Goal: Information Seeking & Learning: Learn about a topic

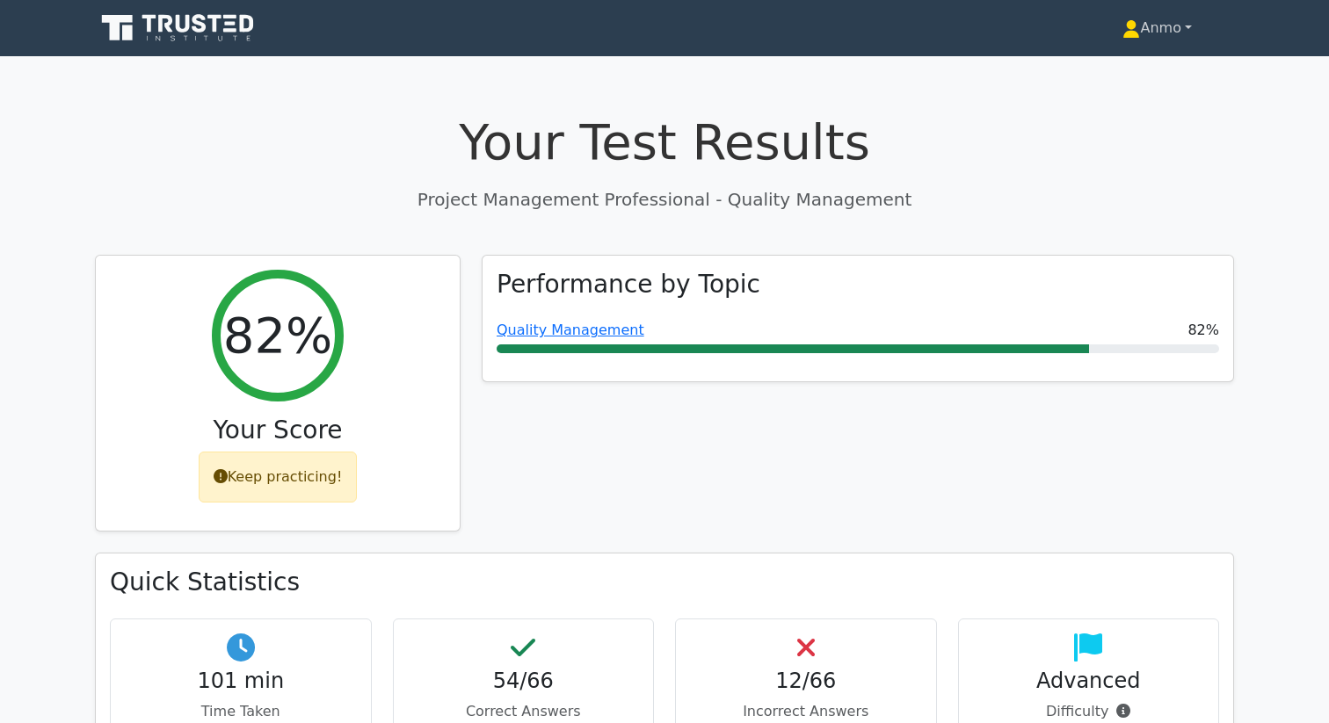
click at [1162, 42] on link "Anmo" at bounding box center [1157, 28] width 154 height 35
click at [1114, 158] on h1 "Your Test Results" at bounding box center [664, 141] width 1139 height 59
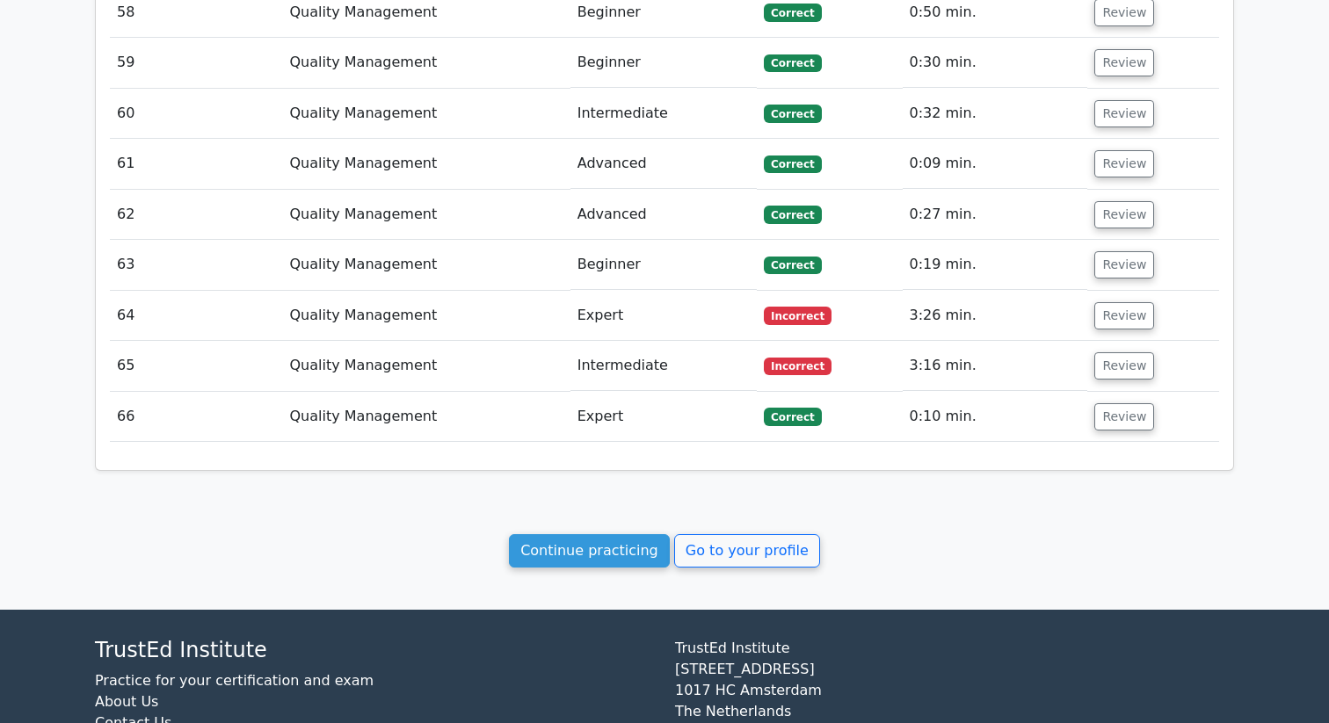
scroll to position [4757, 0]
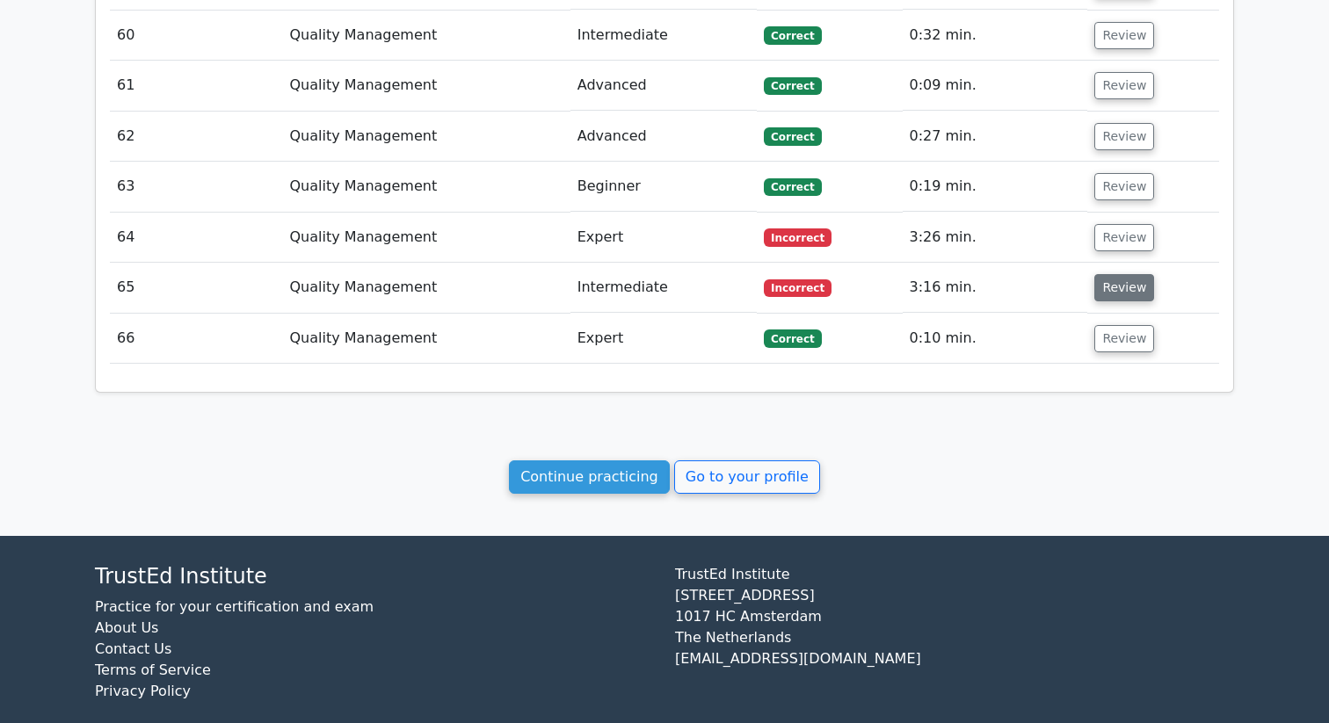
click at [1102, 274] on button "Review" at bounding box center [1124, 287] width 60 height 27
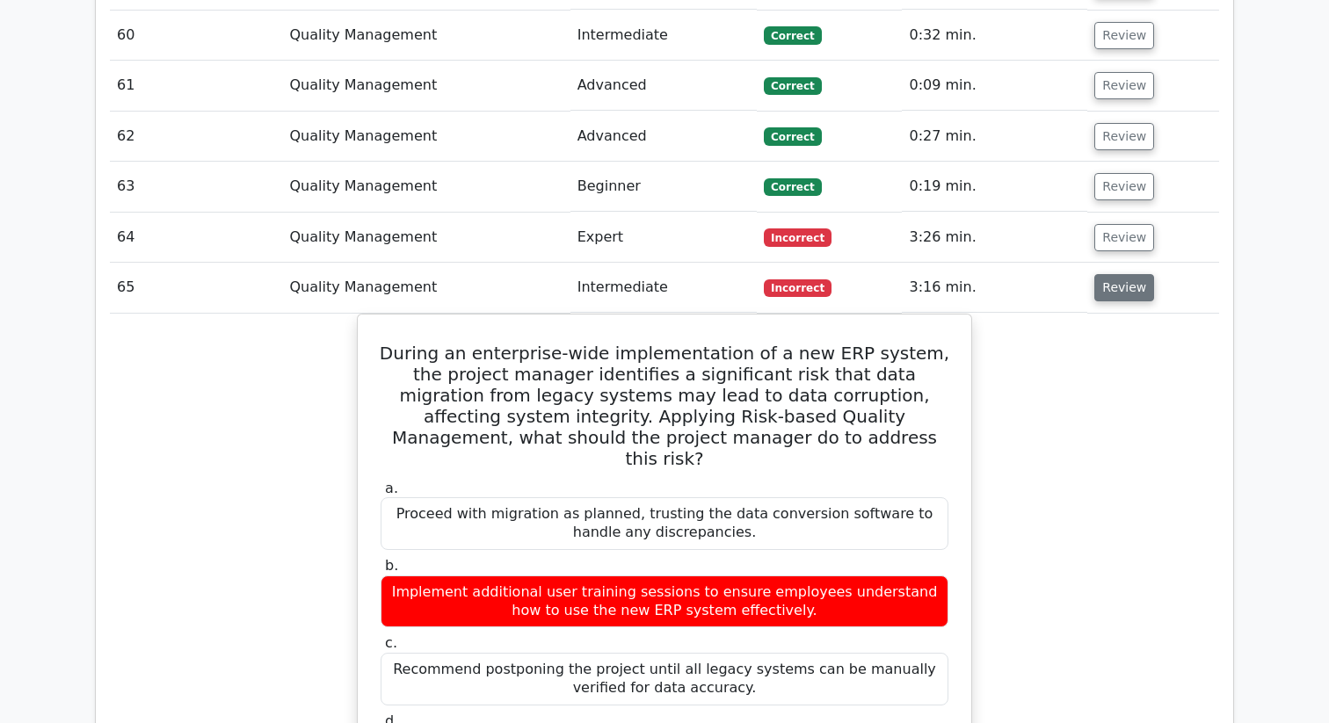
click at [1102, 274] on button "Review" at bounding box center [1124, 287] width 60 height 27
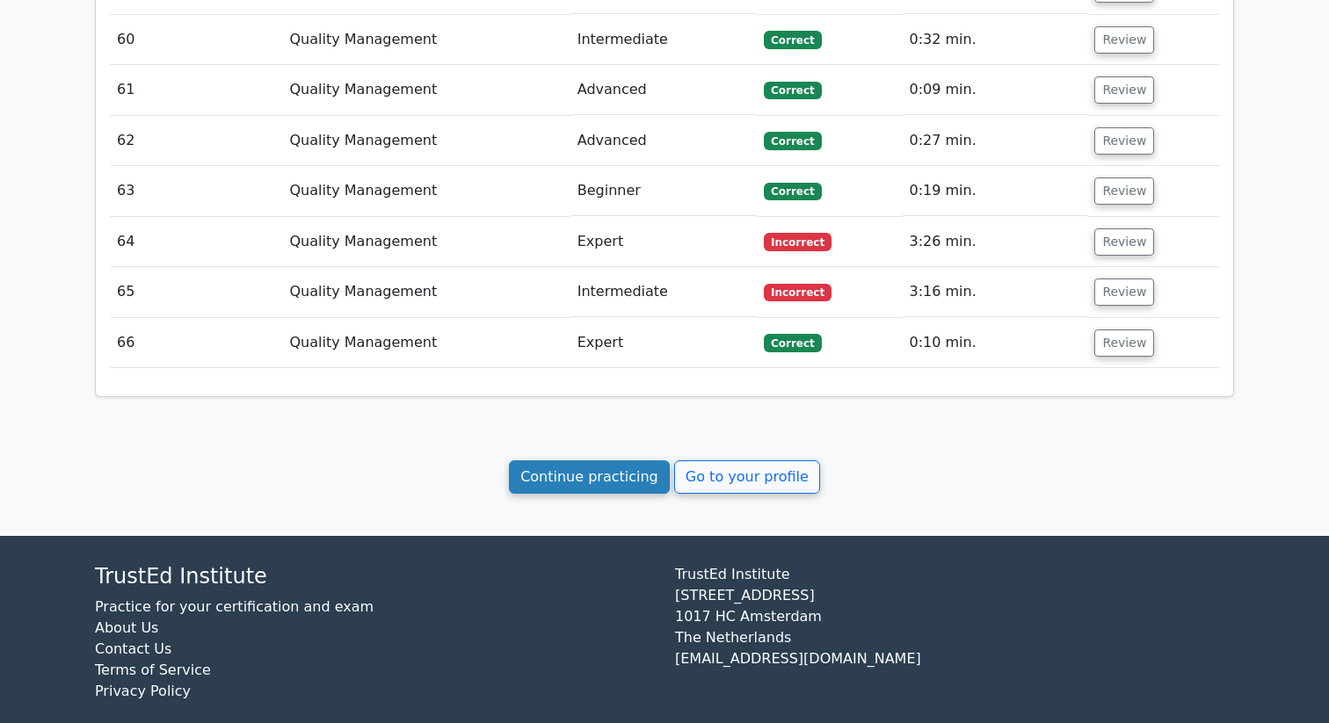
click at [586, 461] on link "Continue practicing" at bounding box center [589, 477] width 161 height 33
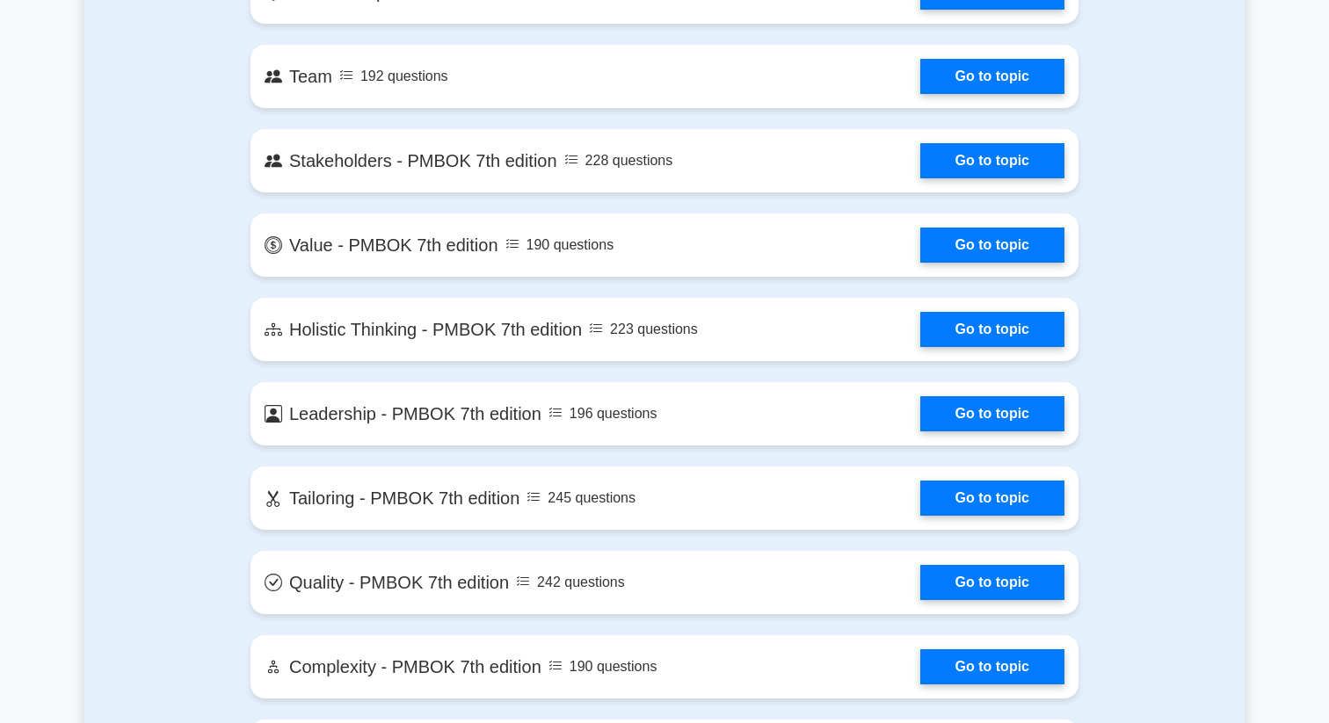
scroll to position [3737, 0]
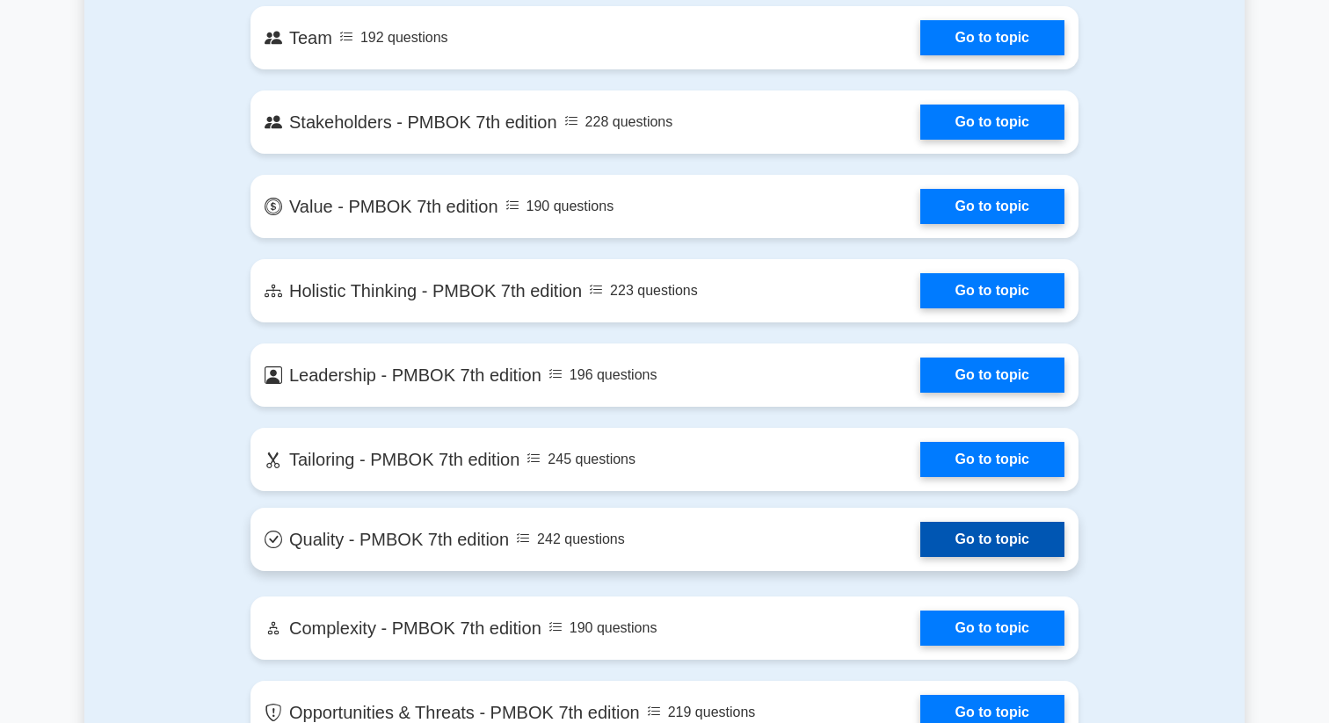
click at [920, 540] on link "Go to topic" at bounding box center [992, 539] width 144 height 35
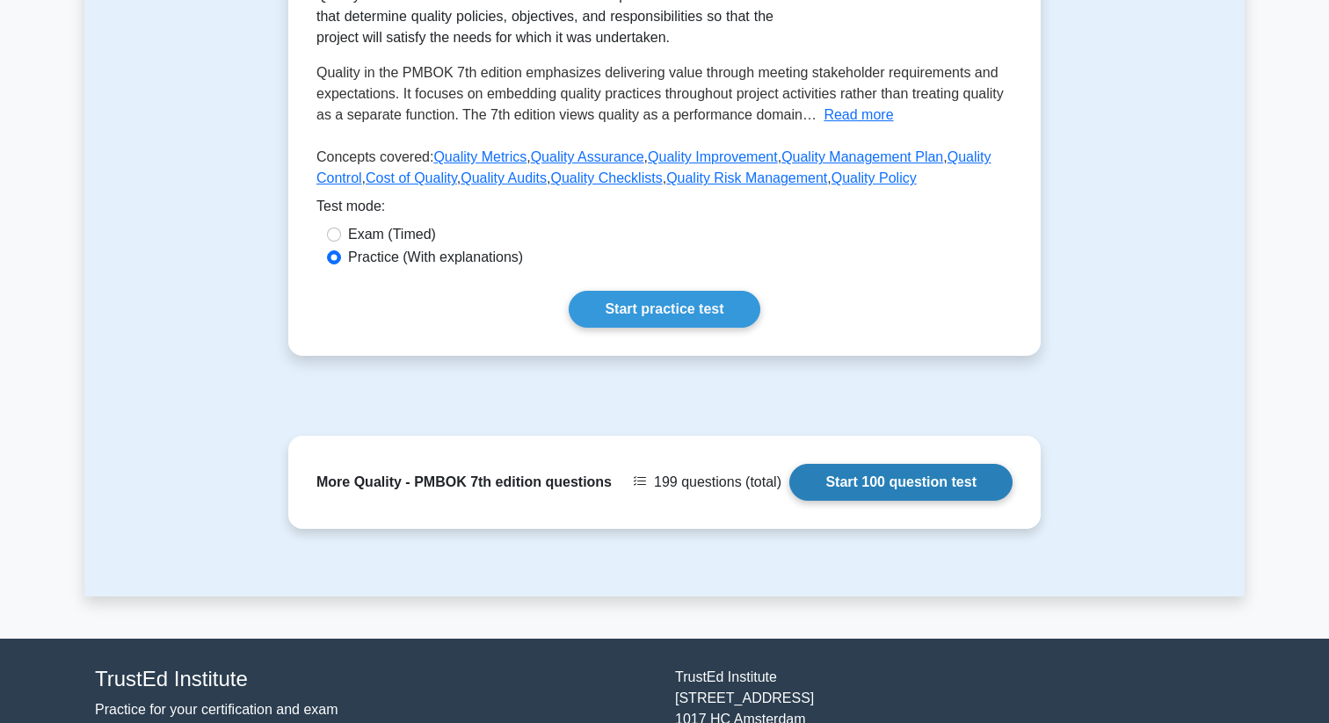
scroll to position [423, 0]
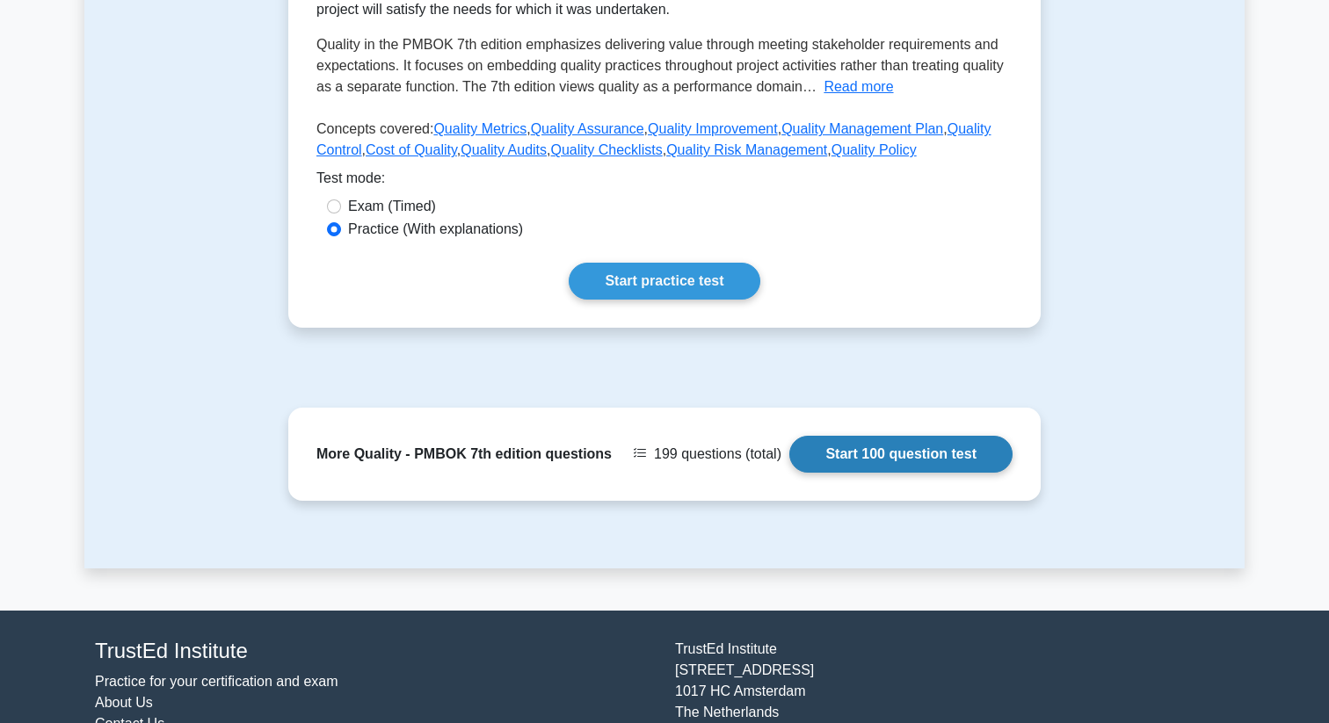
click at [823, 473] on link "Start 100 question test" at bounding box center [900, 454] width 223 height 37
click at [876, 472] on link "Start 100 question test" at bounding box center [900, 454] width 223 height 37
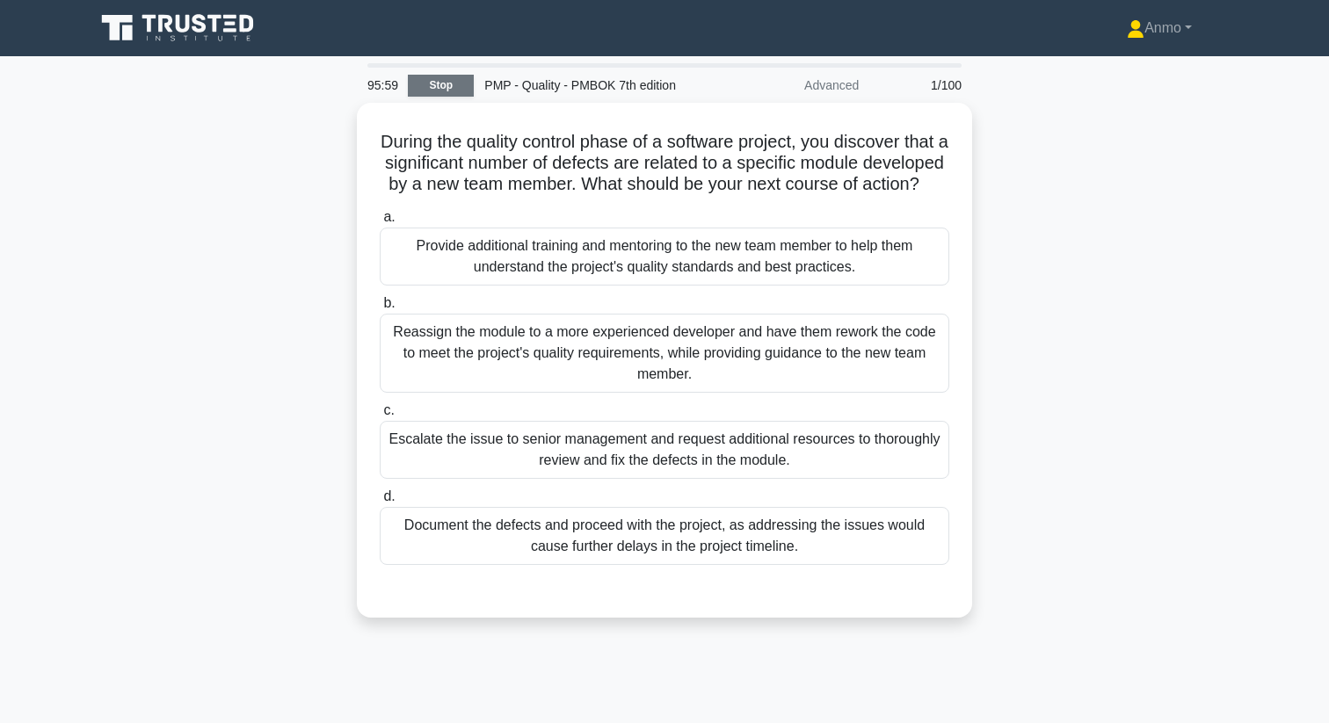
click at [445, 93] on link "Stop" at bounding box center [441, 86] width 66 height 22
click at [440, 87] on link "Stop" at bounding box center [441, 86] width 66 height 22
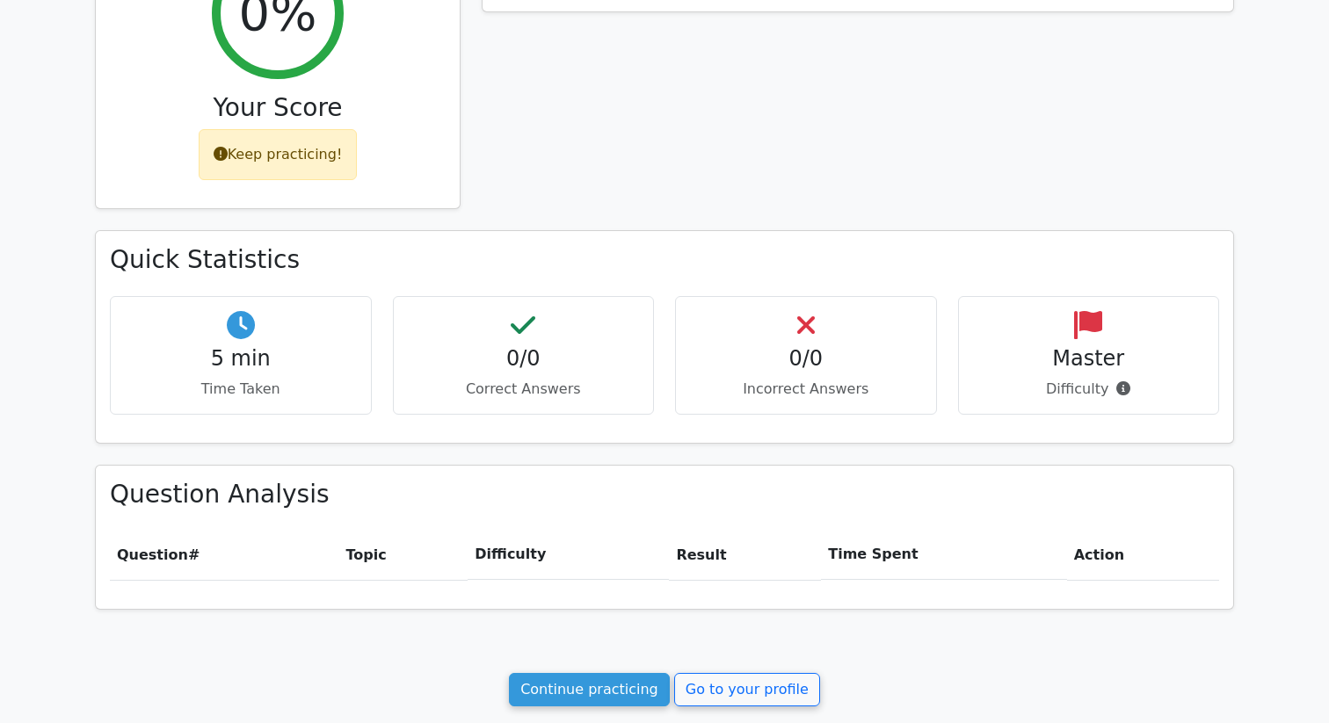
scroll to position [400, 0]
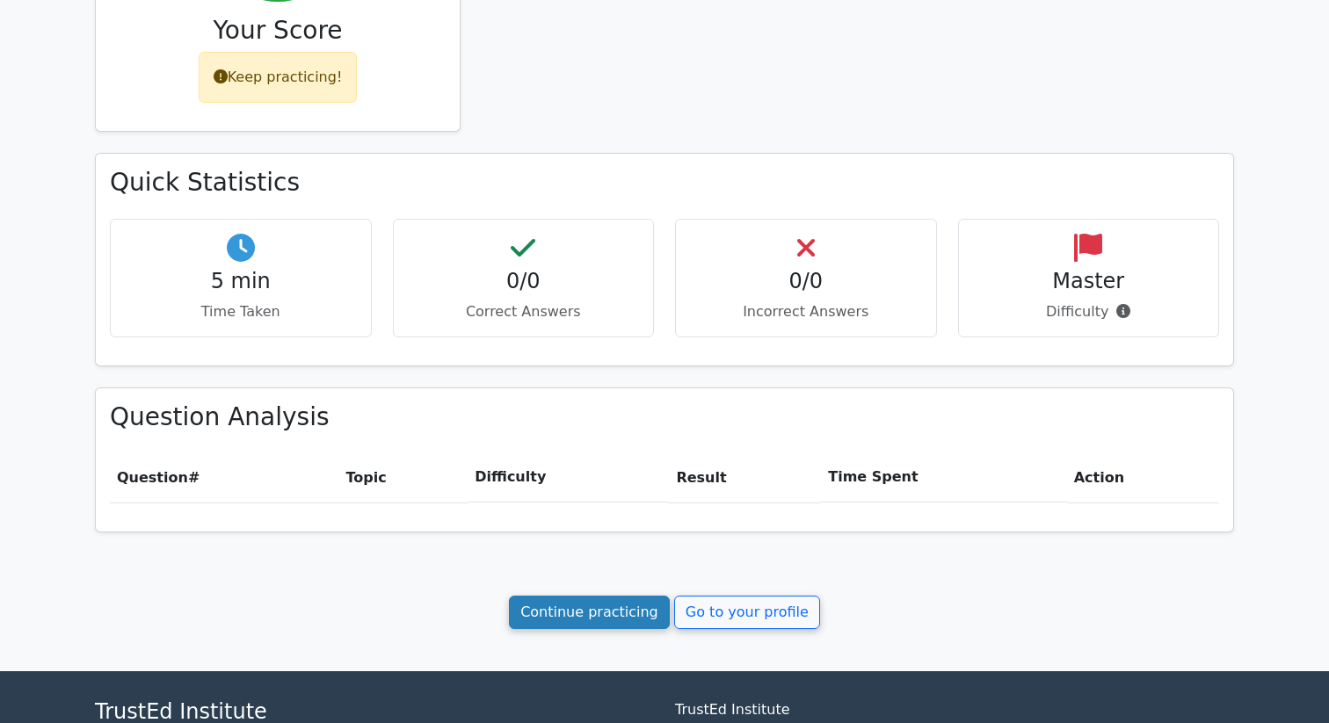
click at [634, 617] on link "Continue practicing" at bounding box center [589, 612] width 161 height 33
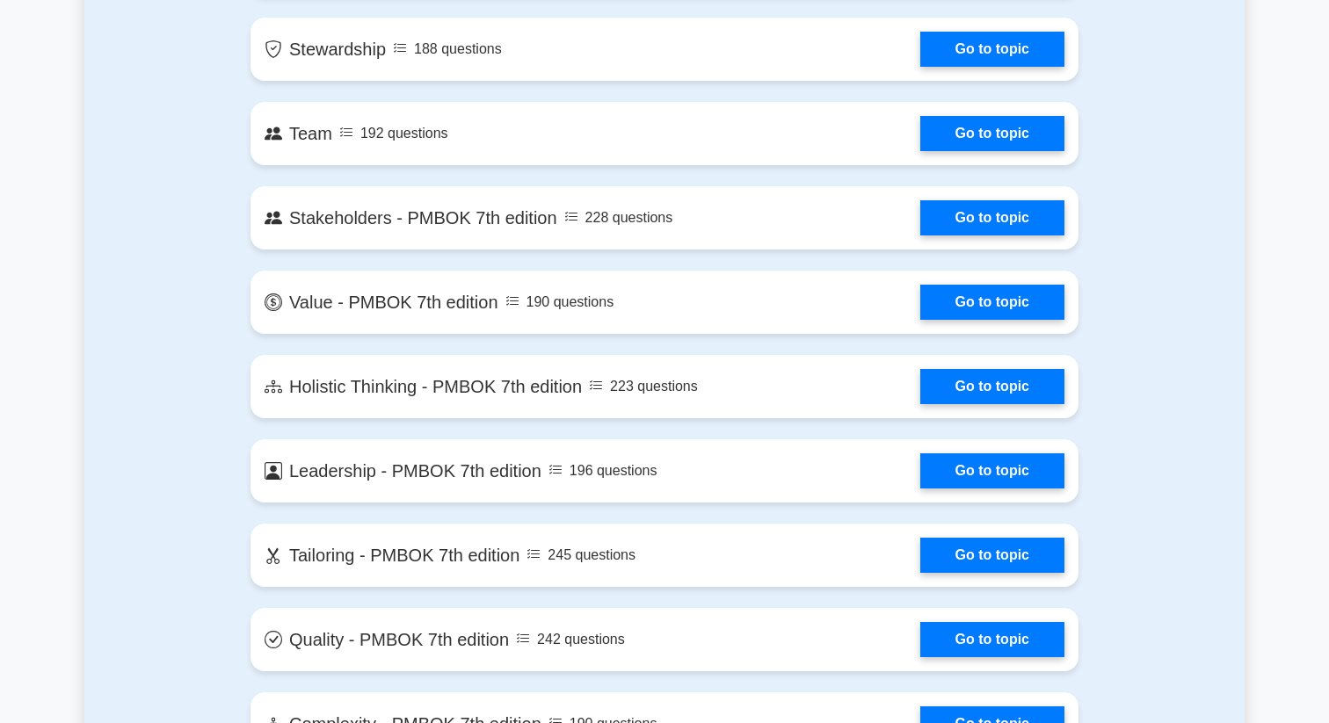
scroll to position [3653, 0]
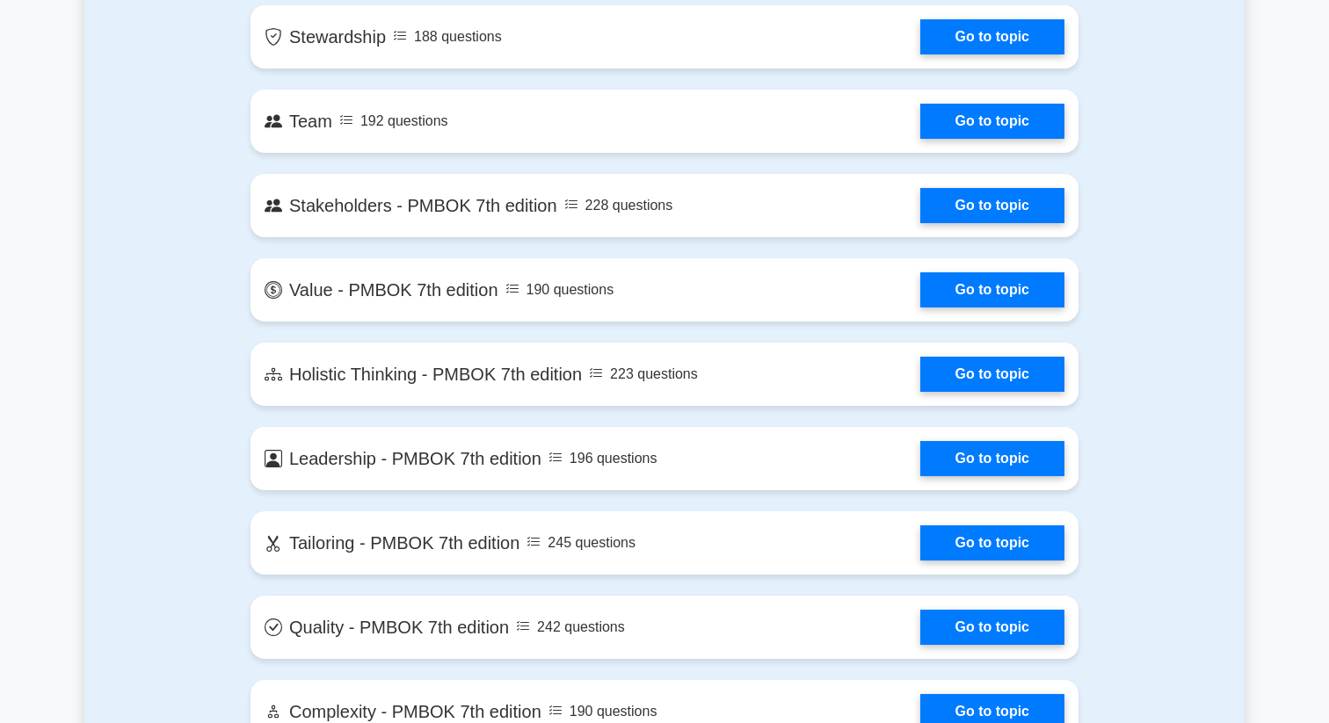
click at [920, 617] on link "Go to topic" at bounding box center [992, 627] width 144 height 35
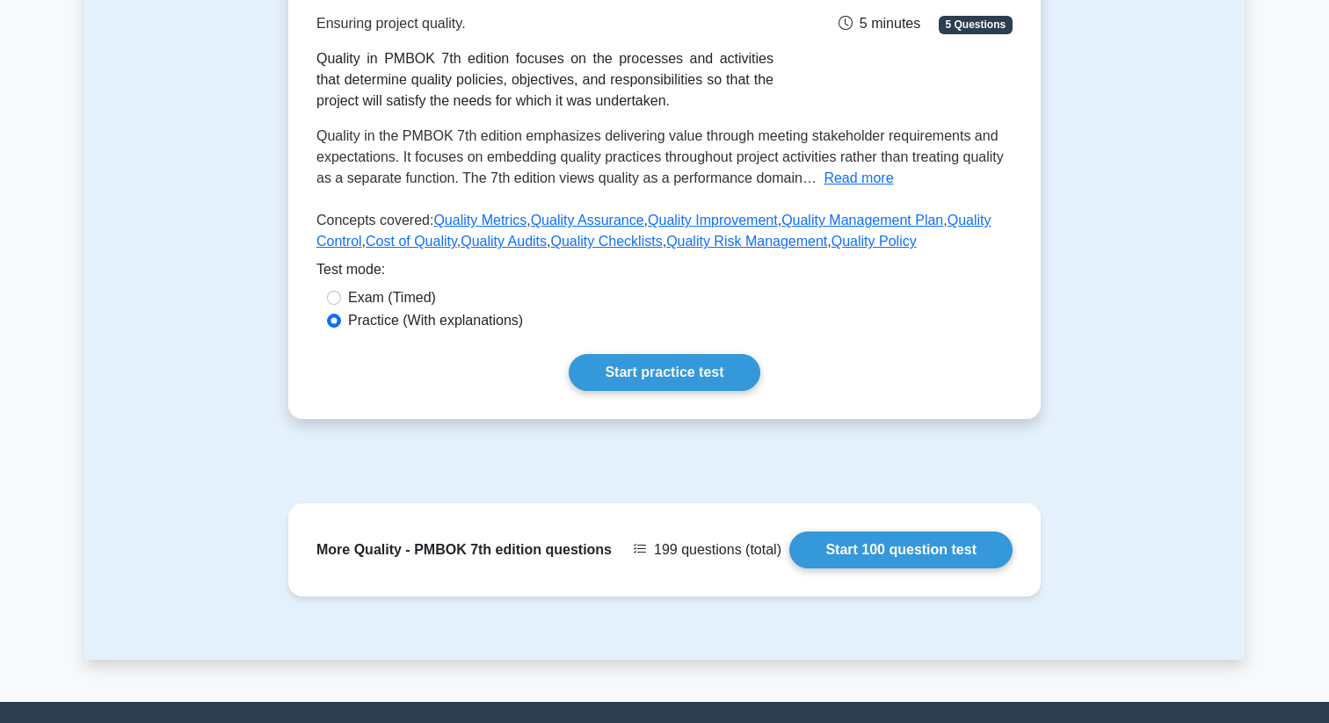
scroll to position [393, 0]
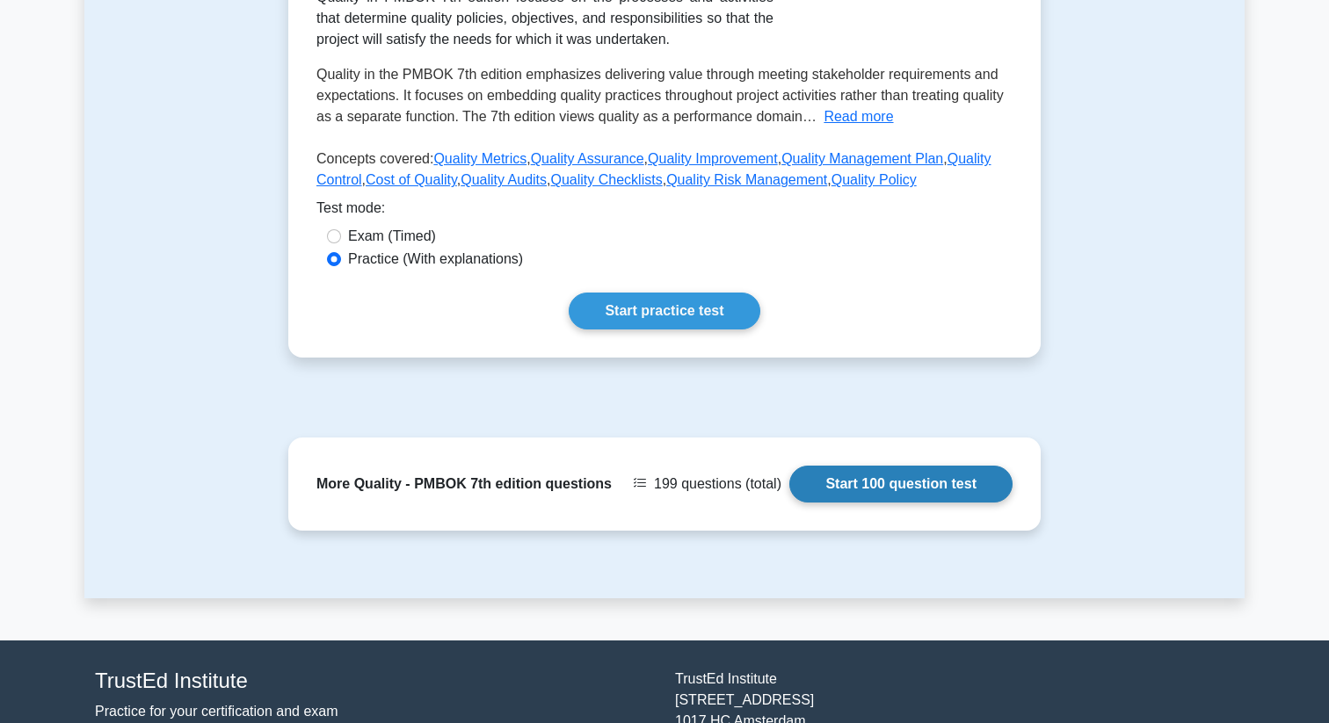
click at [902, 503] on link "Start 100 question test" at bounding box center [900, 484] width 223 height 37
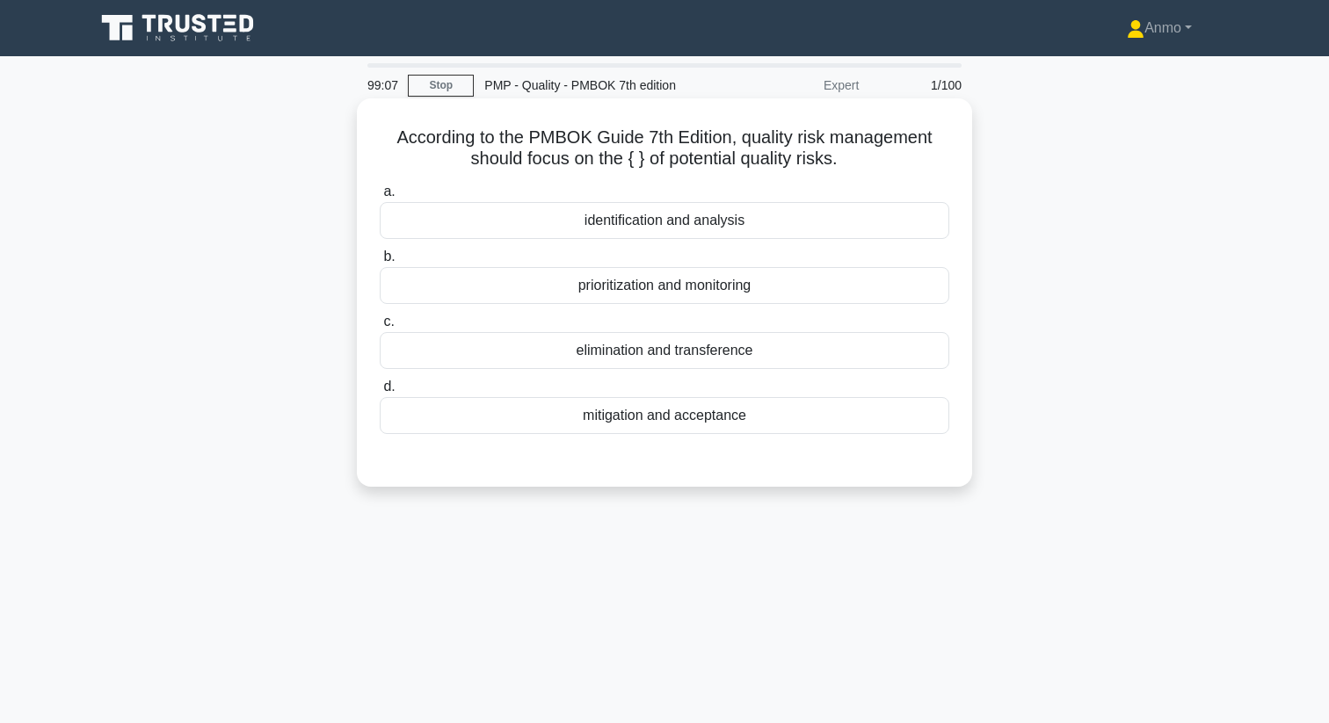
click at [659, 220] on div "identification and analysis" at bounding box center [664, 220] width 569 height 37
click at [380, 198] on input "a. identification and analysis" at bounding box center [380, 191] width 0 height 11
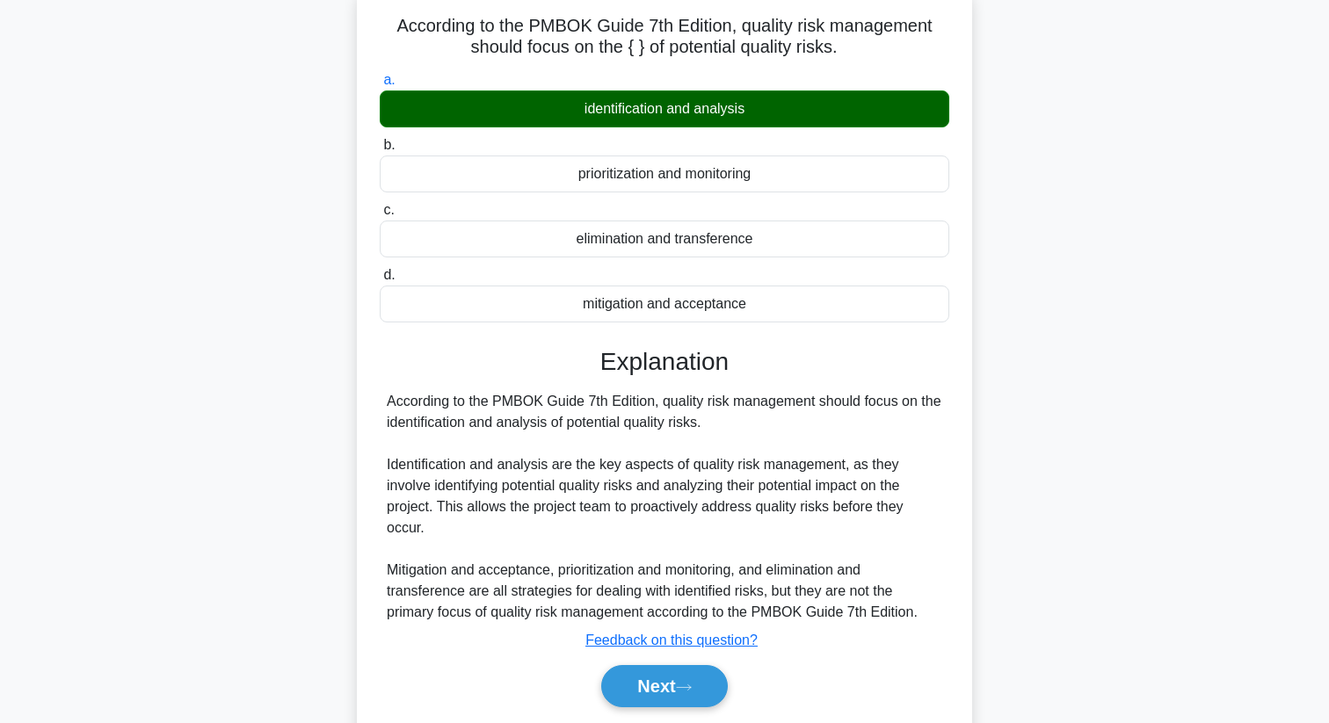
scroll to position [131, 0]
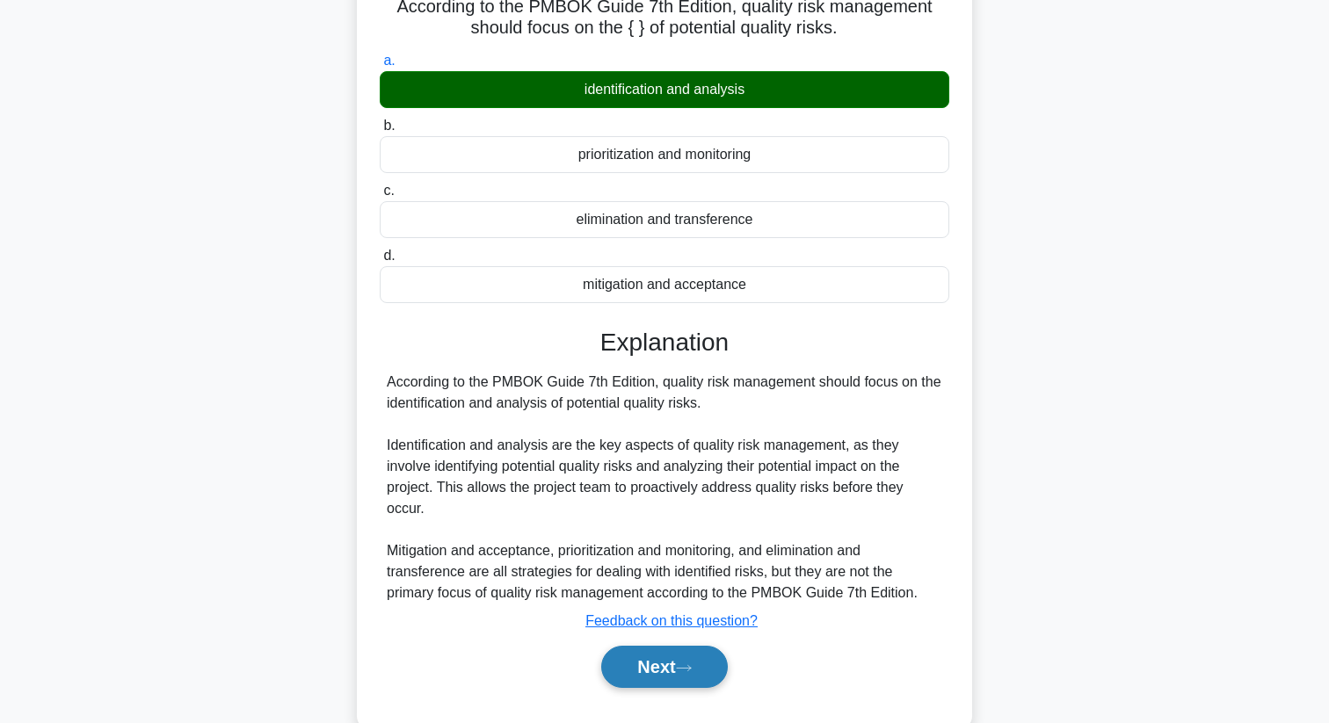
click at [664, 659] on button "Next" at bounding box center [664, 667] width 126 height 42
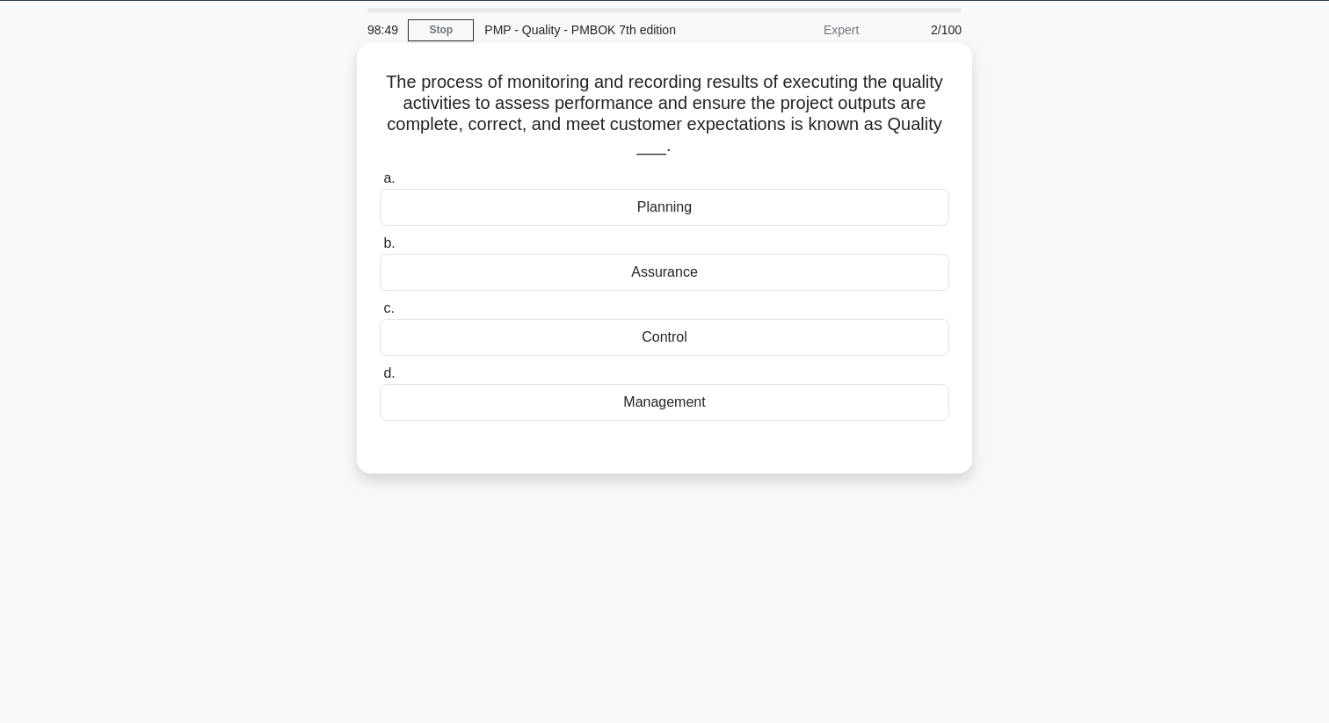
scroll to position [0, 0]
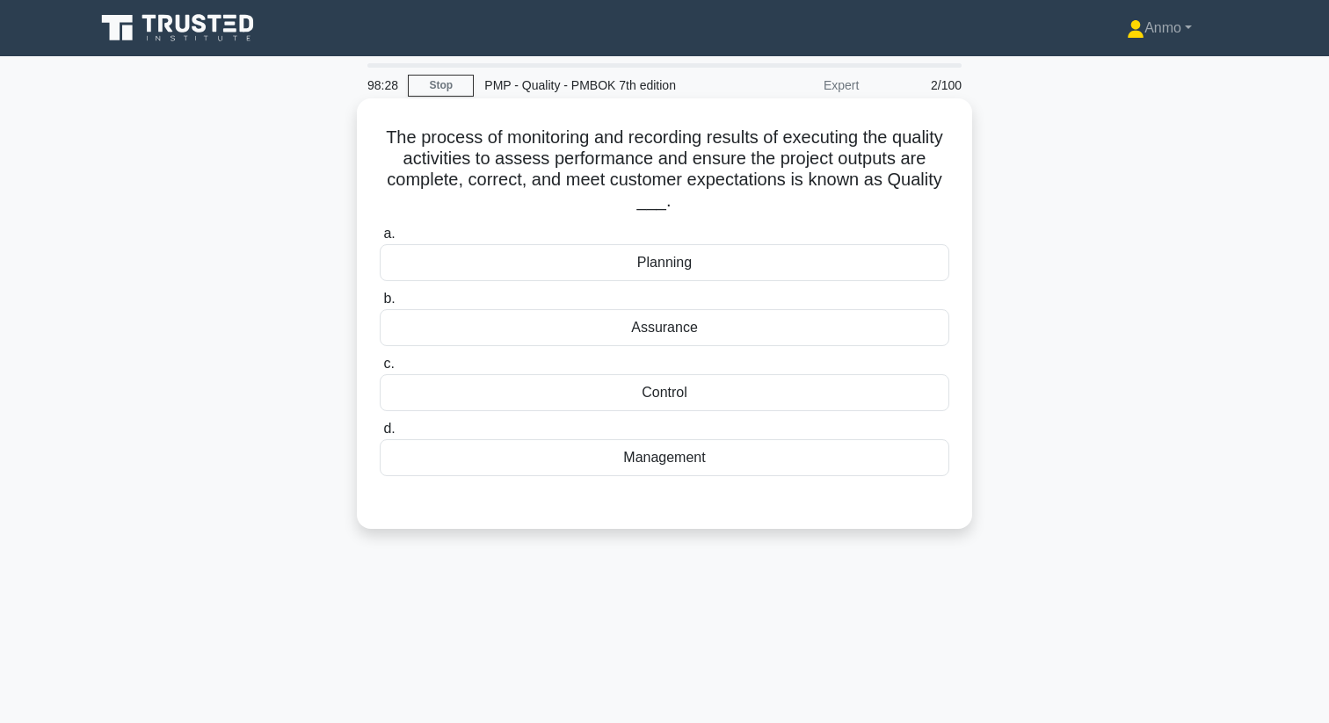
click at [631, 393] on div "Control" at bounding box center [664, 392] width 569 height 37
click at [380, 370] on input "c. Control" at bounding box center [380, 364] width 0 height 11
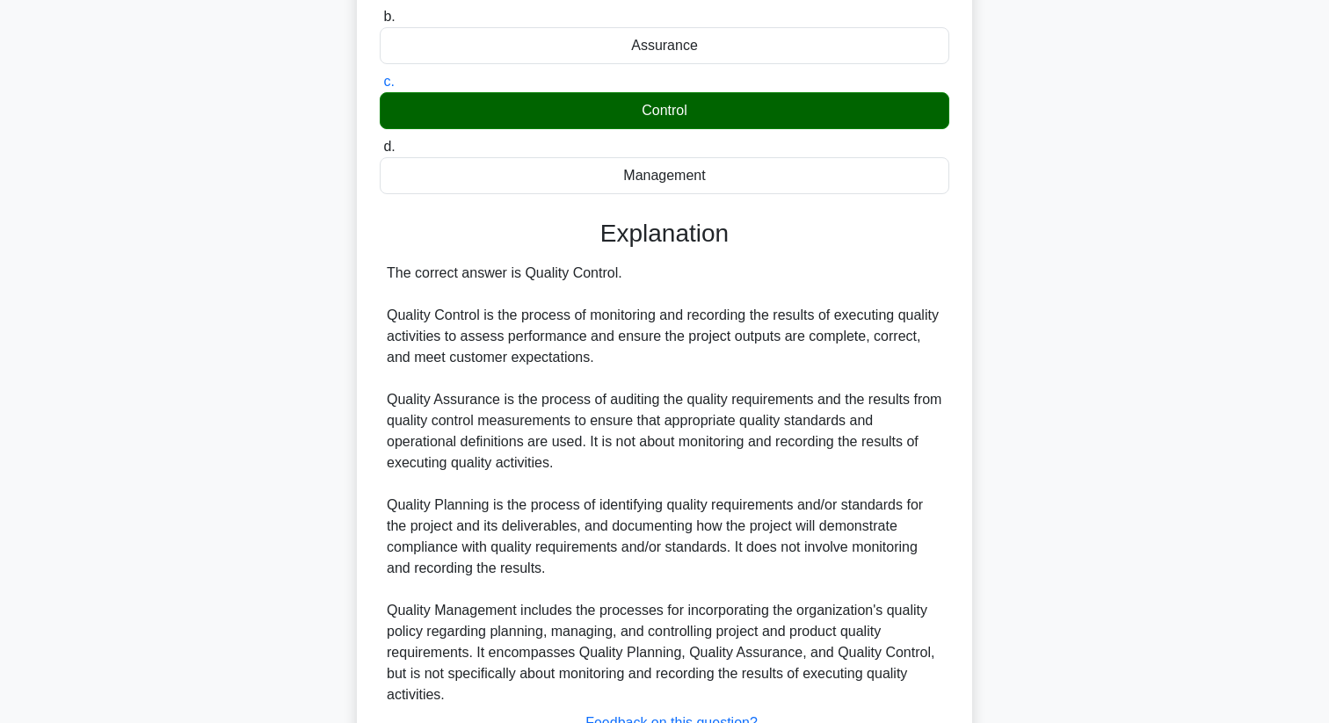
scroll to position [412, 0]
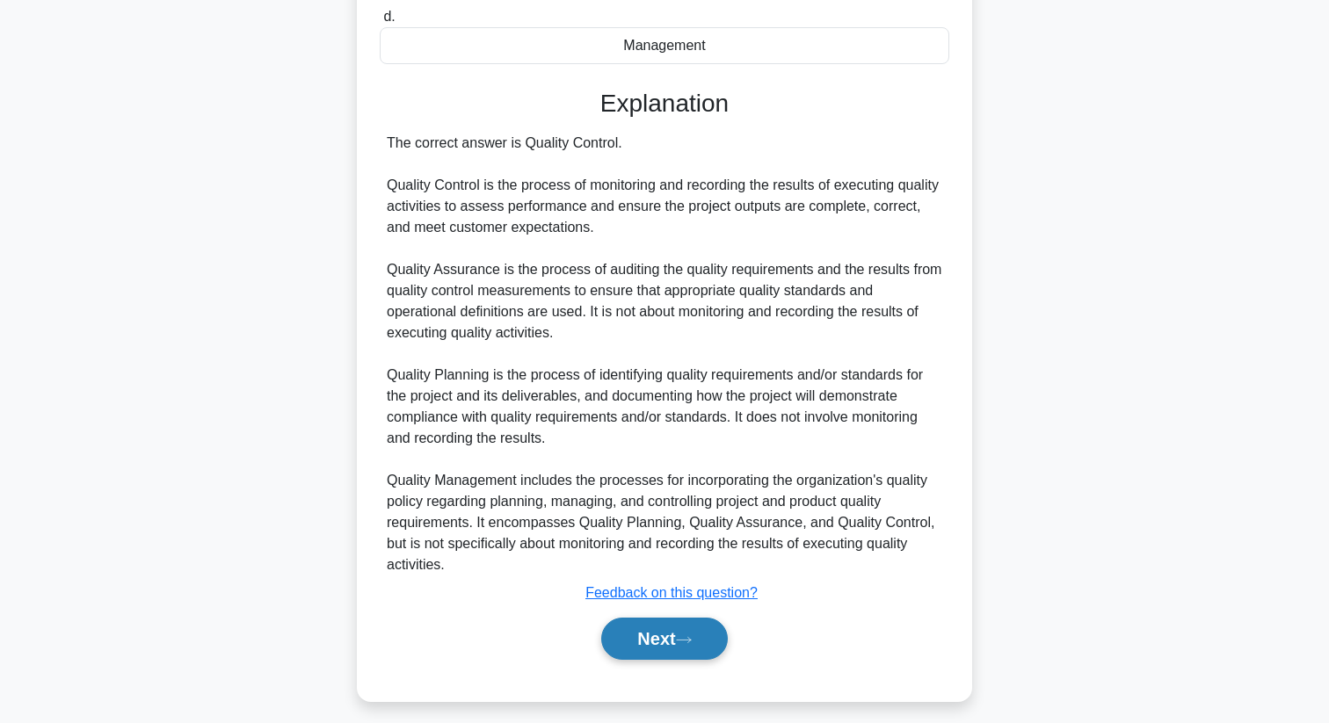
click at [651, 646] on button "Next" at bounding box center [664, 639] width 126 height 42
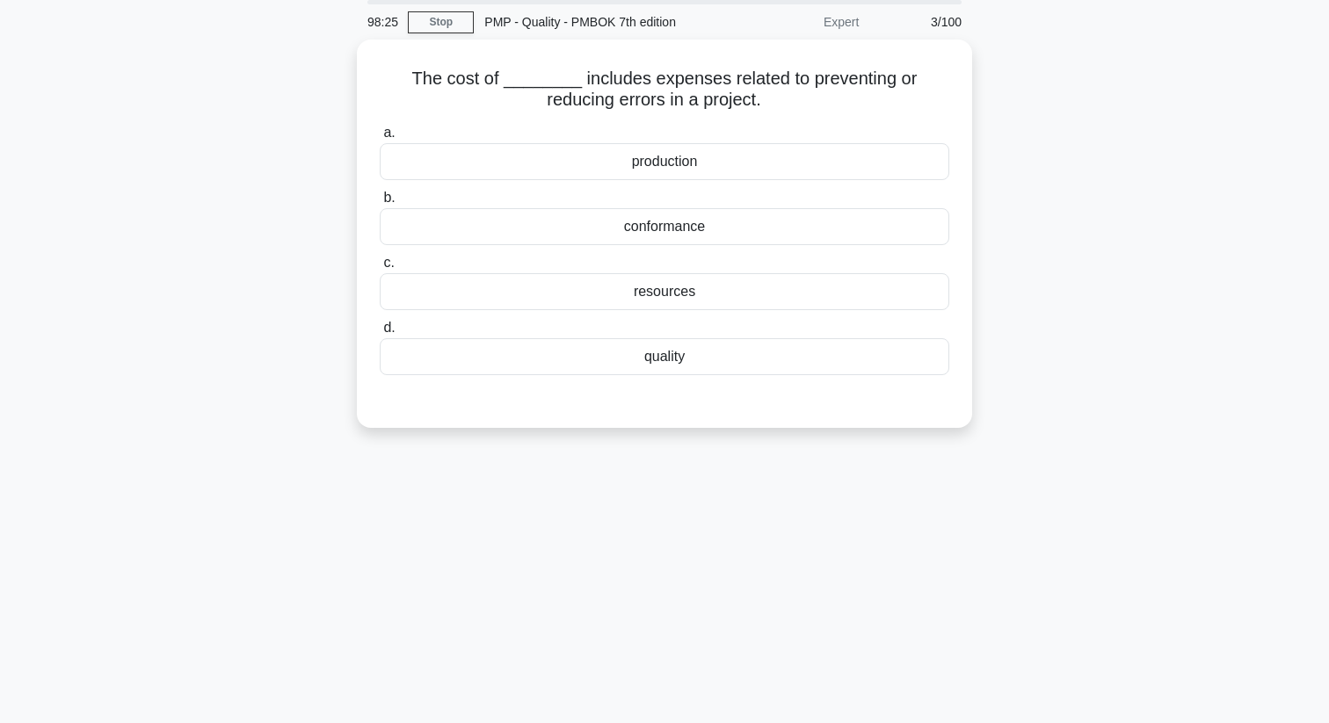
scroll to position [0, 0]
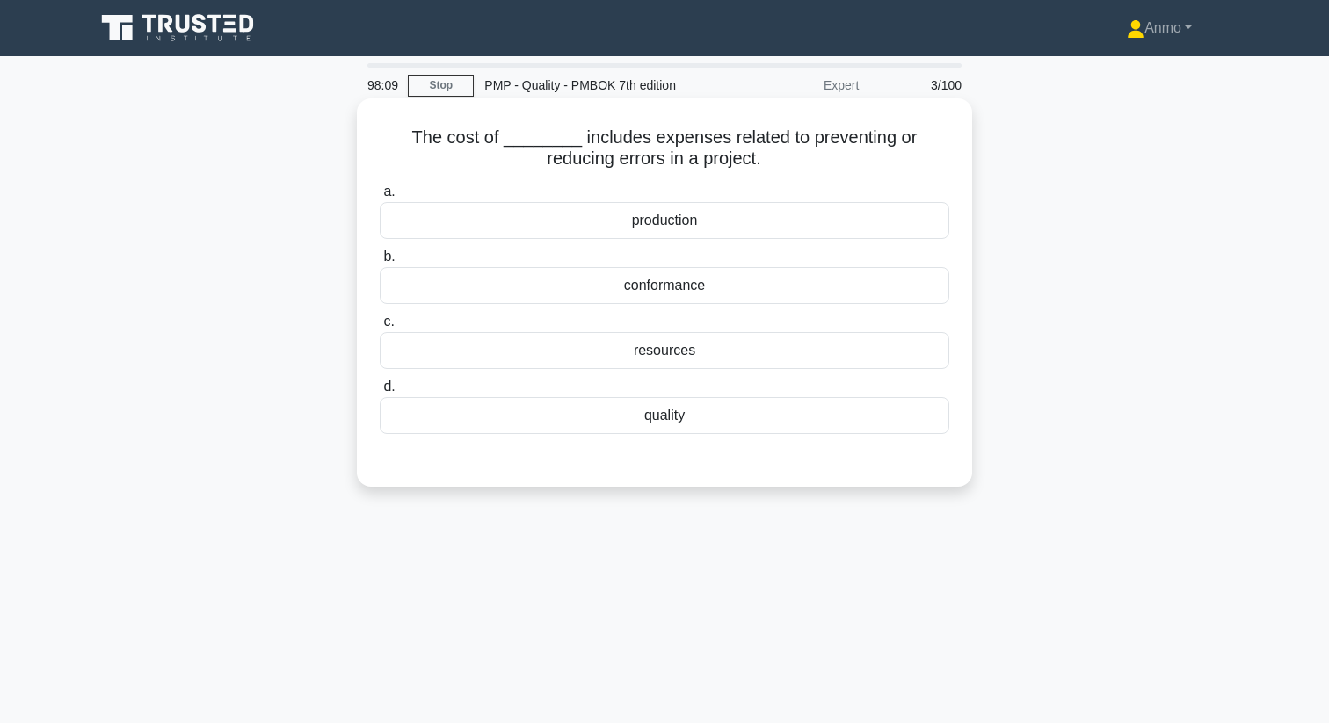
click at [671, 295] on div "conformance" at bounding box center [664, 285] width 569 height 37
click at [380, 263] on input "b. conformance" at bounding box center [380, 256] width 0 height 11
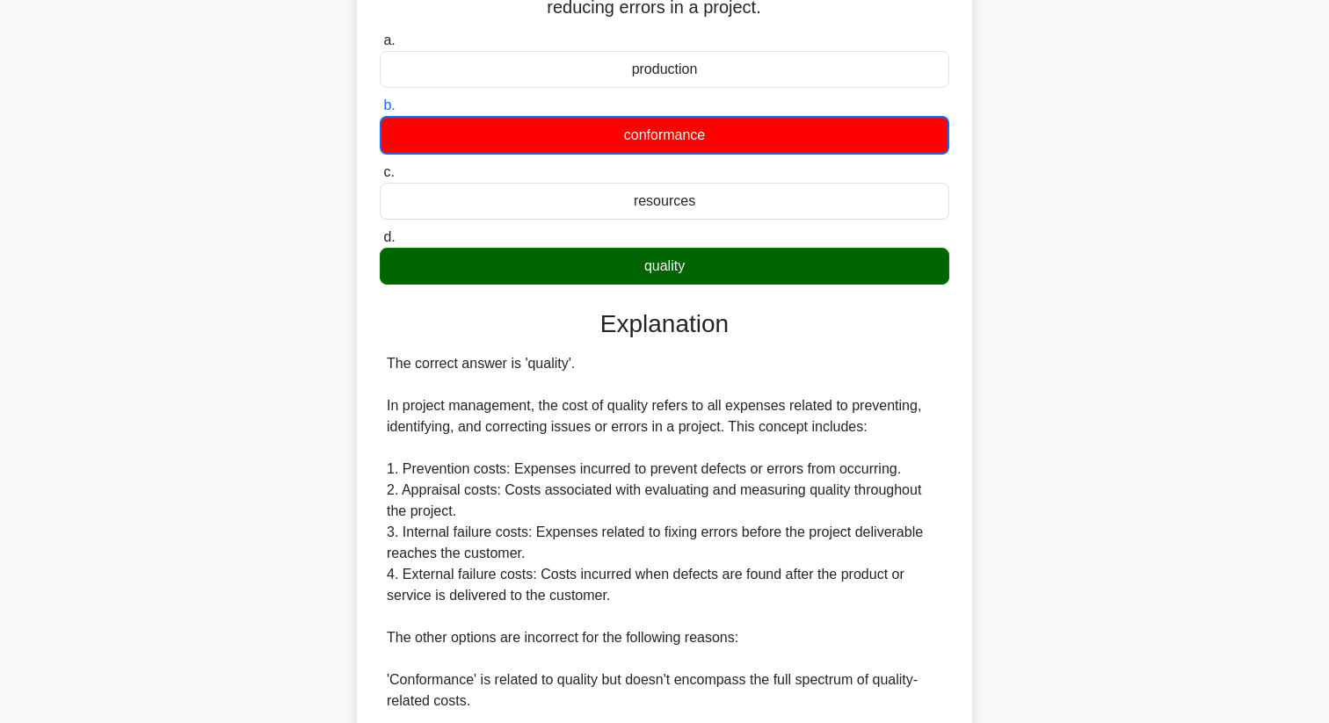
scroll to position [181, 0]
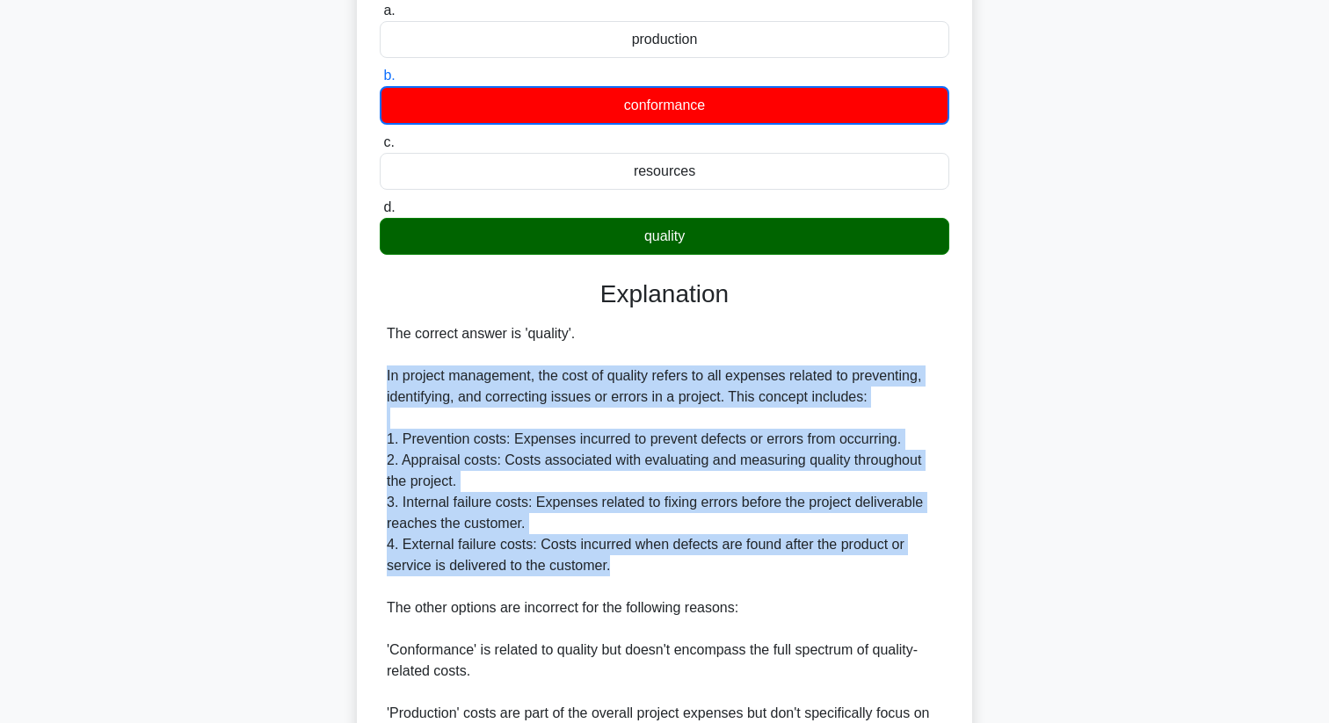
drag, startPoint x: 615, startPoint y: 570, endPoint x: 379, endPoint y: 380, distance: 303.7
click at [379, 380] on div "a. production b. conformance" at bounding box center [664, 455] width 573 height 918
copy div "In project management, the cost of quality refers to all expenses related to pr…"
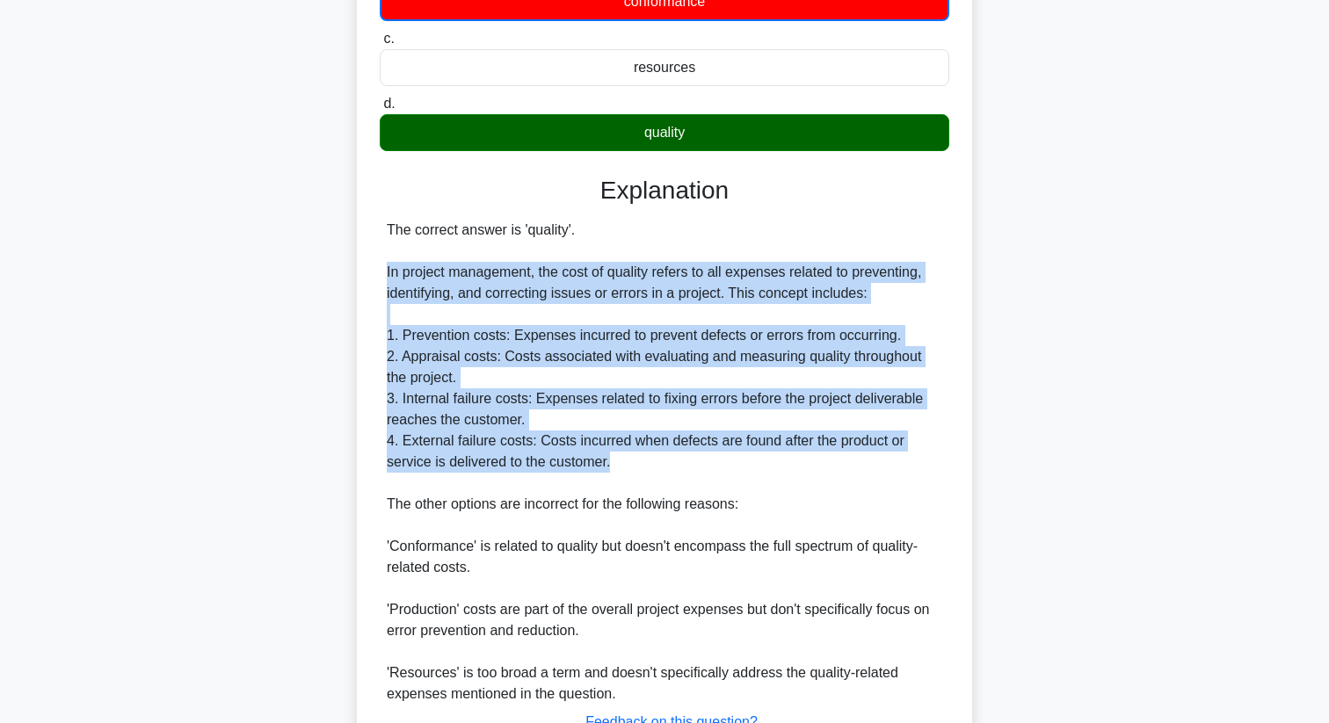
scroll to position [425, 0]
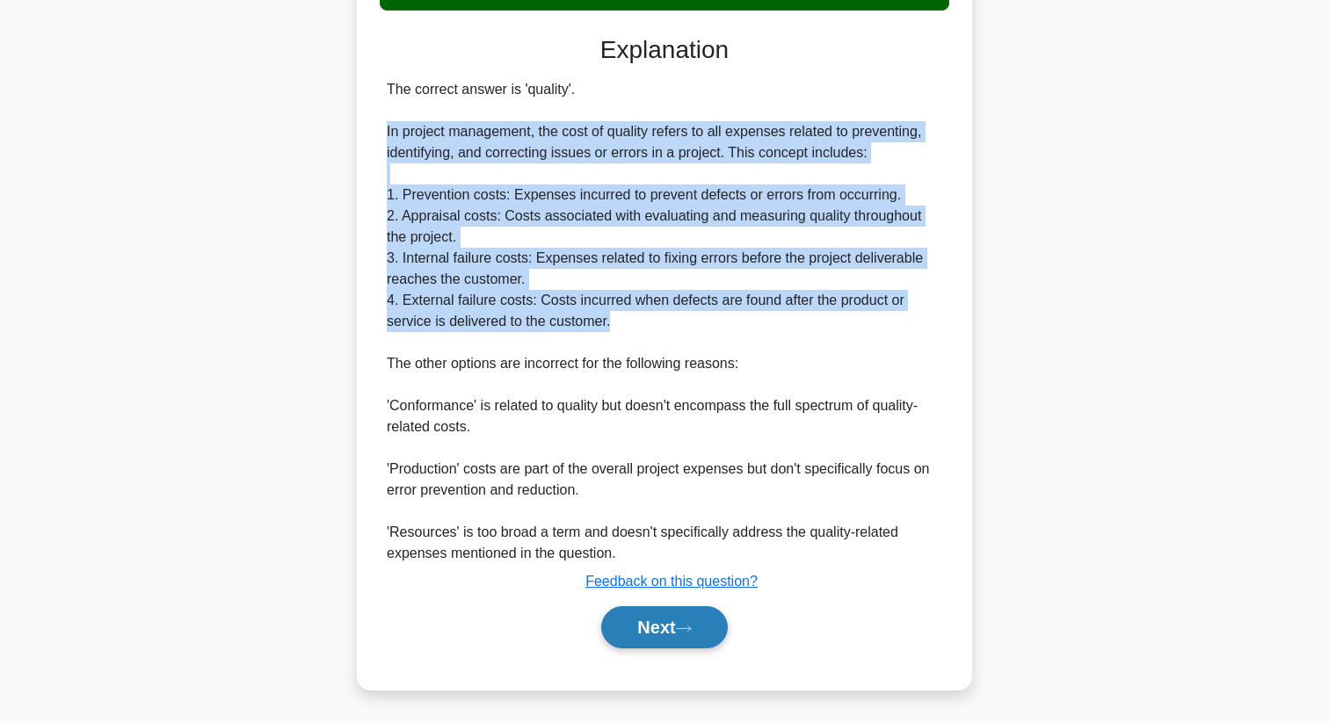
click at [664, 620] on button "Next" at bounding box center [664, 627] width 126 height 42
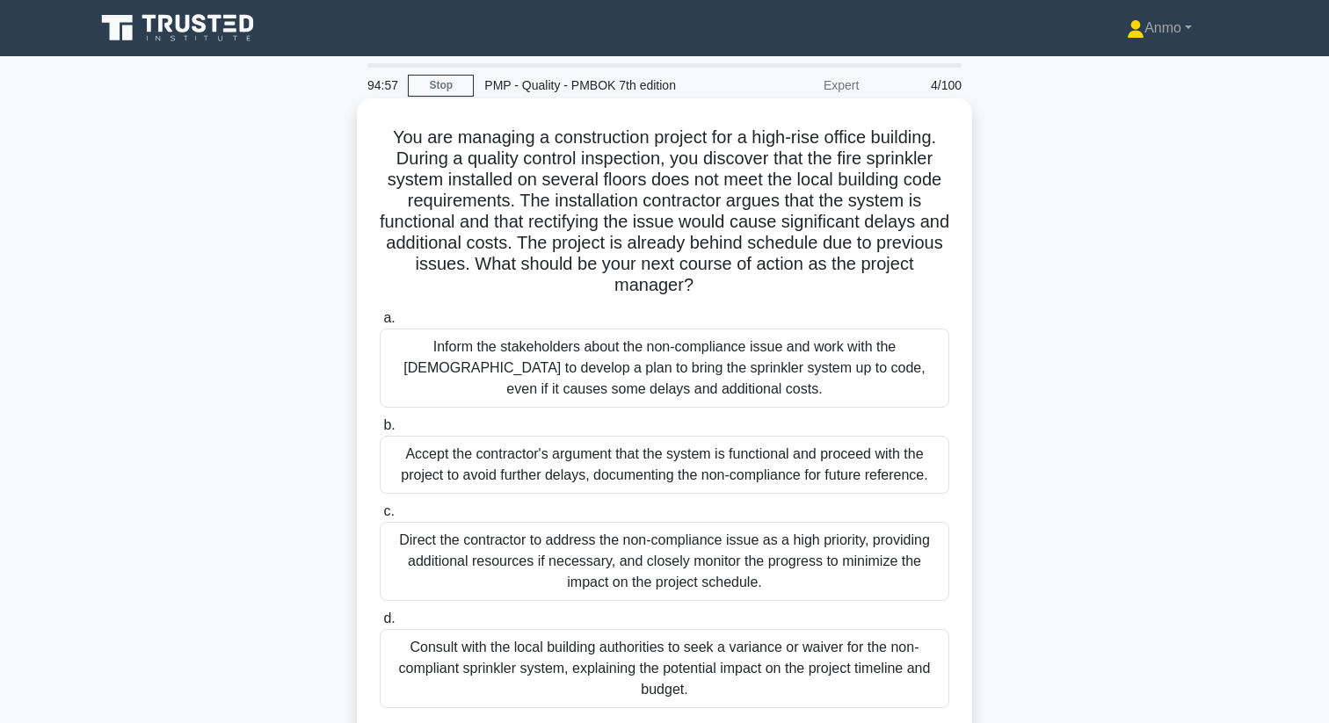
click at [693, 362] on div "Inform the stakeholders about the non-compliance issue and work with the contra…" at bounding box center [664, 368] width 569 height 79
click at [380, 324] on input "a. Inform the stakeholders about the non-compliance issue and work with the con…" at bounding box center [380, 318] width 0 height 11
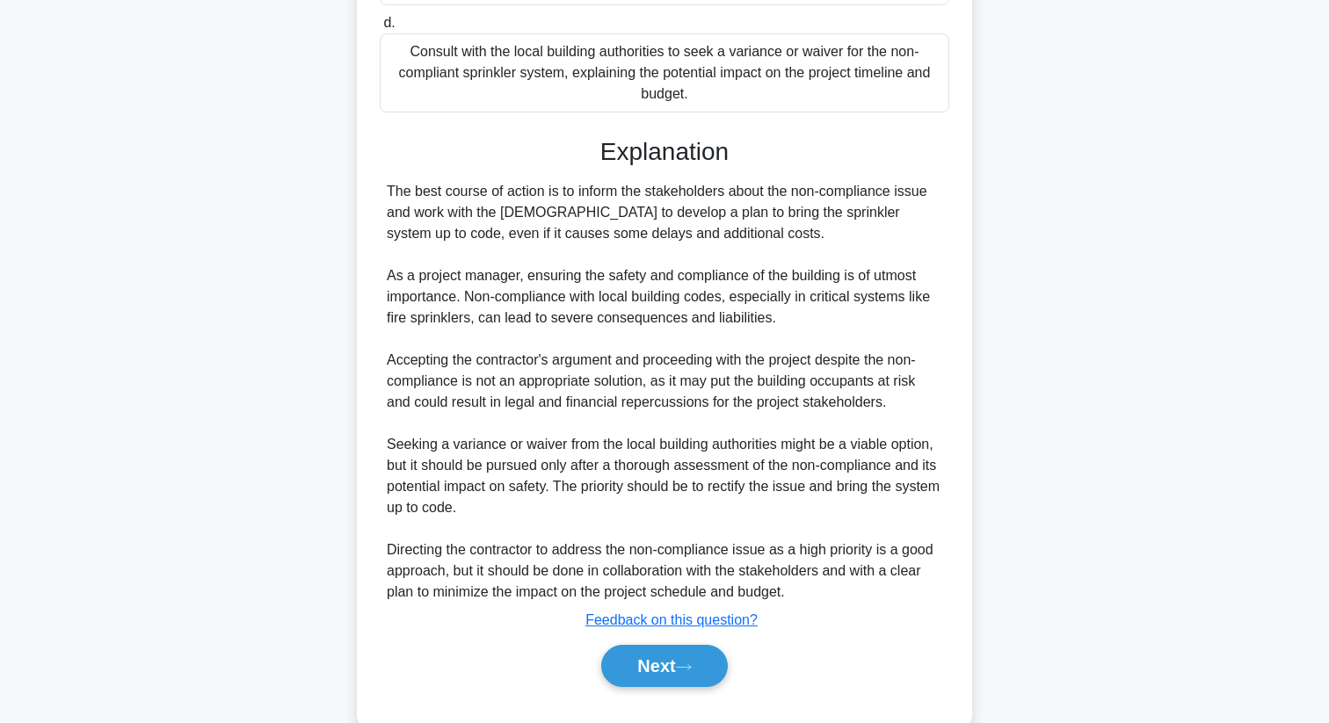
scroll to position [635, 0]
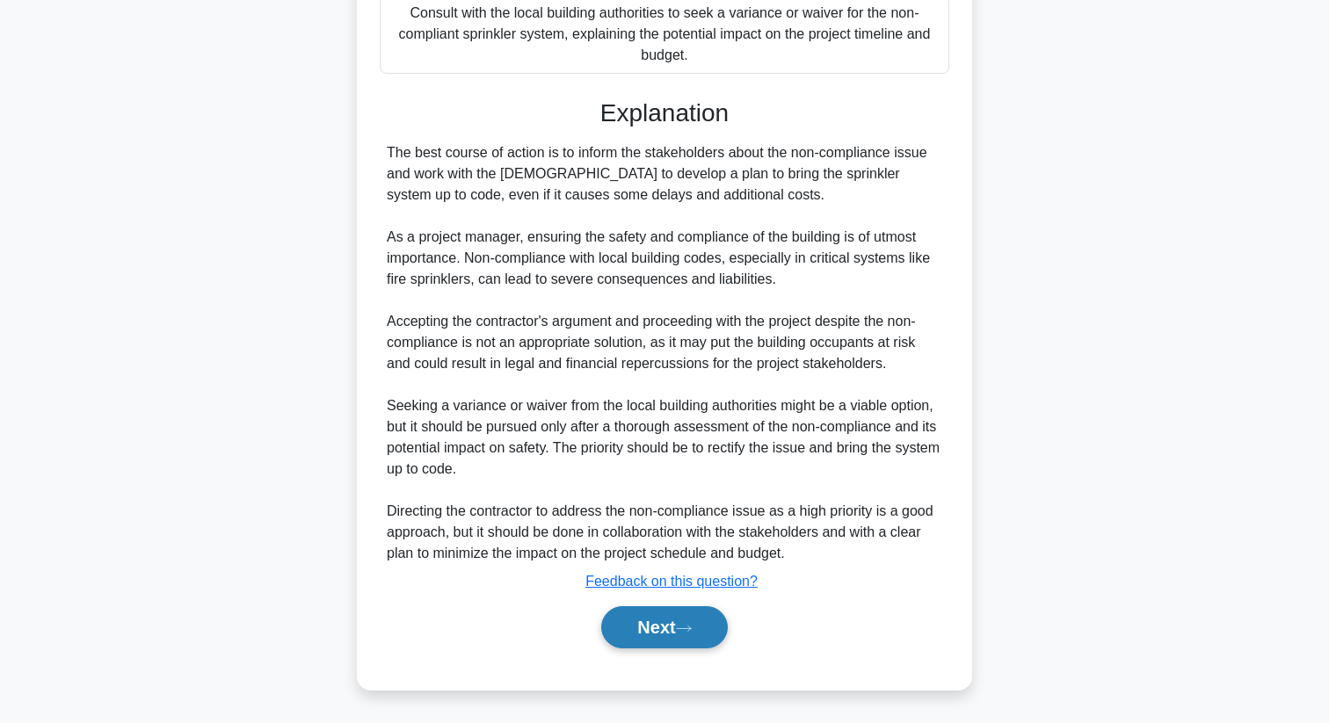
click at [665, 609] on button "Next" at bounding box center [664, 627] width 126 height 42
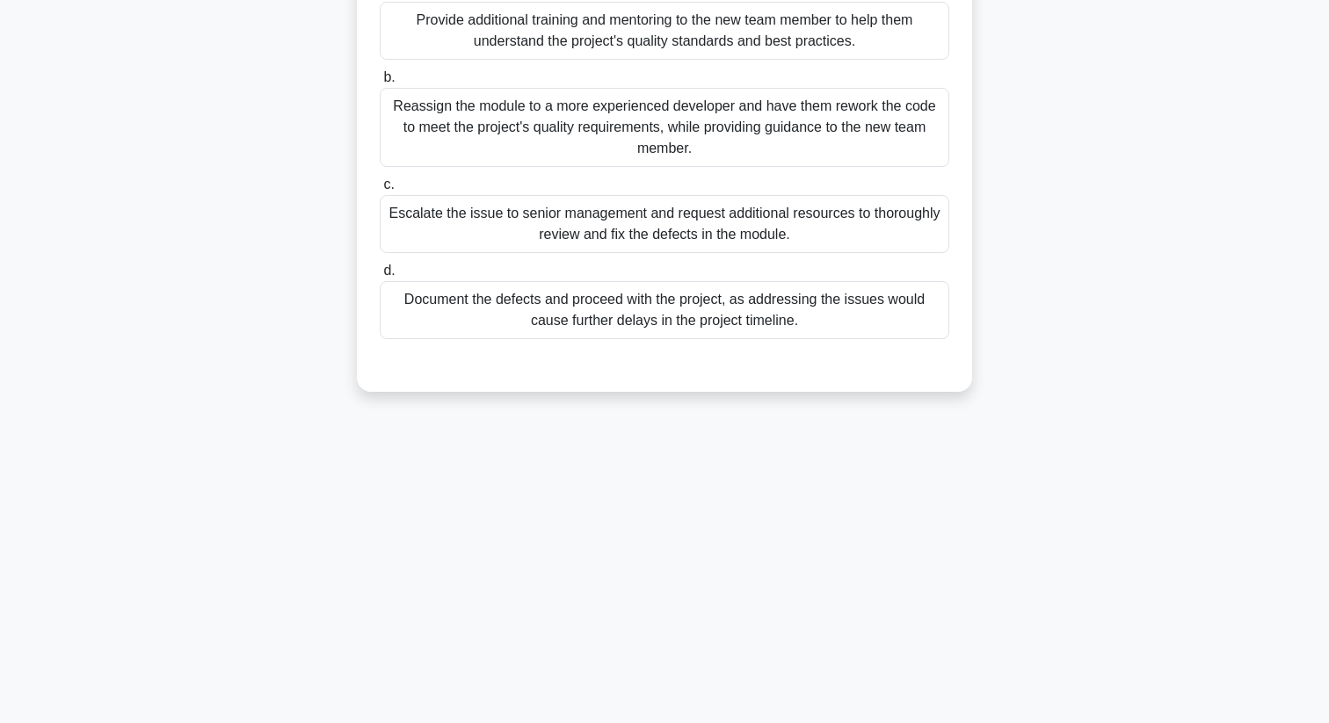
scroll to position [0, 0]
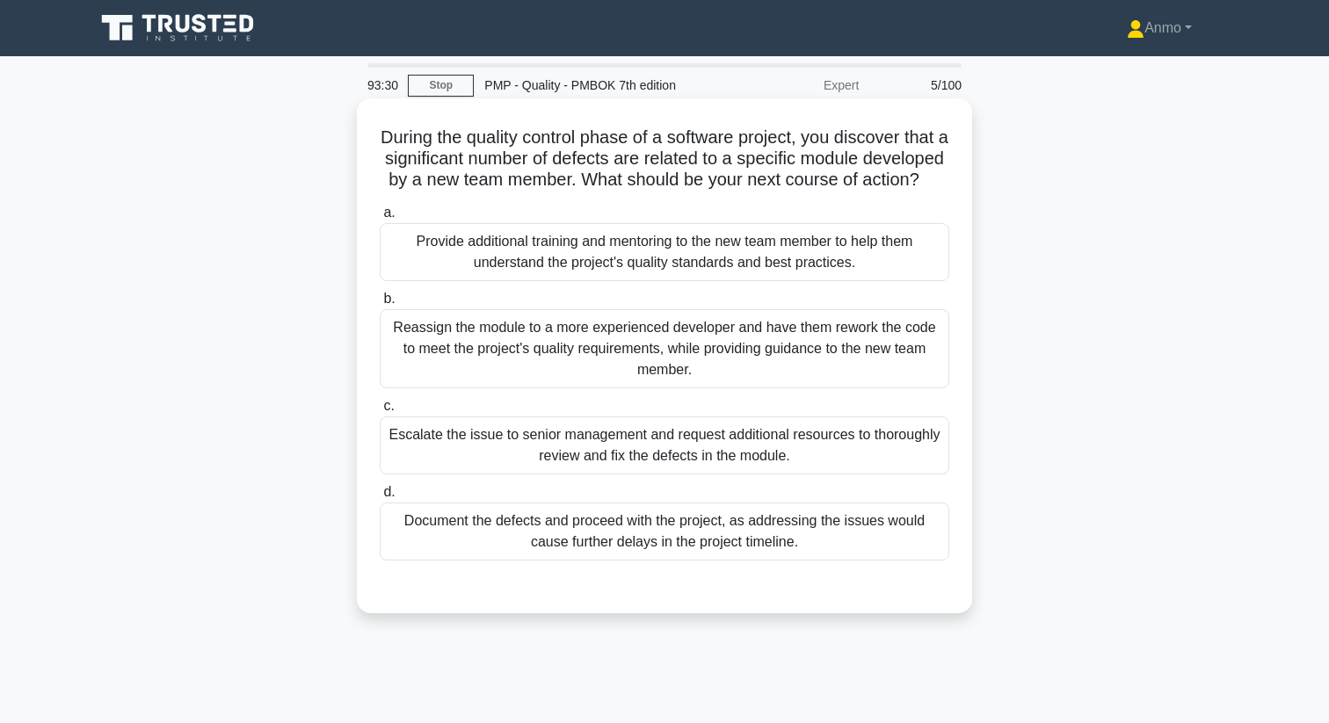
click at [552, 247] on div "Provide additional training and mentoring to the new team member to help them u…" at bounding box center [664, 252] width 569 height 58
click at [380, 219] on input "a. Provide additional training and mentoring to the new team member to help the…" at bounding box center [380, 212] width 0 height 11
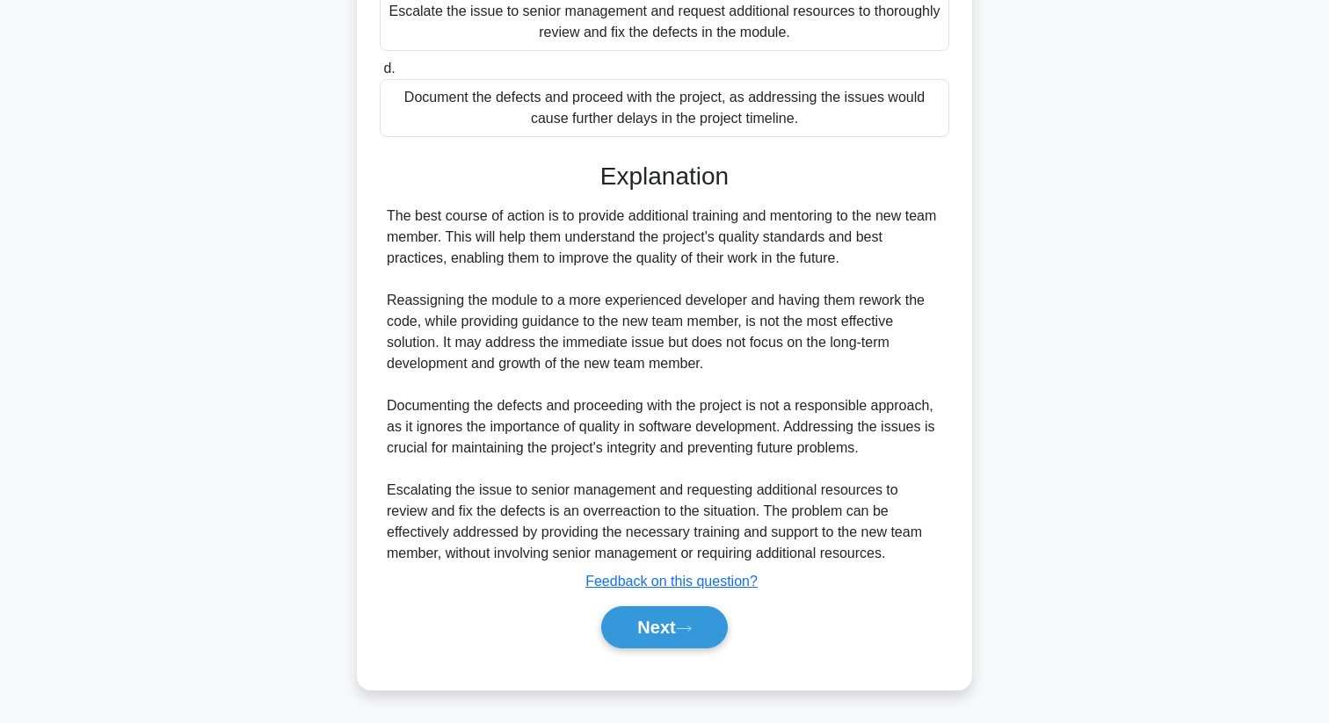
scroll to position [445, 0]
click at [620, 632] on button "Next" at bounding box center [664, 627] width 126 height 42
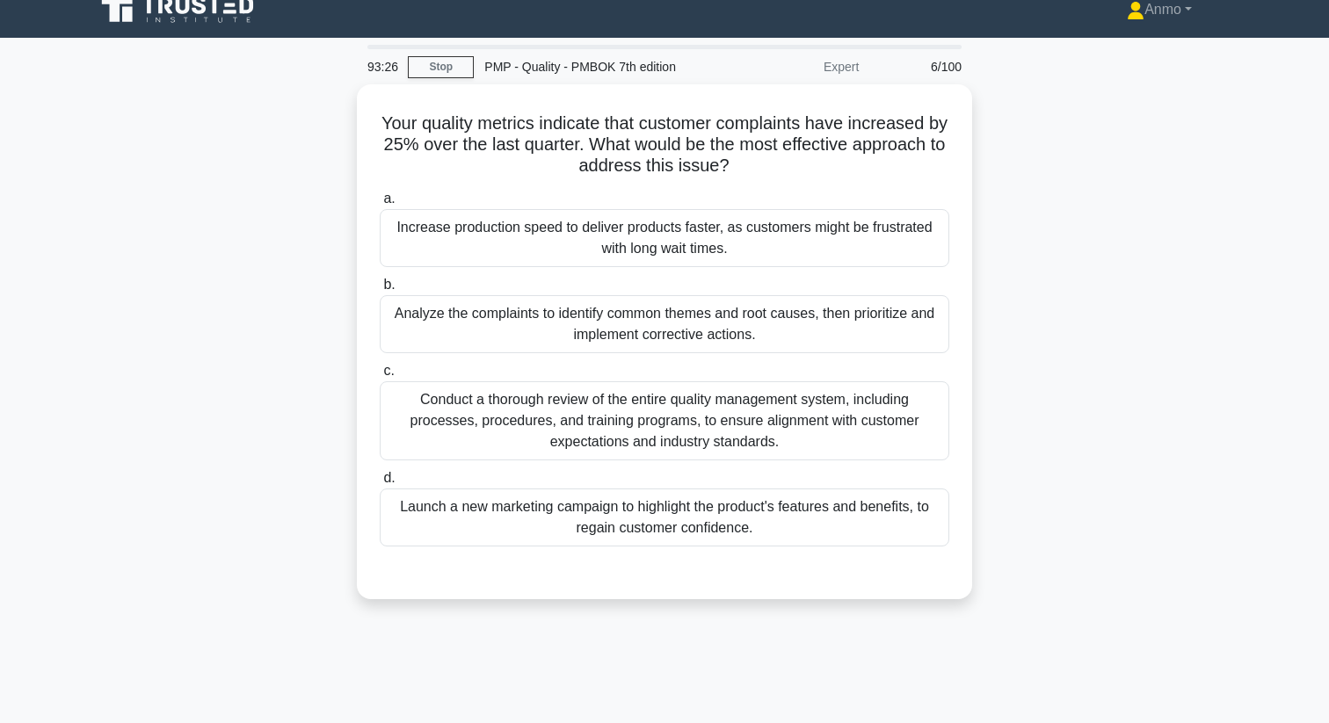
scroll to position [0, 0]
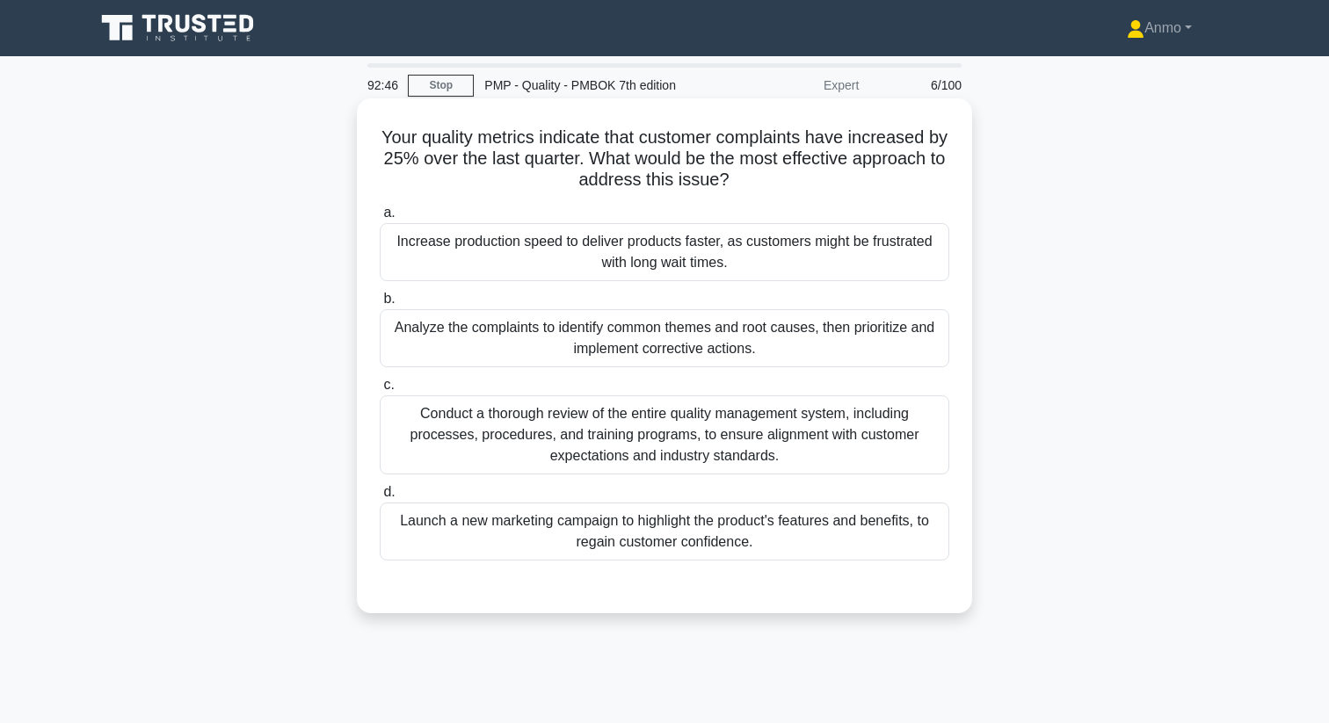
click at [668, 352] on div "Analyze the complaints to identify common themes and root causes, then prioriti…" at bounding box center [664, 338] width 569 height 58
click at [380, 305] on input "b. Analyze the complaints to identify common themes and root causes, then prior…" at bounding box center [380, 299] width 0 height 11
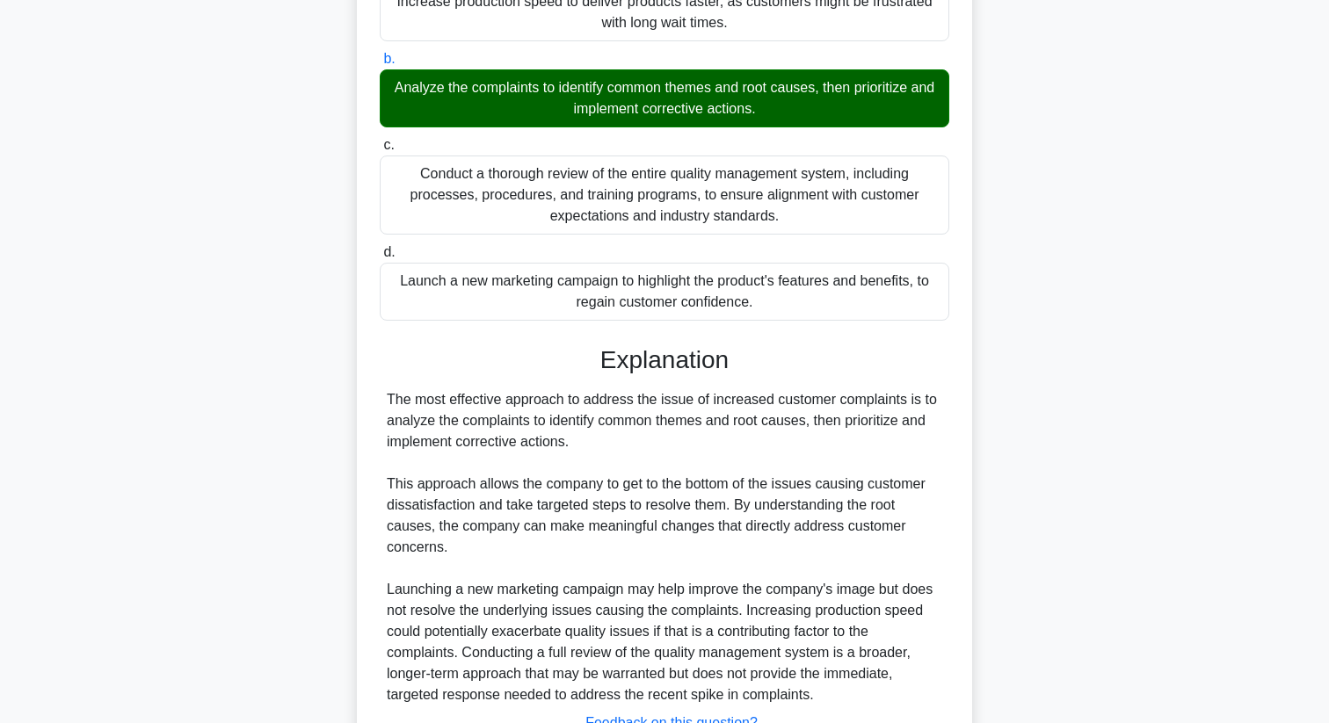
scroll to position [381, 0]
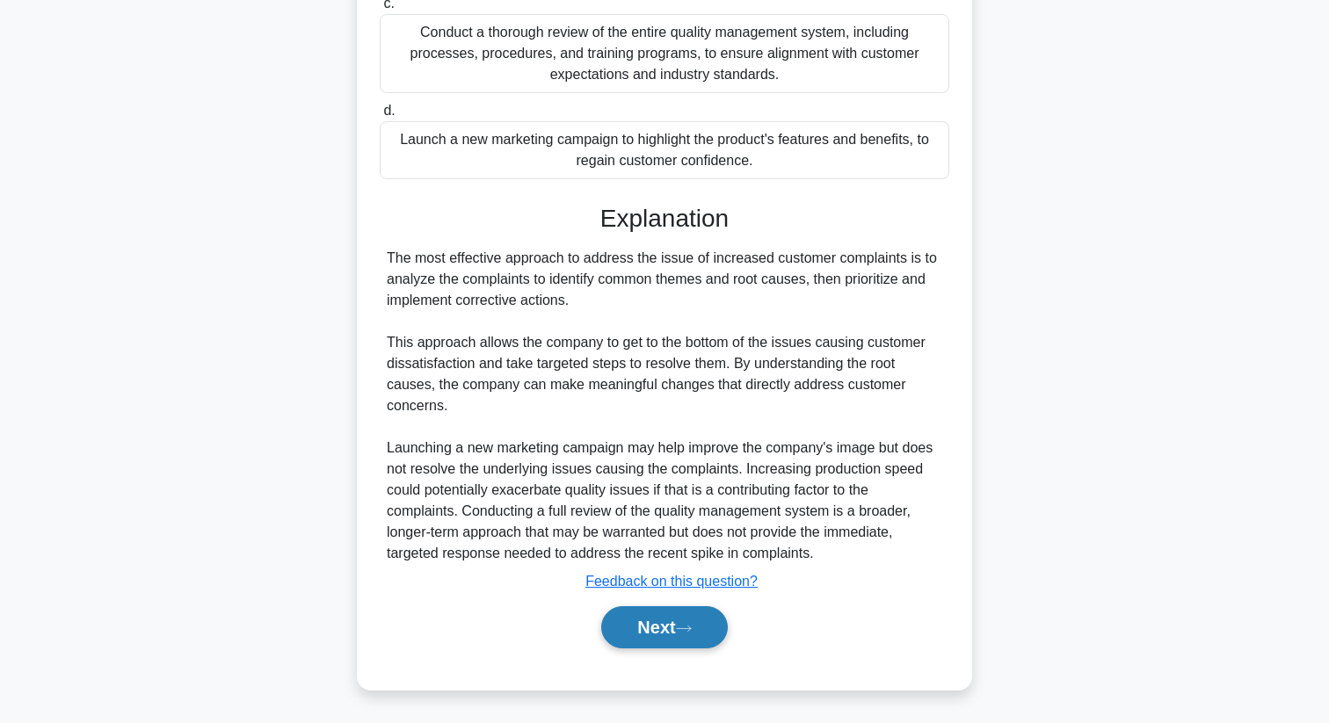
click at [640, 632] on button "Next" at bounding box center [664, 627] width 126 height 42
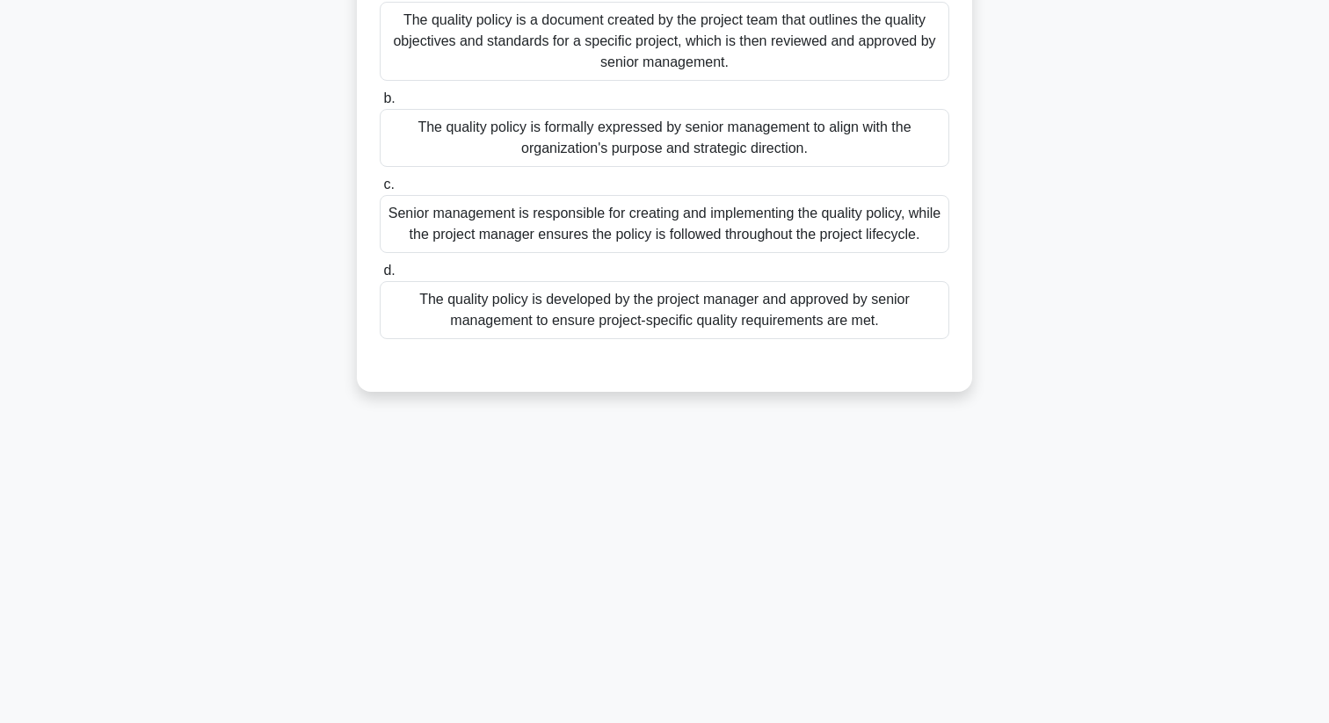
scroll to position [0, 0]
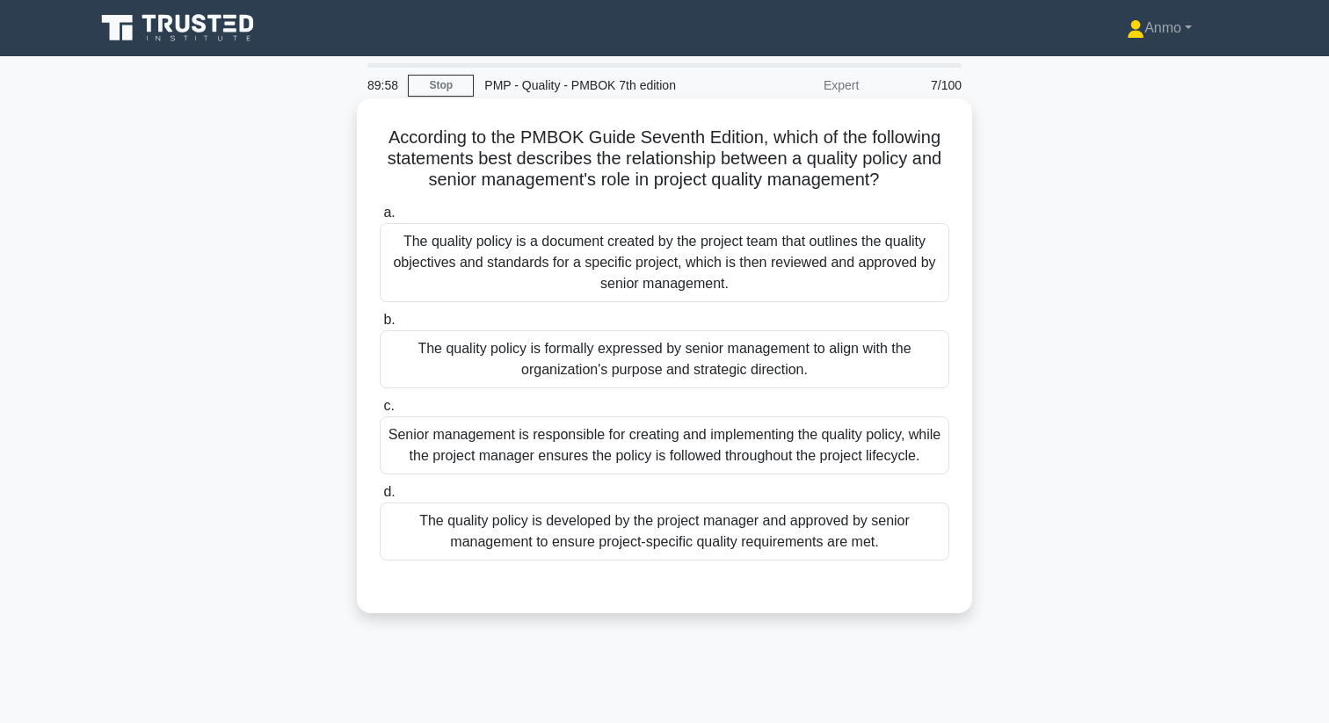
click at [677, 381] on div "The quality policy is formally expressed by senior management to align with the…" at bounding box center [664, 359] width 569 height 58
click at [380, 326] on input "b. The quality policy is formally expressed by senior management to align with …" at bounding box center [380, 320] width 0 height 11
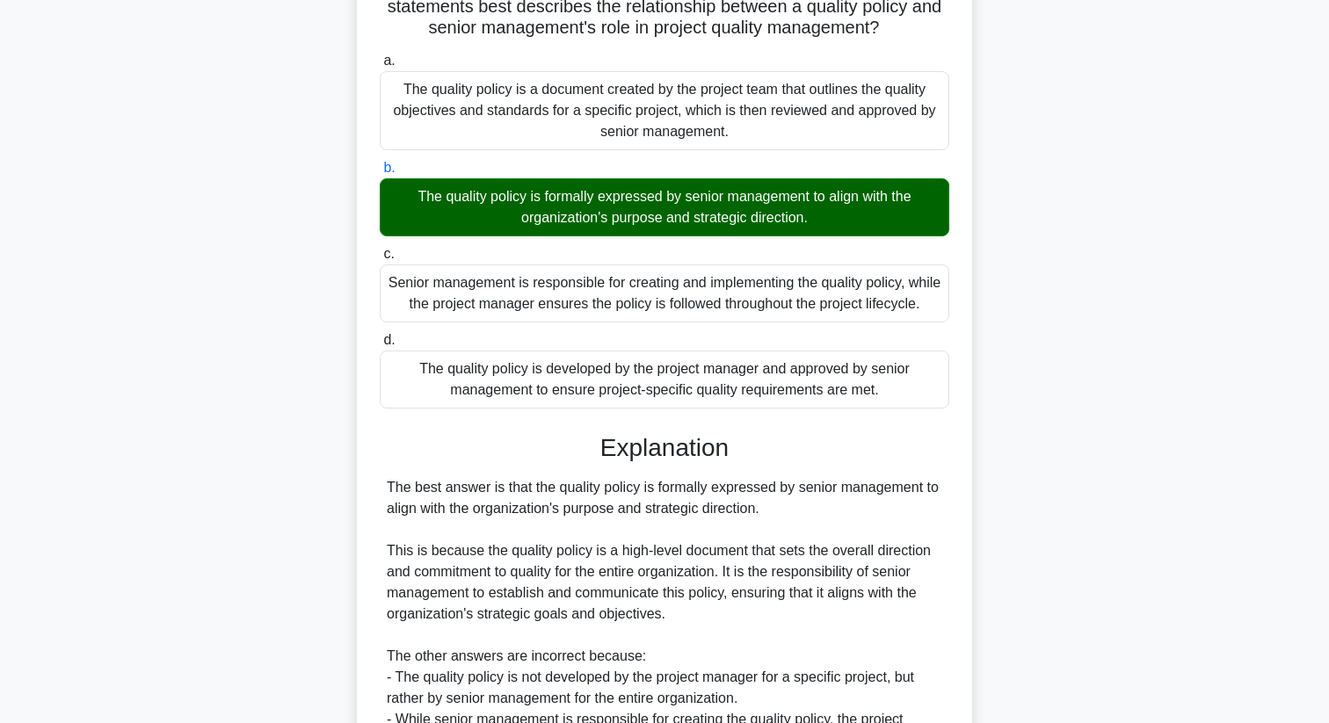
scroll to position [153, 0]
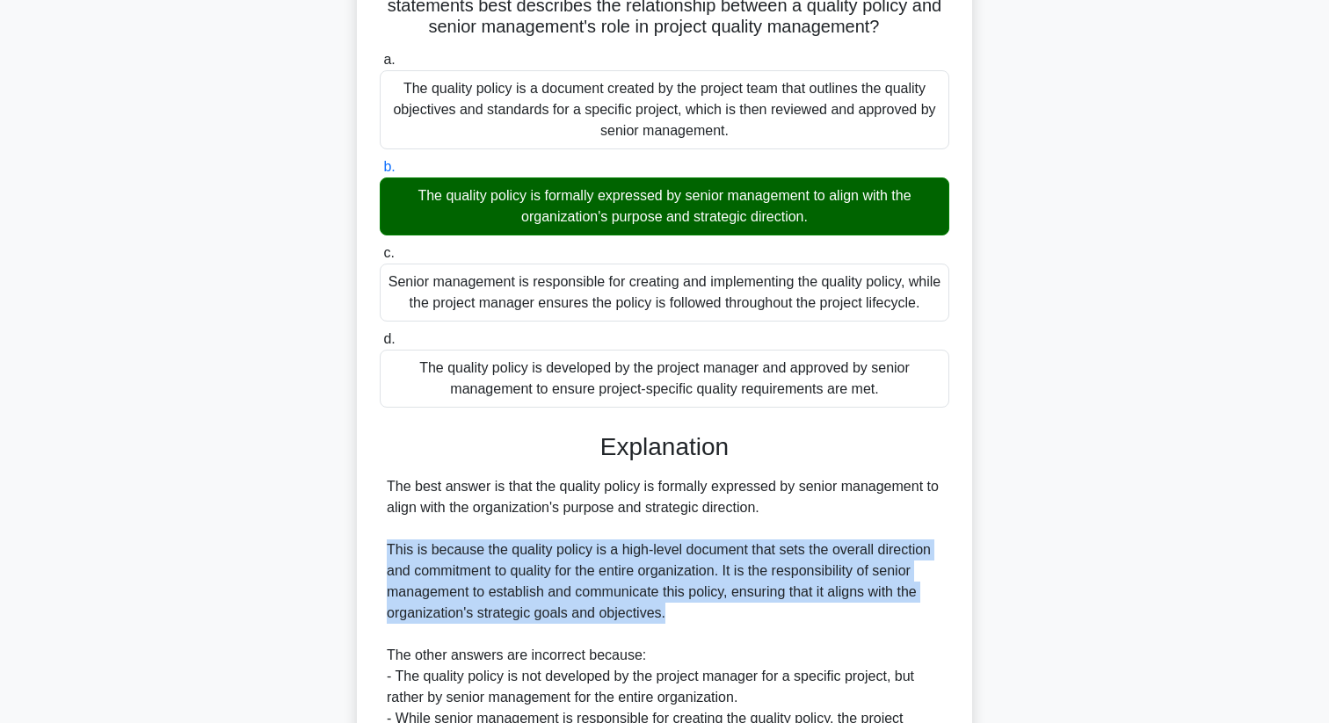
drag, startPoint x: 664, startPoint y: 614, endPoint x: 378, endPoint y: 547, distance: 293.5
click at [379, 548] on div "a. The quality policy is a document created by the project team that outlines t…" at bounding box center [664, 483] width 573 height 874
copy div "This is because the quality policy is a high-level document that sets the overa…"
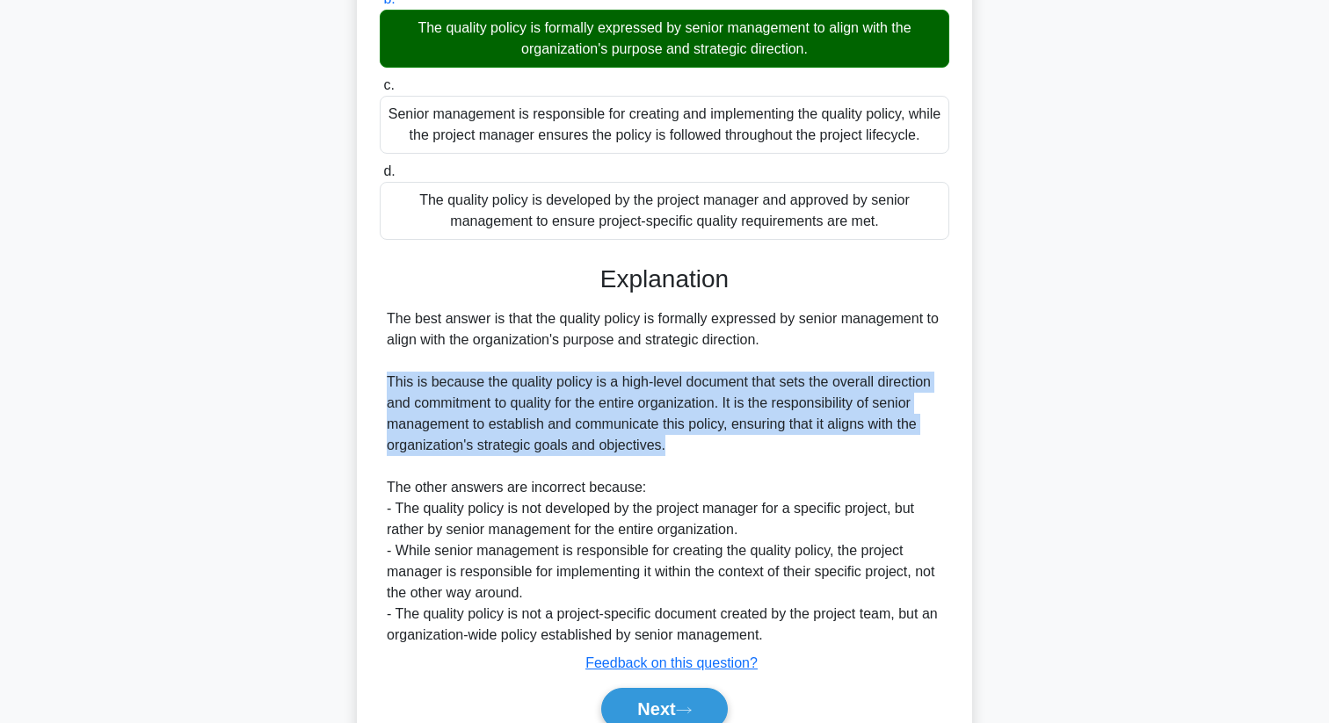
scroll to position [403, 0]
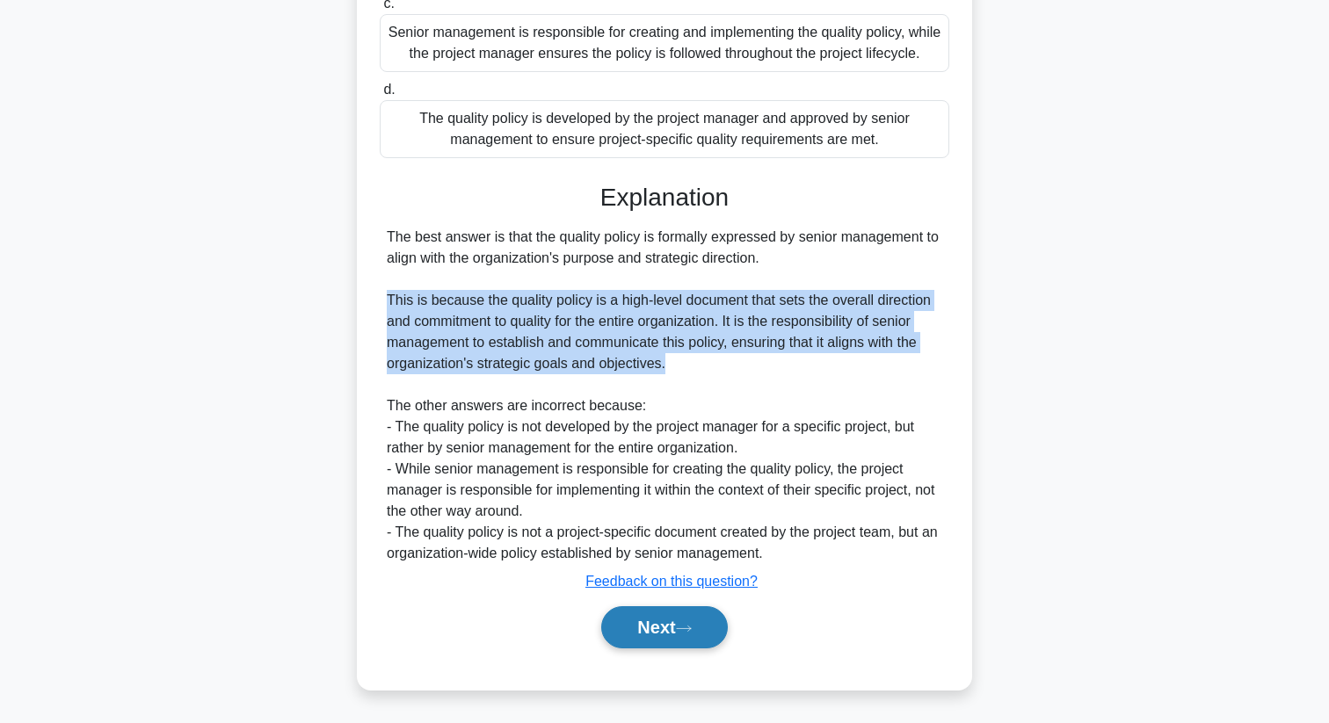
click at [646, 622] on button "Next" at bounding box center [664, 627] width 126 height 42
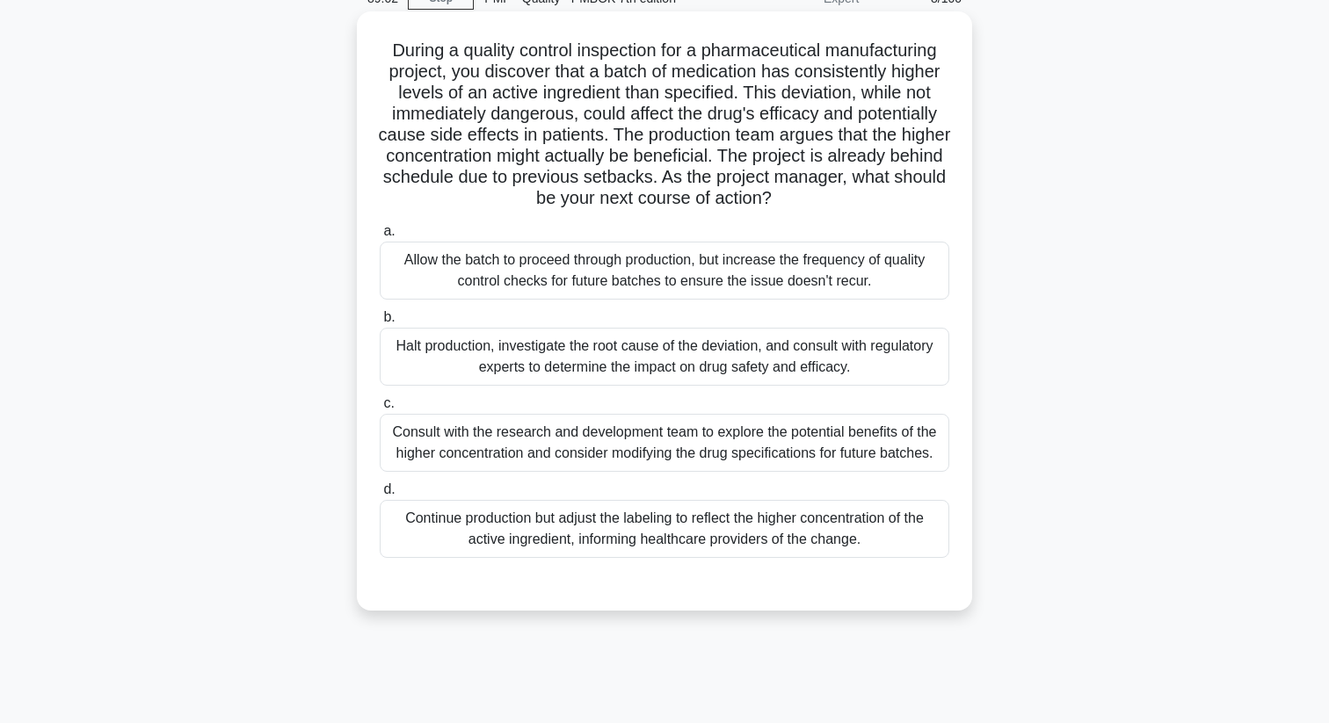
scroll to position [0, 0]
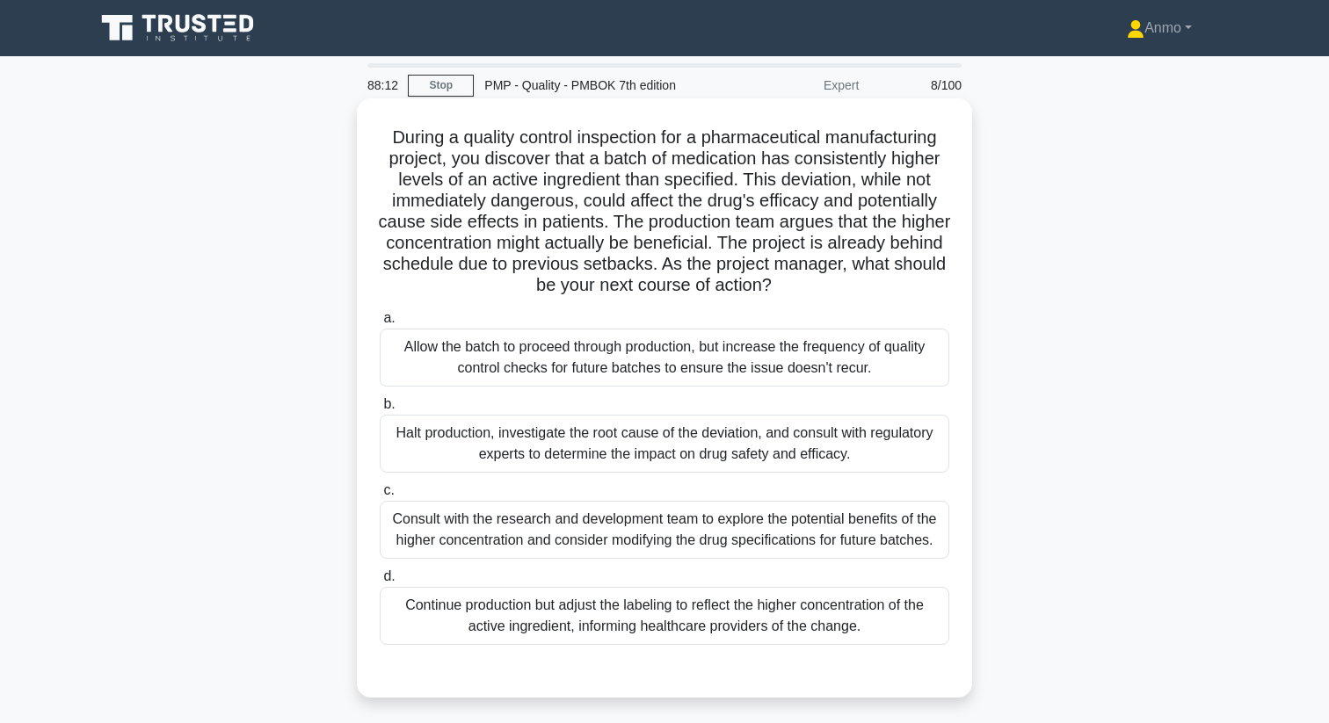
click at [749, 429] on div "Halt production, investigate the root cause of the deviation, and consult with …" at bounding box center [664, 444] width 569 height 58
click at [380, 410] on input "b. Halt production, investigate the root cause of the deviation, and consult wi…" at bounding box center [380, 404] width 0 height 11
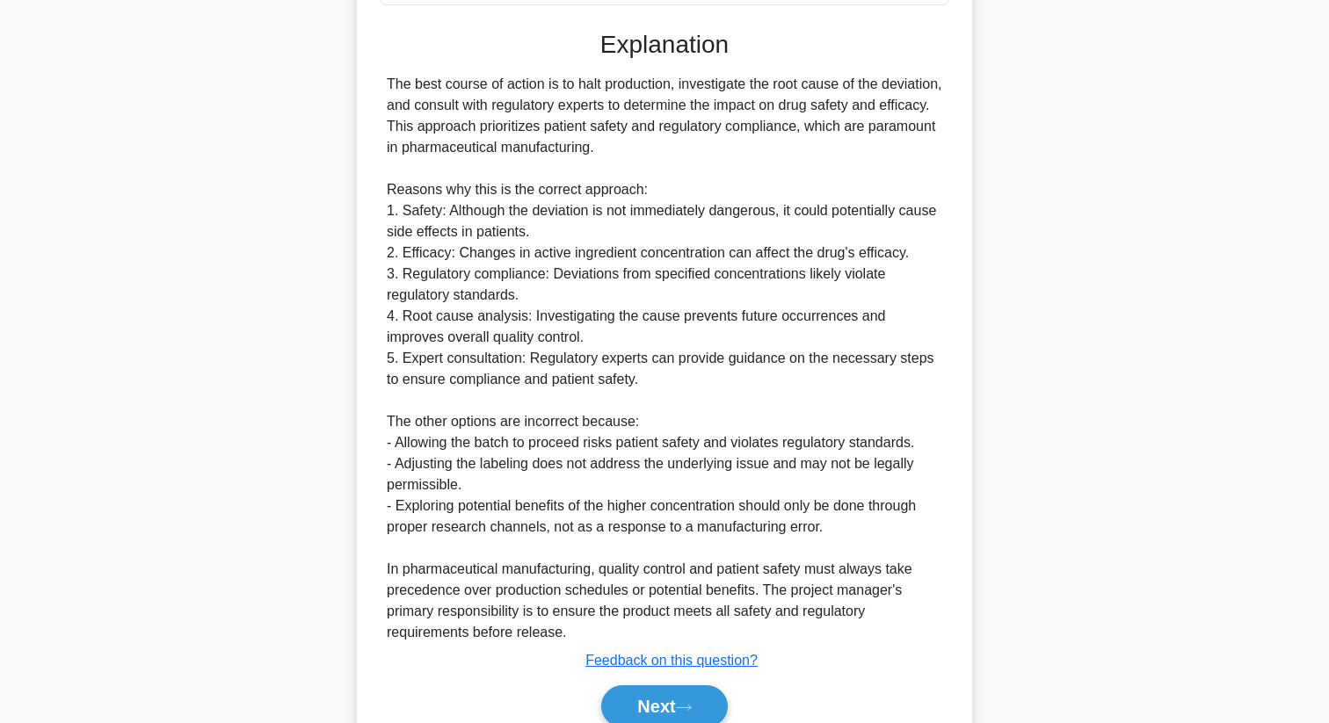
scroll to position [719, 0]
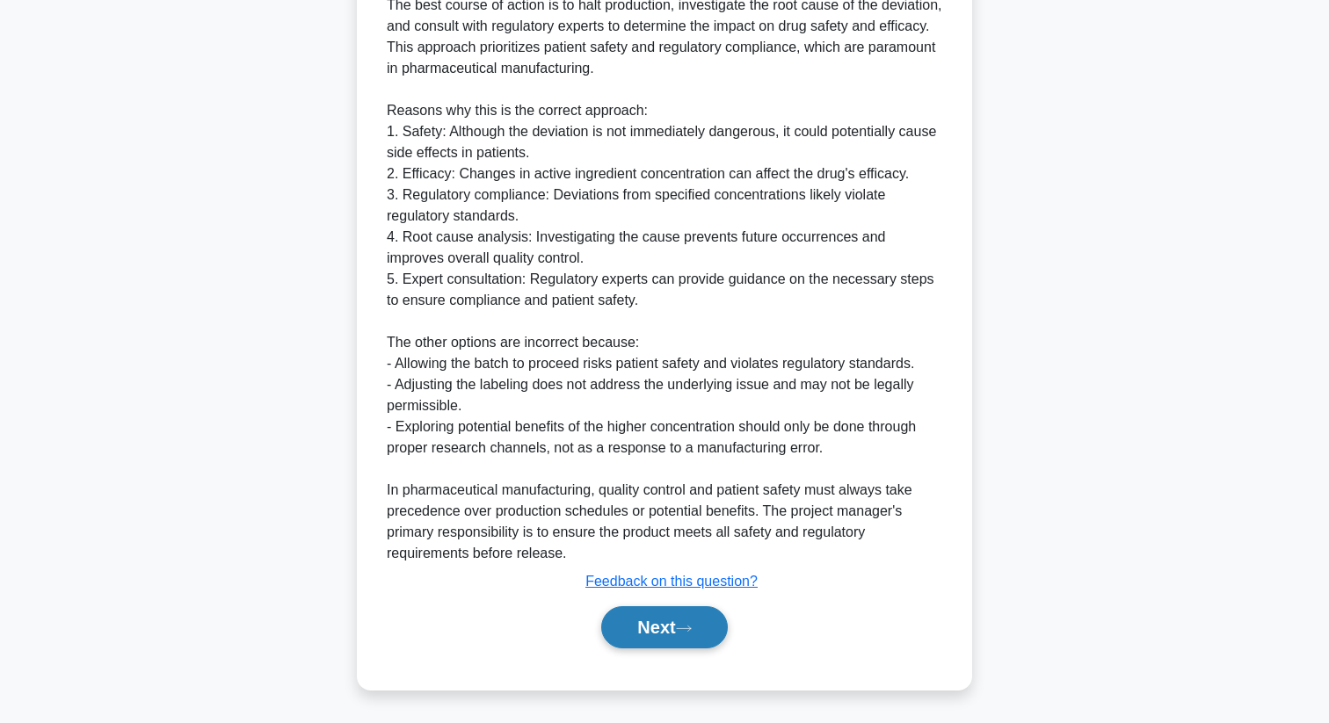
click at [685, 629] on icon at bounding box center [684, 629] width 16 height 10
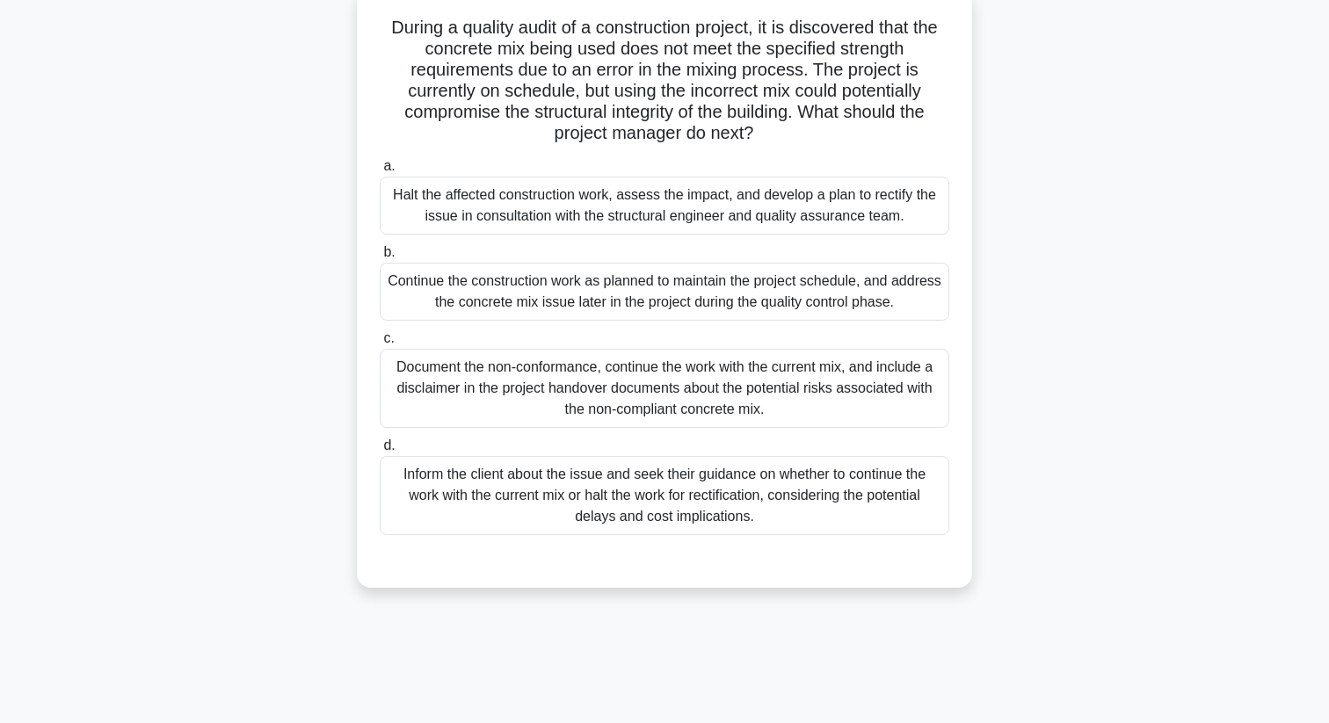
scroll to position [0, 0]
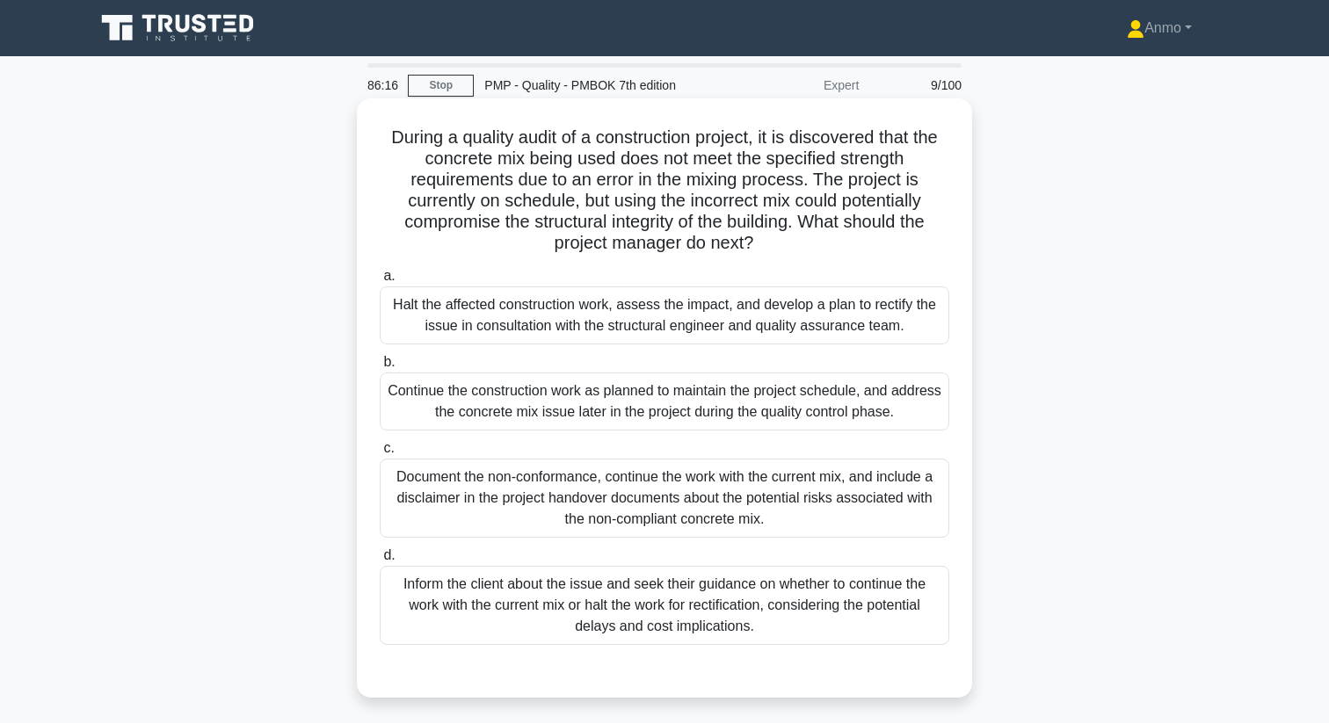
click at [514, 308] on div "Halt the affected construction work, assess the impact, and develop a plan to r…" at bounding box center [664, 316] width 569 height 58
click at [380, 282] on input "a. Halt the affected construction work, assess the impact, and develop a plan t…" at bounding box center [380, 276] width 0 height 11
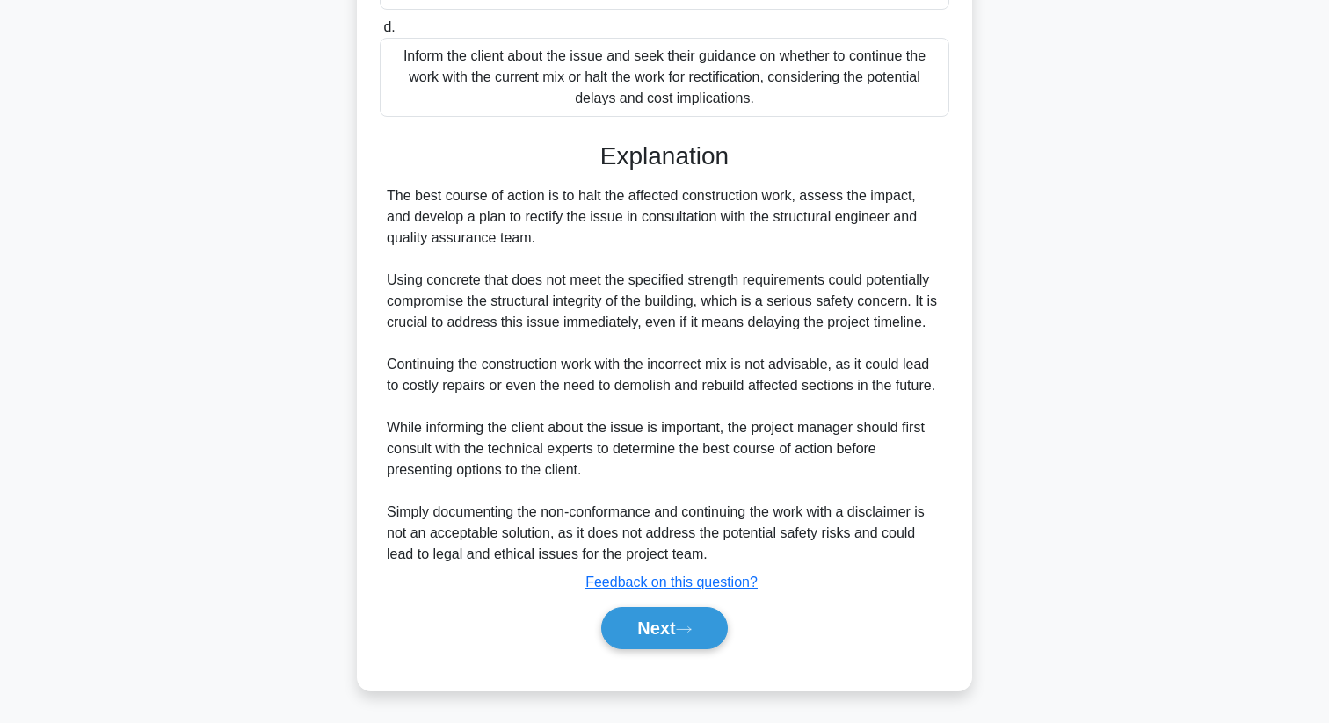
scroll to position [529, 0]
click at [639, 629] on button "Next" at bounding box center [664, 627] width 126 height 42
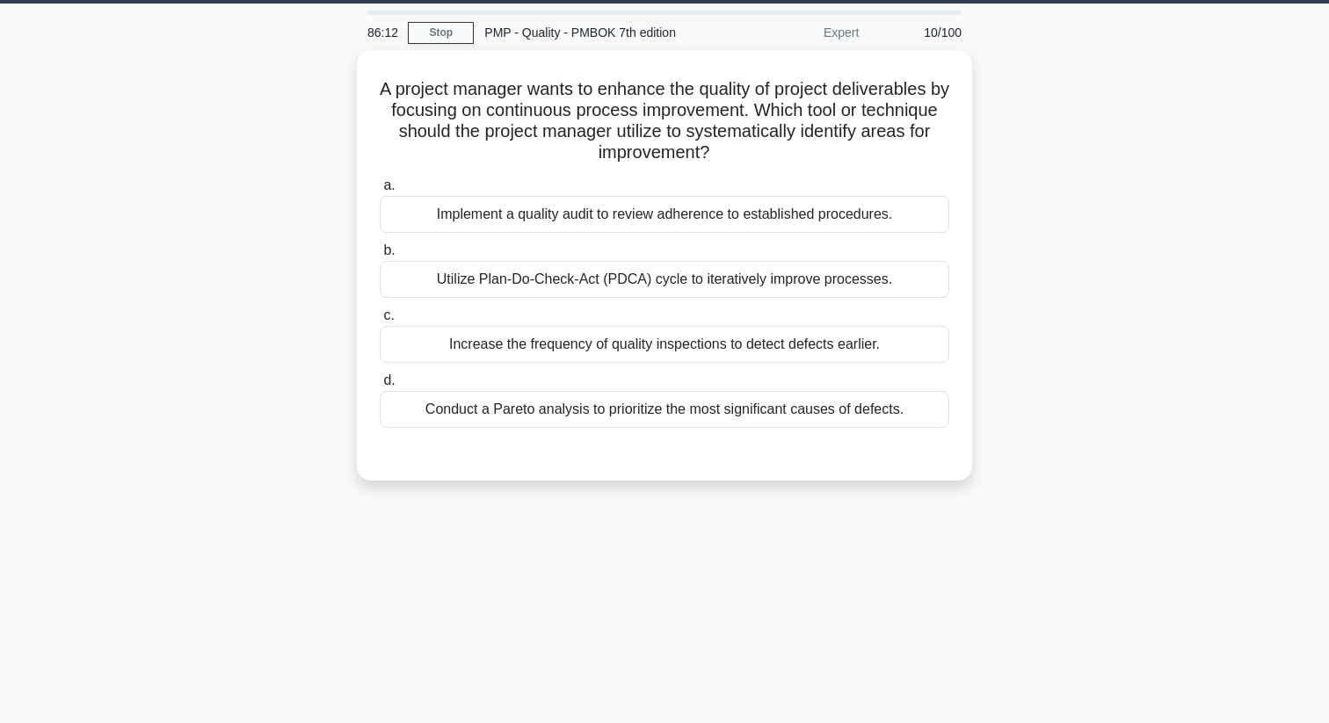
scroll to position [0, 0]
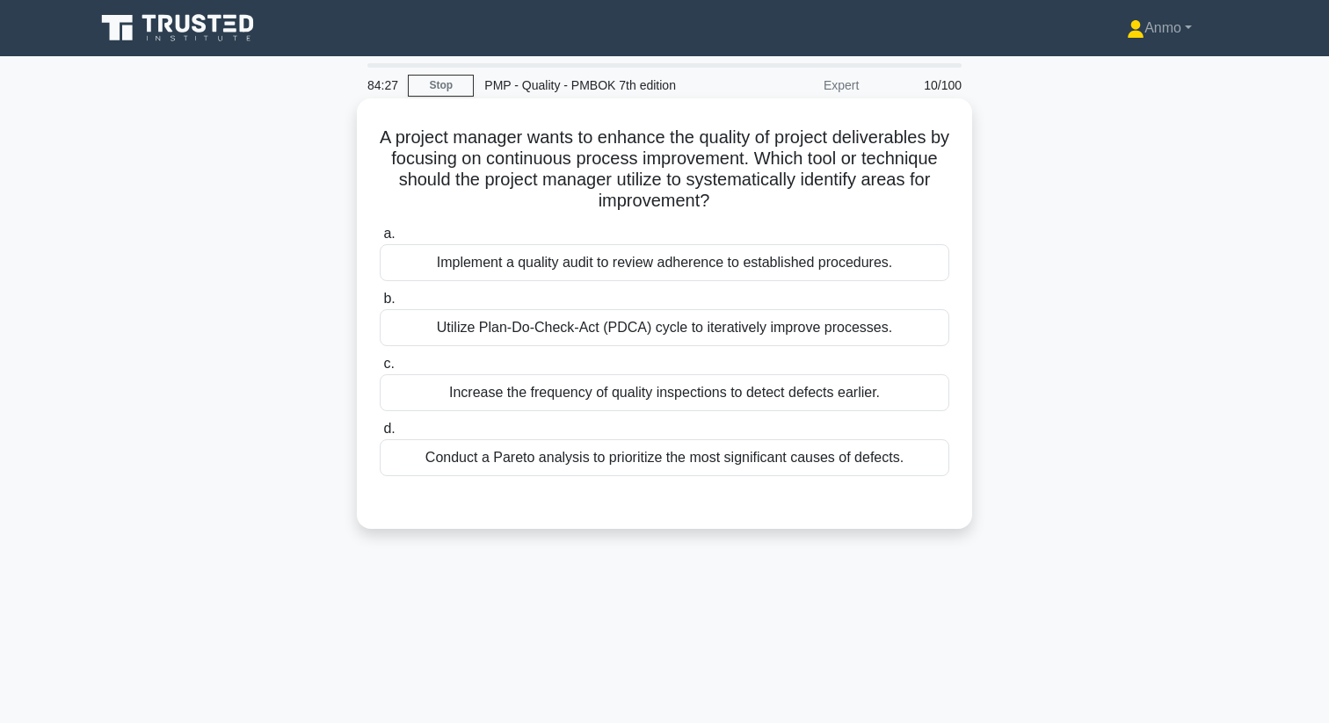
click at [654, 391] on div "Increase the frequency of quality inspections to detect defects earlier." at bounding box center [664, 392] width 569 height 37
click at [380, 370] on input "c. Increase the frequency of quality inspections to detect defects earlier." at bounding box center [380, 364] width 0 height 11
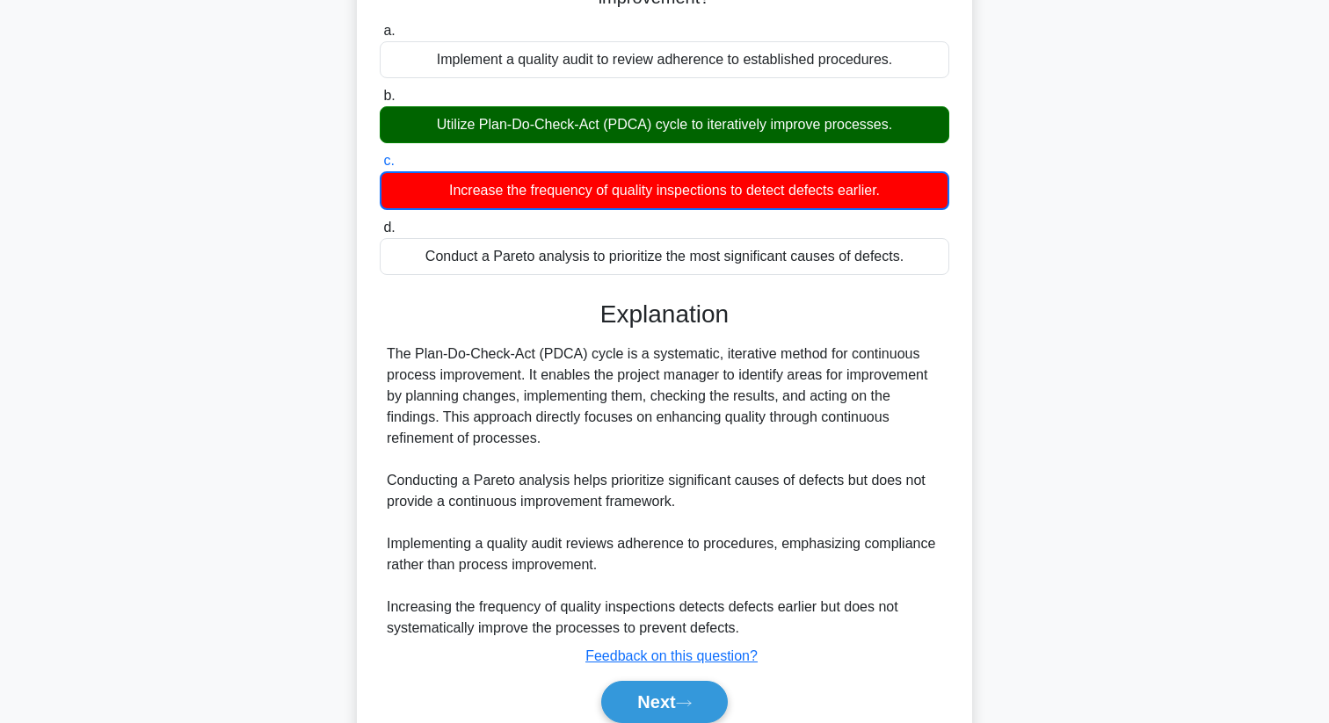
scroll to position [206, 0]
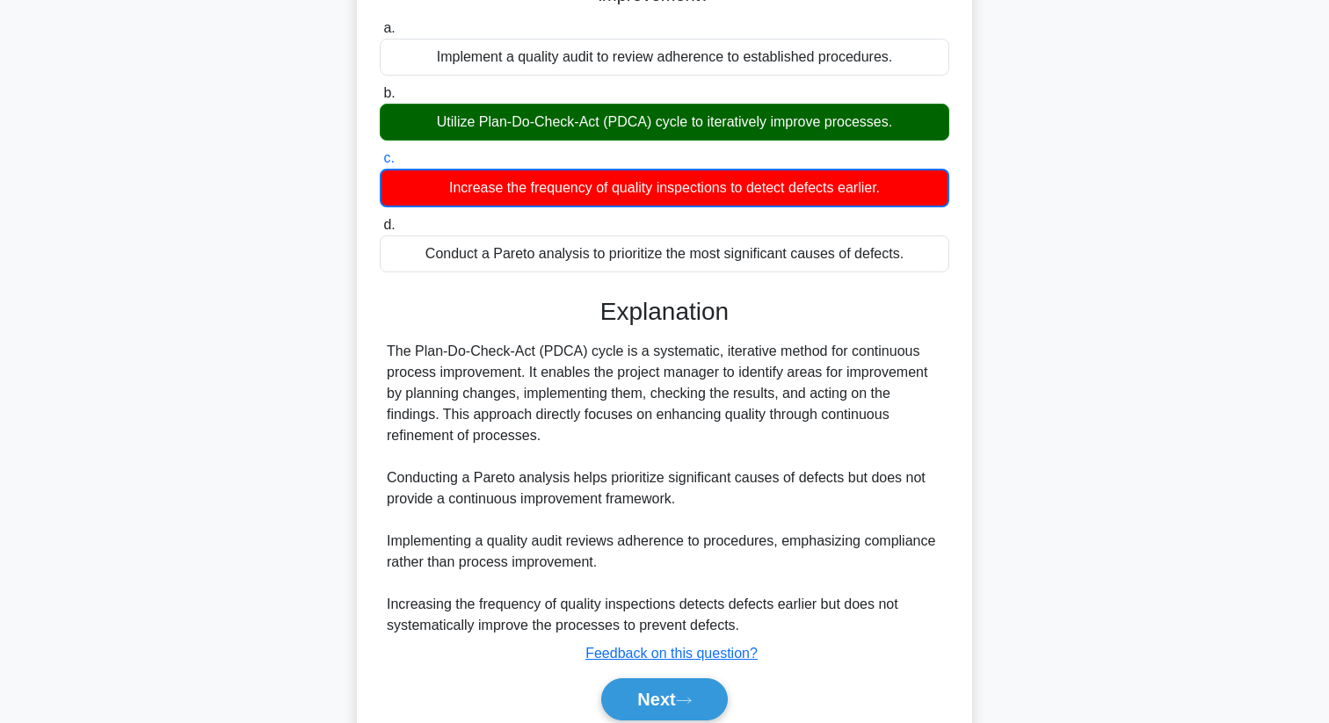
copy div "The Plan-Do-Check-Act (PDCA) cycle is a systematic, iterative method for contin…"
drag, startPoint x: 381, startPoint y: 347, endPoint x: 539, endPoint y: 425, distance: 175.7
click at [539, 425] on div "The Plan-Do-Check-Act (PDCA) cycle is a systematic, iterative method for contin…" at bounding box center [664, 488] width 569 height 295
copy div "The Plan-Do-Check-Act (PDCA) cycle is a systematic, iterative method for contin…"
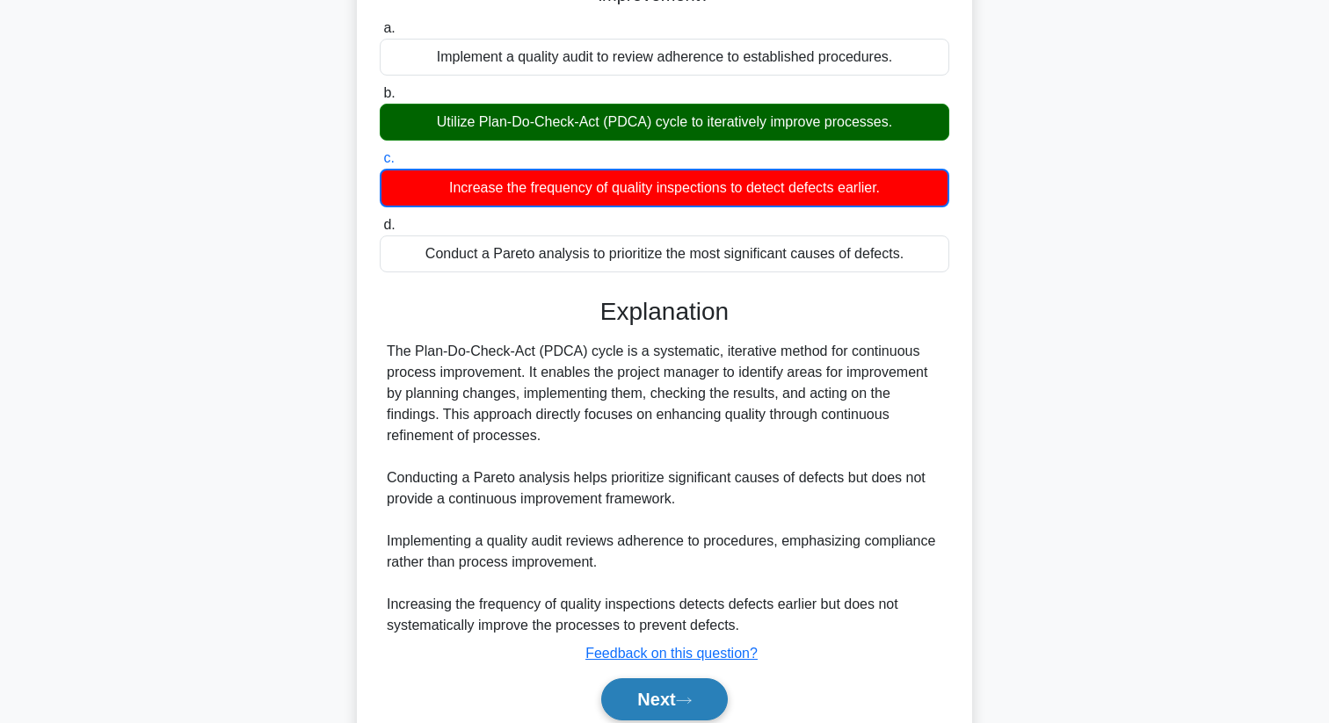
click at [674, 697] on button "Next" at bounding box center [664, 699] width 126 height 42
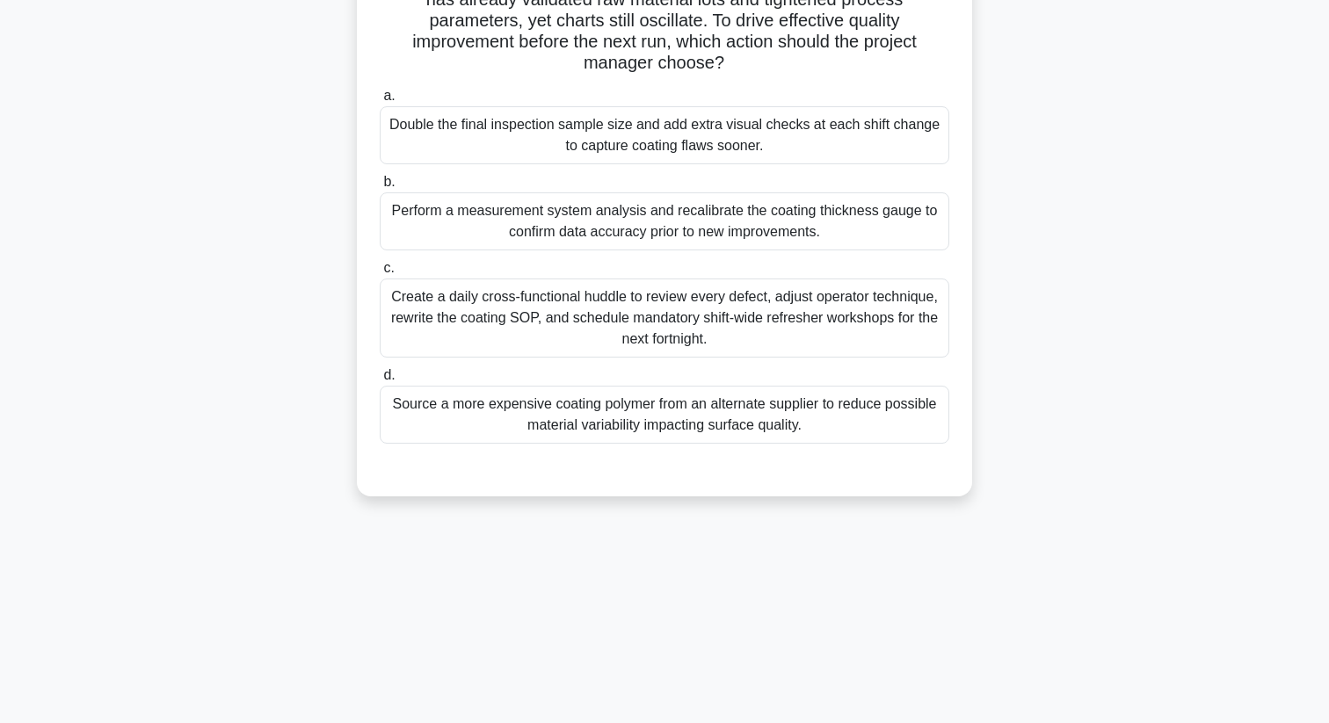
scroll to position [0, 0]
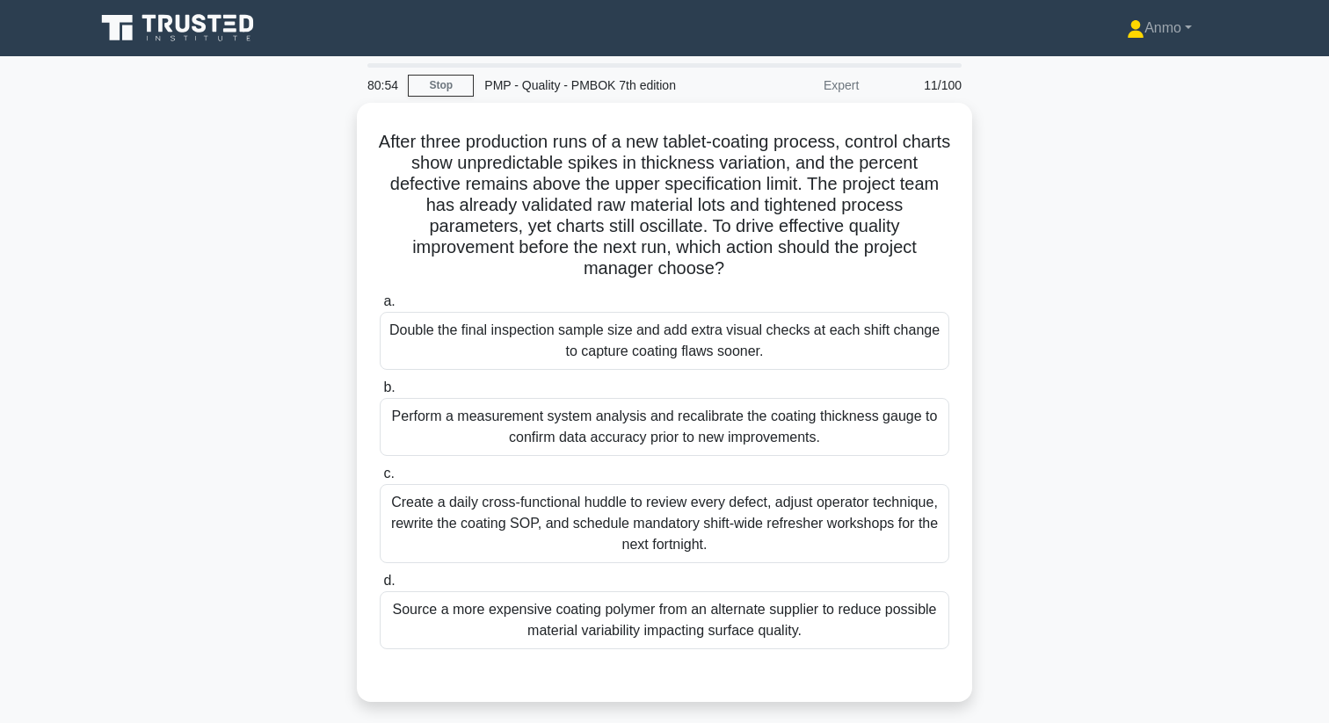
click at [685, 492] on div "Create a daily cross-functional huddle to review every defect, adjust operator …" at bounding box center [664, 523] width 569 height 79
click at [380, 480] on input "c. Create a daily cross-functional huddle to review every defect, adjust operat…" at bounding box center [380, 473] width 0 height 11
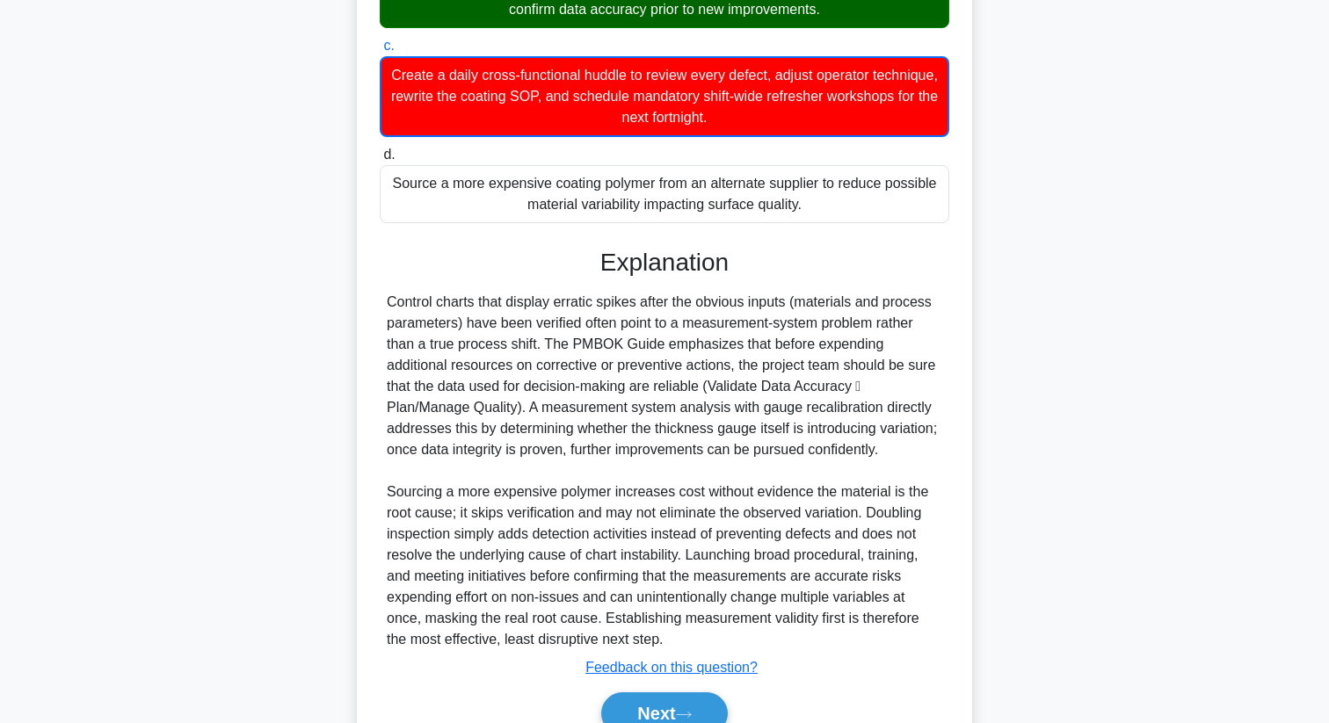
scroll to position [482, 0]
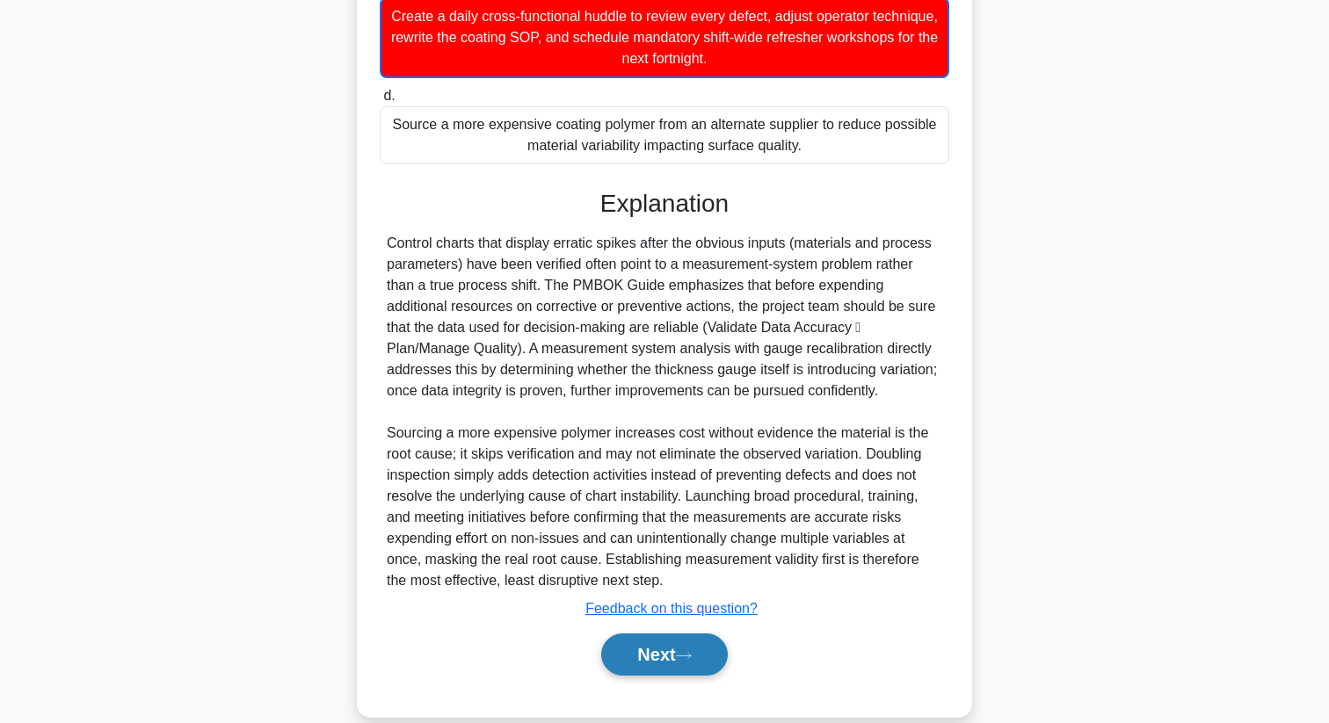
click at [670, 656] on button "Next" at bounding box center [664, 655] width 126 height 42
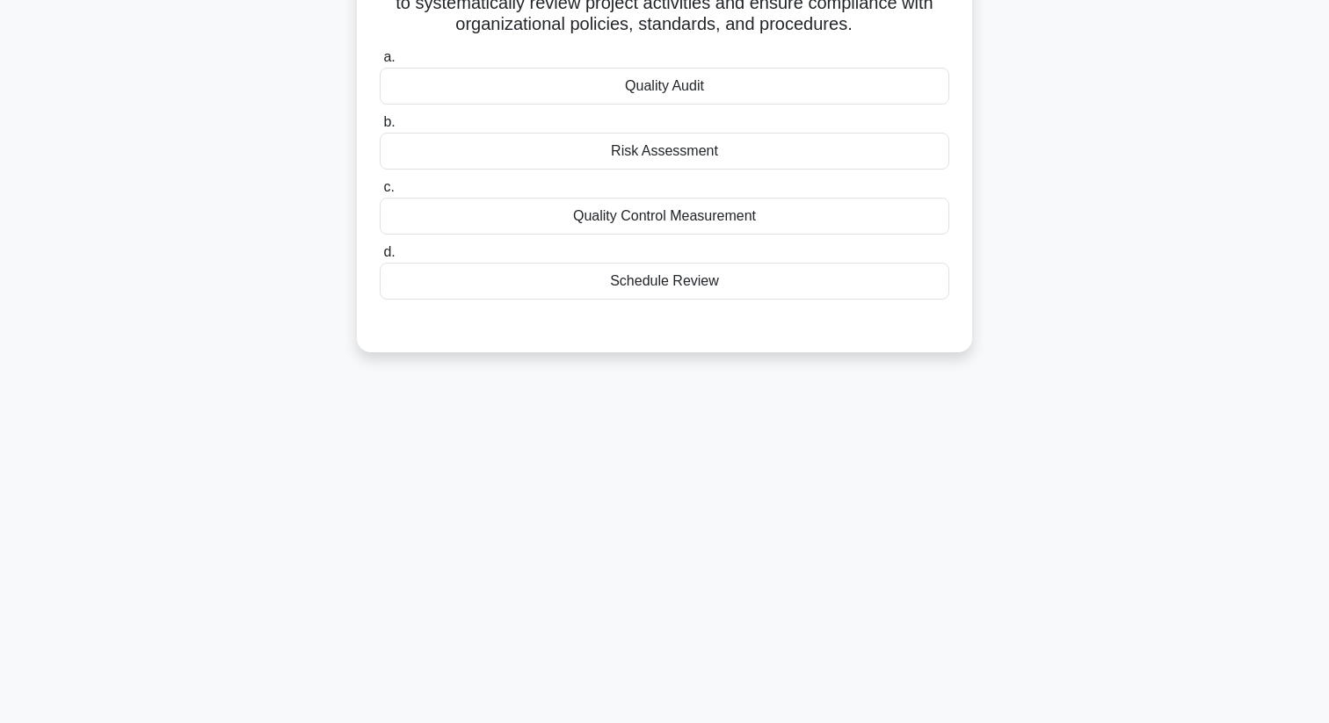
scroll to position [0, 0]
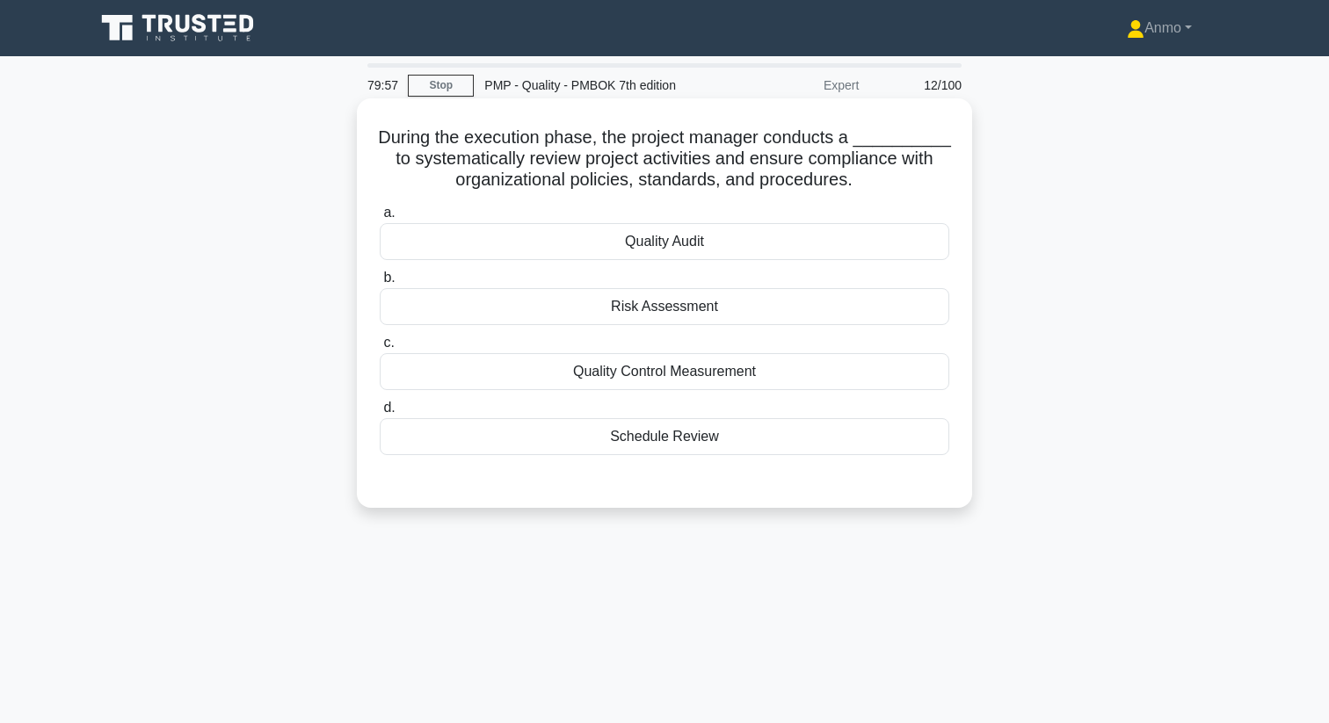
click at [725, 374] on div "Quality Control Measurement" at bounding box center [664, 371] width 569 height 37
click at [380, 349] on input "c. Quality Control Measurement" at bounding box center [380, 342] width 0 height 11
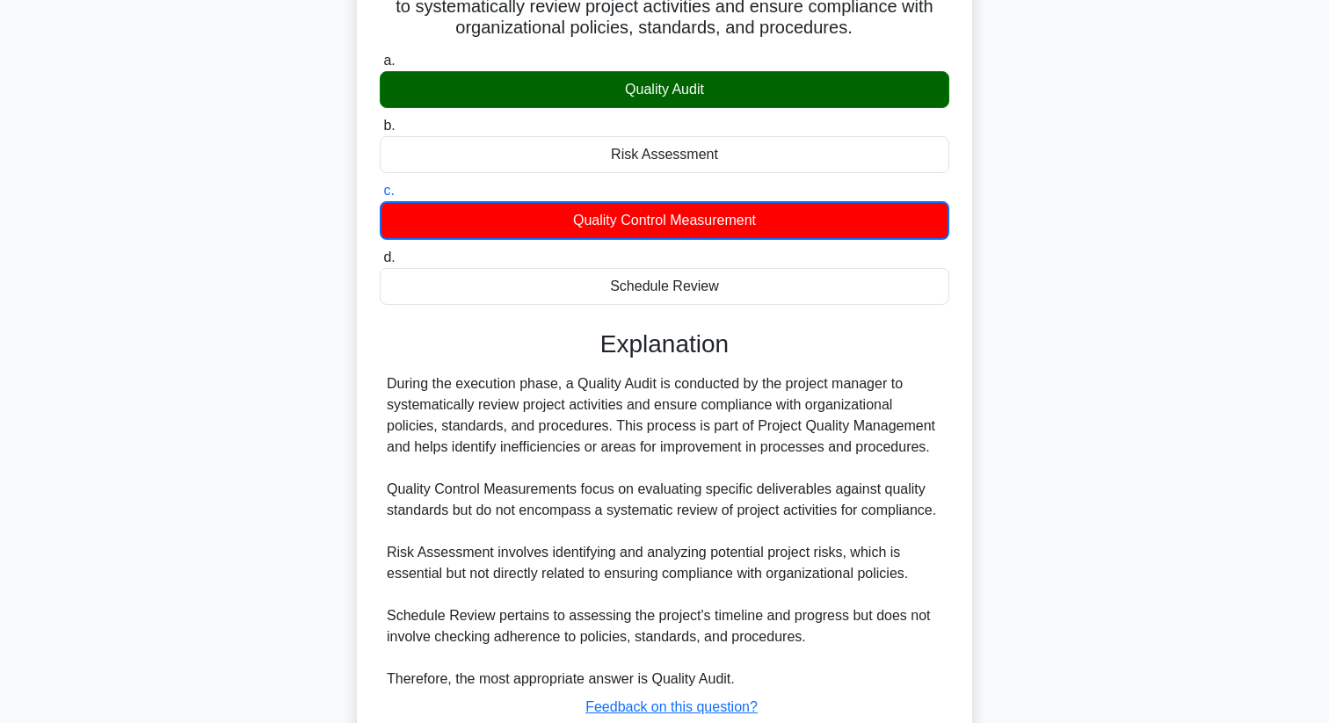
scroll to position [278, 0]
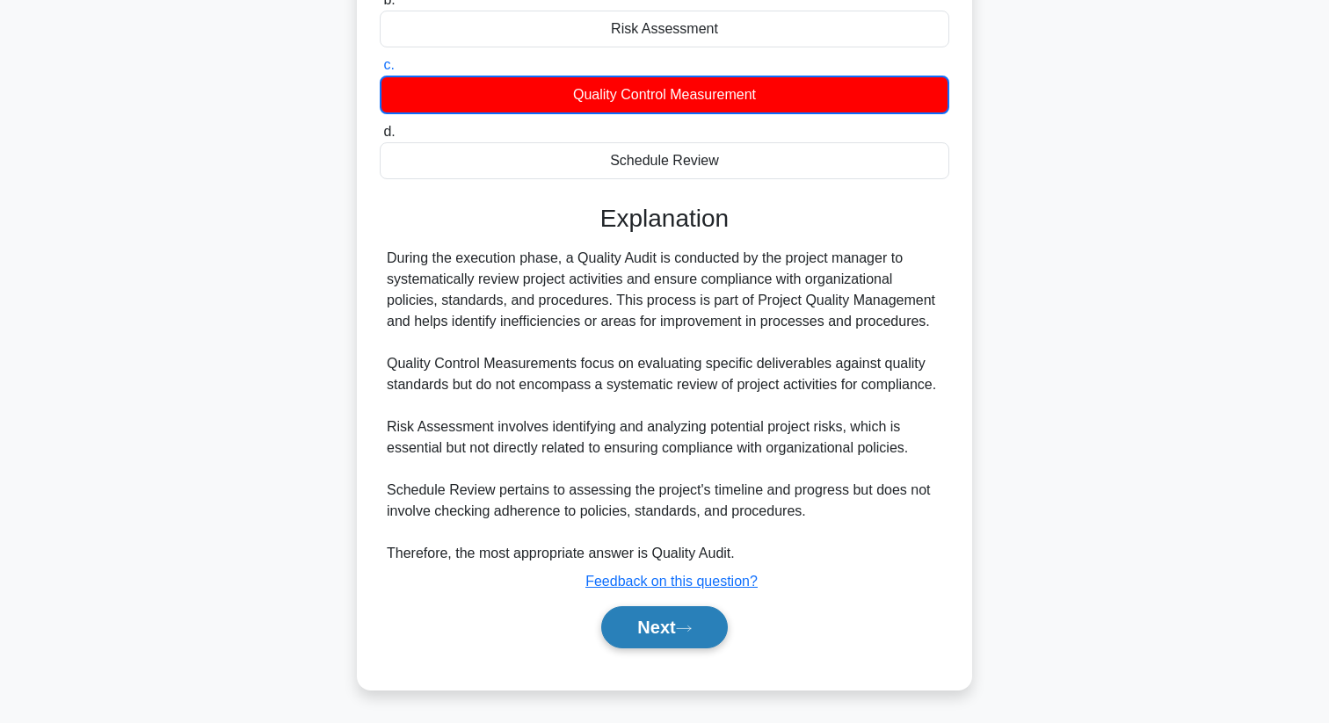
click at [659, 631] on button "Next" at bounding box center [664, 627] width 126 height 42
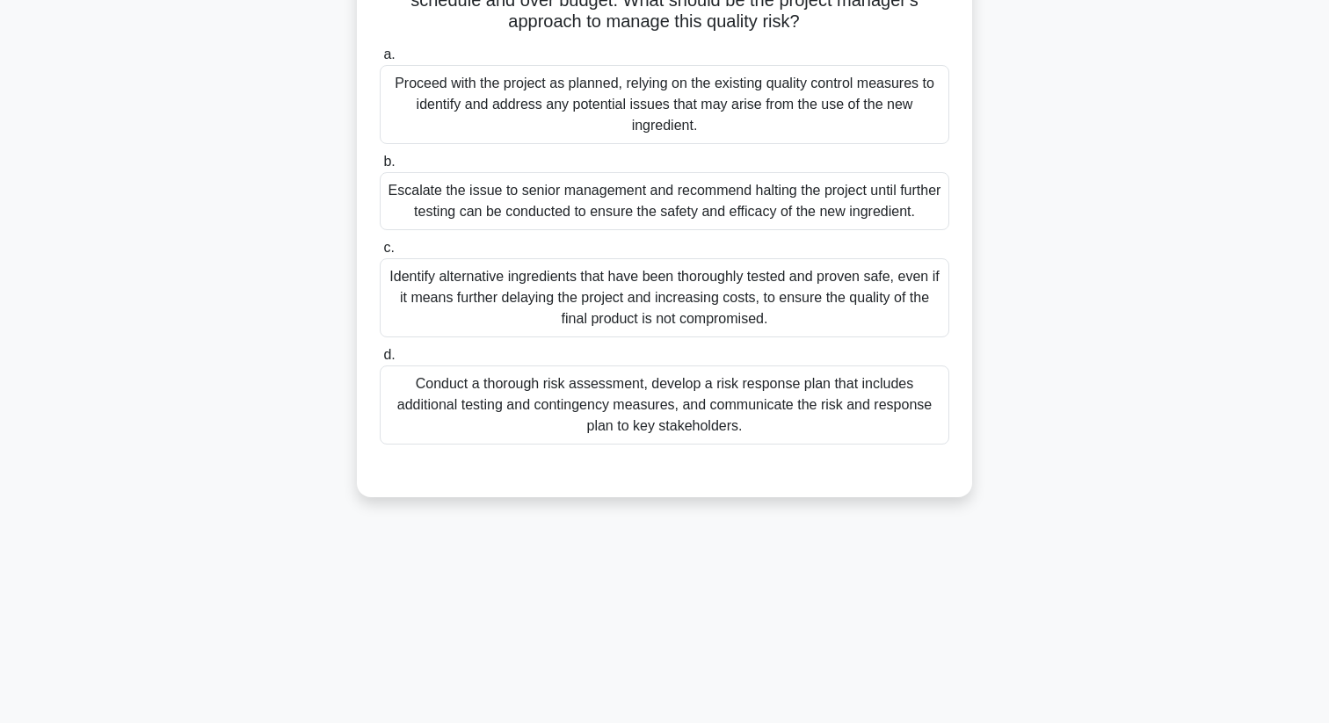
scroll to position [0, 0]
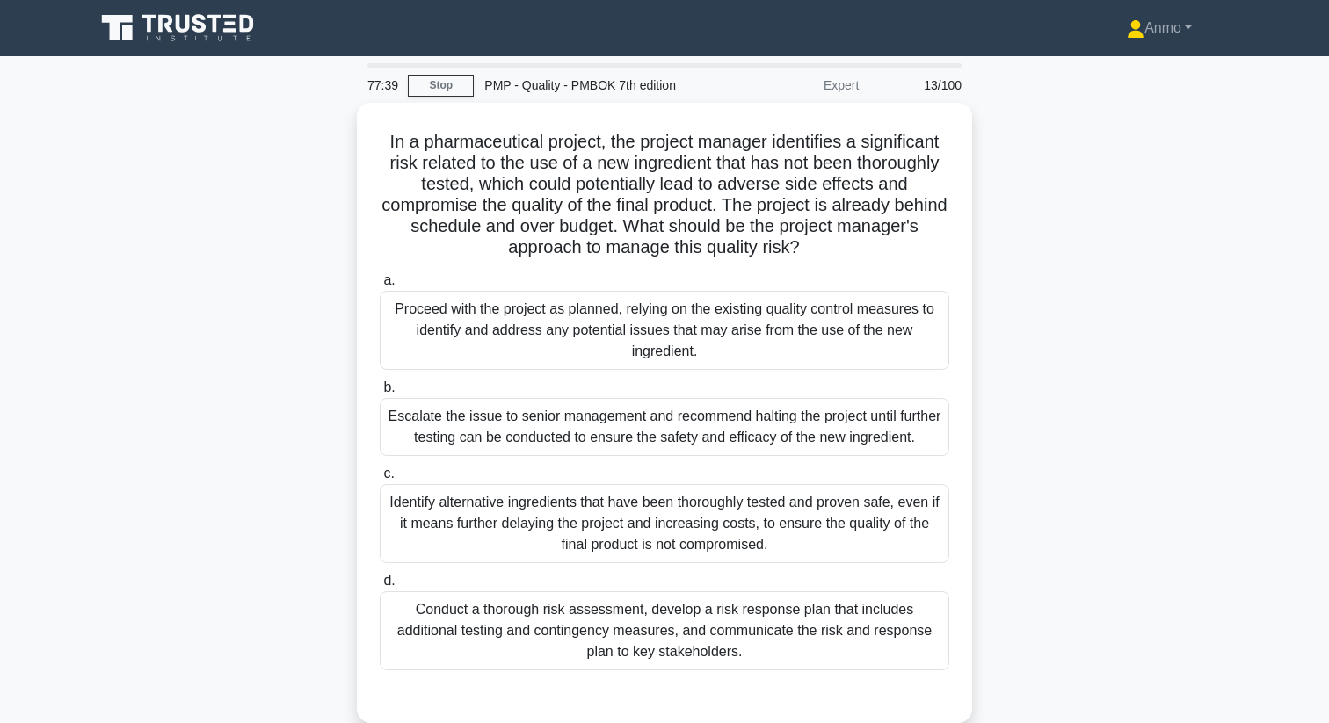
click at [659, 631] on div "Conduct a thorough risk assessment, develop a risk response plan that includes …" at bounding box center [664, 630] width 569 height 79
click at [380, 587] on input "d. Conduct a thorough risk assessment, develop a risk response plan that includ…" at bounding box center [380, 581] width 0 height 11
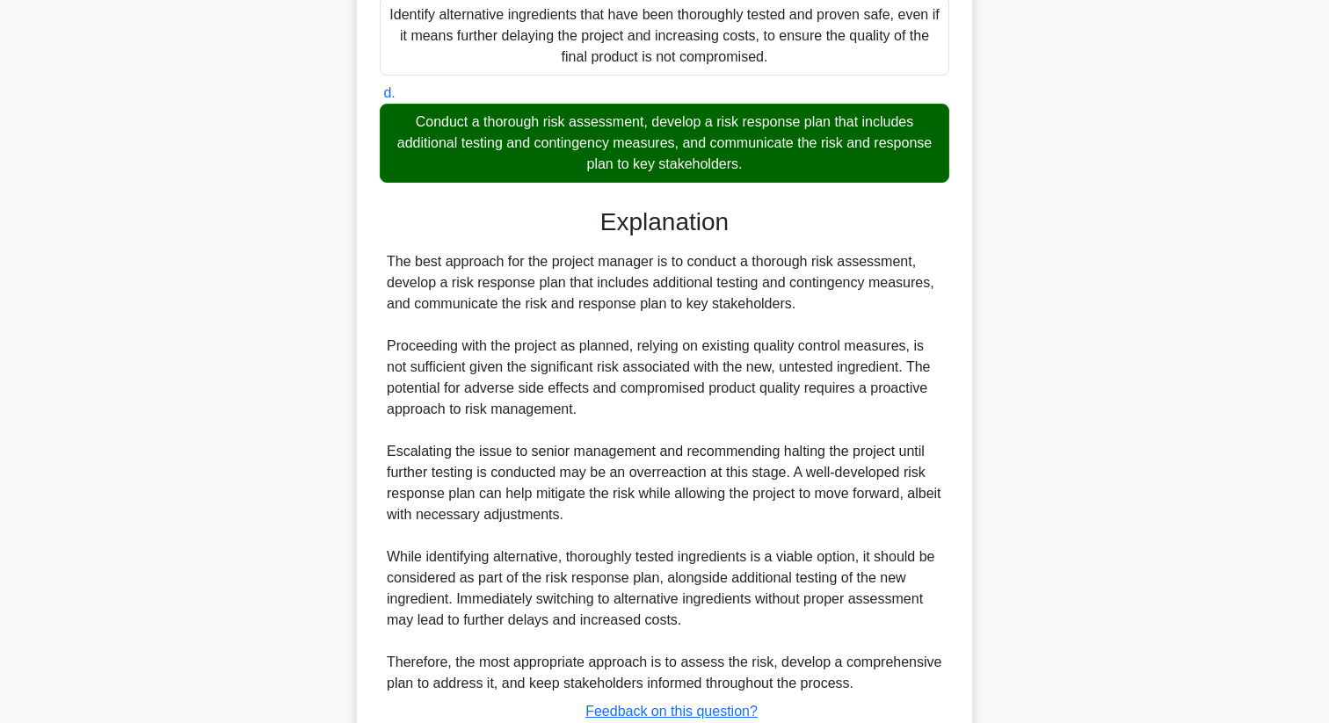
scroll to position [613, 0]
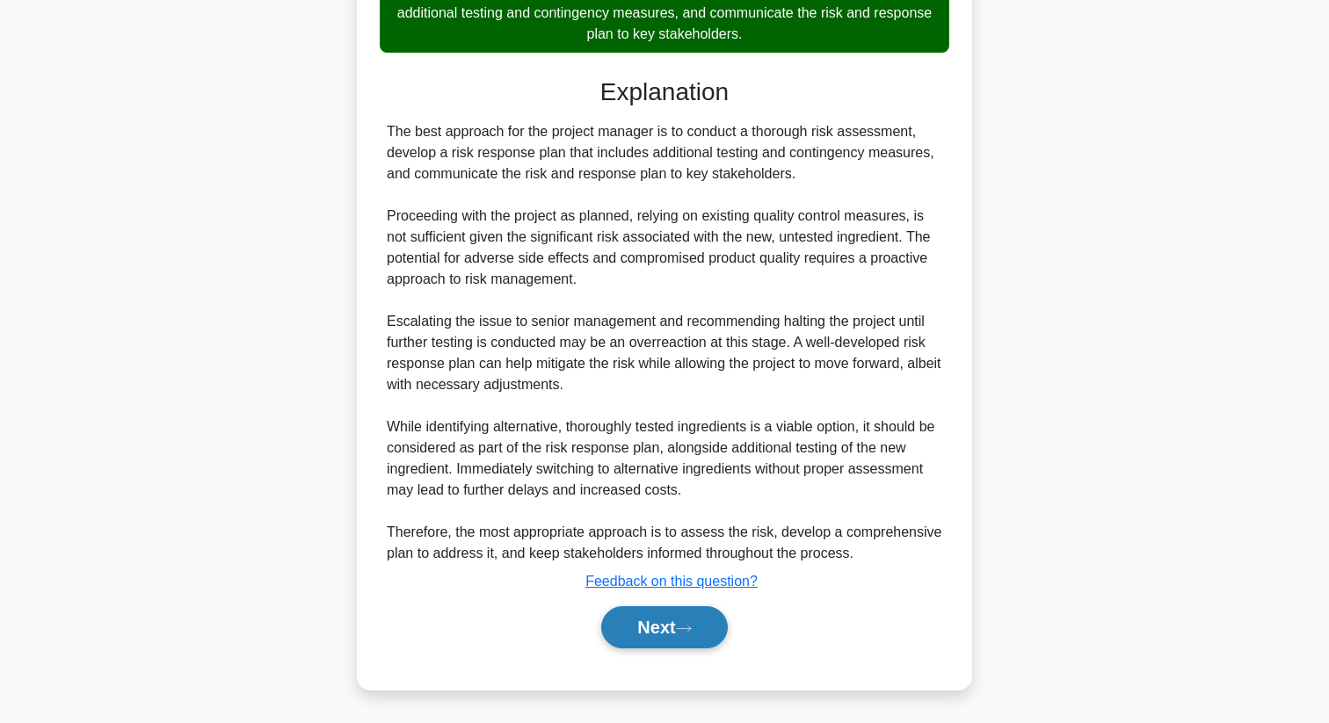
click at [686, 631] on icon at bounding box center [684, 629] width 16 height 10
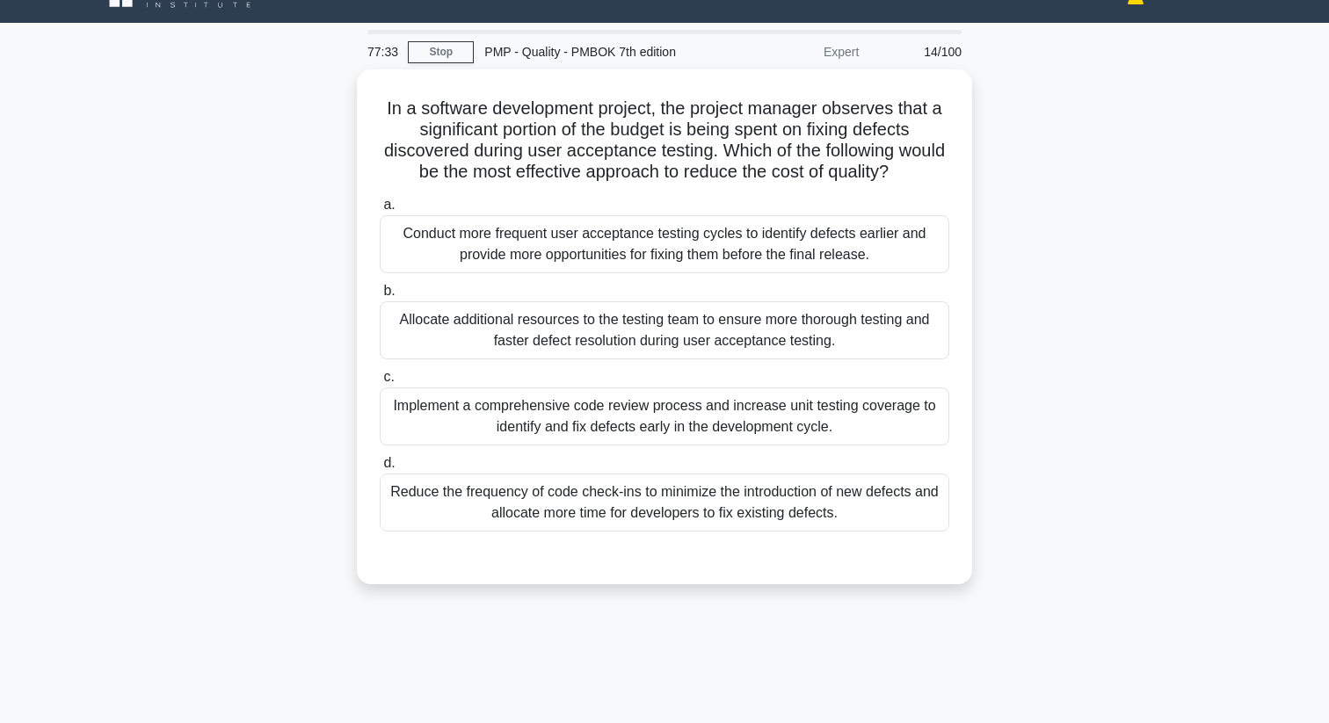
scroll to position [0, 0]
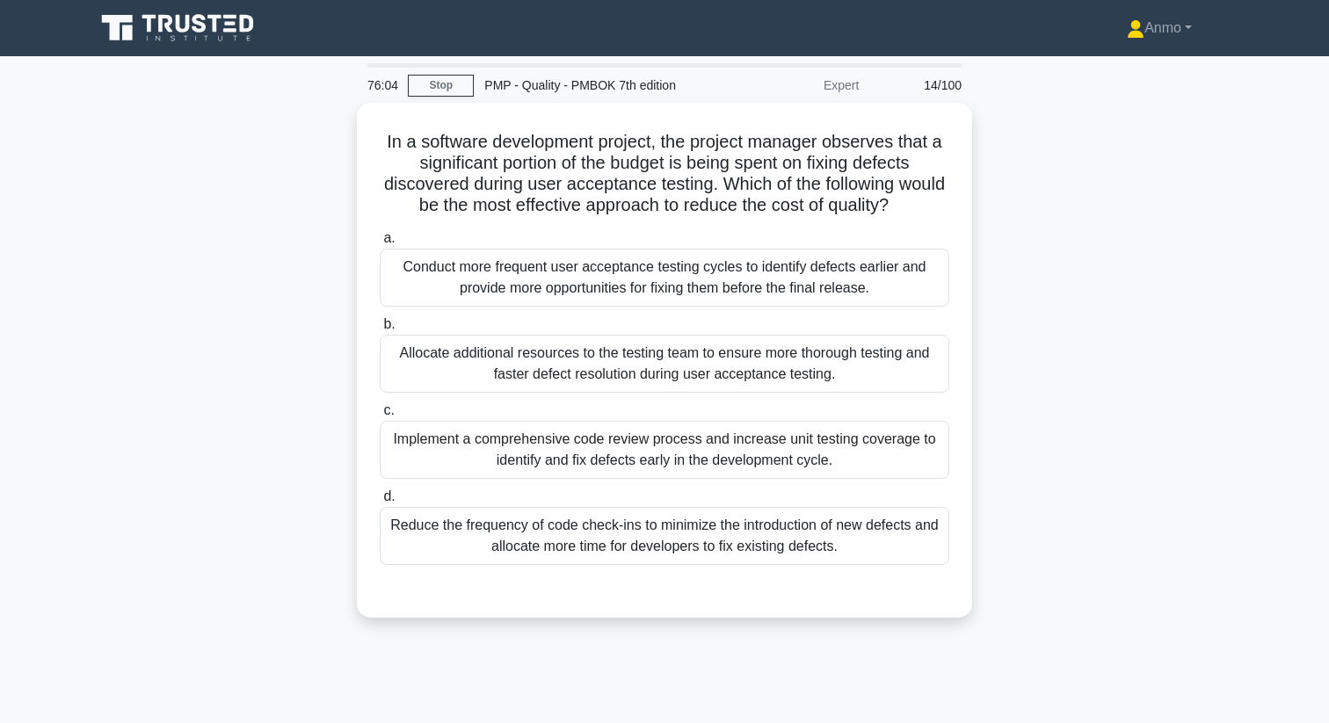
click at [714, 459] on div "Implement a comprehensive code review process and increase unit testing coverag…" at bounding box center [664, 450] width 569 height 58
click at [380, 417] on input "c. Implement a comprehensive code review process and increase unit testing cove…" at bounding box center [380, 410] width 0 height 11
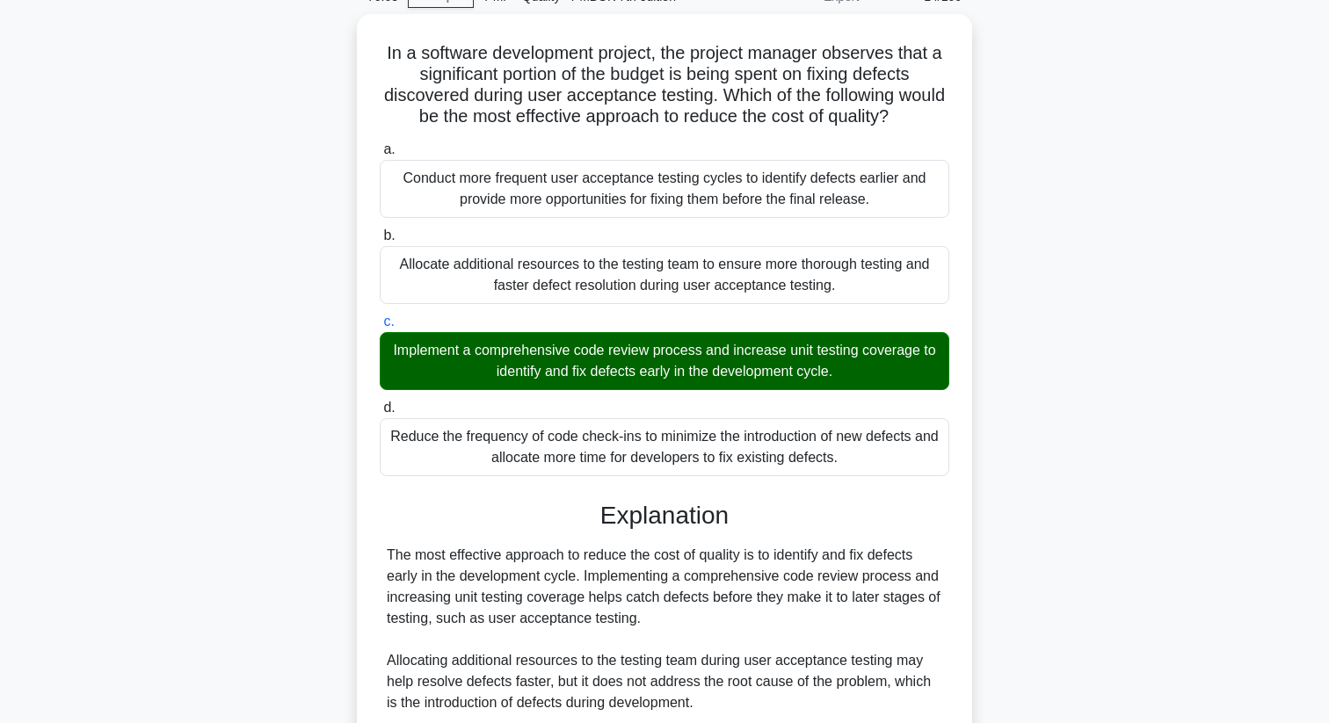
scroll to position [403, 0]
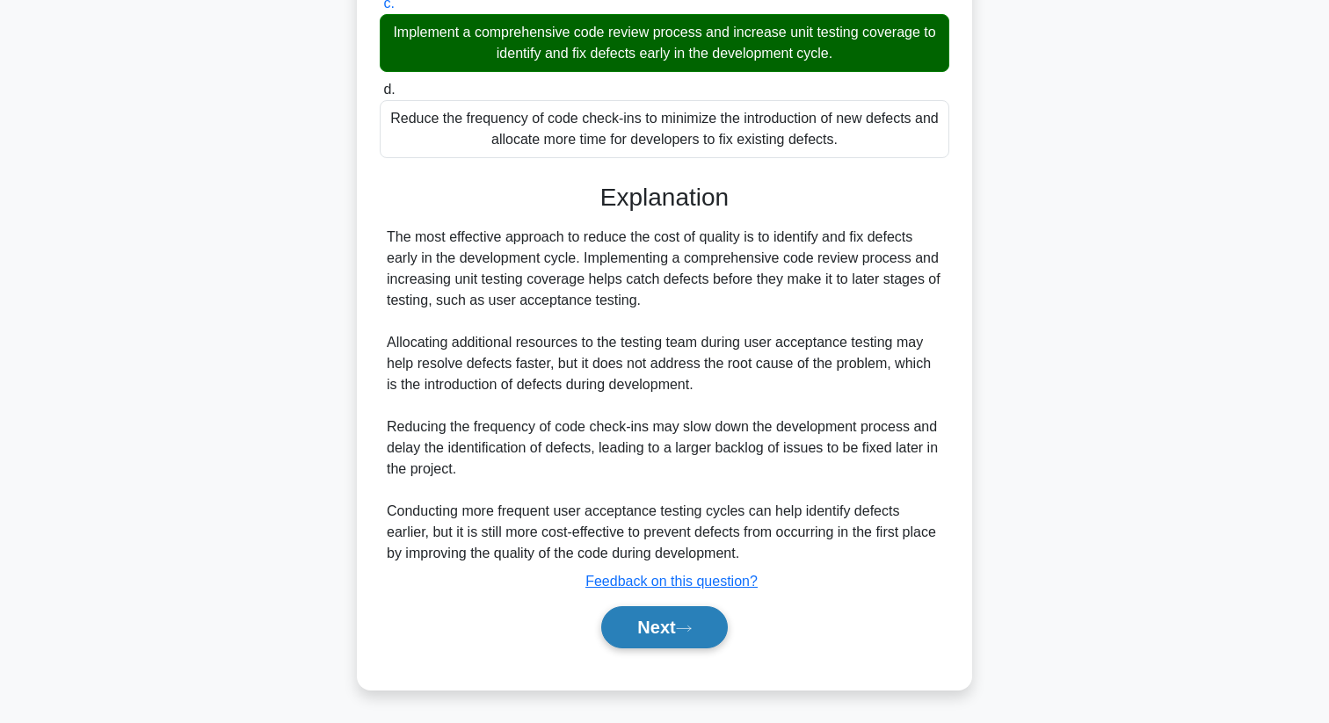
click at [680, 632] on button "Next" at bounding box center [664, 627] width 126 height 42
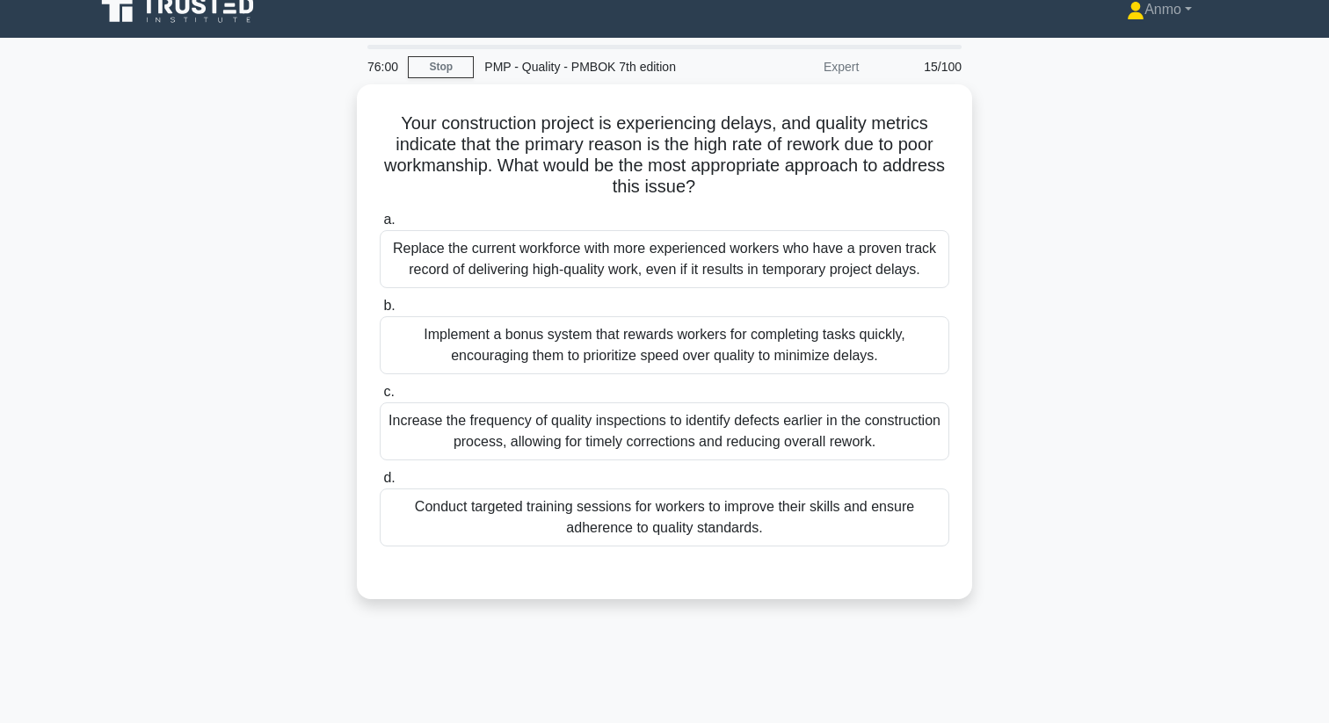
scroll to position [0, 0]
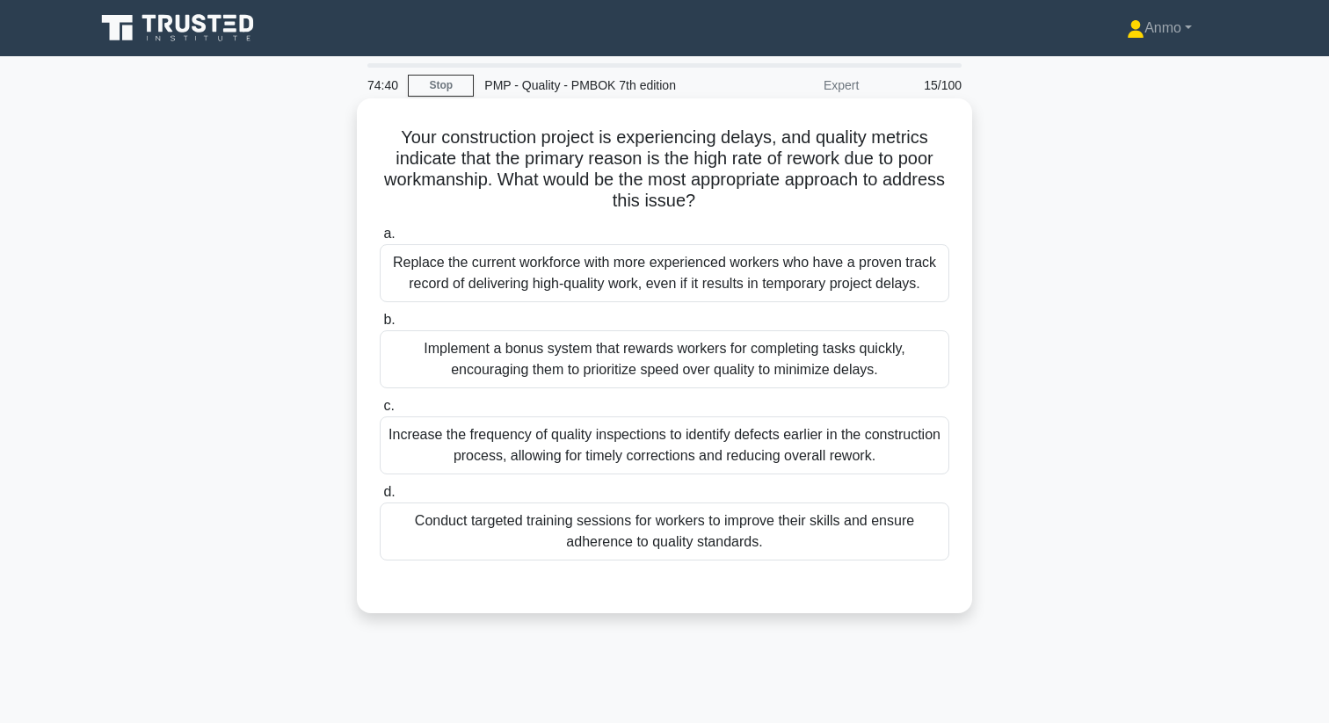
click at [657, 531] on div "Conduct targeted training sessions for workers to improve their skills and ensu…" at bounding box center [664, 532] width 569 height 58
click at [380, 498] on input "d. Conduct targeted training sessions for workers to improve their skills and e…" at bounding box center [380, 492] width 0 height 11
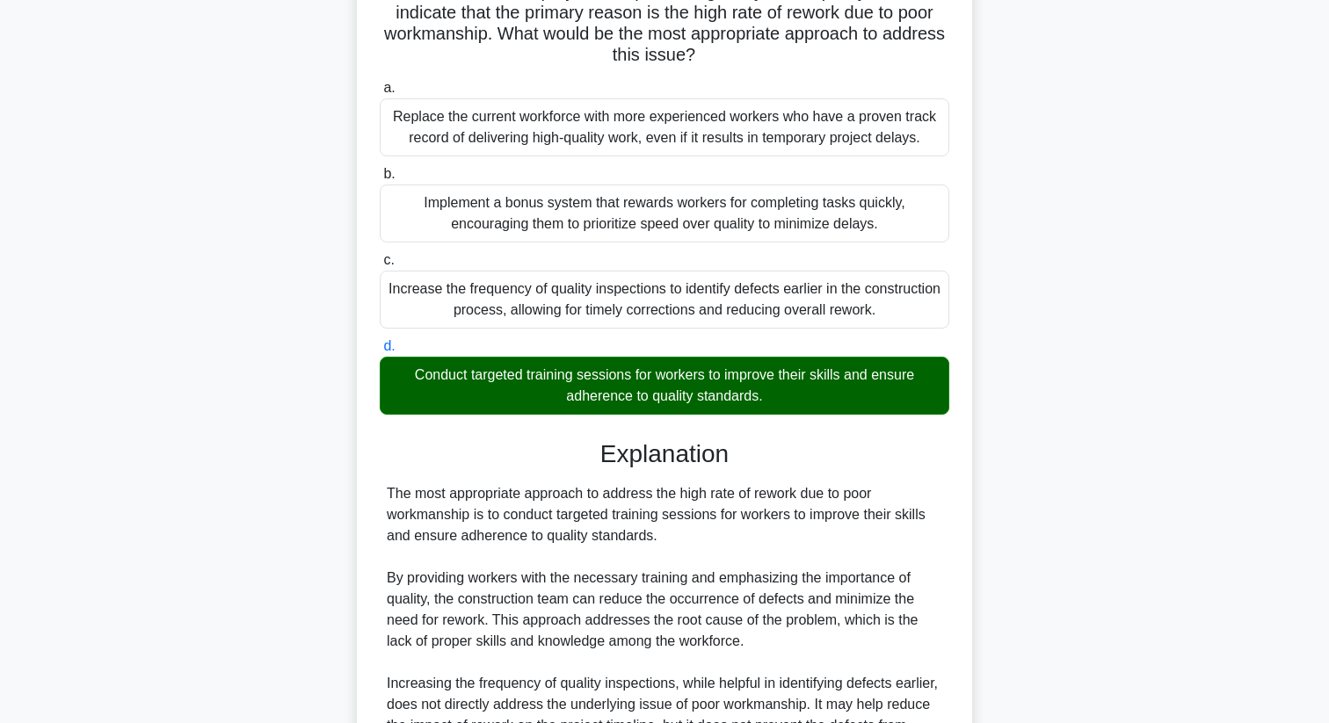
scroll to position [571, 0]
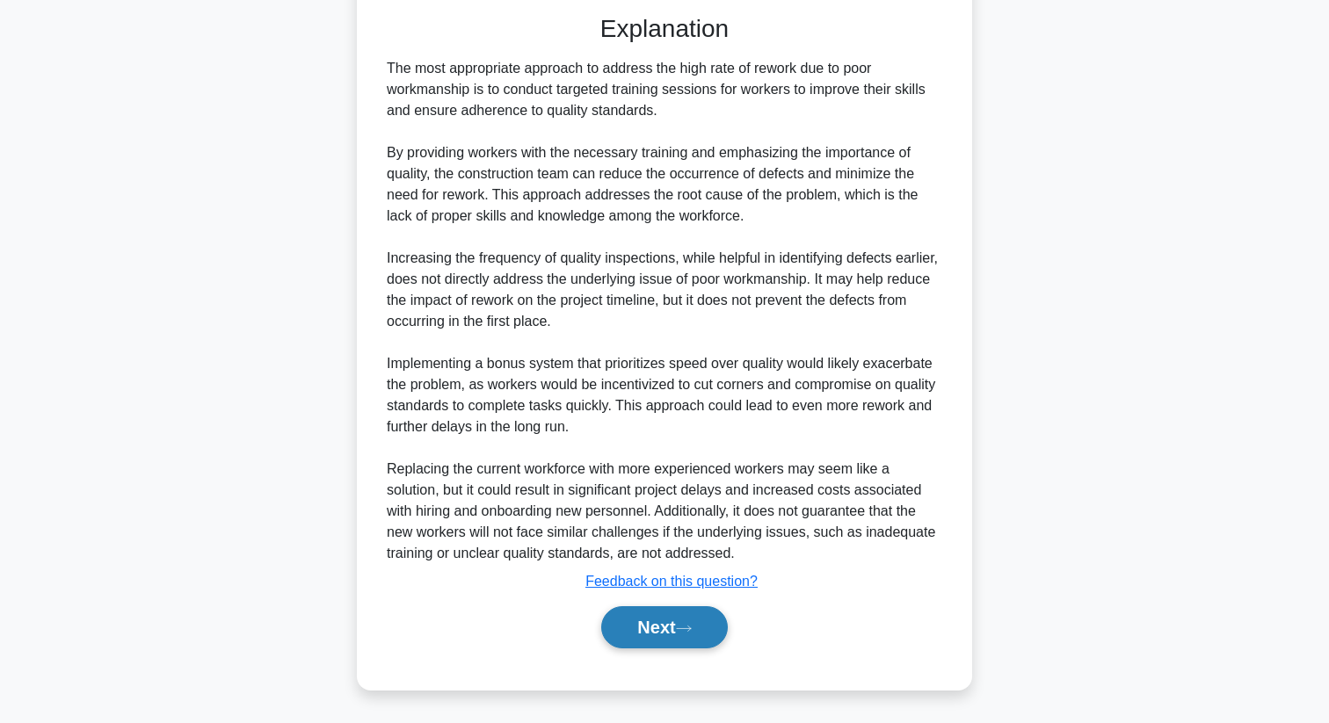
click at [660, 615] on button "Next" at bounding box center [664, 627] width 126 height 42
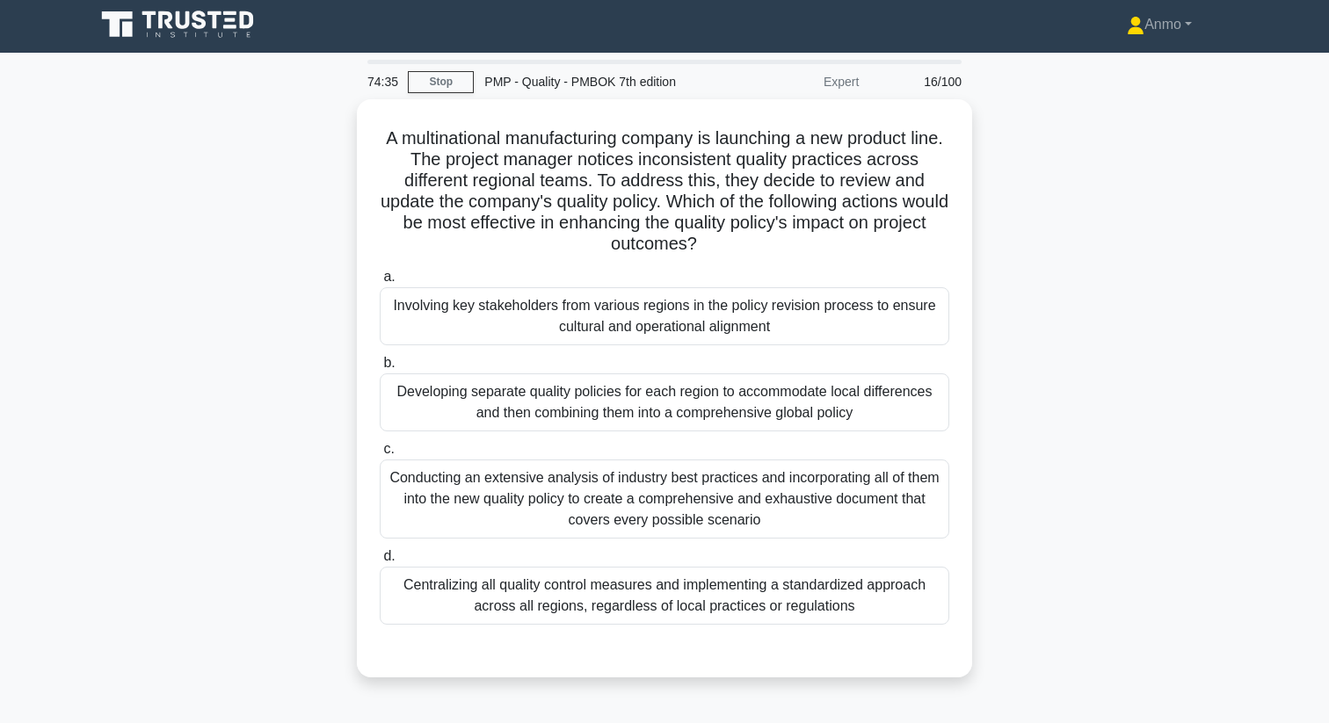
scroll to position [0, 0]
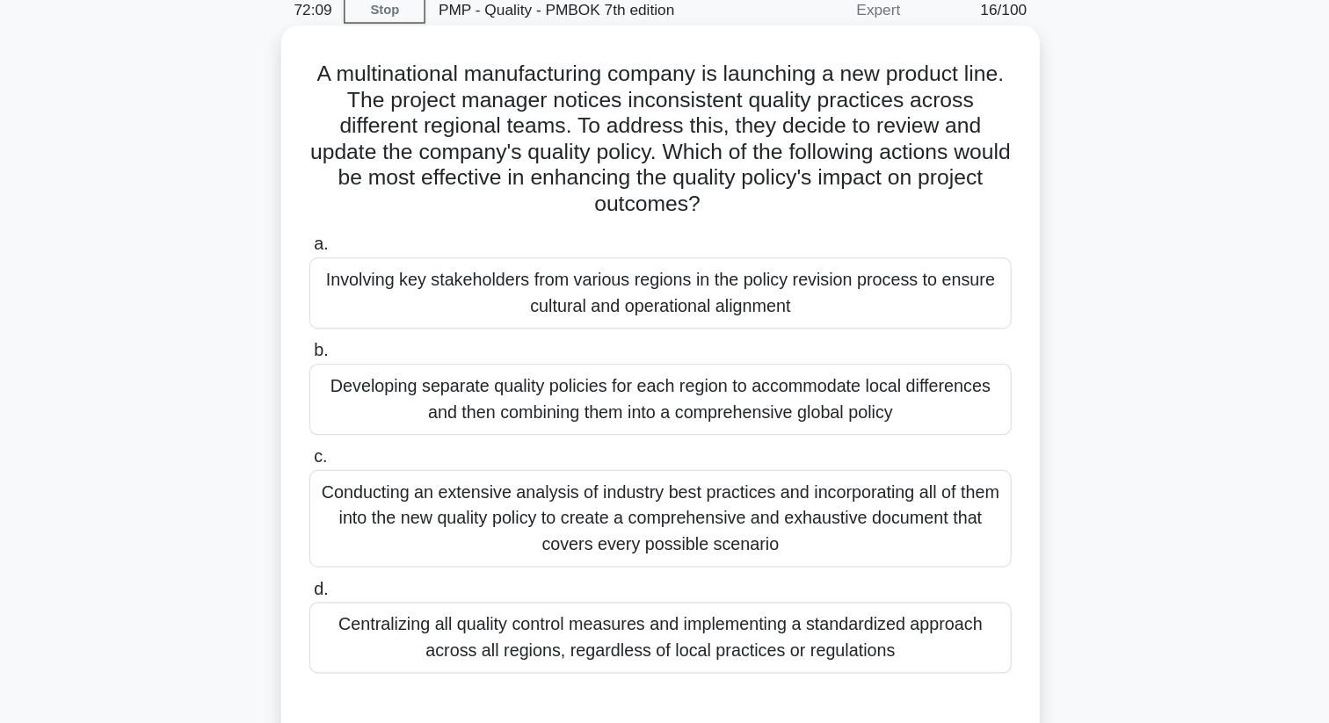
click at [716, 314] on div "Involving key stakeholders from various regions in the policy revision process …" at bounding box center [664, 316] width 569 height 58
click at [380, 282] on input "a. Involving key stakeholders from various regions in the policy revision proce…" at bounding box center [380, 276] width 0 height 11
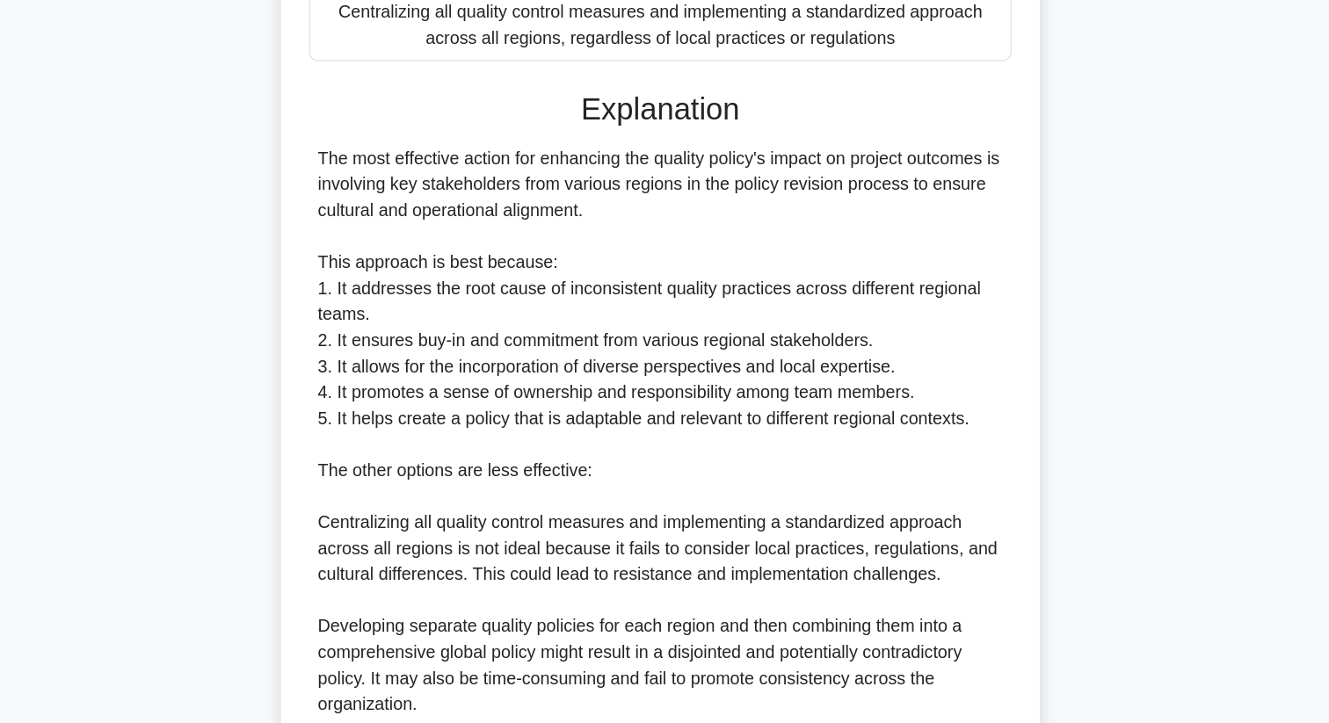
scroll to position [782, 0]
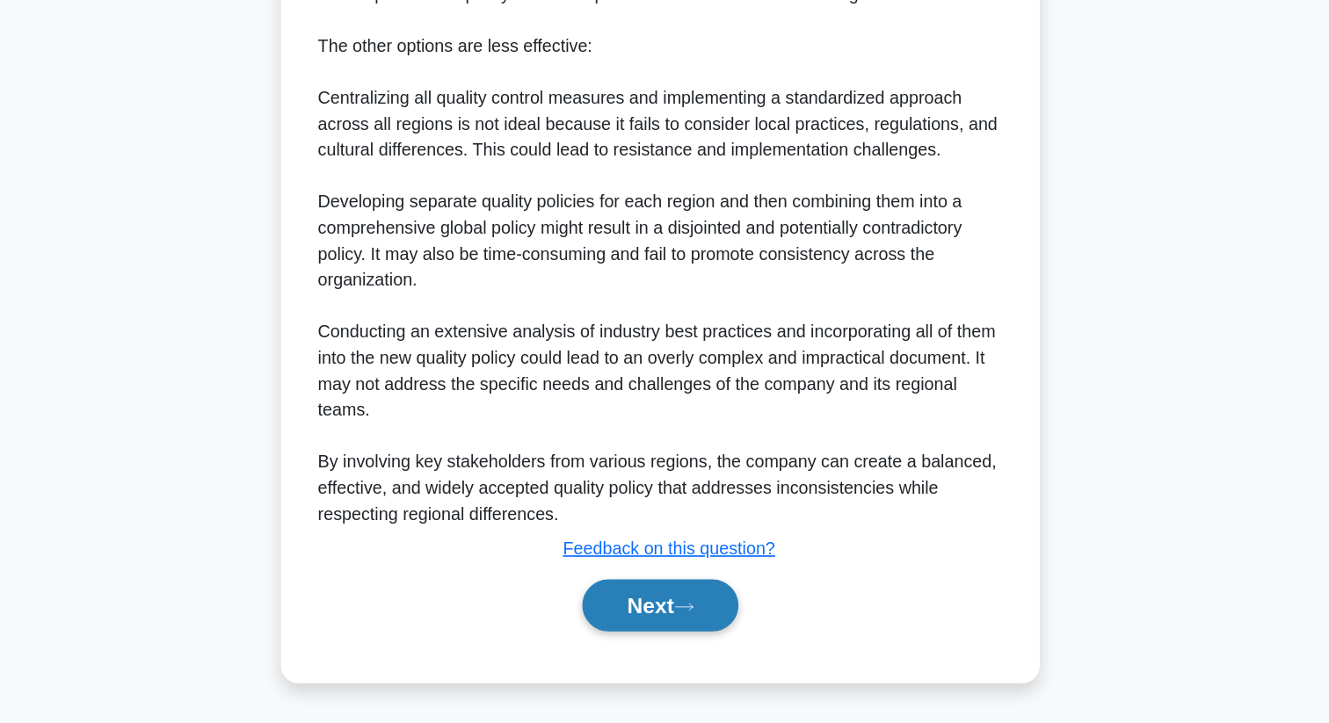
click at [685, 622] on button "Next" at bounding box center [664, 627] width 126 height 42
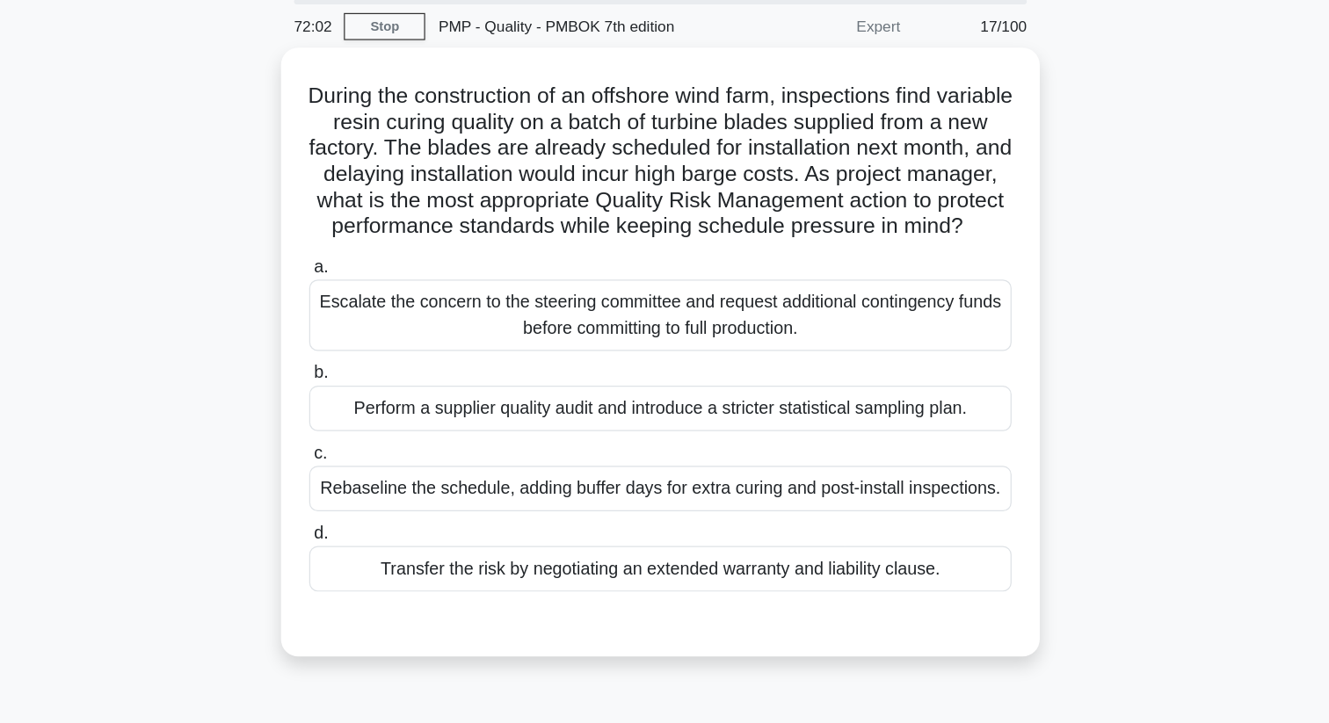
scroll to position [45, 0]
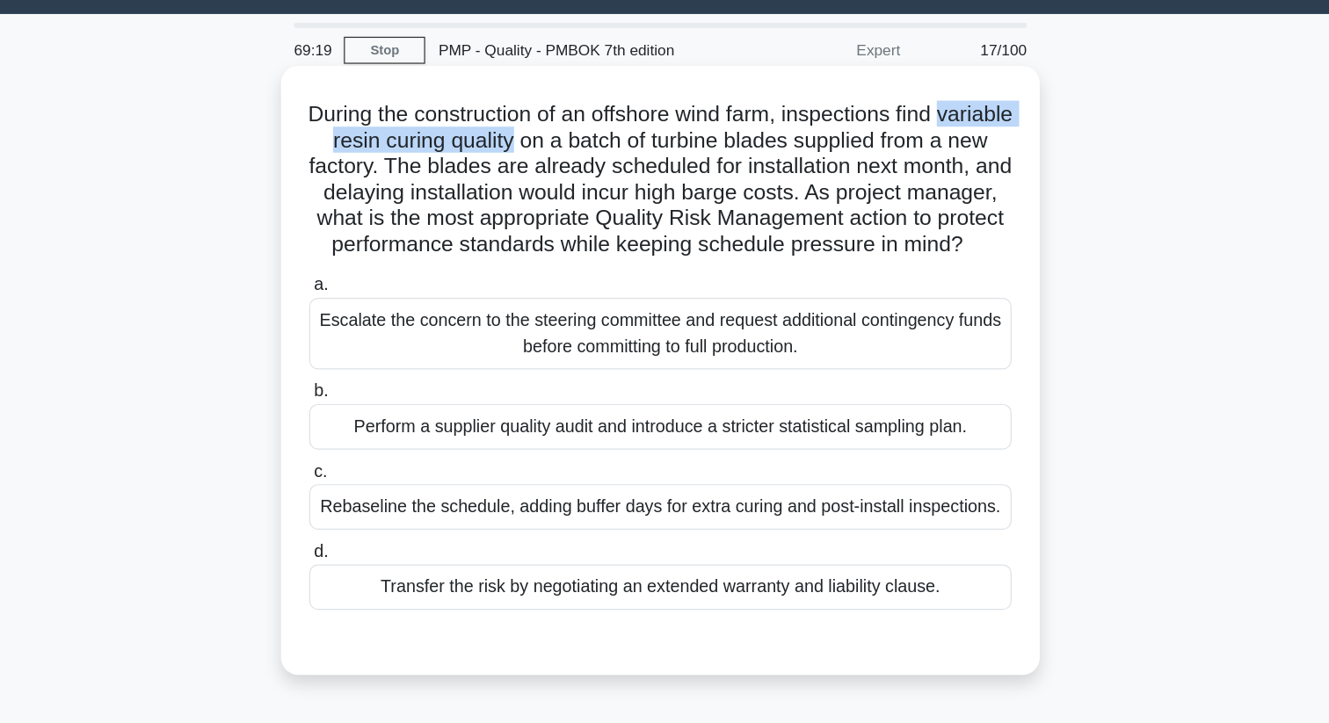
drag, startPoint x: 381, startPoint y: 112, endPoint x: 593, endPoint y: 120, distance: 211.9
click at [593, 120] on h5 "During the construction of an offshore wind farm, inspections find variable res…" at bounding box center [664, 146] width 573 height 128
copy h5 "variable resin curing quality"
click at [601, 283] on div "Escalate the concern to the steering committee and request additional contingen…" at bounding box center [664, 271] width 569 height 58
click at [380, 237] on input "a. Escalate the concern to the steering committee and request additional contin…" at bounding box center [380, 231] width 0 height 11
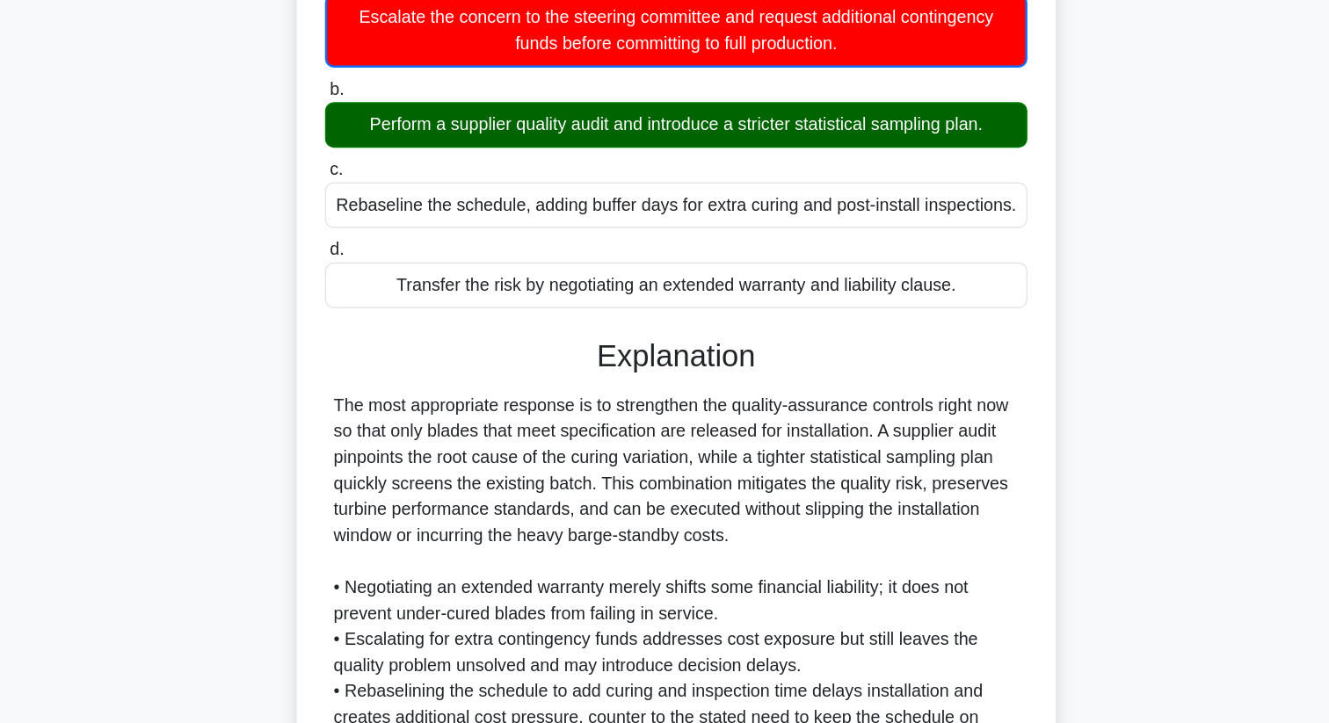
scroll to position [311, 0]
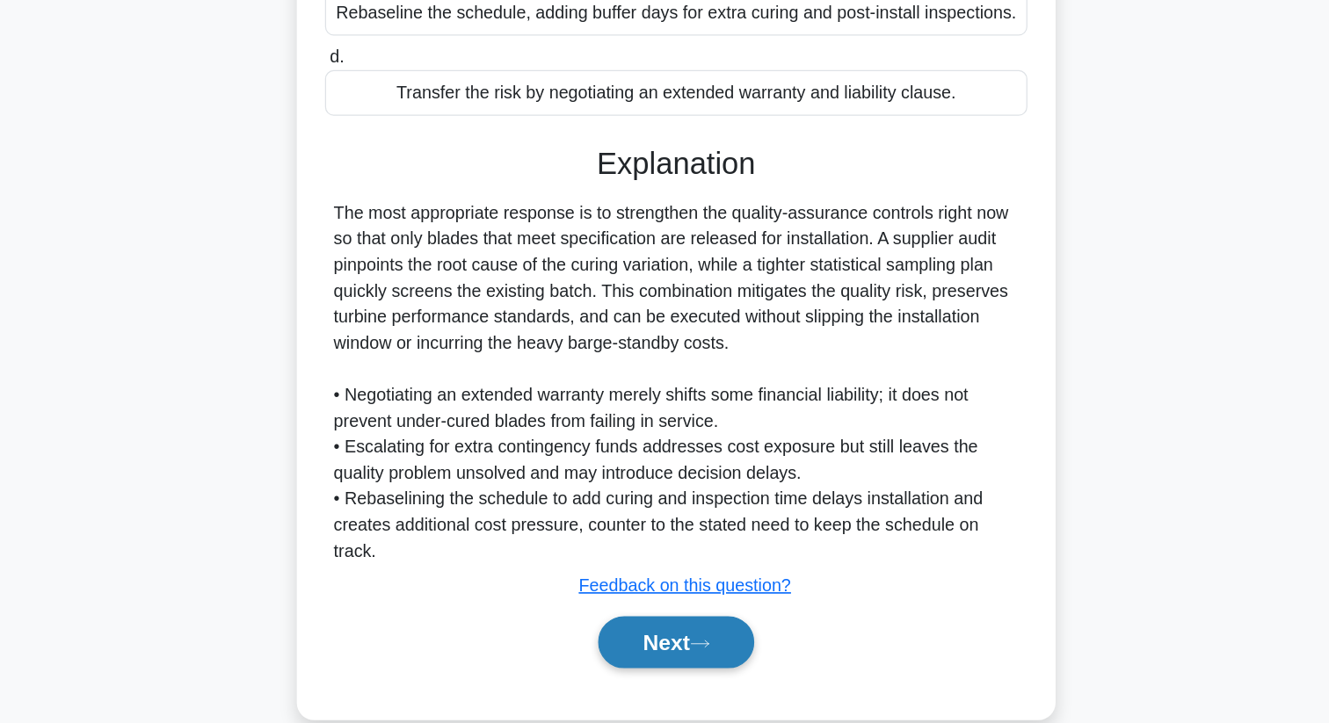
click at [677, 668] on button "Next" at bounding box center [664, 657] width 126 height 42
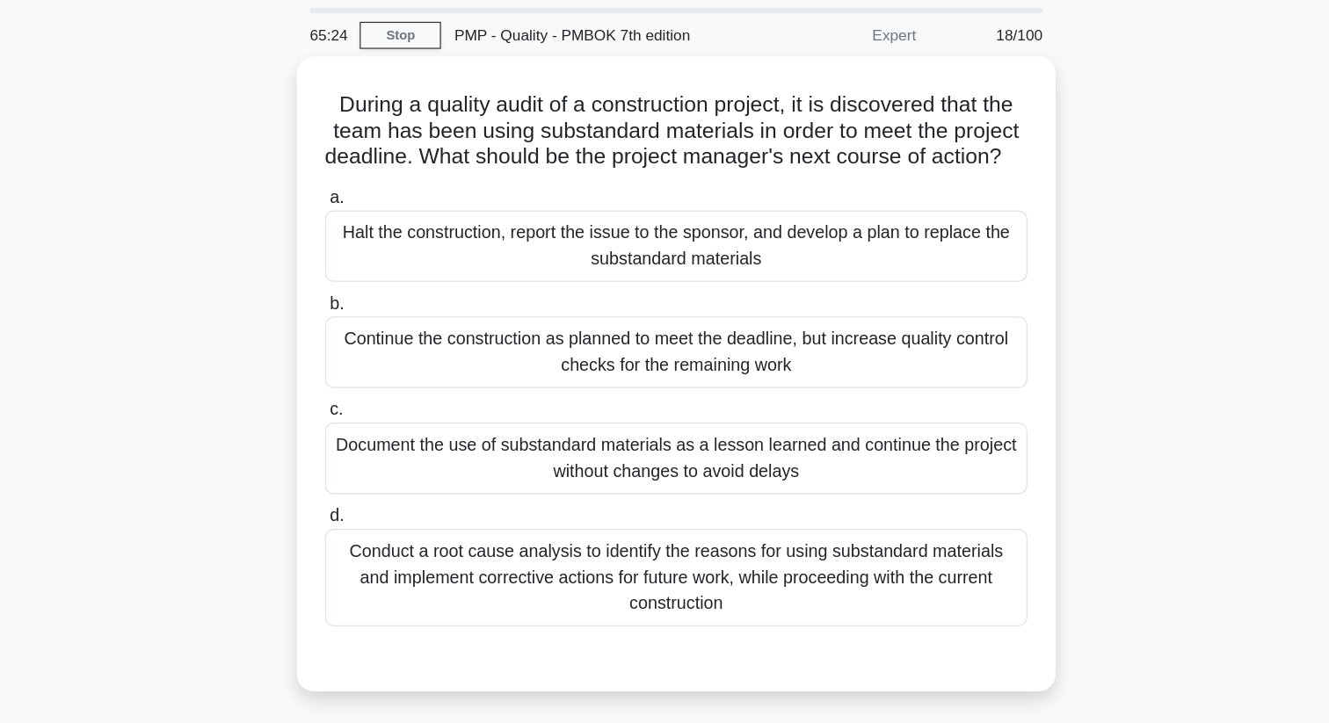
scroll to position [0, 0]
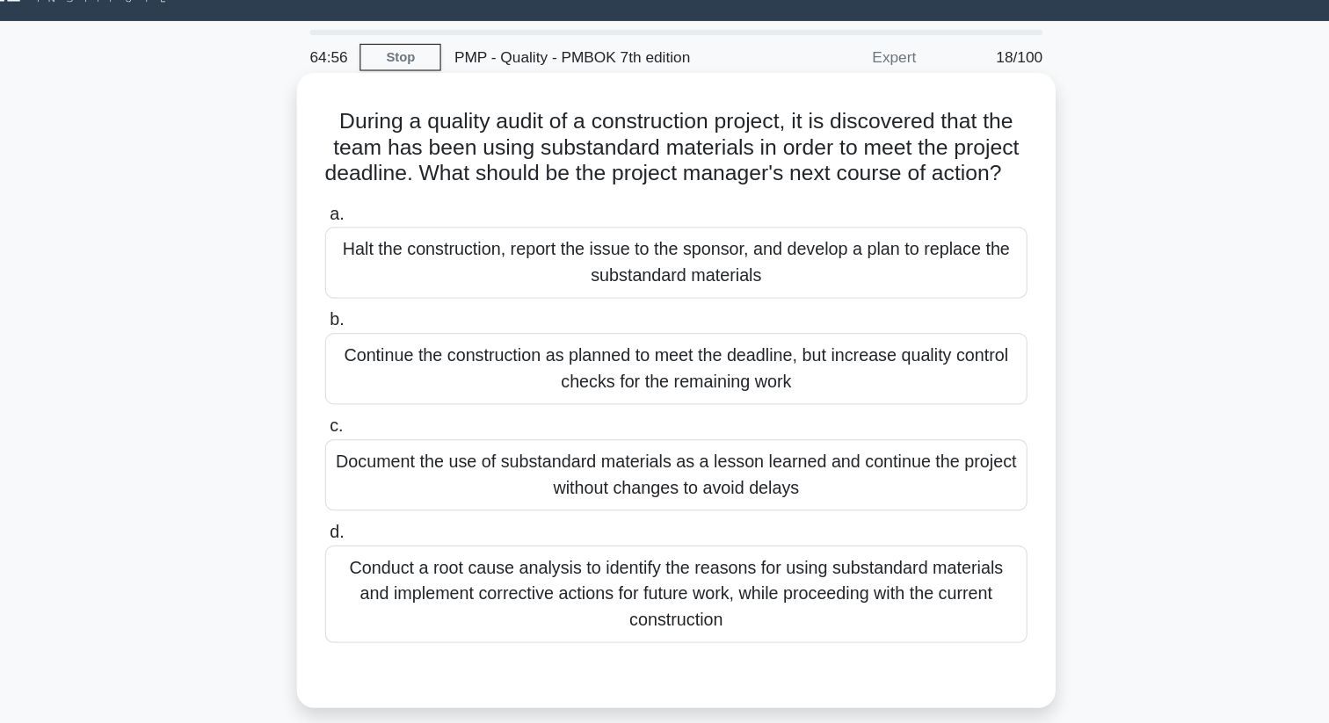
click at [692, 529] on div "Conduct a root cause analysis to identify the reasons for using substandard mat…" at bounding box center [664, 521] width 569 height 79
click at [380, 477] on input "d. Conduct a root cause analysis to identify the reasons for using substandard …" at bounding box center [380, 471] width 0 height 11
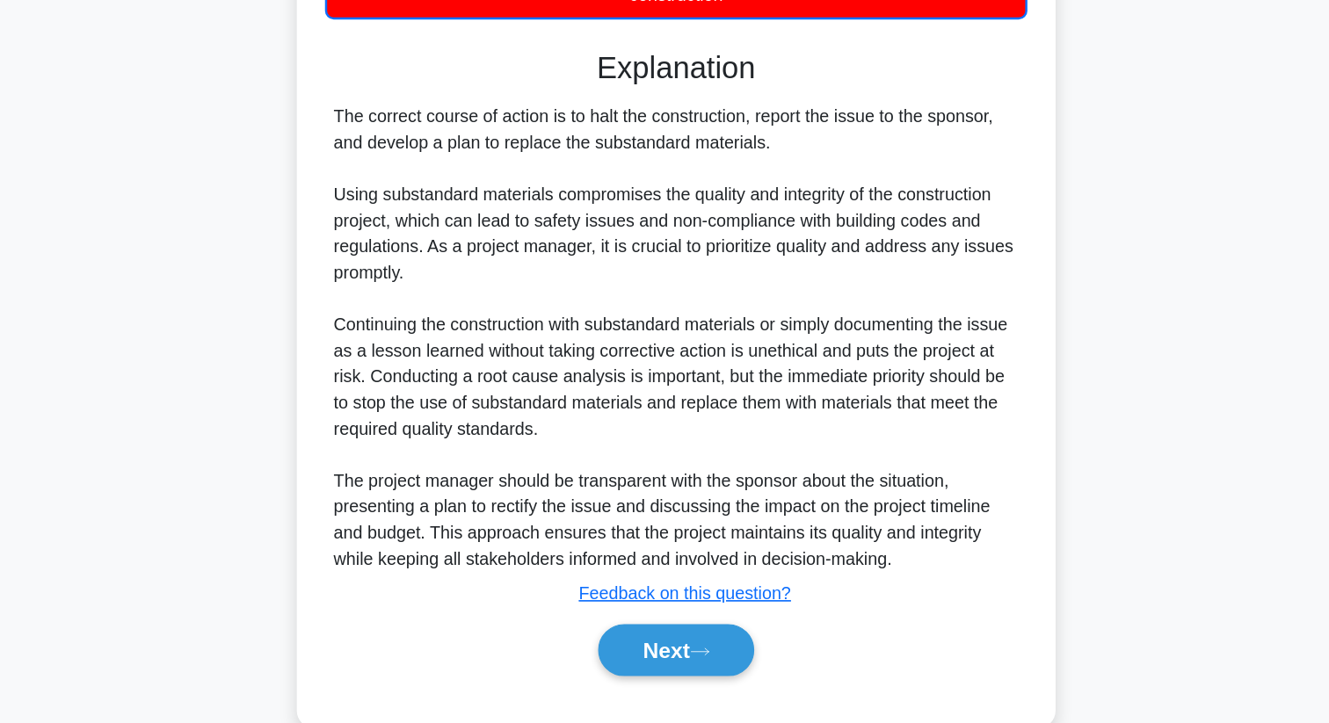
scroll to position [468, 0]
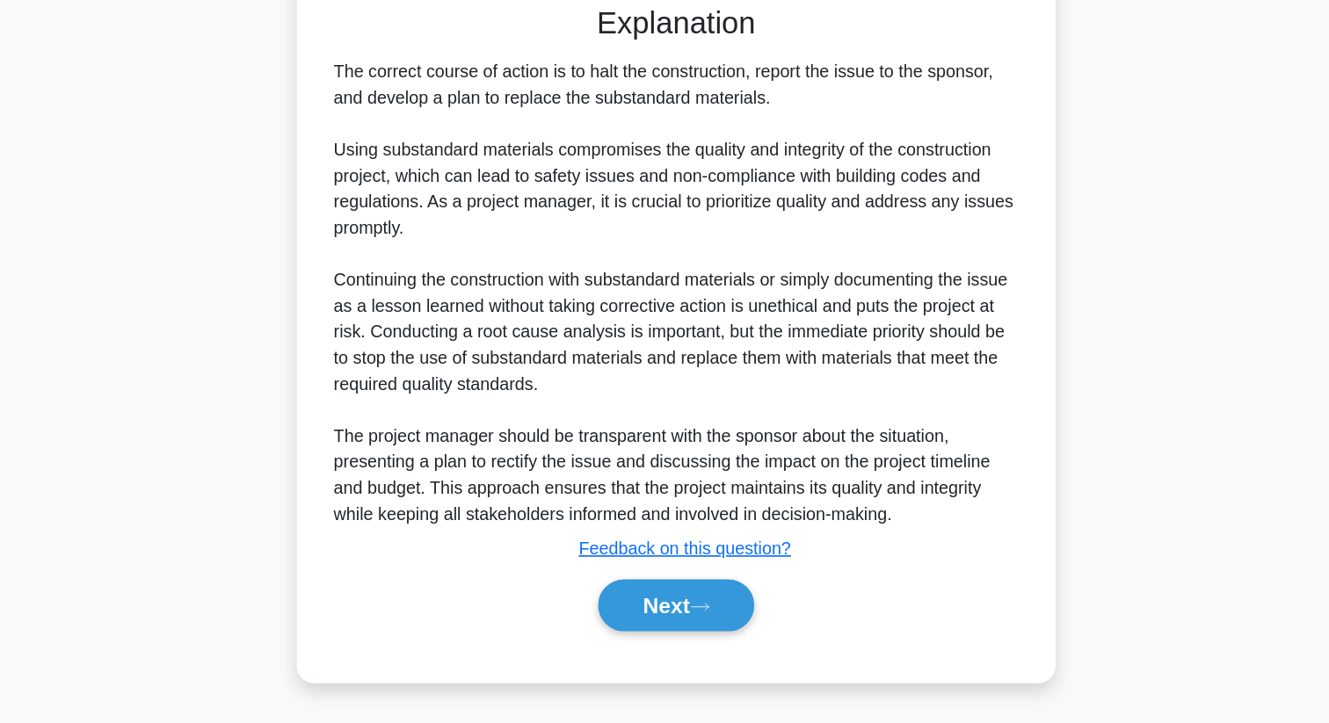
click at [700, 616] on button "Next" at bounding box center [664, 627] width 126 height 42
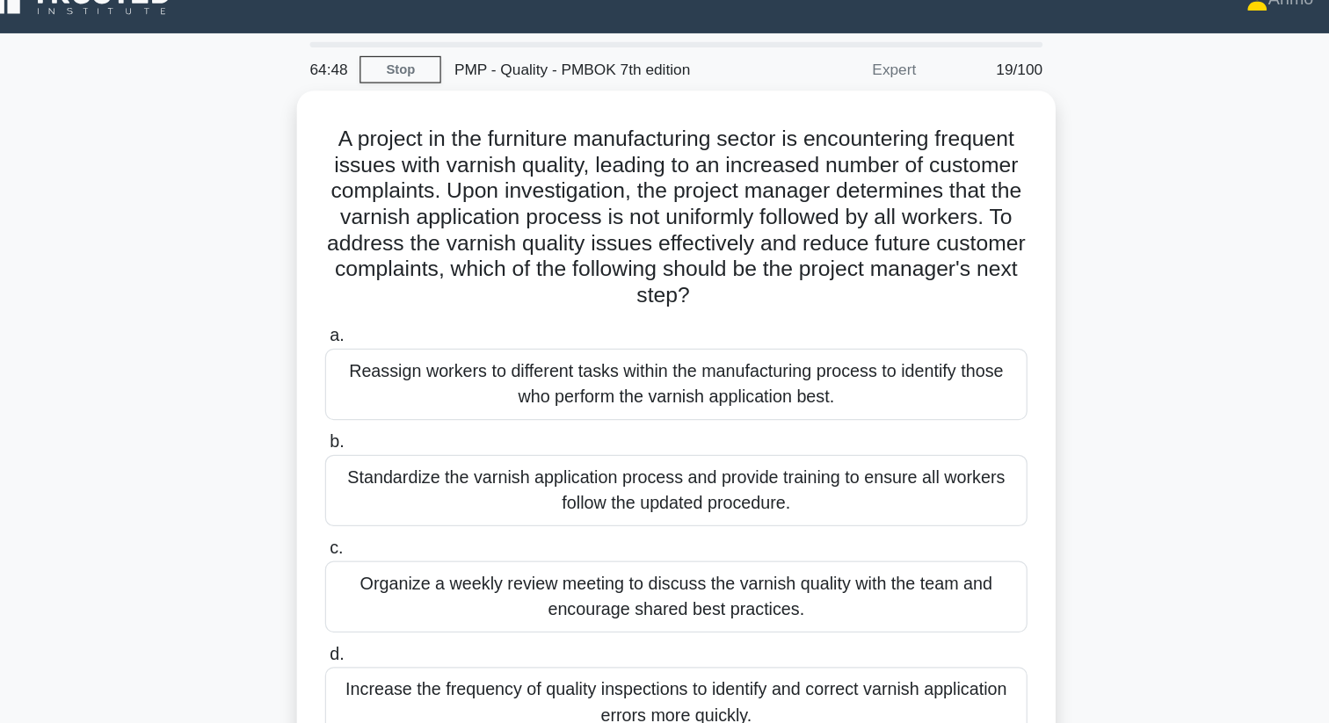
scroll to position [0, 0]
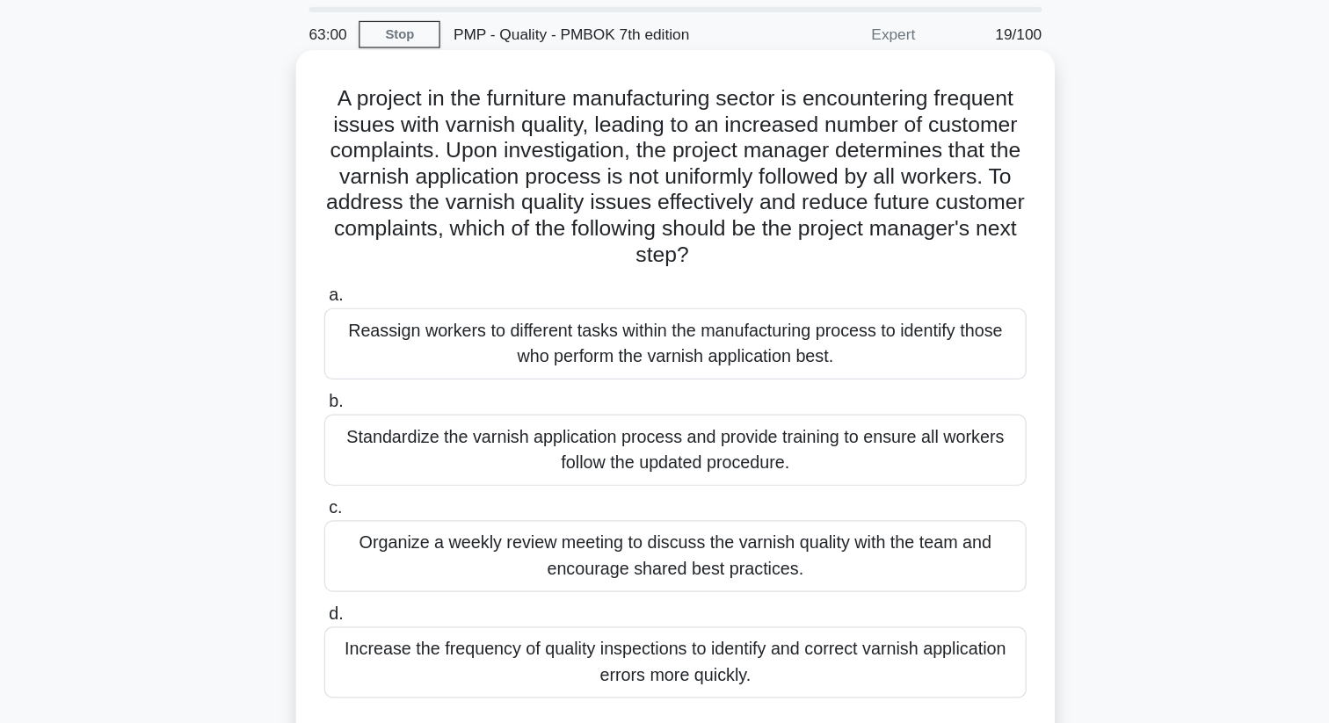
click at [729, 441] on div "Standardize the varnish application process and provide training to ensure all …" at bounding box center [664, 423] width 569 height 58
click at [380, 389] on input "b. Standardize the varnish application process and provide training to ensure a…" at bounding box center [380, 383] width 0 height 11
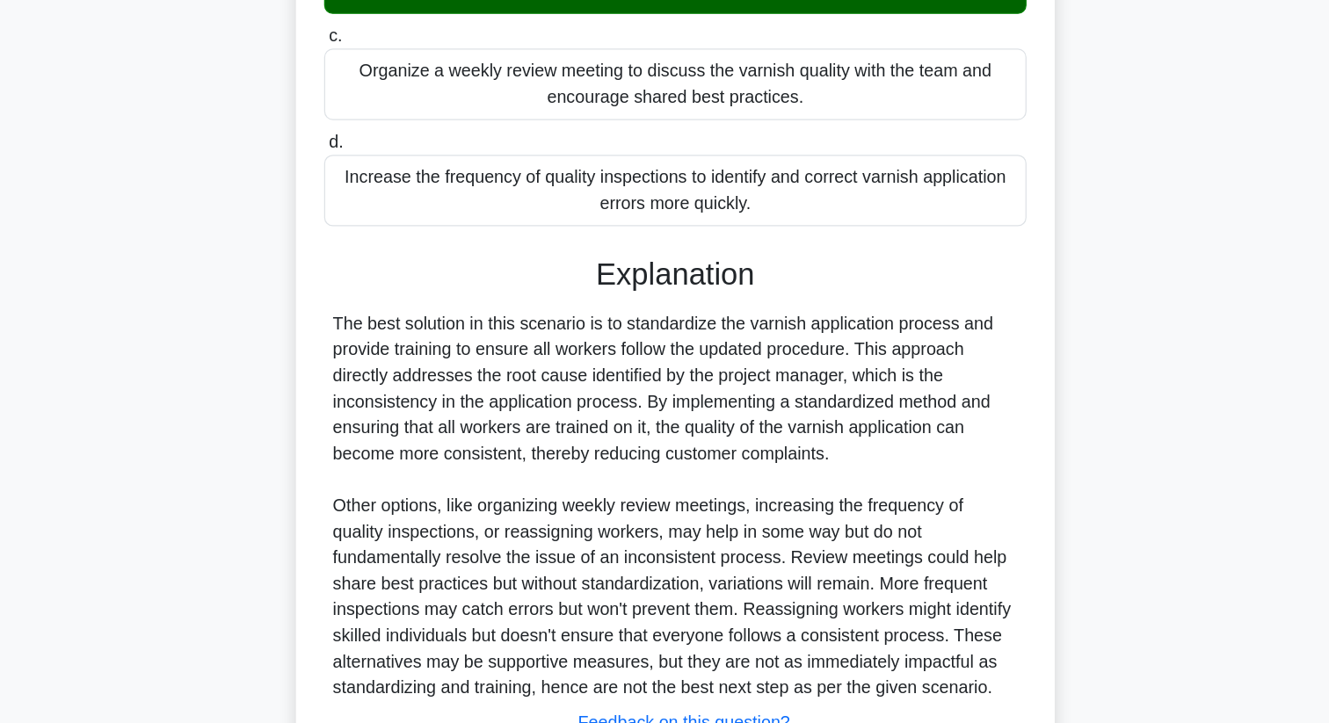
scroll to position [445, 0]
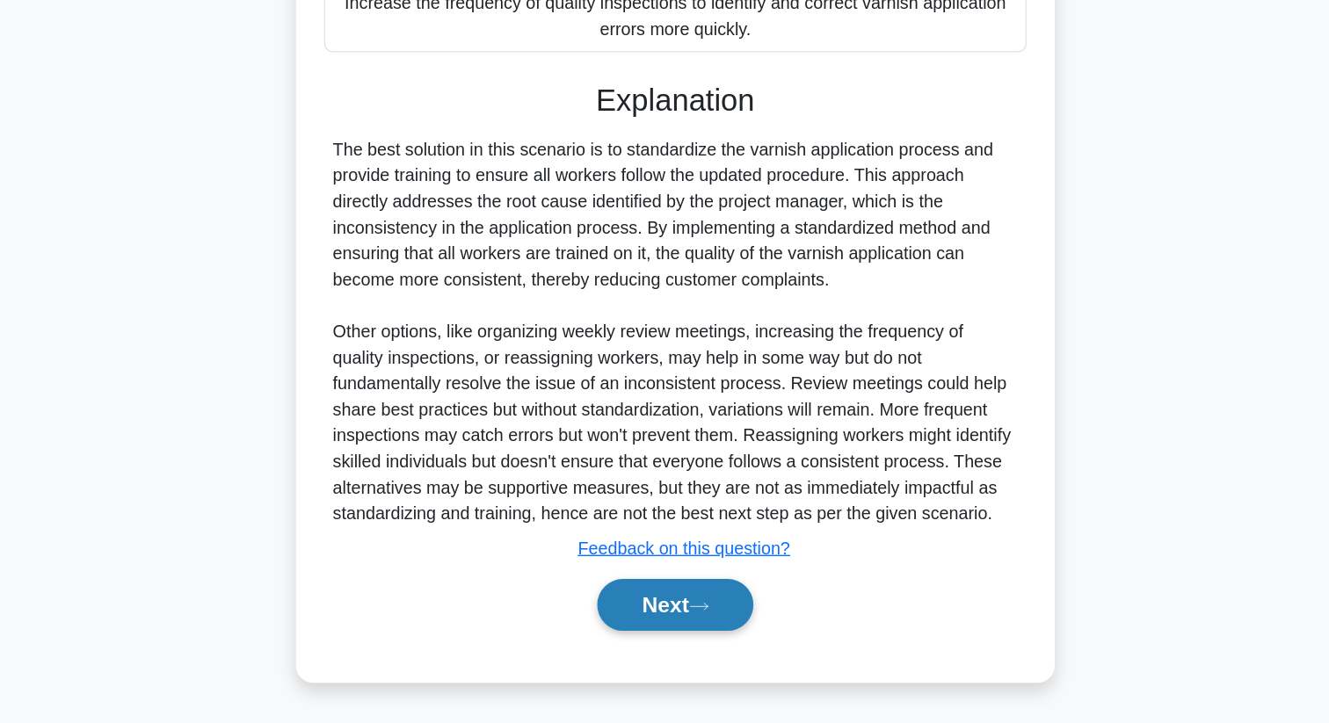
click at [693, 634] on button "Next" at bounding box center [664, 627] width 126 height 42
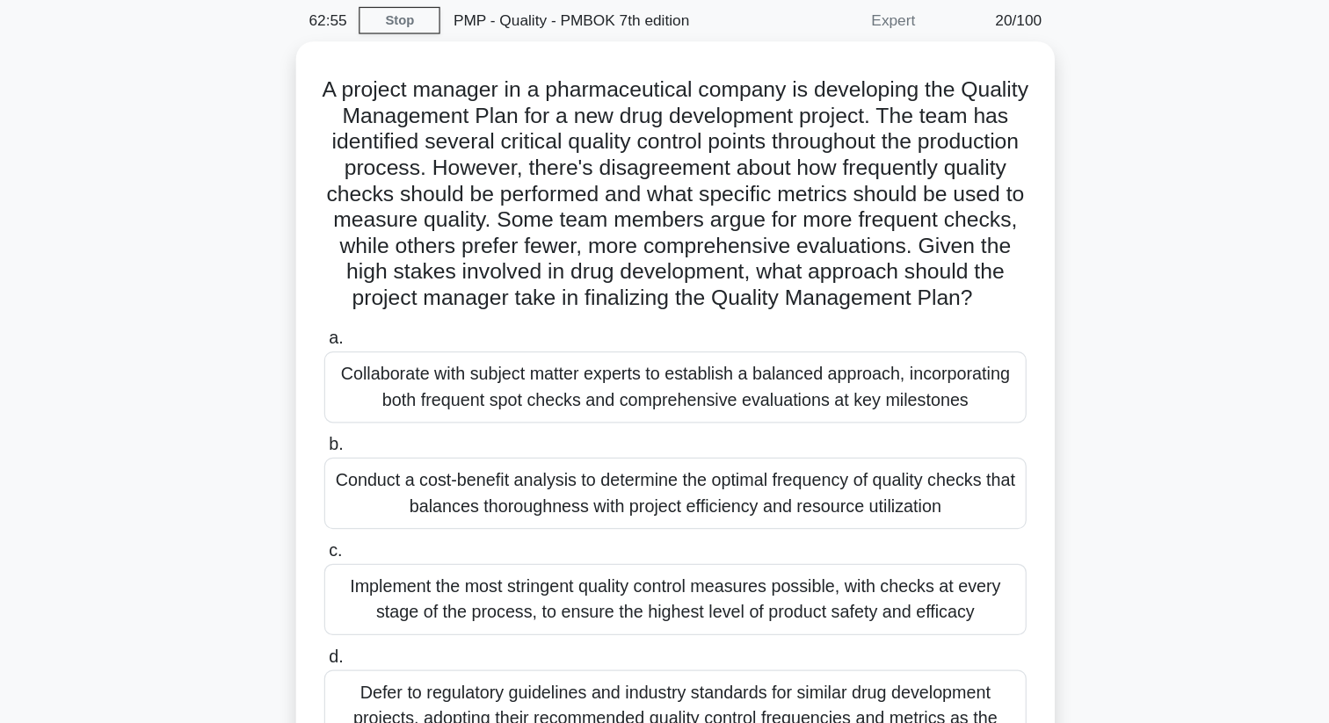
scroll to position [0, 0]
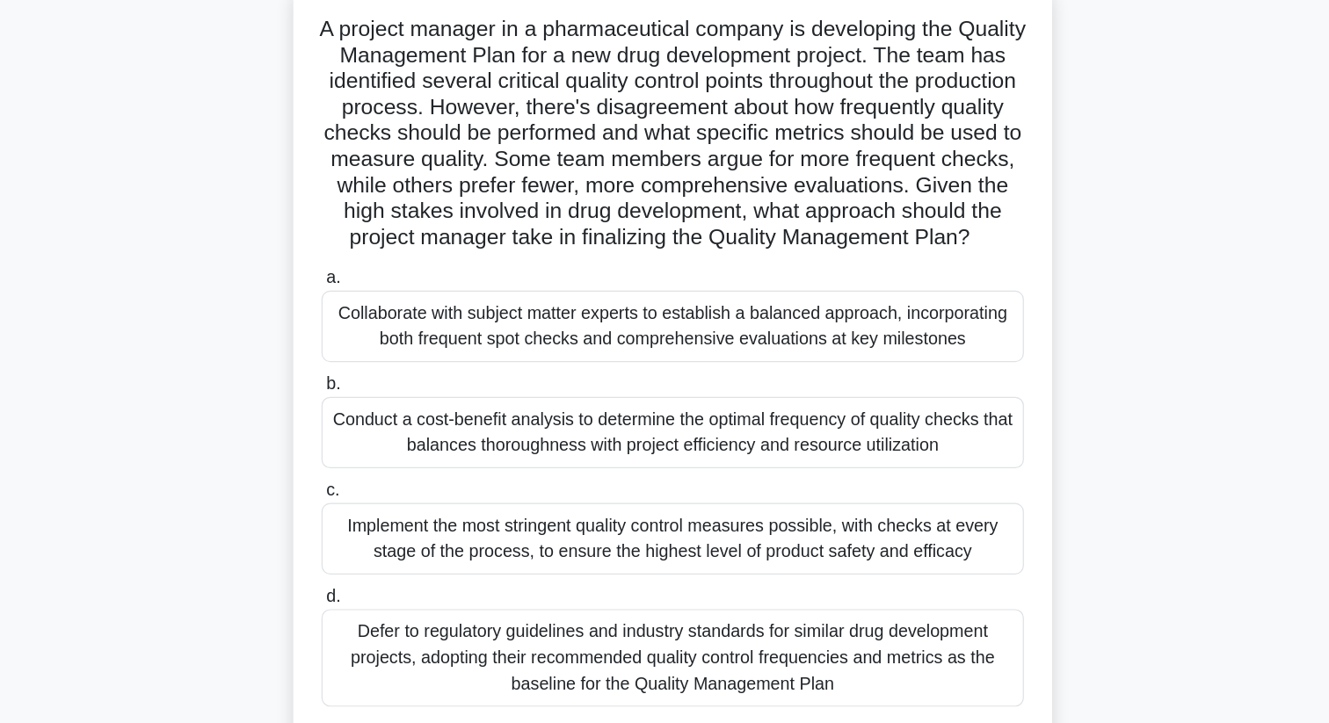
click at [732, 378] on div "Collaborate with subject matter experts to establish a balanced approach, incor…" at bounding box center [664, 379] width 569 height 58
click at [380, 345] on input "a. Collaborate with subject matter experts to establish a balanced approach, in…" at bounding box center [380, 339] width 0 height 11
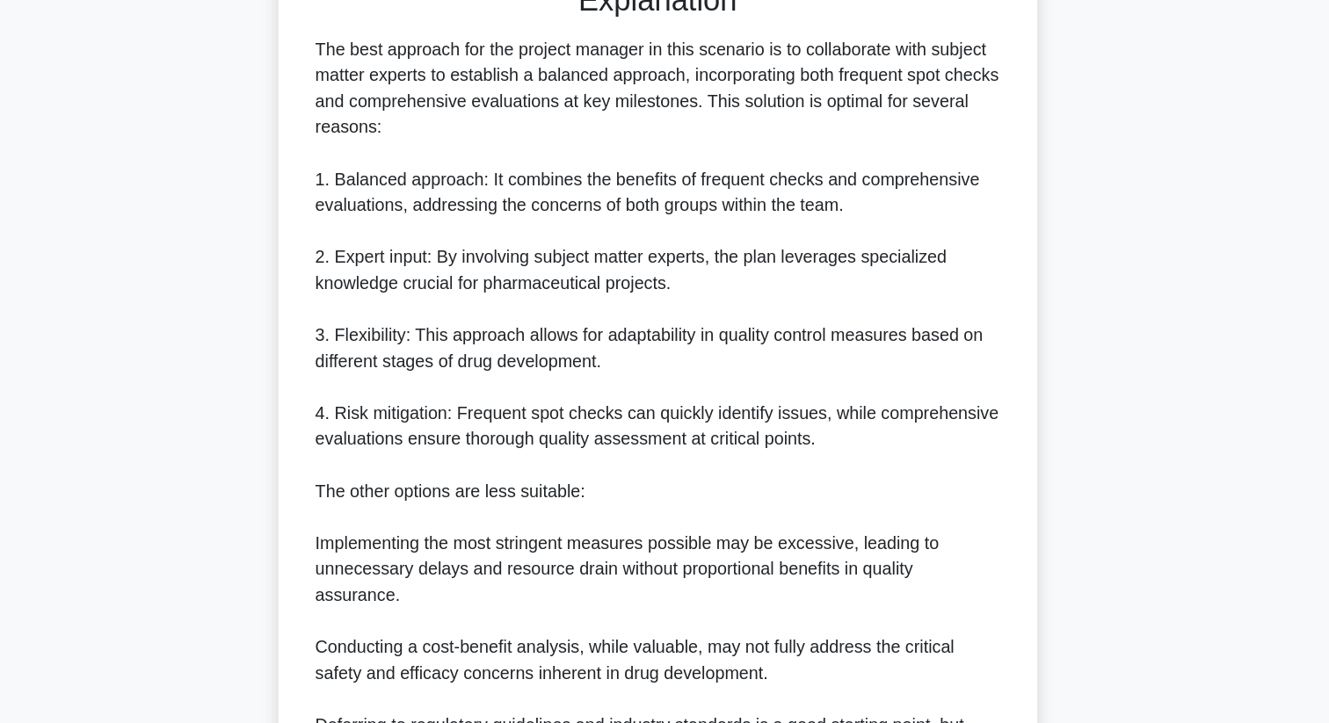
scroll to position [845, 0]
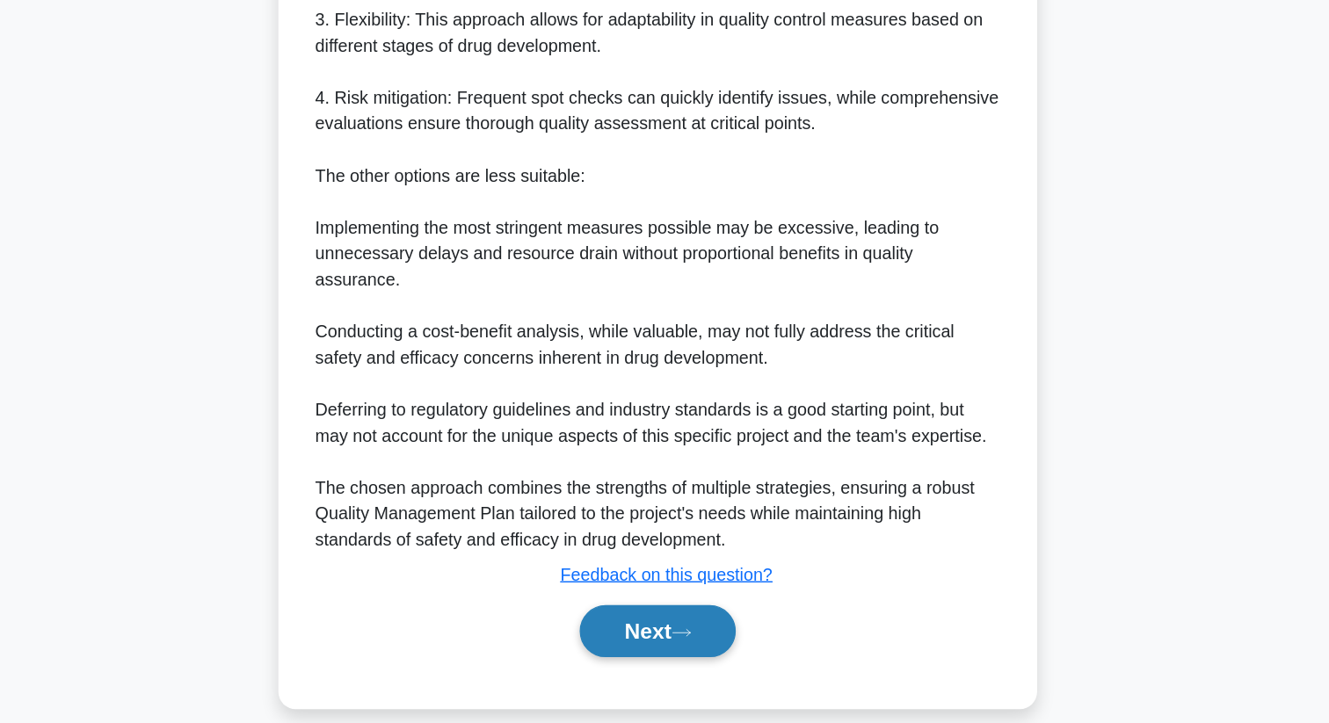
click at [701, 644] on button "Next" at bounding box center [664, 648] width 126 height 42
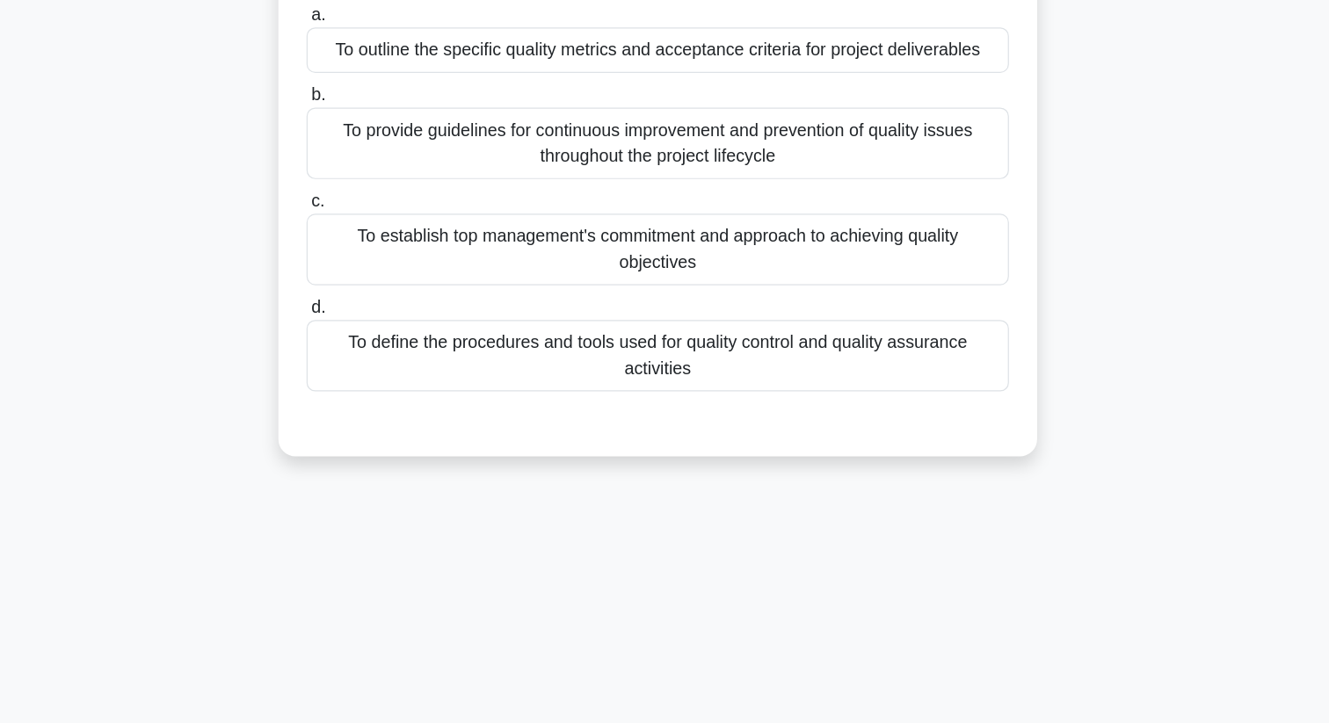
scroll to position [0, 0]
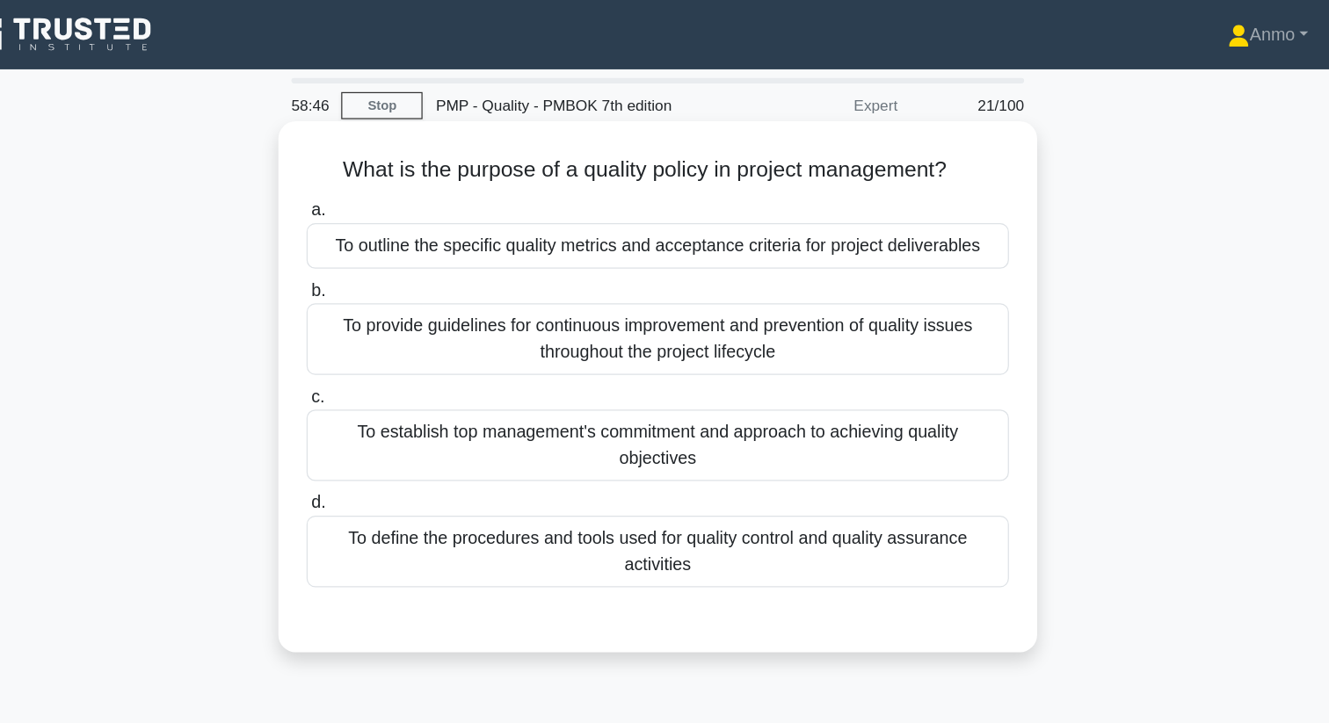
click at [725, 359] on div "To establish top management's commitment and approach to achieving quality obje…" at bounding box center [664, 361] width 569 height 58
click at [380, 328] on input "c. To establish top management's commitment and approach to achieving quality o…" at bounding box center [380, 321] width 0 height 11
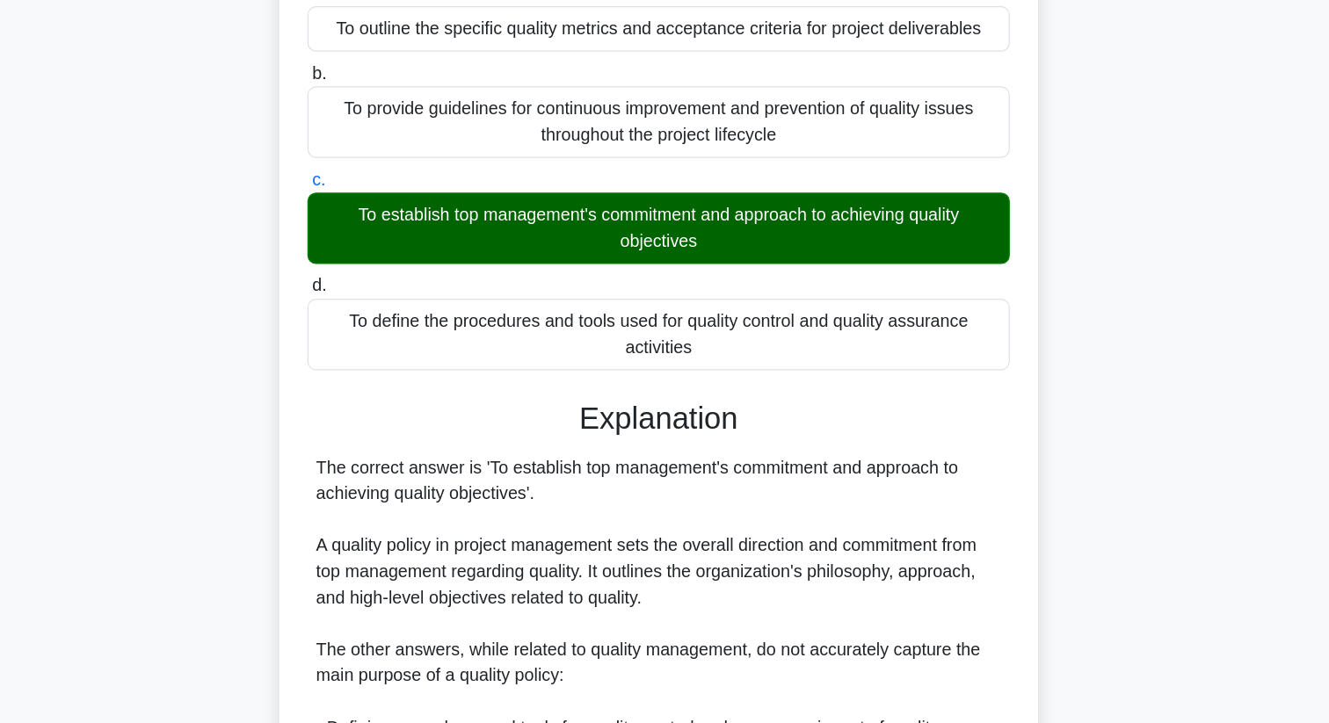
scroll to position [339, 0]
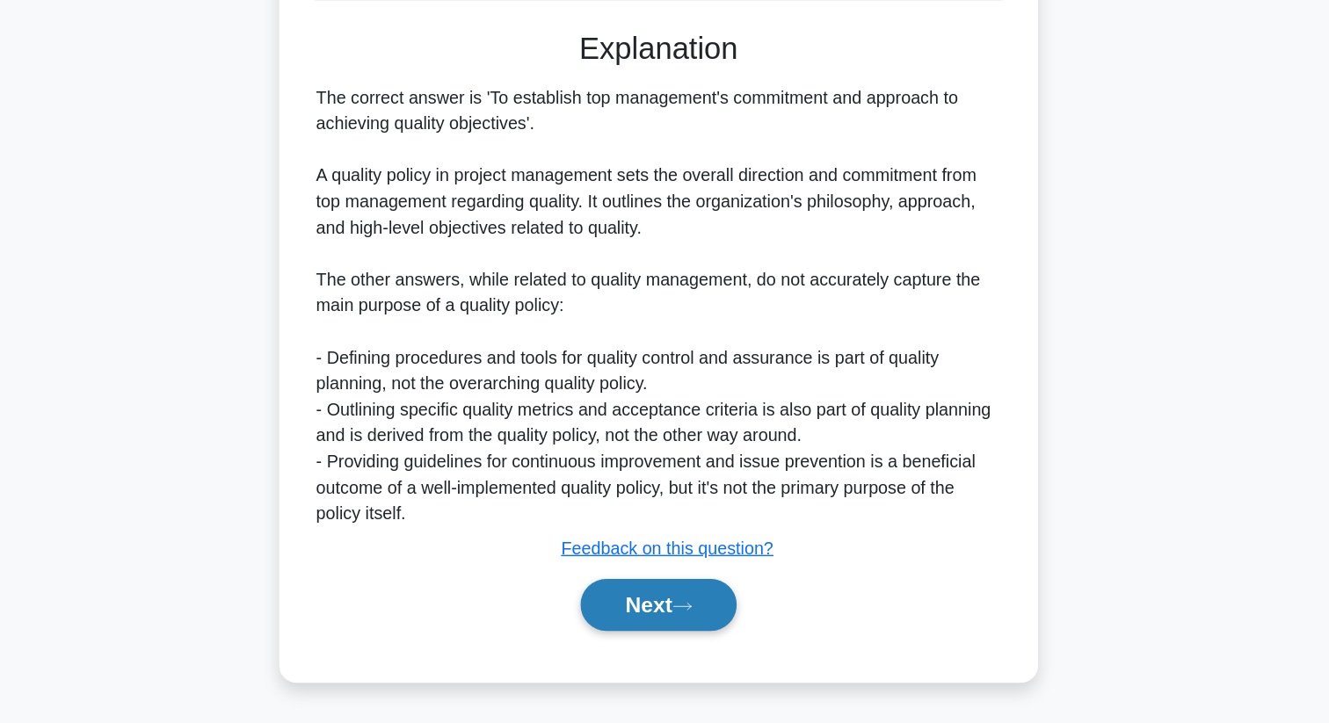
click at [689, 627] on icon at bounding box center [684, 629] width 16 height 10
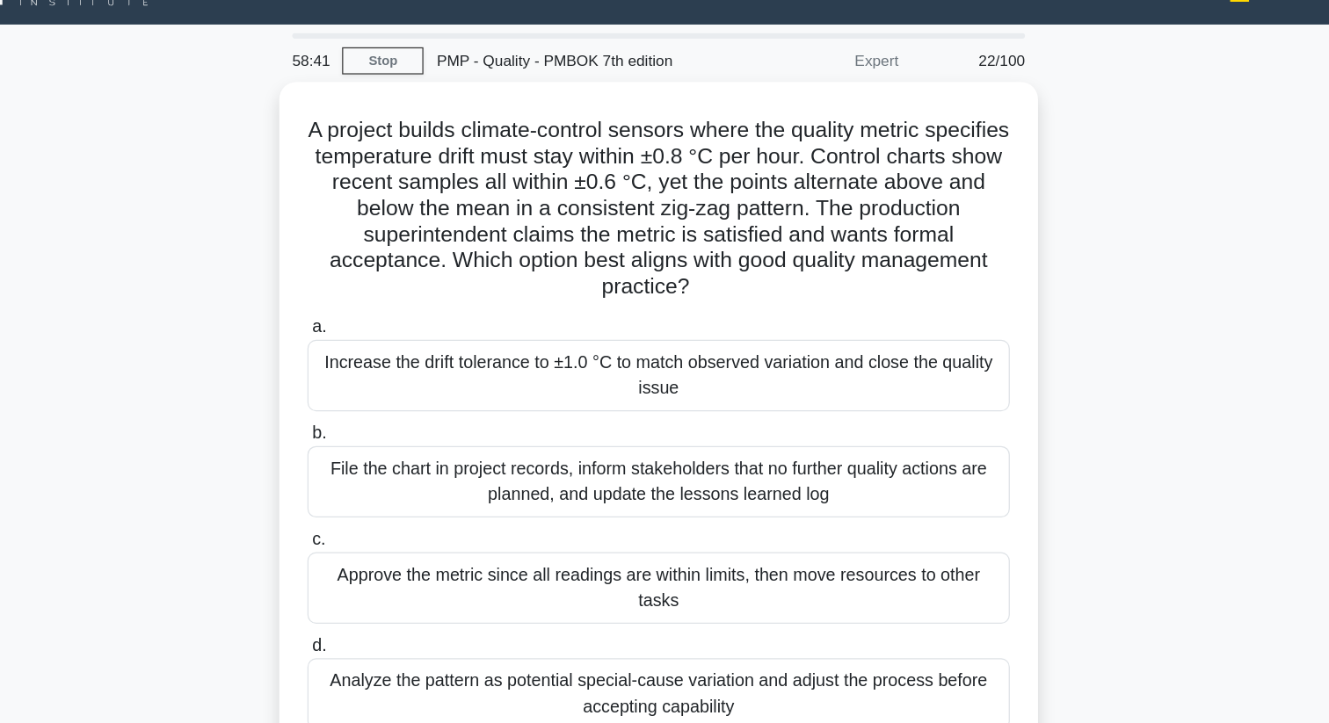
scroll to position [0, 0]
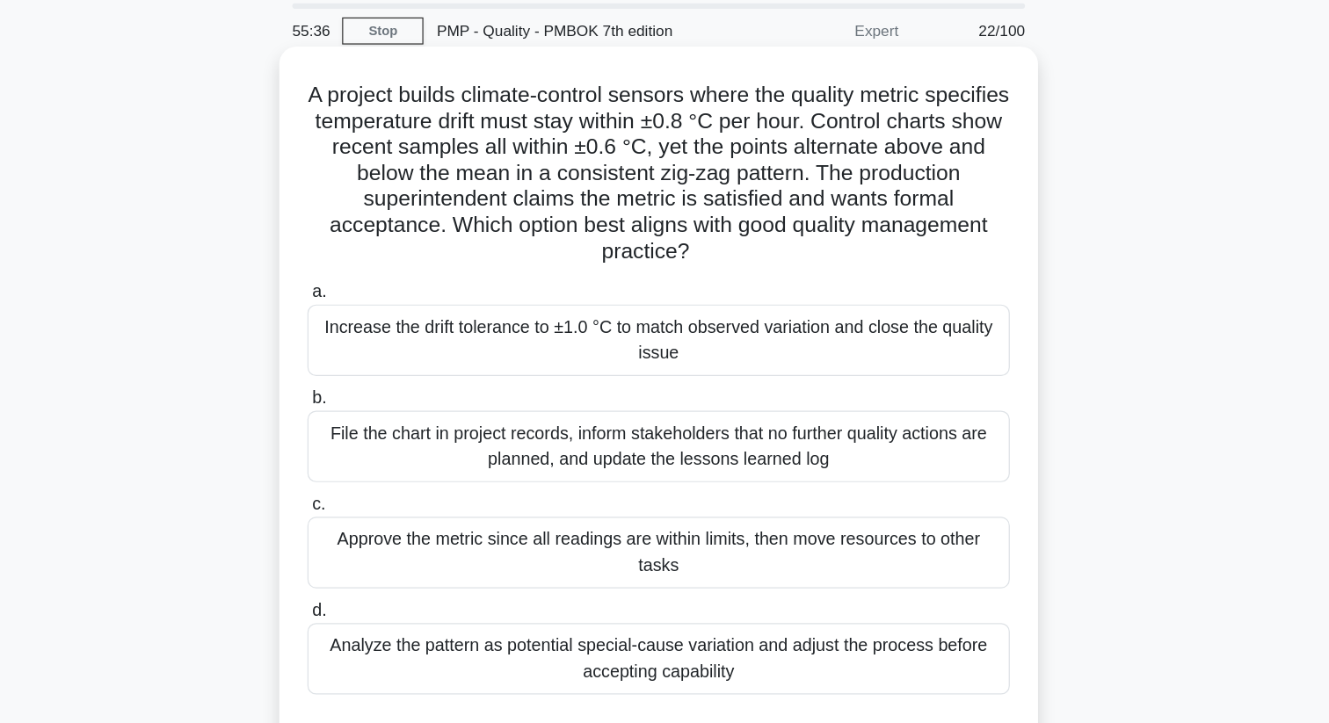
click at [685, 605] on div "Analyze the pattern as potential special-cause variation and adjust the process…" at bounding box center [664, 595] width 569 height 58
click at [380, 562] on input "d. Analyze the pattern as potential special-cause variation and adjust the proc…" at bounding box center [380, 555] width 0 height 11
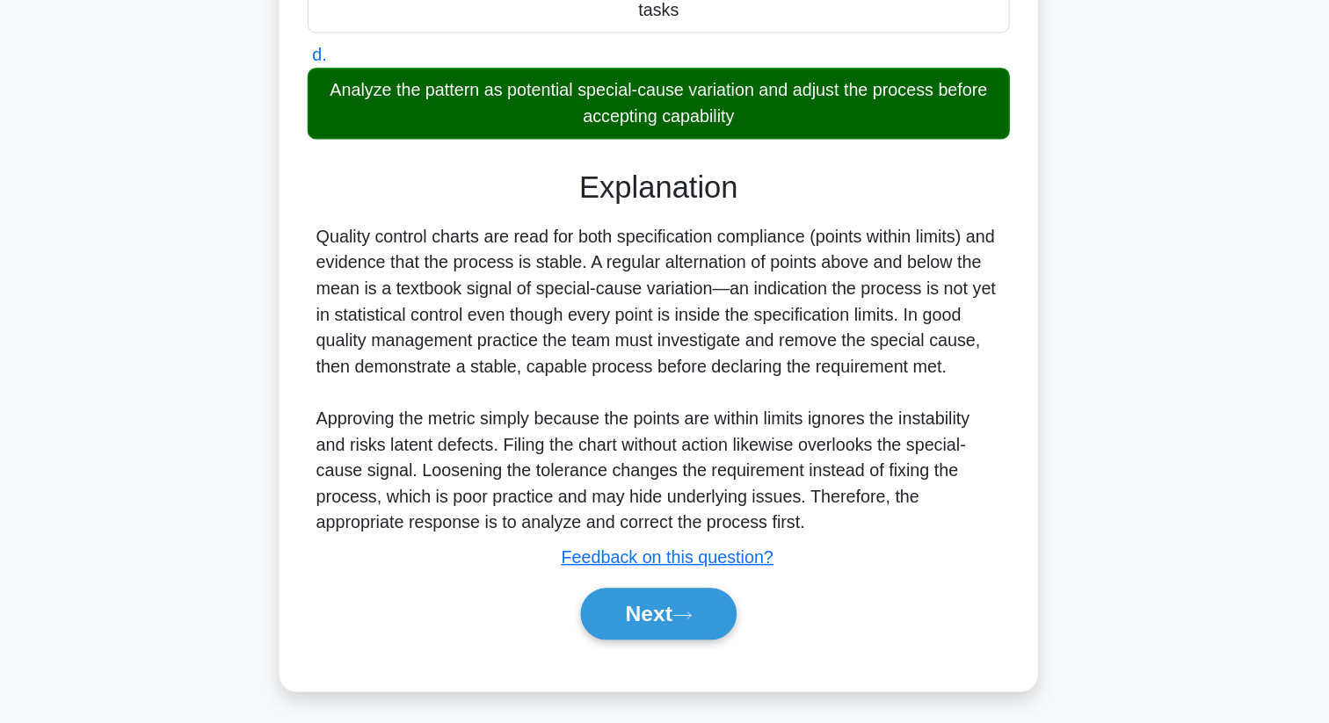
scroll to position [381, 0]
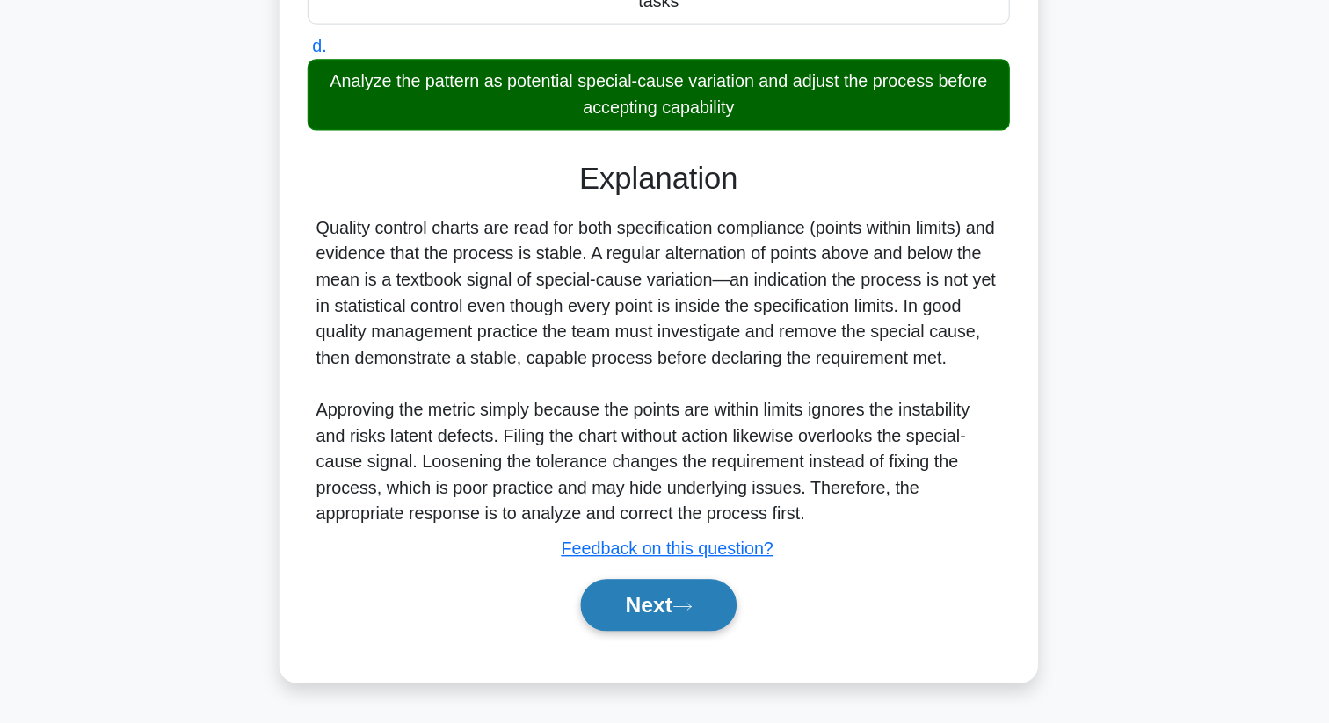
click at [685, 643] on button "Next" at bounding box center [664, 627] width 126 height 42
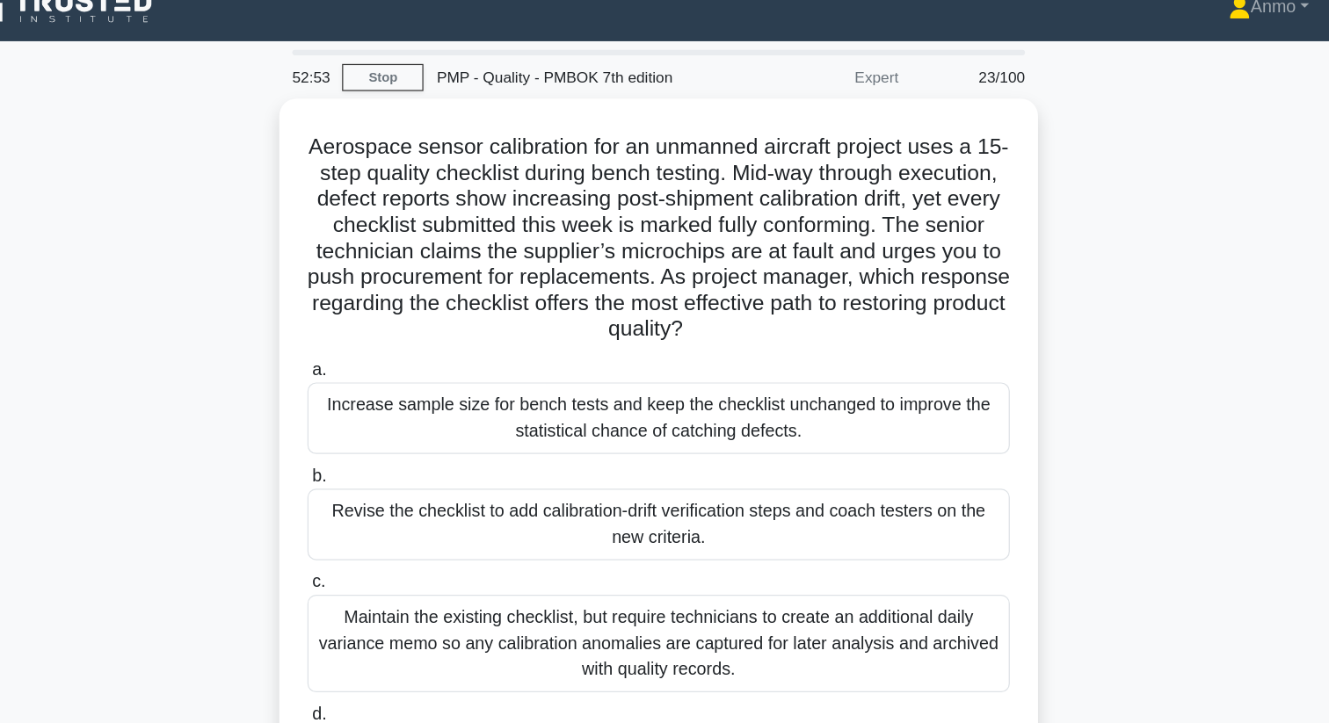
scroll to position [0, 0]
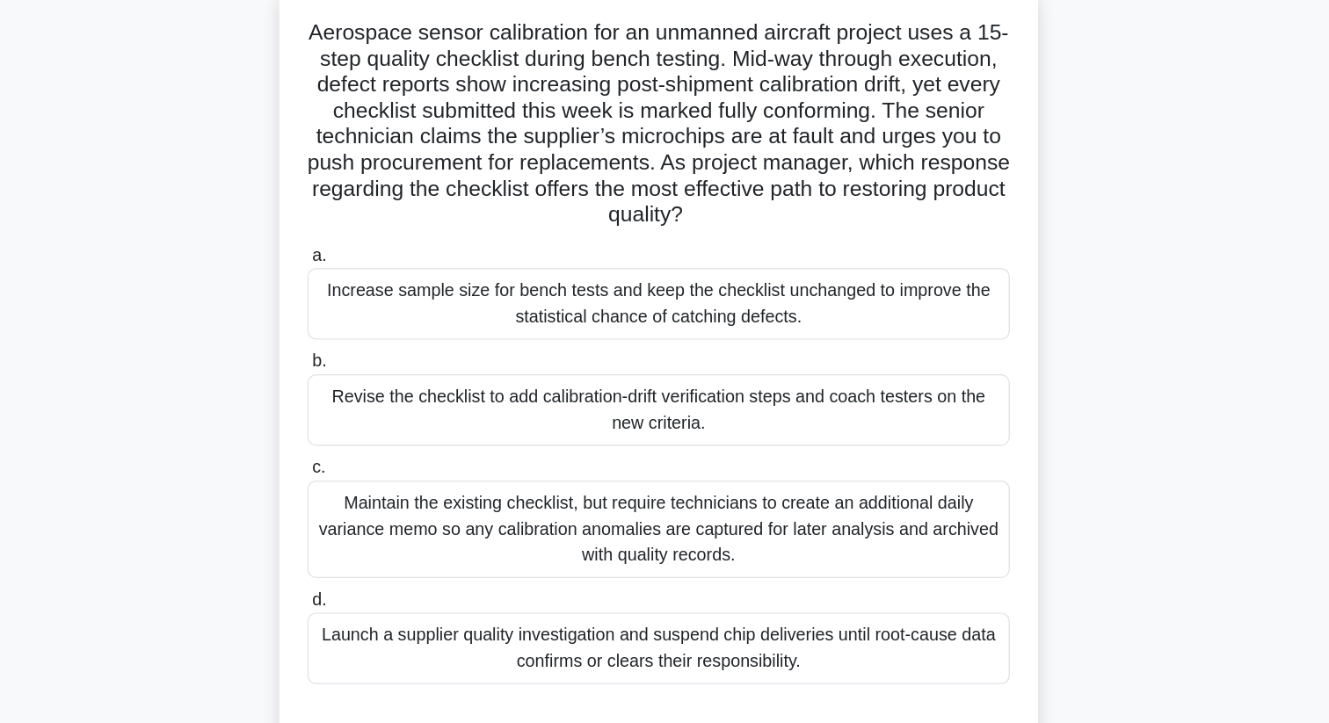
click at [695, 441] on div "Revise the checklist to add calibration-drift verification steps and coach test…" at bounding box center [664, 444] width 569 height 58
click at [380, 410] on input "b. Revise the checklist to add calibration-drift verification steps and coach t…" at bounding box center [380, 404] width 0 height 11
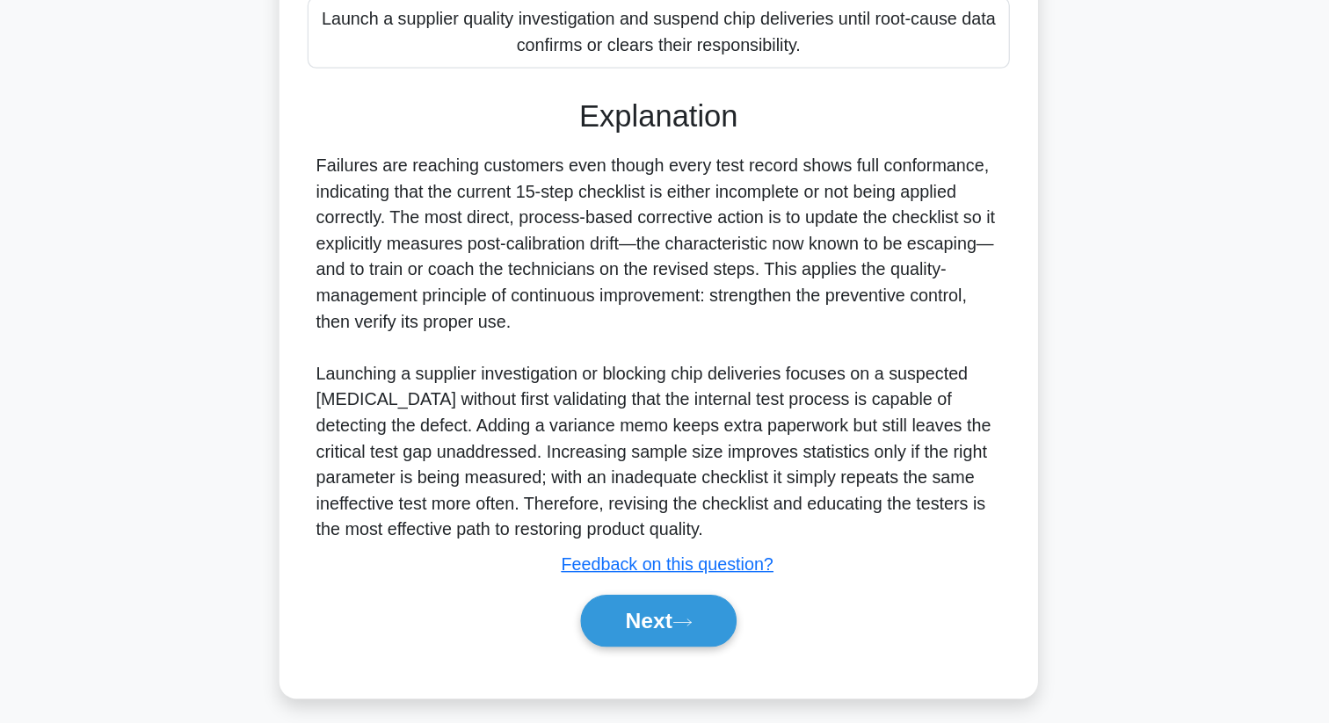
scroll to position [487, 0]
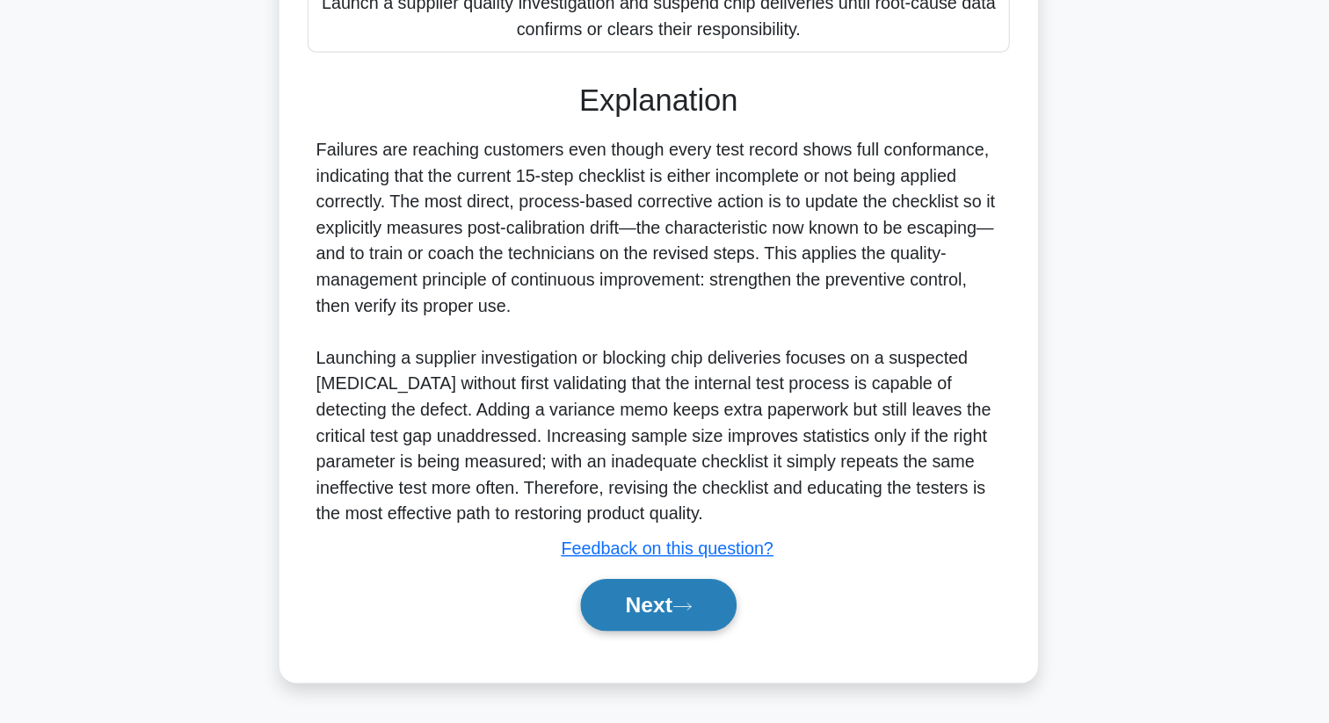
click at [693, 609] on button "Next" at bounding box center [664, 627] width 126 height 42
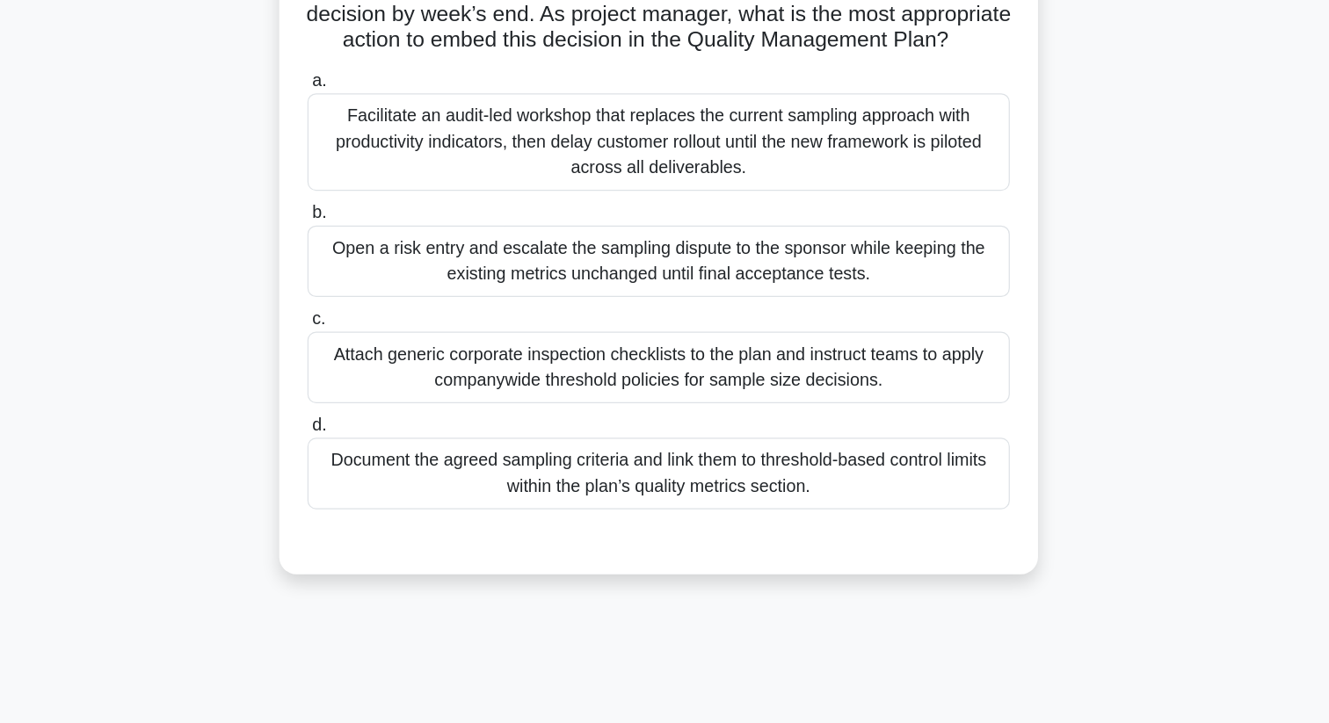
scroll to position [78, 0]
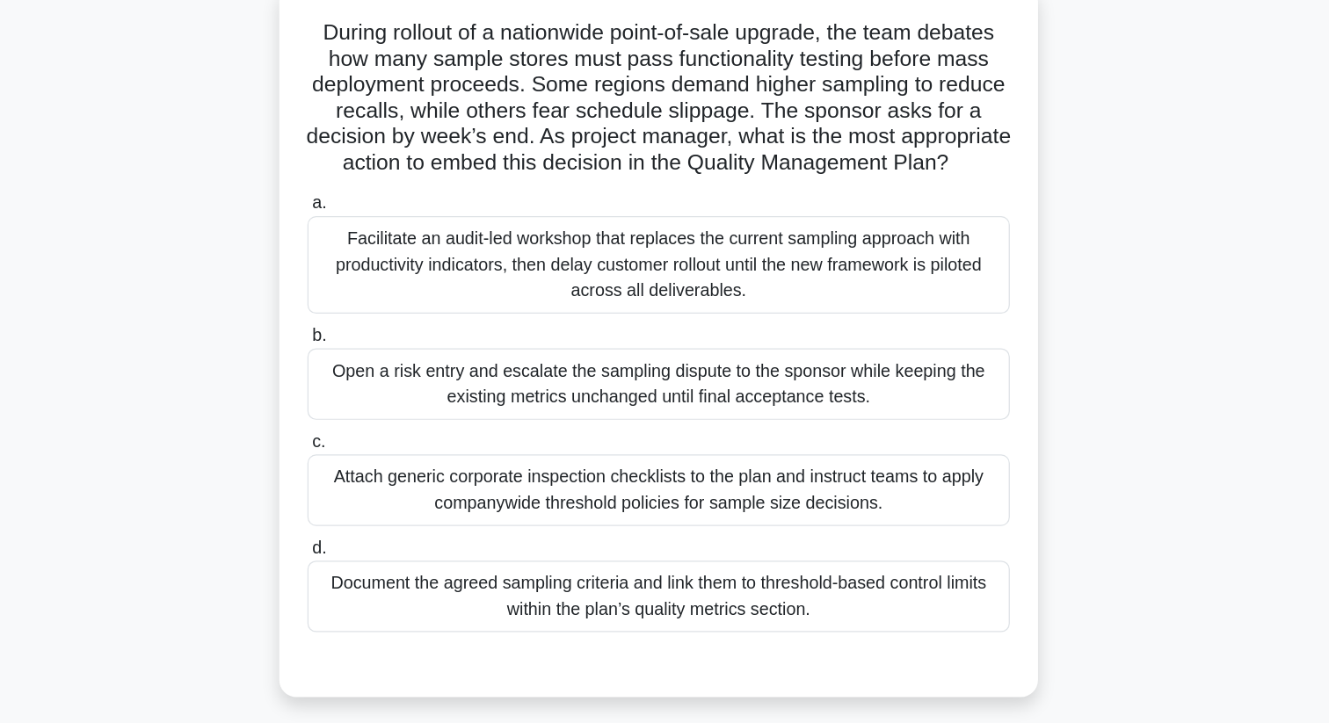
click at [664, 415] on div "Attach generic corporate inspection checklists to the plan and instruct teams t…" at bounding box center [664, 431] width 569 height 58
click at [380, 397] on input "c. Attach generic corporate inspection checklists to the plan and instruct team…" at bounding box center [380, 391] width 0 height 11
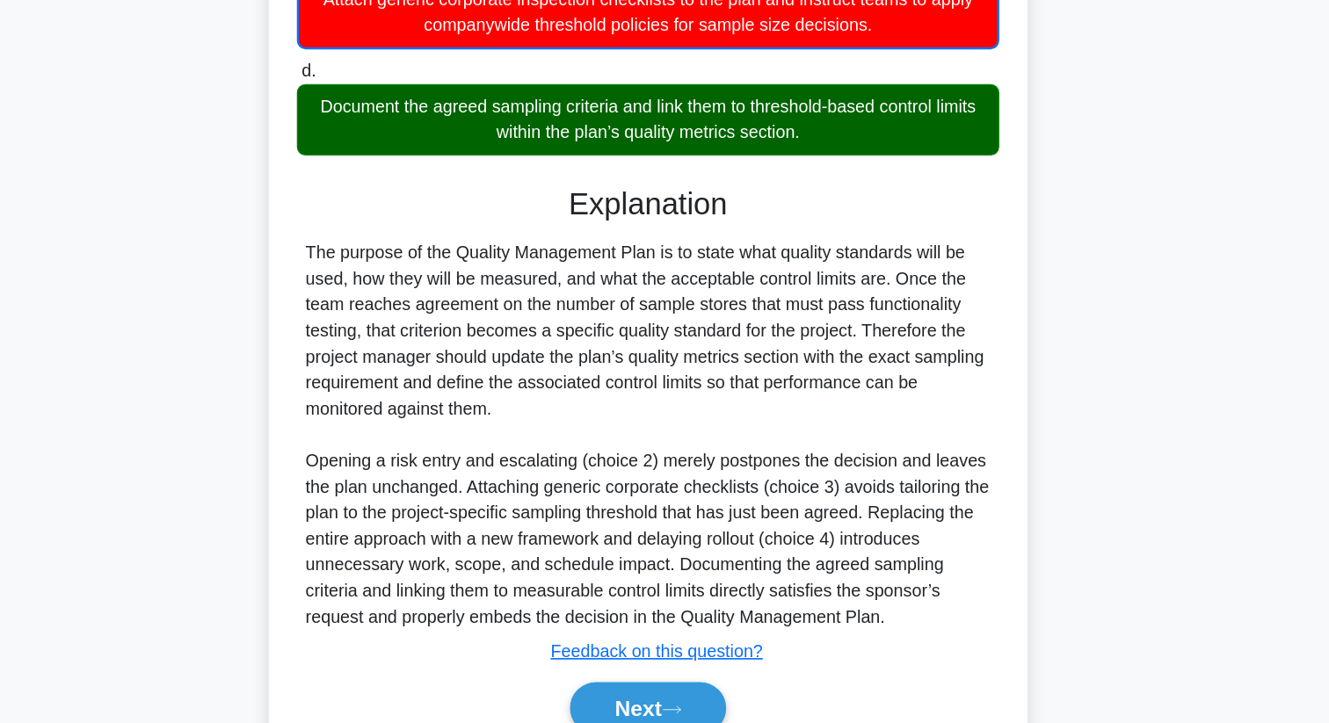
scroll to position [446, 0]
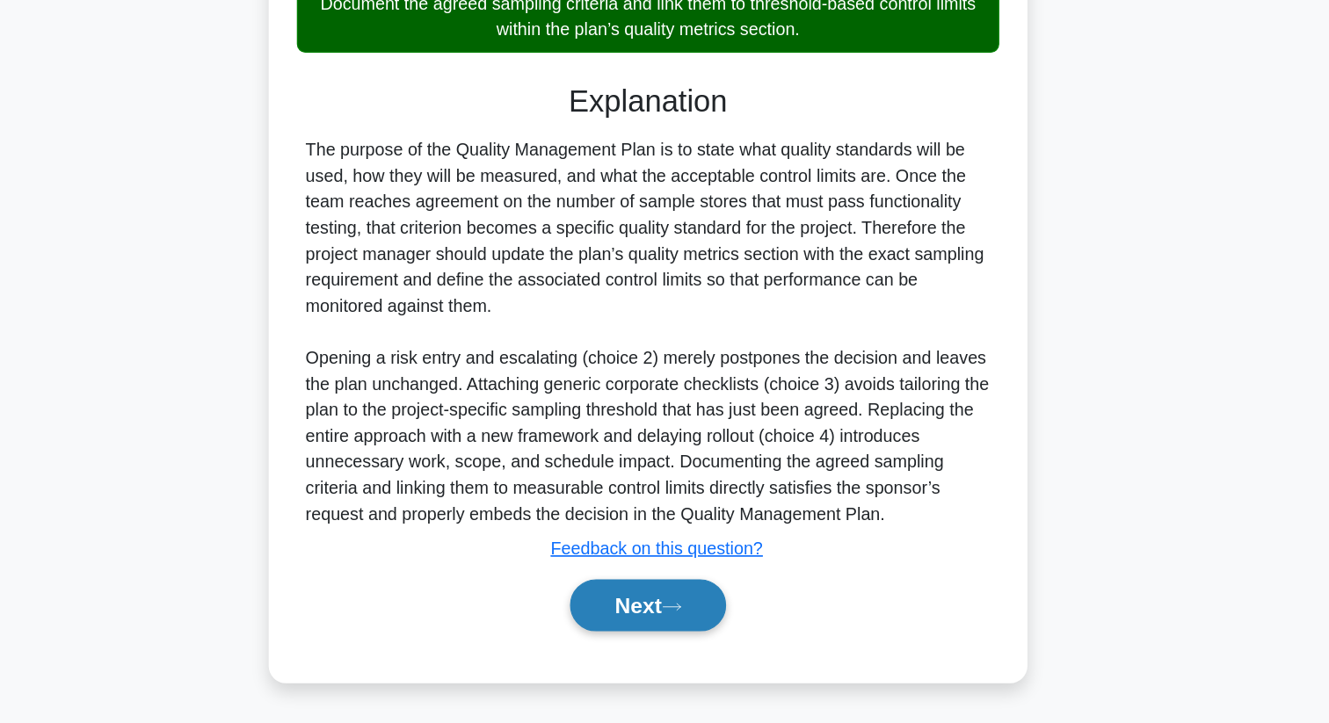
click at [689, 627] on icon at bounding box center [684, 629] width 16 height 10
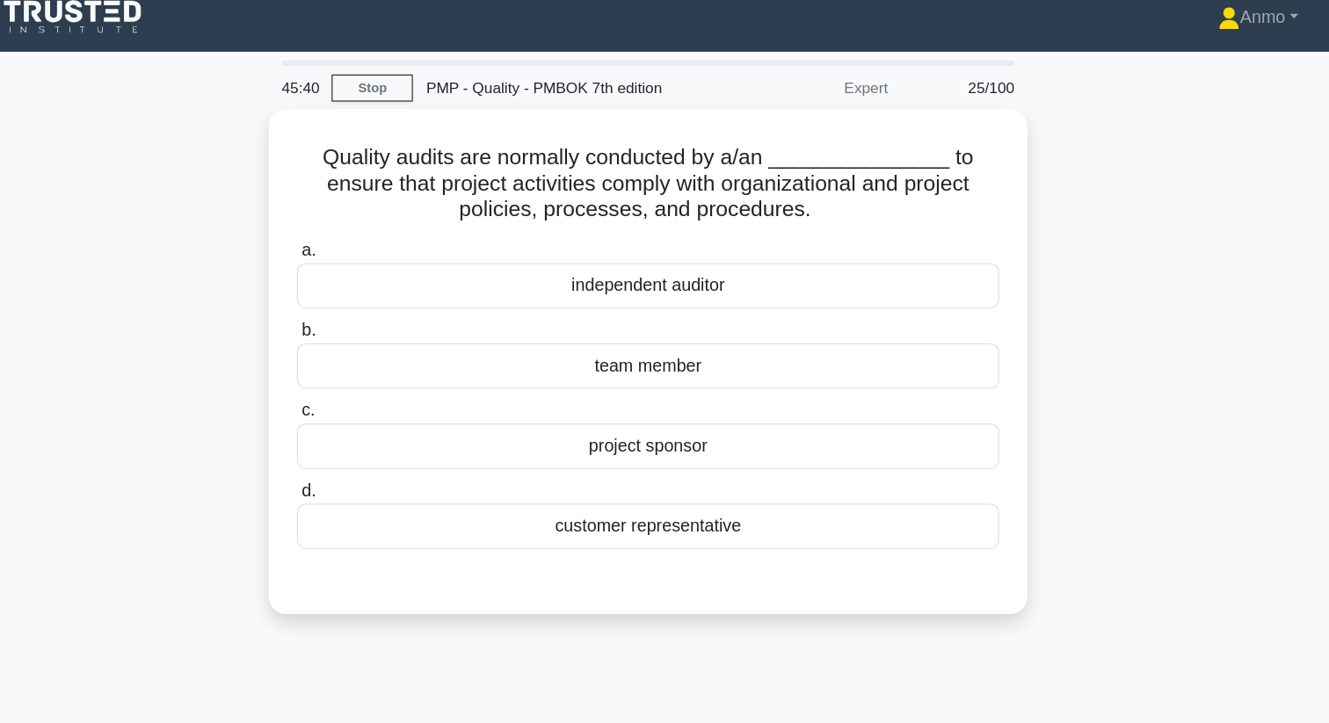
scroll to position [0, 0]
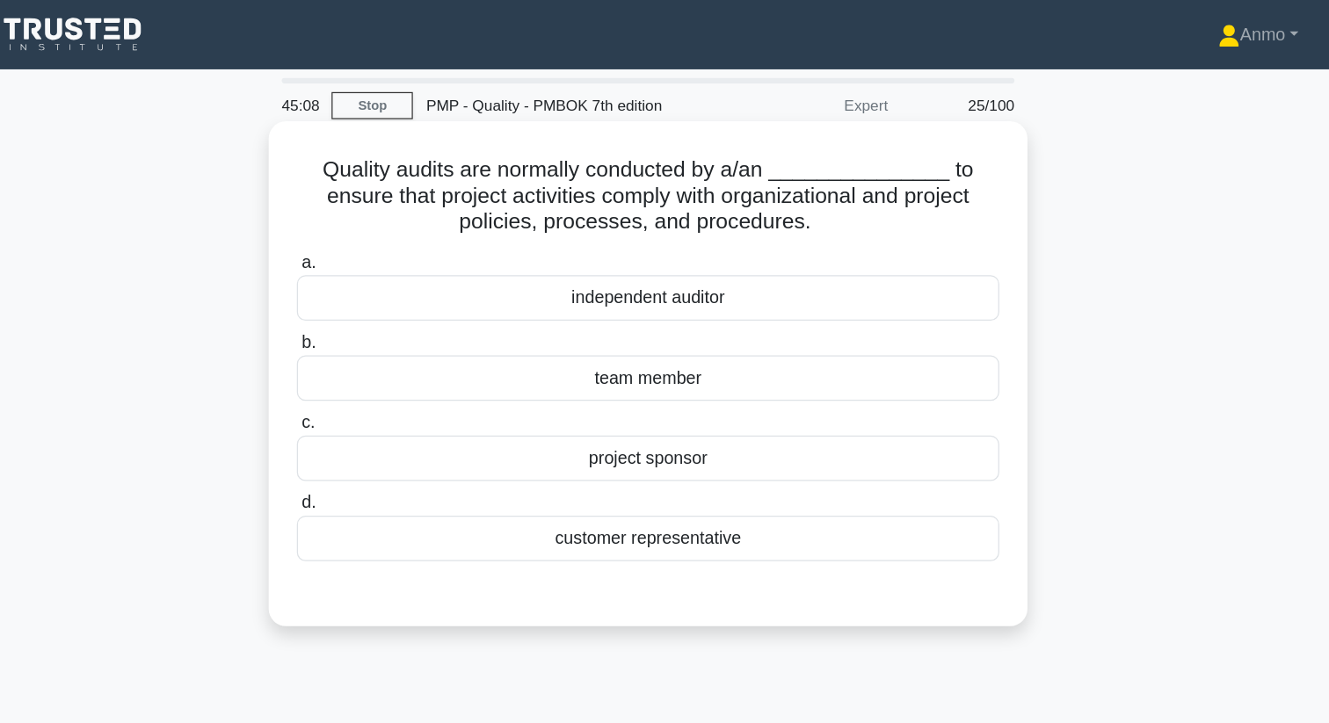
click at [656, 291] on div "team member" at bounding box center [664, 306] width 569 height 37
click at [380, 284] on input "b. team member" at bounding box center [380, 277] width 0 height 11
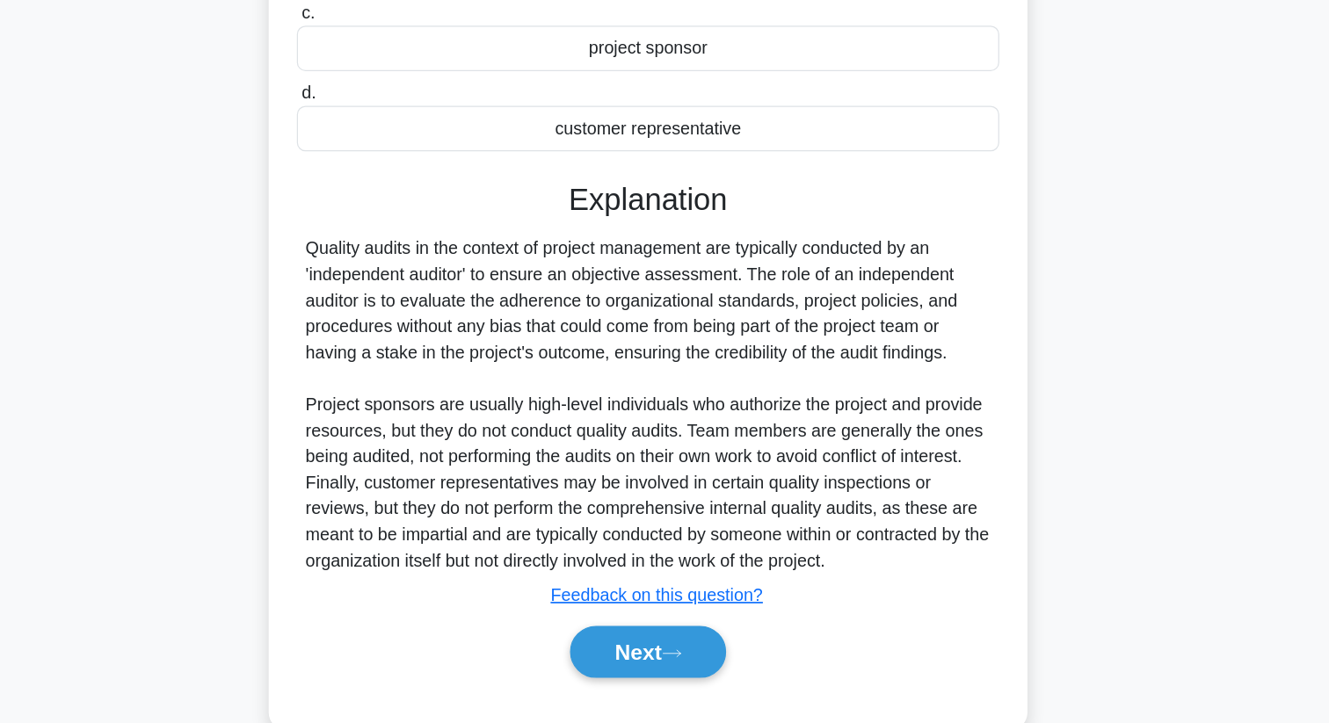
scroll to position [236, 0]
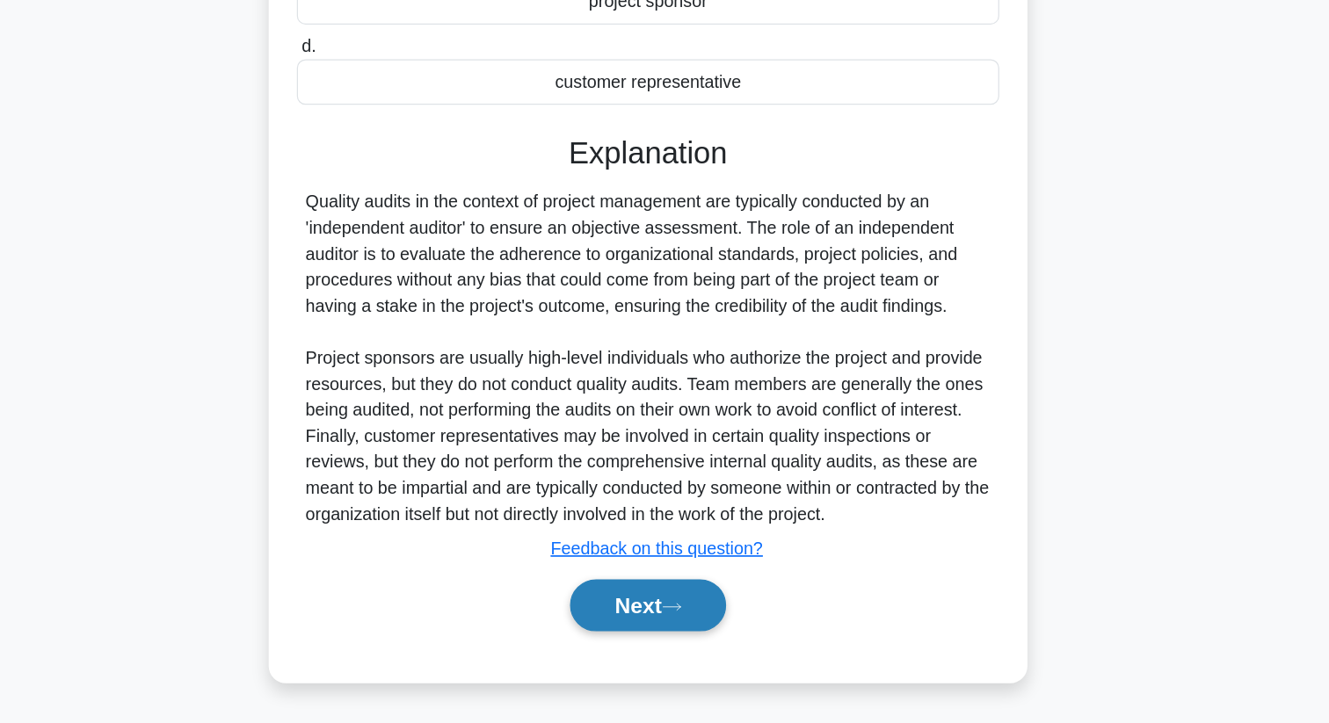
click at [676, 613] on button "Next" at bounding box center [664, 627] width 126 height 42
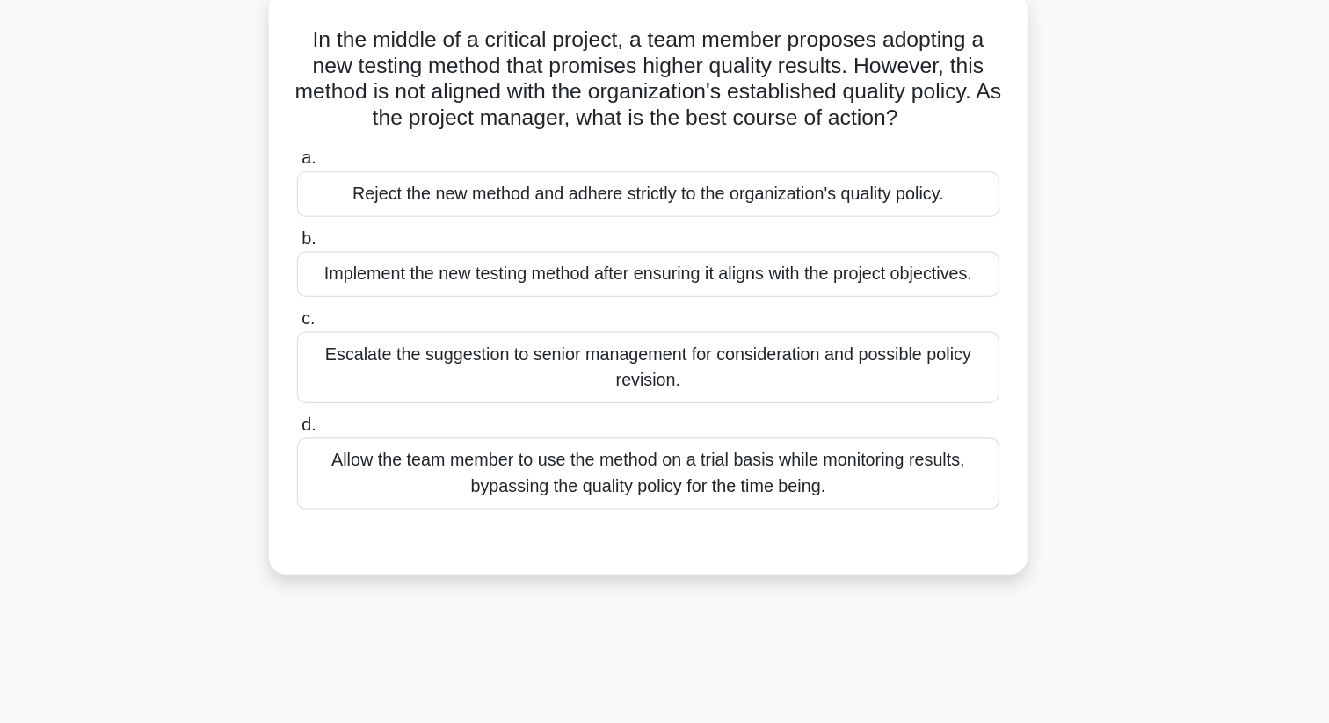
scroll to position [0, 0]
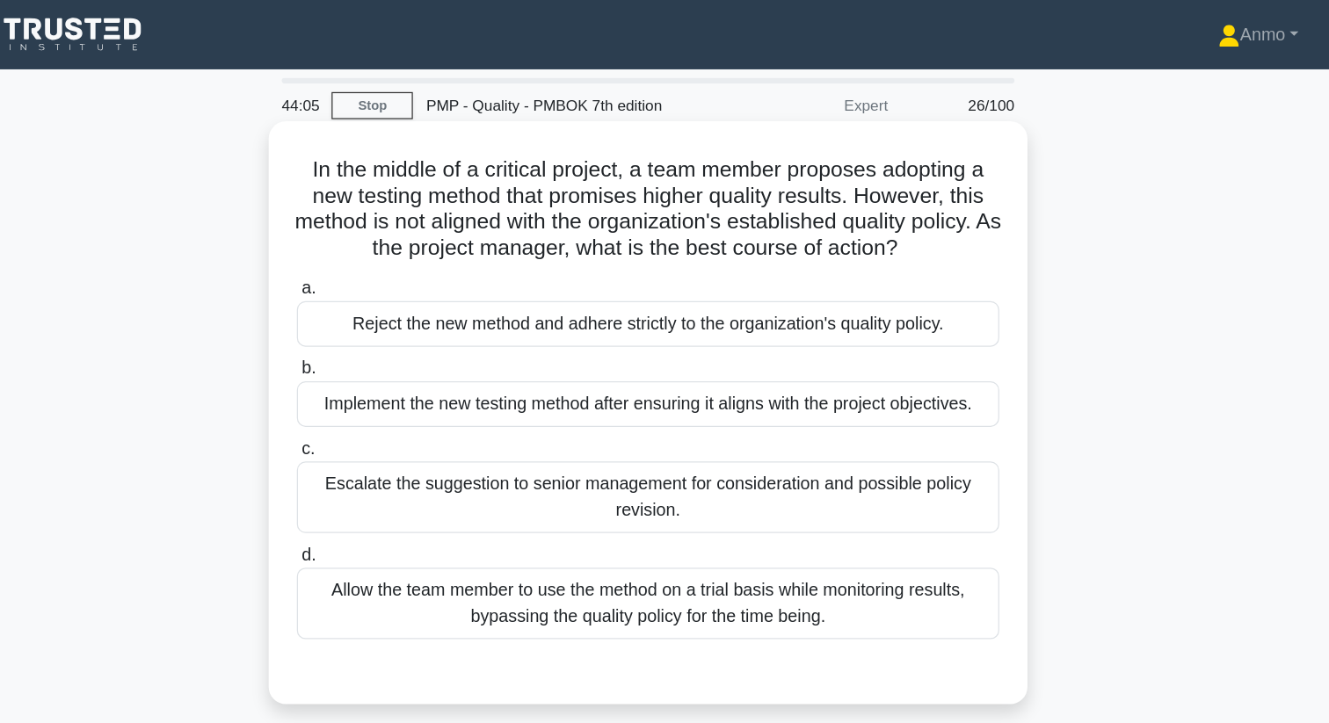
click at [648, 408] on div "Escalate the suggestion to senior management for consideration and possible pol…" at bounding box center [664, 403] width 569 height 58
click at [380, 370] on input "c. Escalate the suggestion to senior management for consideration and possible …" at bounding box center [380, 364] width 0 height 11
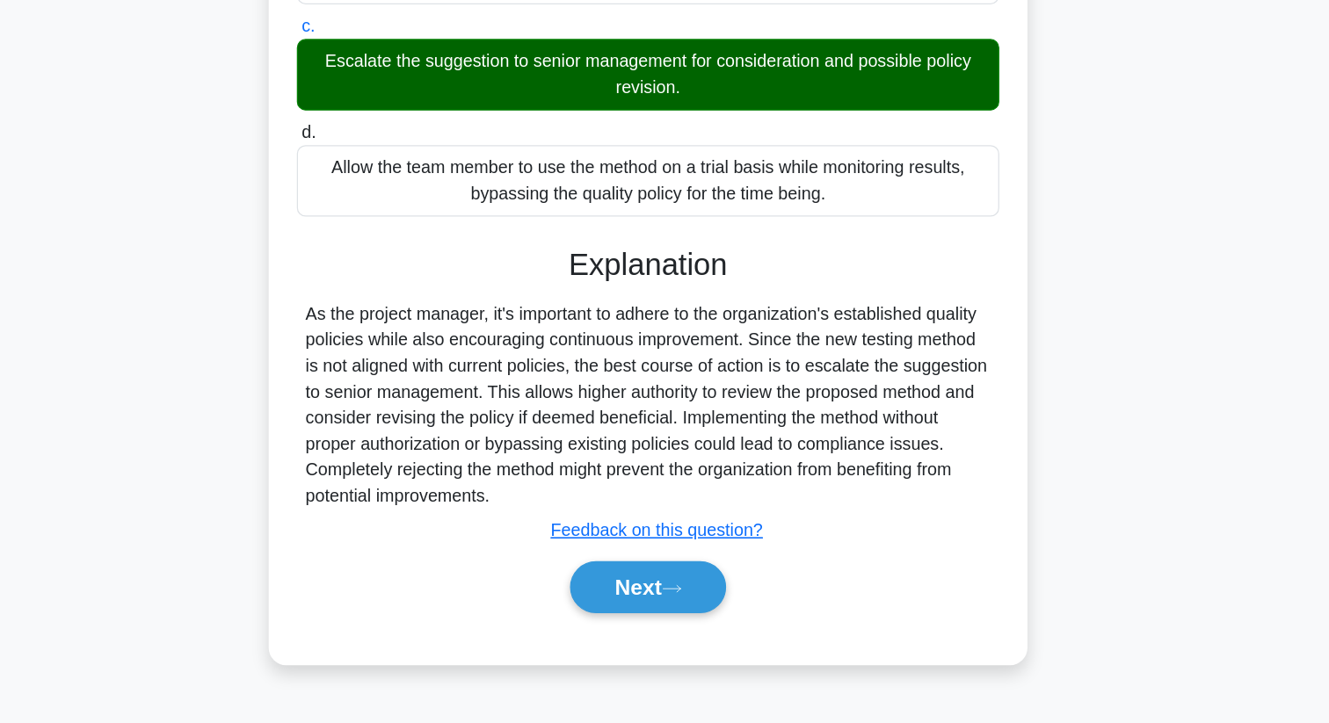
scroll to position [226, 0]
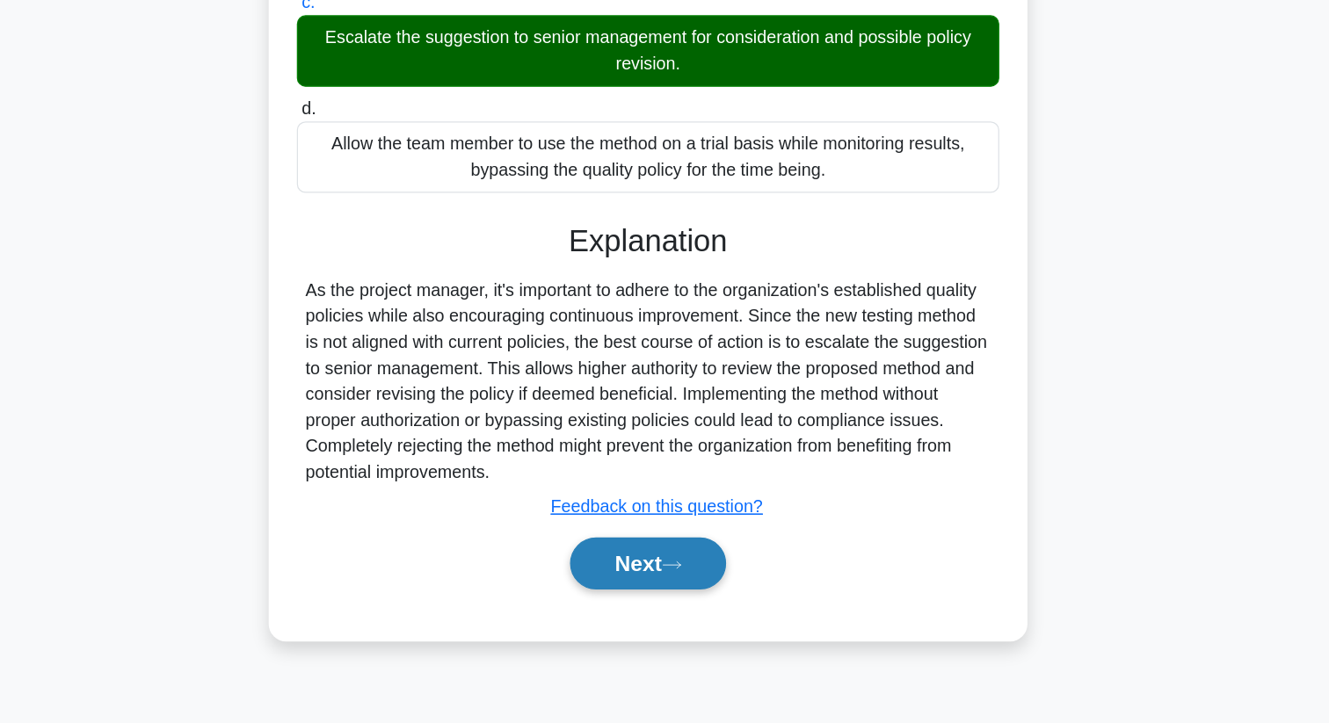
click at [649, 588] on button "Next" at bounding box center [664, 593] width 126 height 42
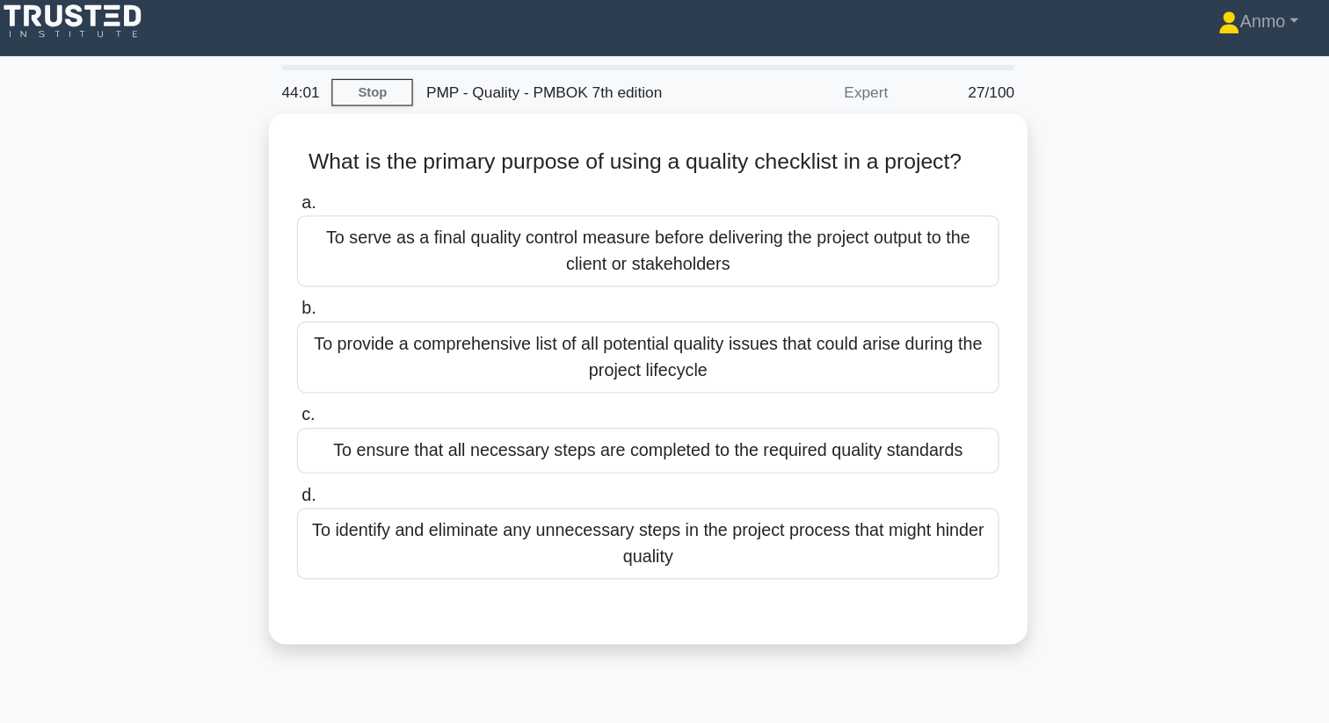
scroll to position [0, 0]
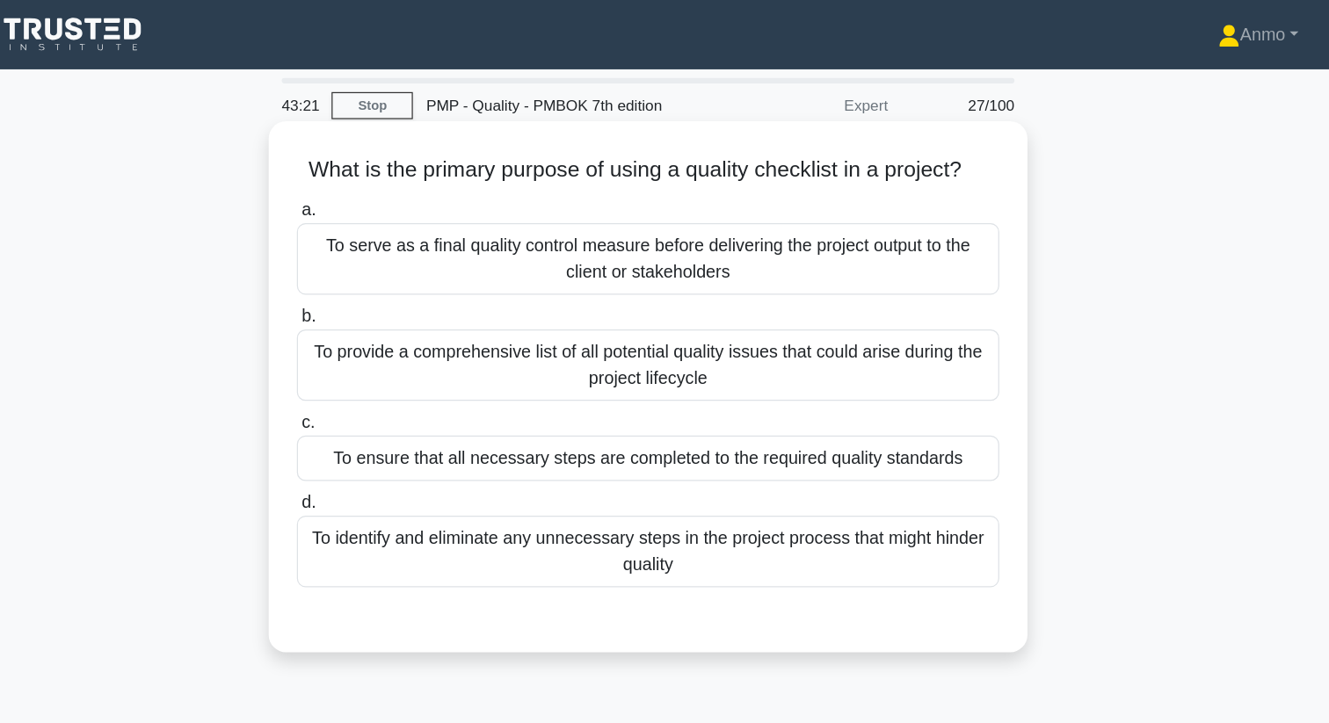
click at [634, 380] on div "To ensure that all necessary steps are completed to the required quality standa…" at bounding box center [664, 371] width 569 height 37
click at [380, 349] on input "c. To ensure that all necessary steps are completed to the required quality sta…" at bounding box center [380, 342] width 0 height 11
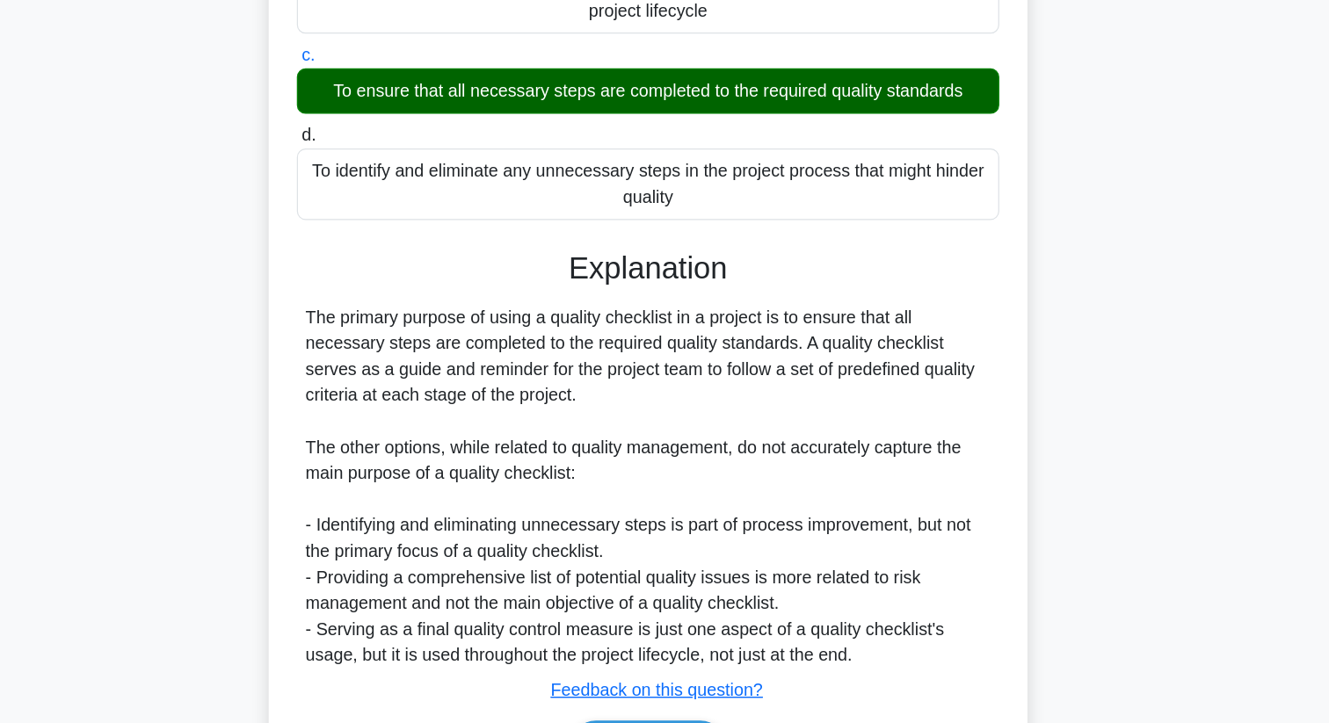
scroll to position [276, 0]
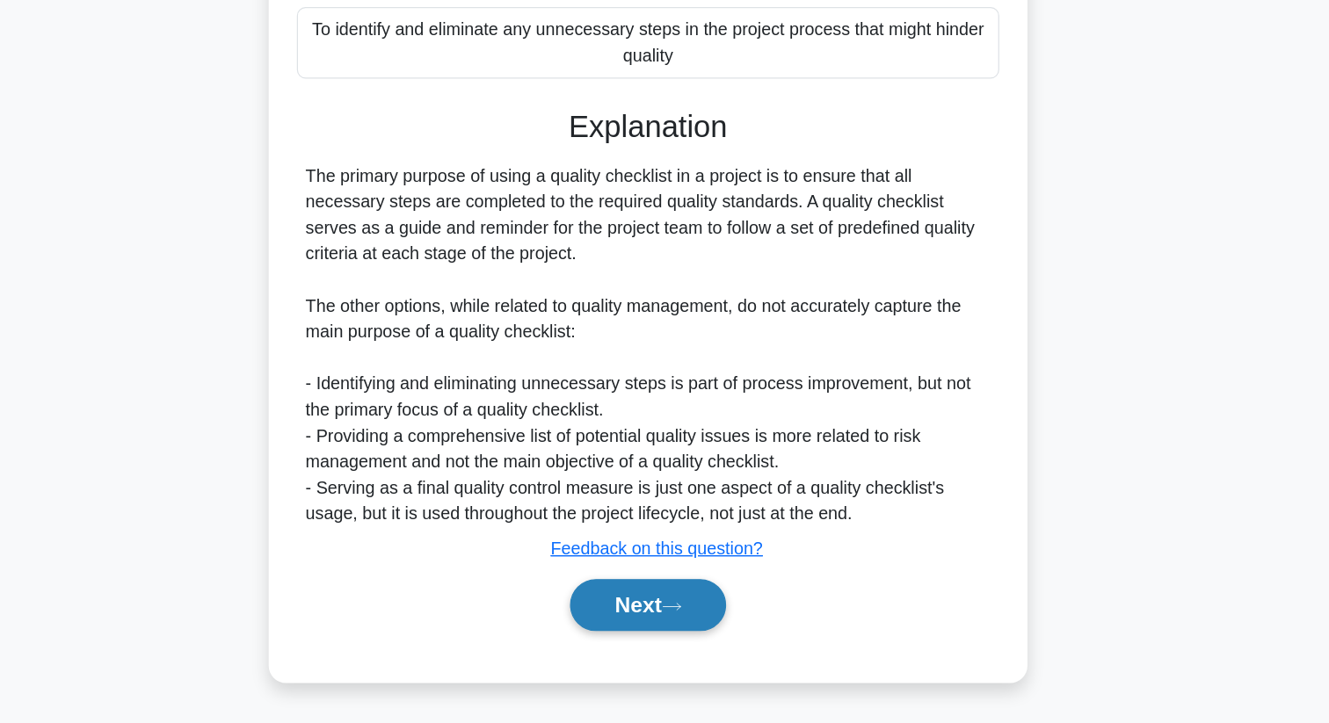
click at [649, 612] on button "Next" at bounding box center [664, 627] width 126 height 42
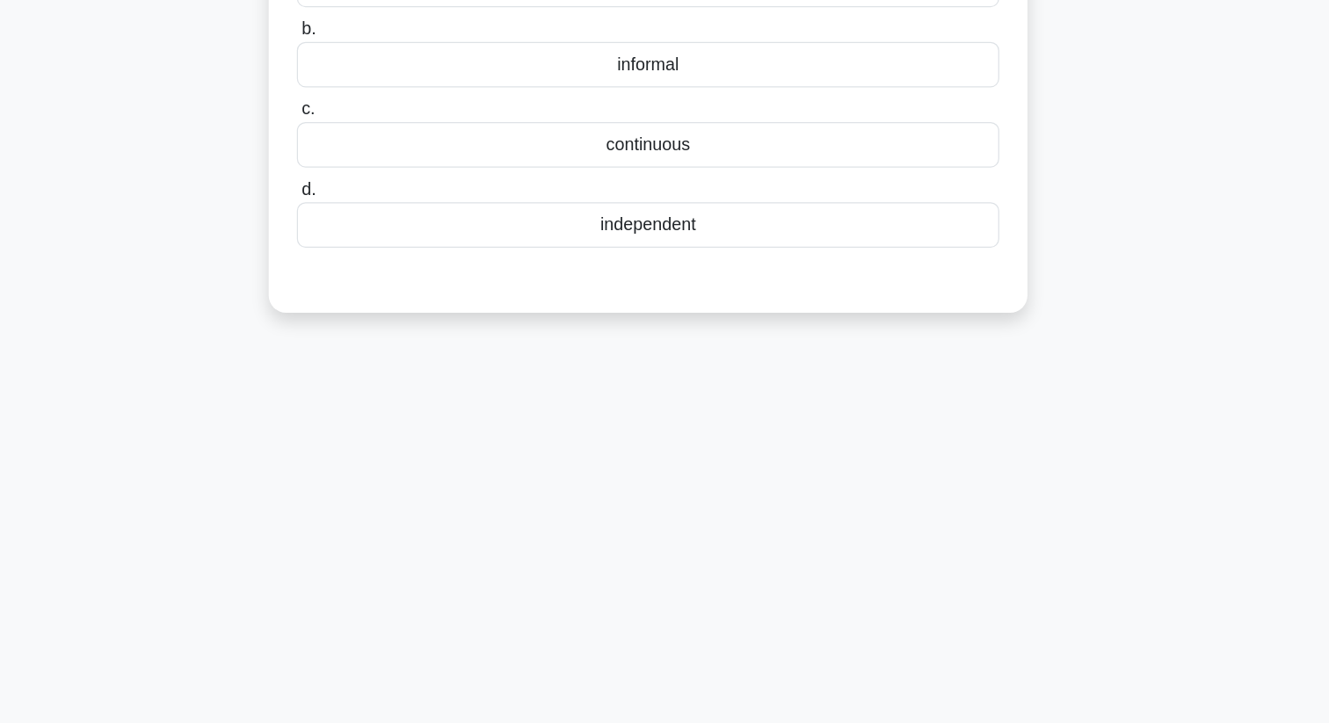
scroll to position [0, 0]
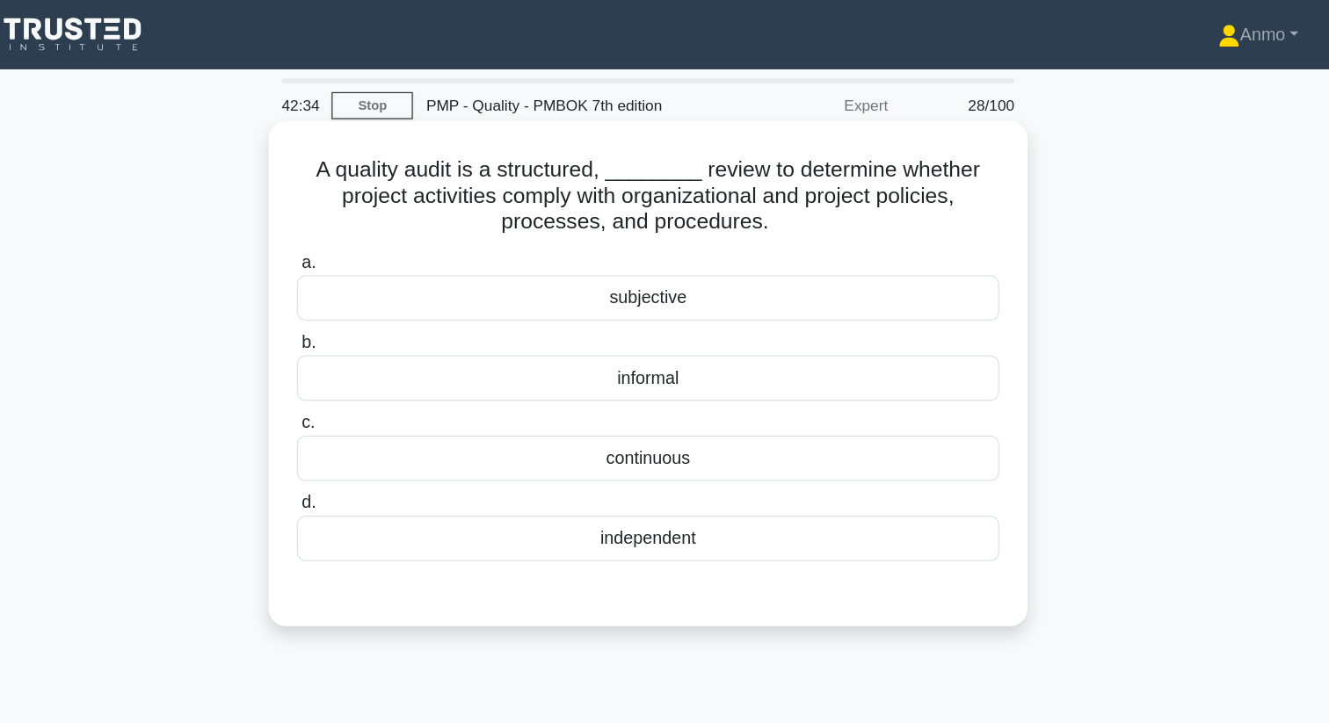
click at [655, 424] on div "independent" at bounding box center [664, 436] width 569 height 37
click at [380, 414] on input "d. independent" at bounding box center [380, 408] width 0 height 11
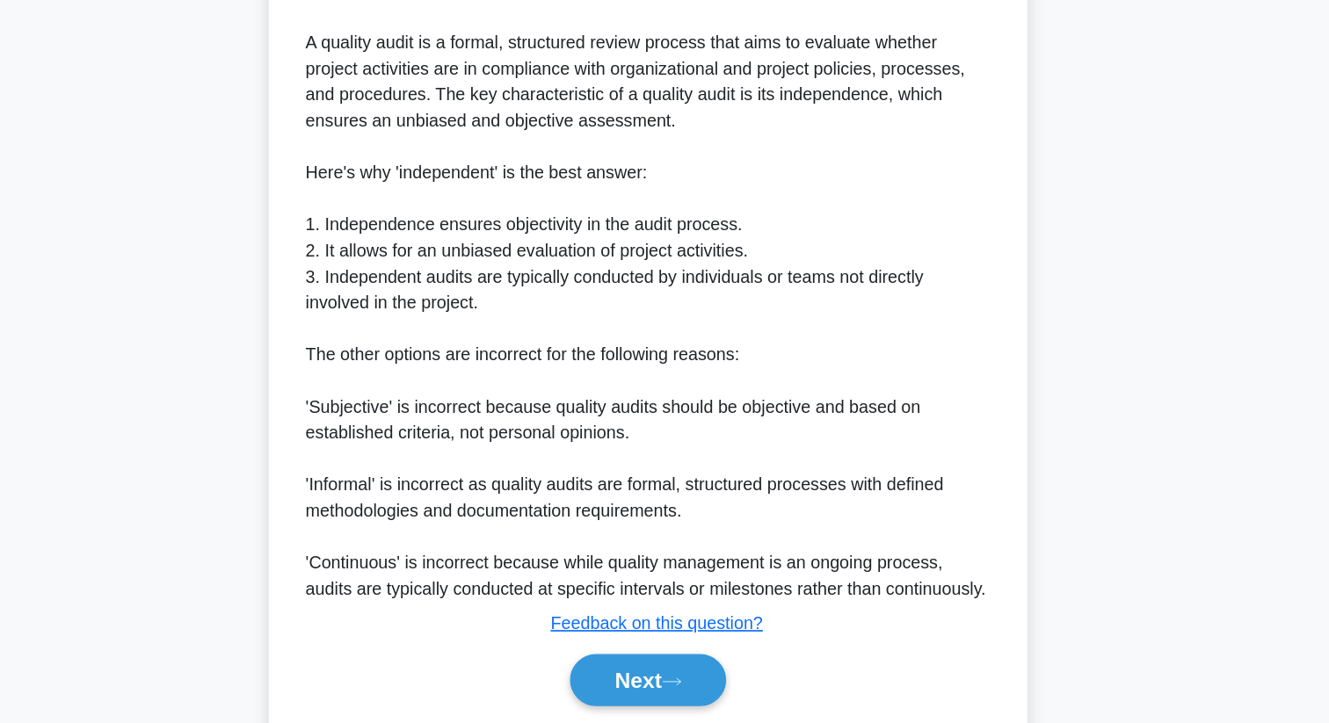
scroll to position [466, 0]
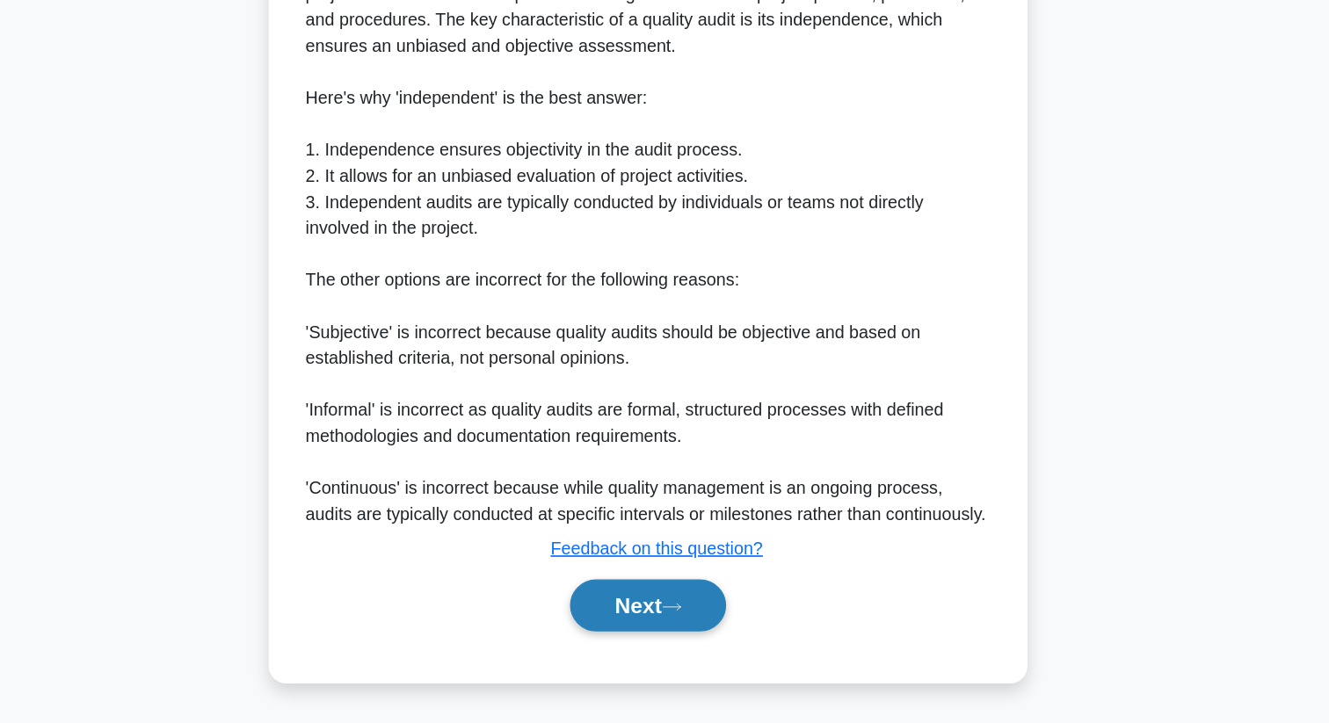
click at [673, 629] on button "Next" at bounding box center [664, 627] width 126 height 42
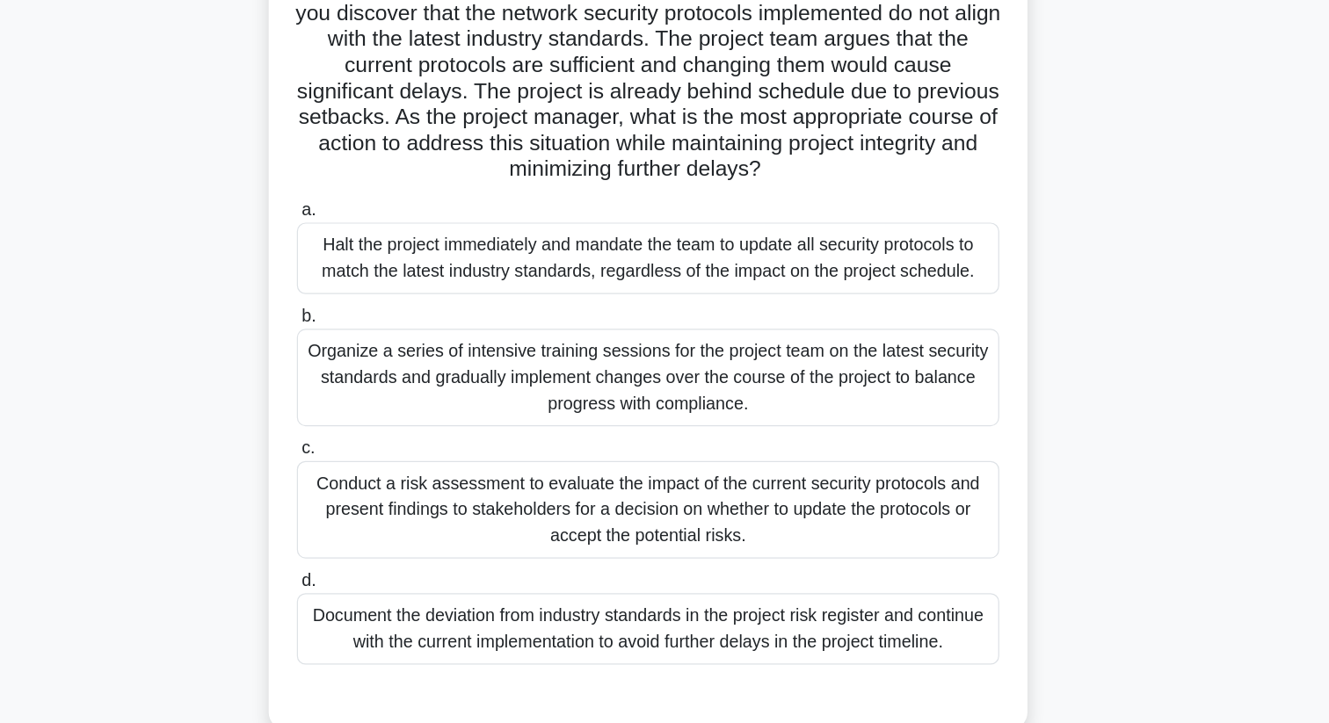
scroll to position [17, 0]
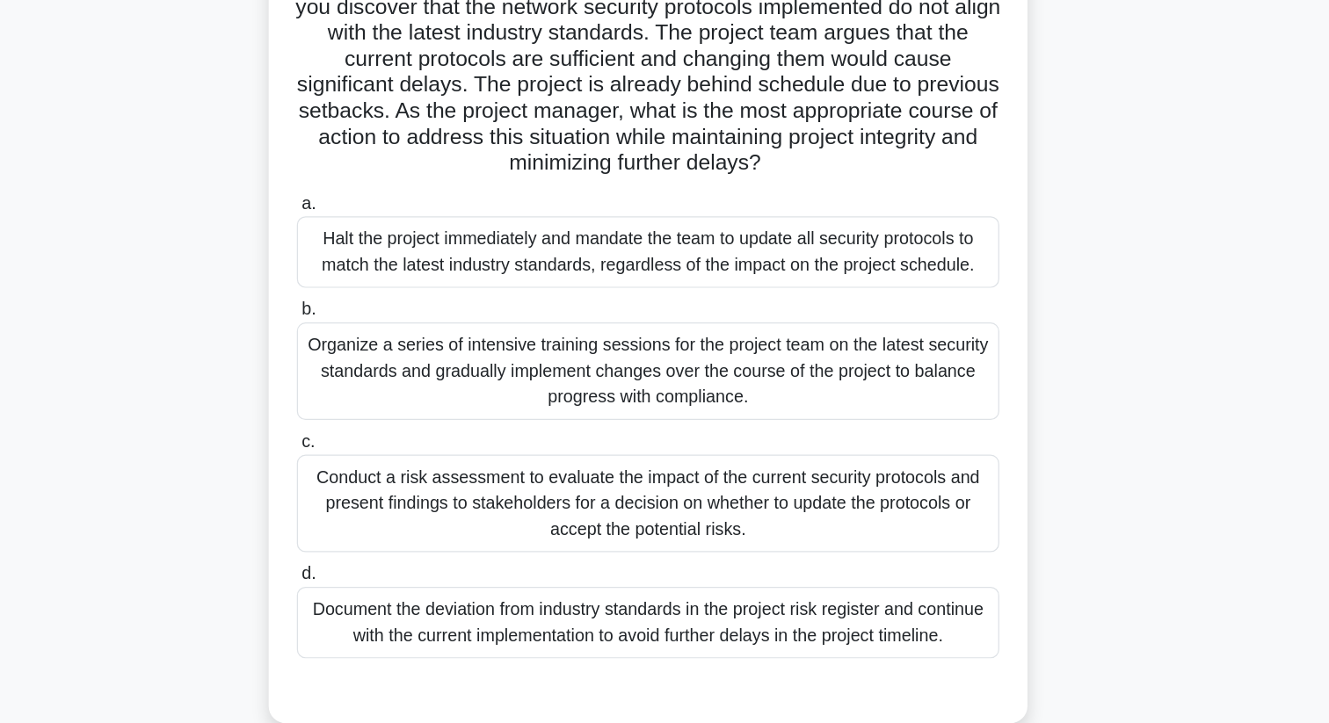
click at [676, 563] on div "Conduct a risk assessment to evaluate the impact of the current security protoc…" at bounding box center [664, 544] width 569 height 79
click at [380, 501] on input "c. Conduct a risk assessment to evaluate the impact of the current security pro…" at bounding box center [380, 495] width 0 height 11
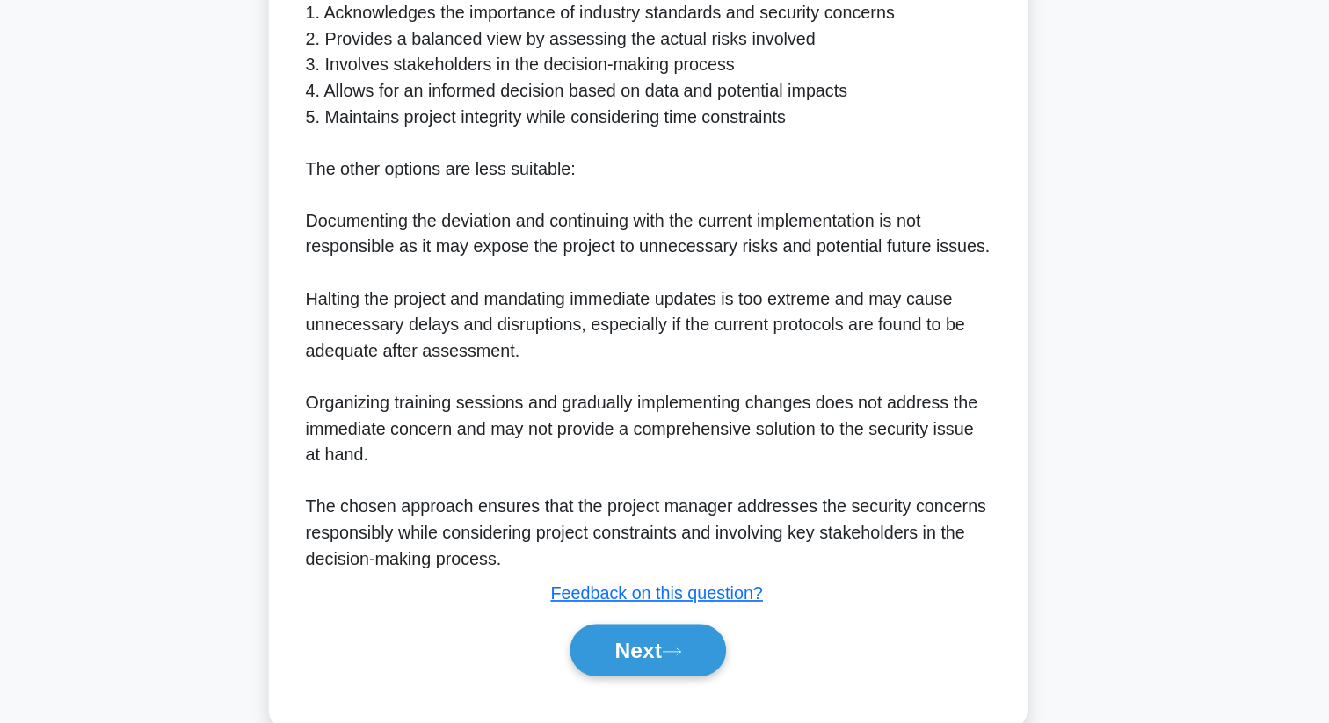
scroll to position [782, 0]
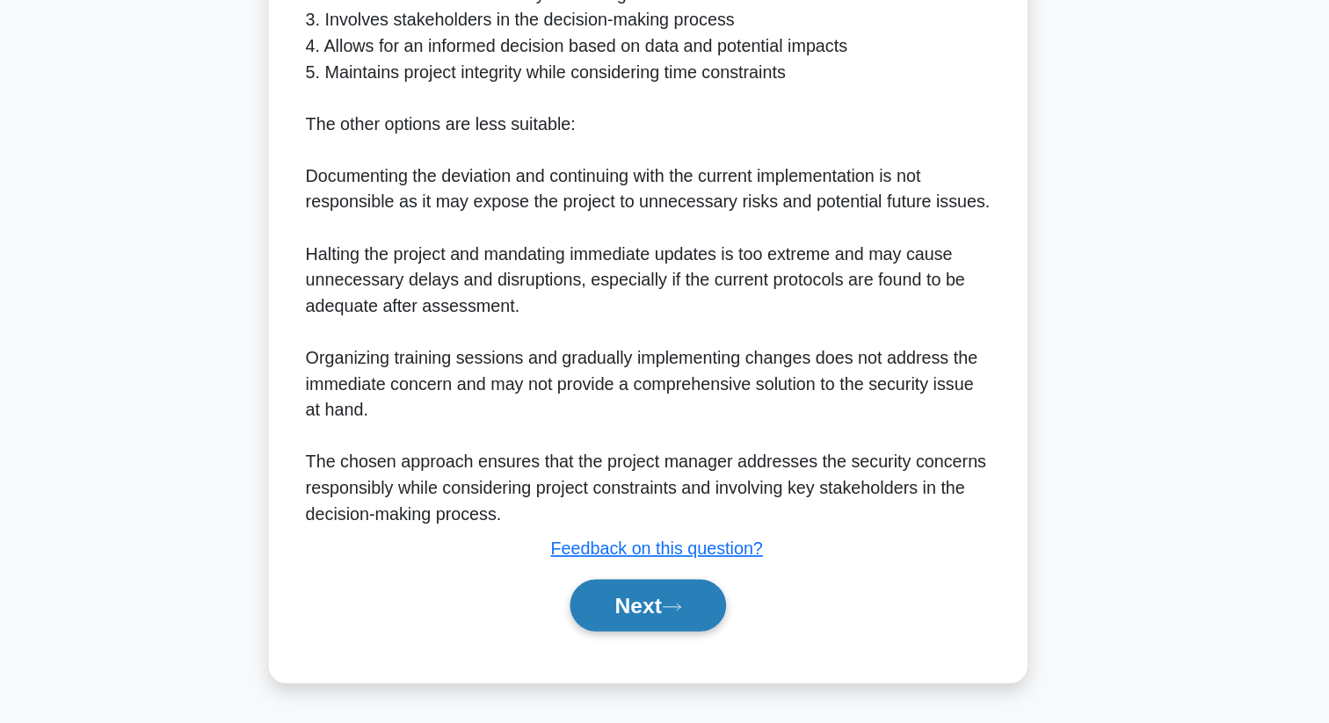
click at [671, 611] on button "Next" at bounding box center [664, 627] width 126 height 42
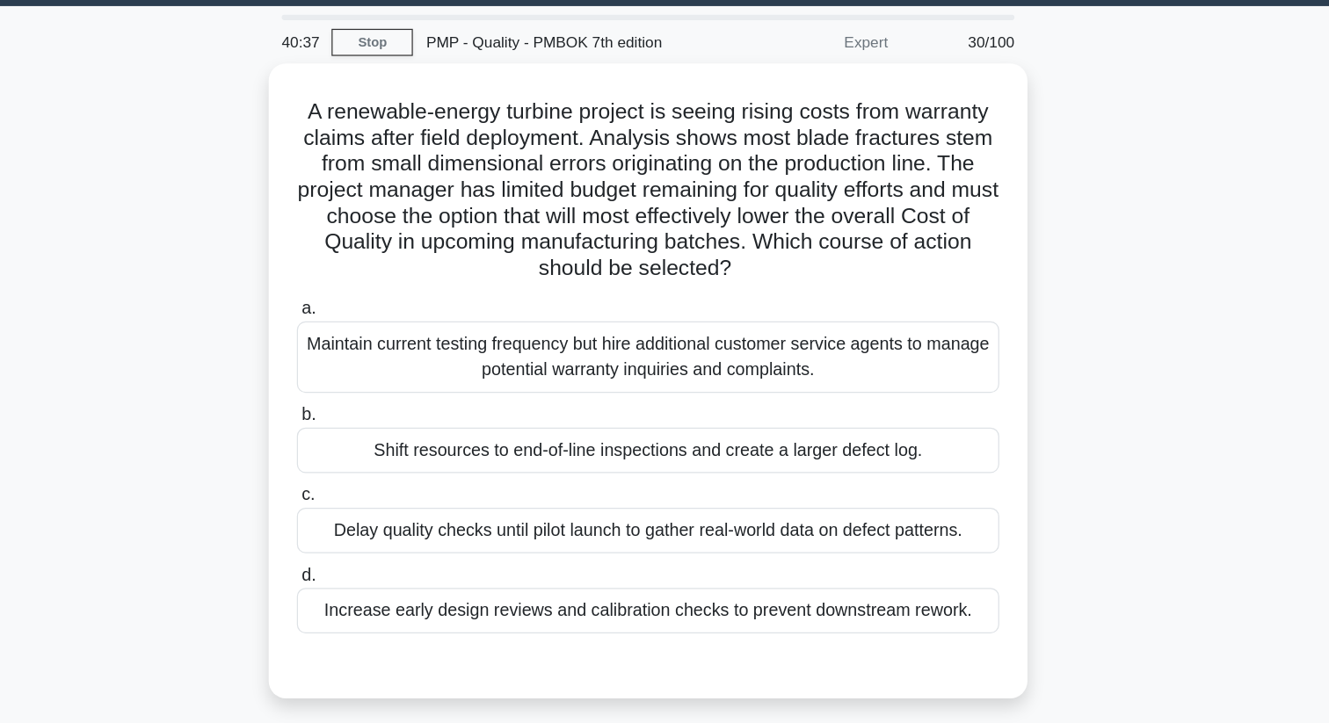
scroll to position [0, 0]
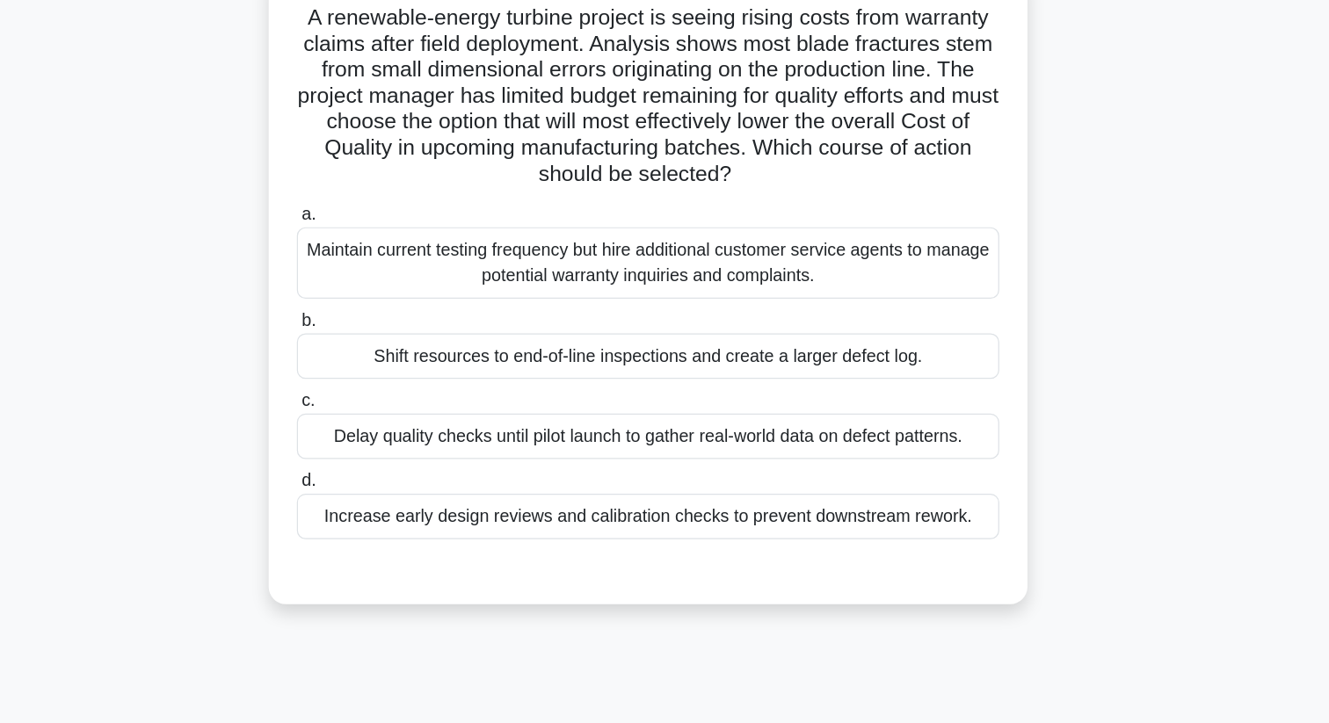
click at [692, 547] on div "Increase early design reviews and calibration checks to prevent downstream rewo…" at bounding box center [664, 542] width 569 height 37
click at [380, 519] on input "d. Increase early design reviews and calibration checks to prevent downstream r…" at bounding box center [380, 513] width 0 height 11
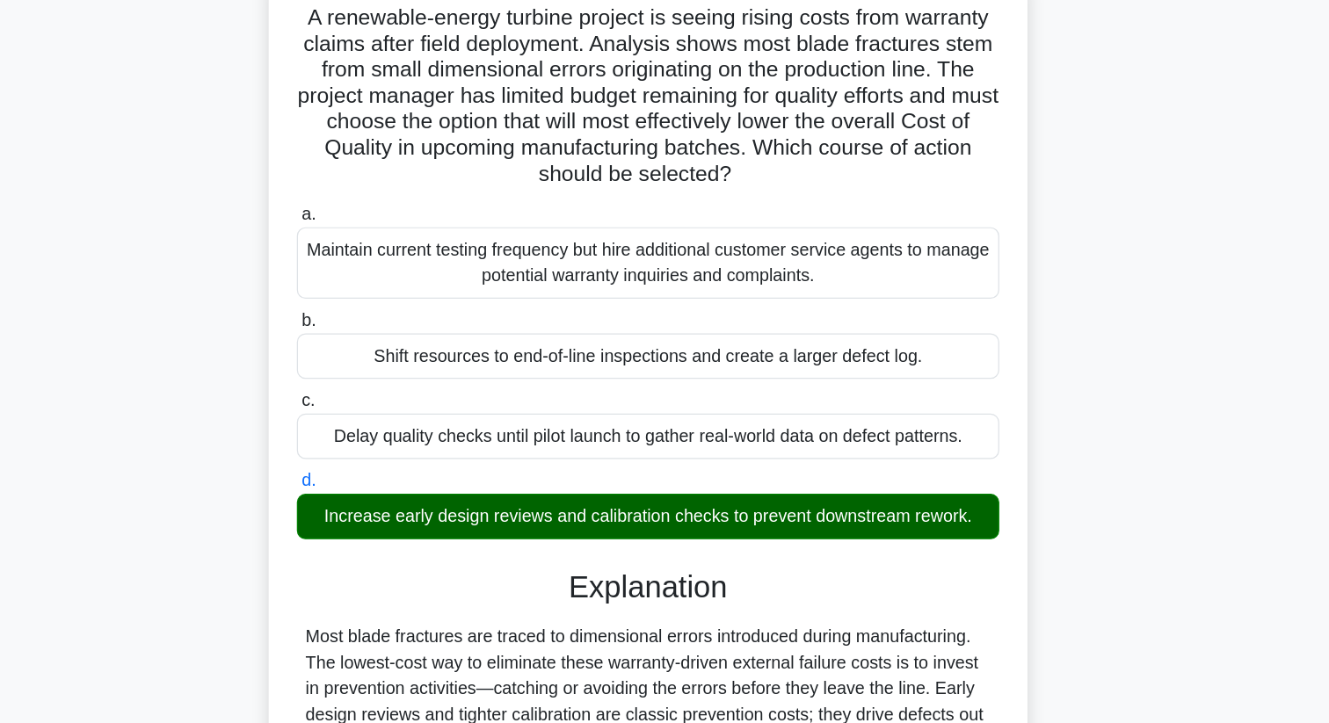
scroll to position [318, 0]
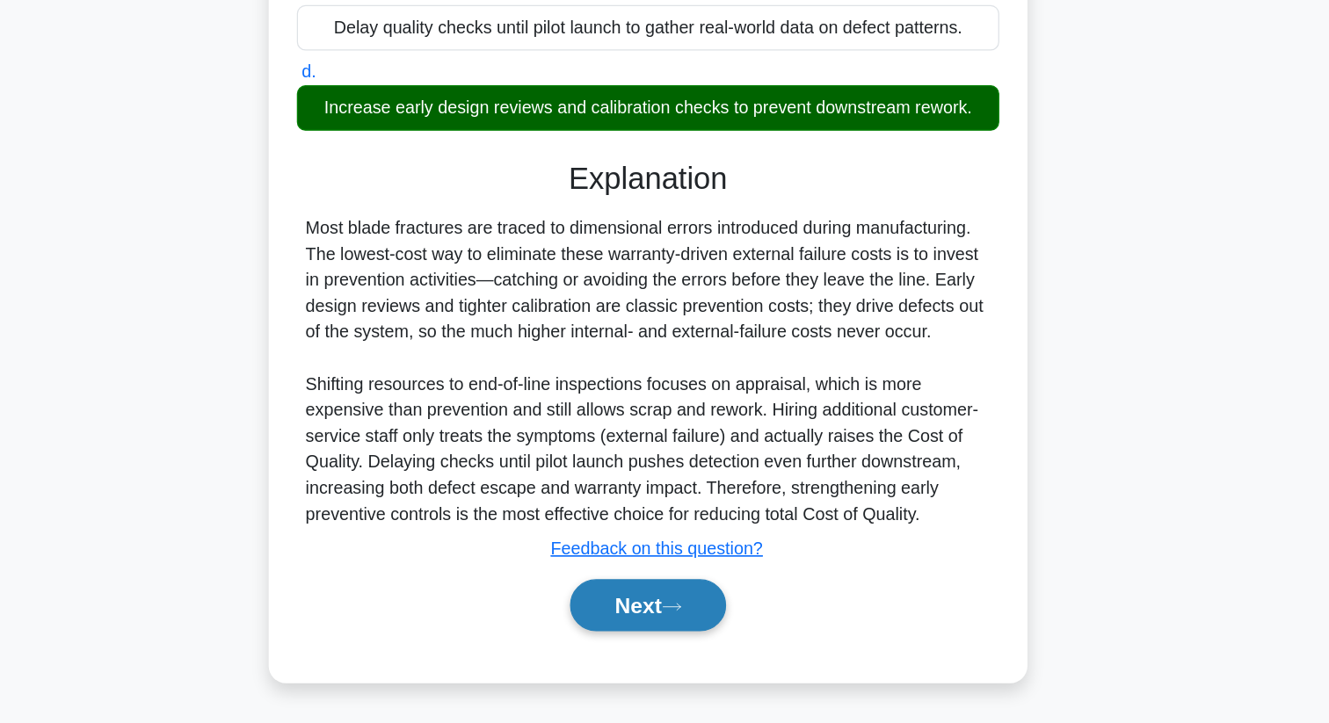
click at [670, 612] on button "Next" at bounding box center [664, 627] width 126 height 42
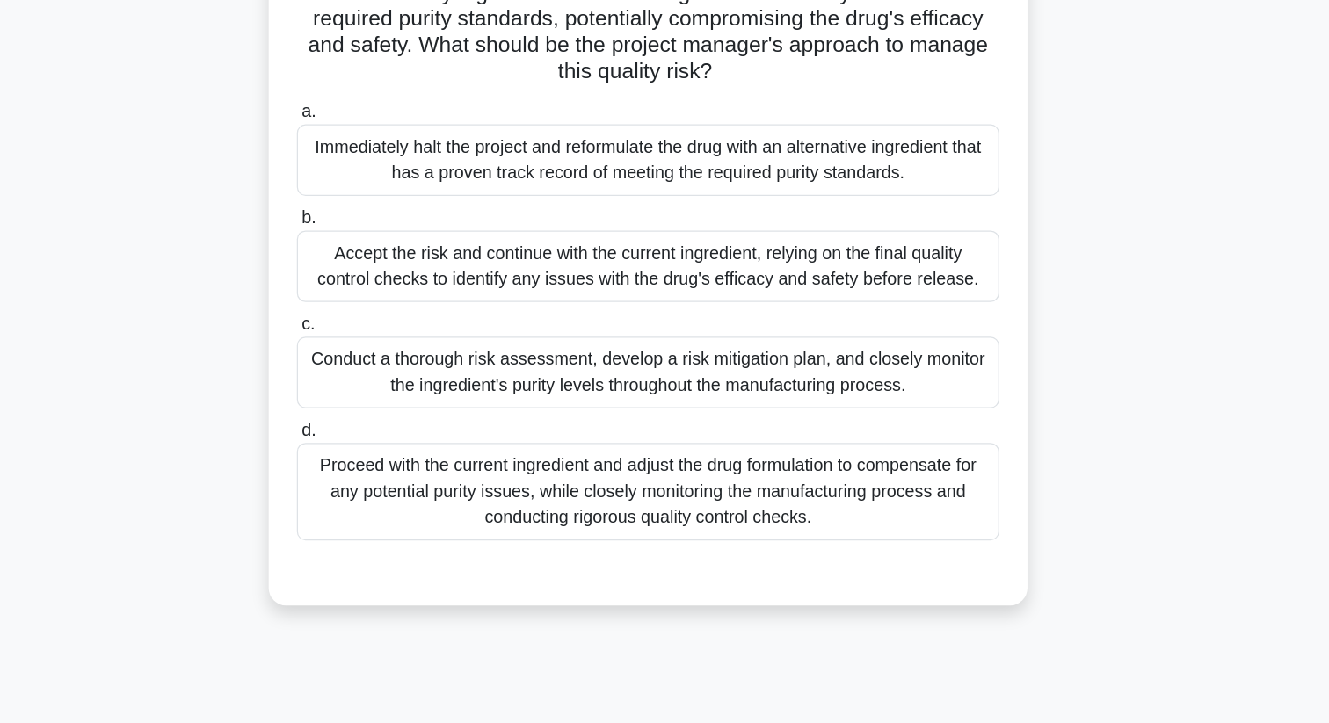
scroll to position [0, 0]
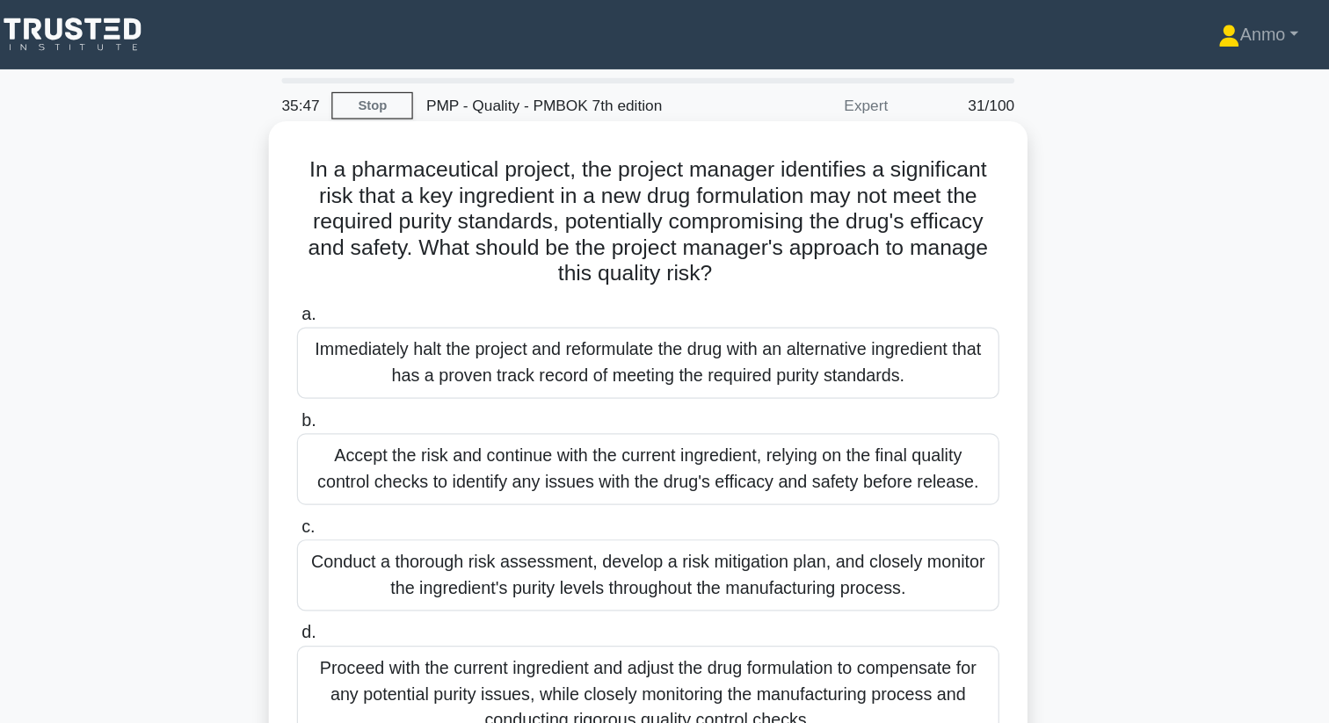
drag, startPoint x: 670, startPoint y: 612, endPoint x: 669, endPoint y: 474, distance: 138.0
click at [669, 474] on div "Conduct a thorough risk assessment, develop a risk mitigation plan, and closely…" at bounding box center [664, 467] width 569 height 58
click at [380, 433] on input "c. Conduct a thorough risk assessment, develop a risk mitigation plan, and clos…" at bounding box center [380, 427] width 0 height 11
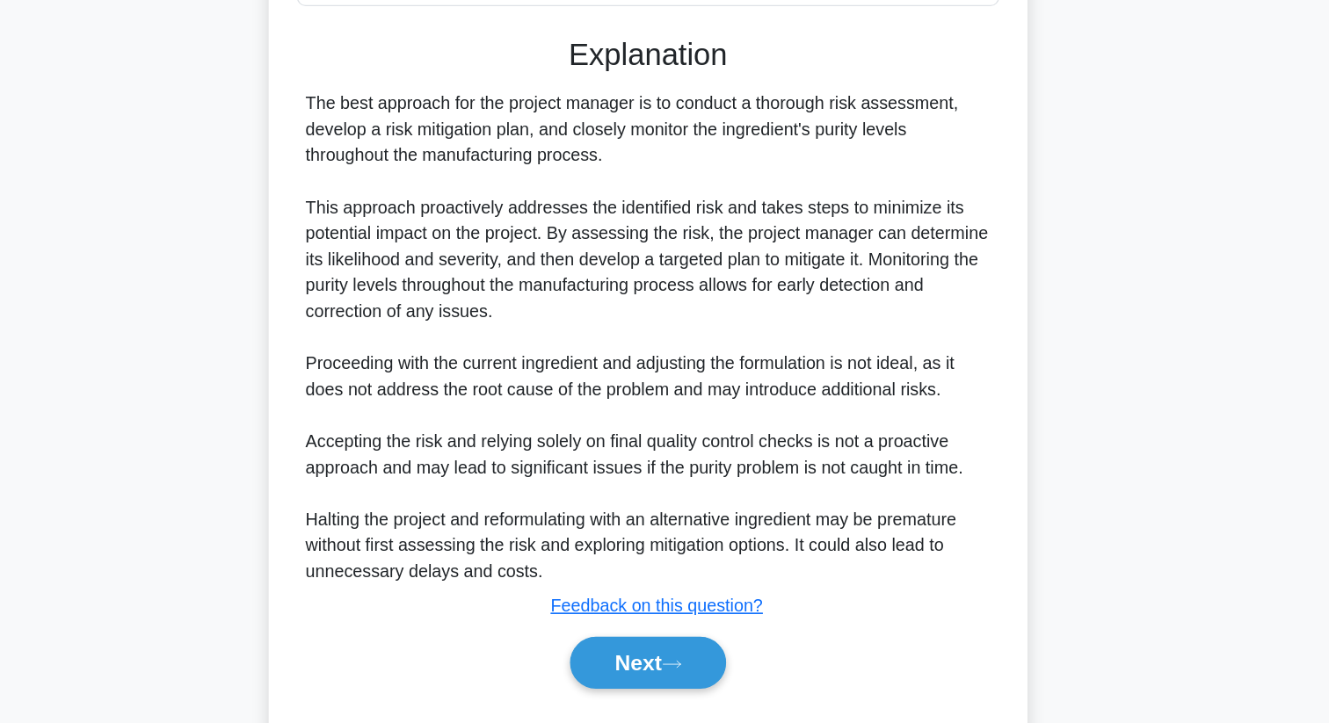
scroll to position [508, 0]
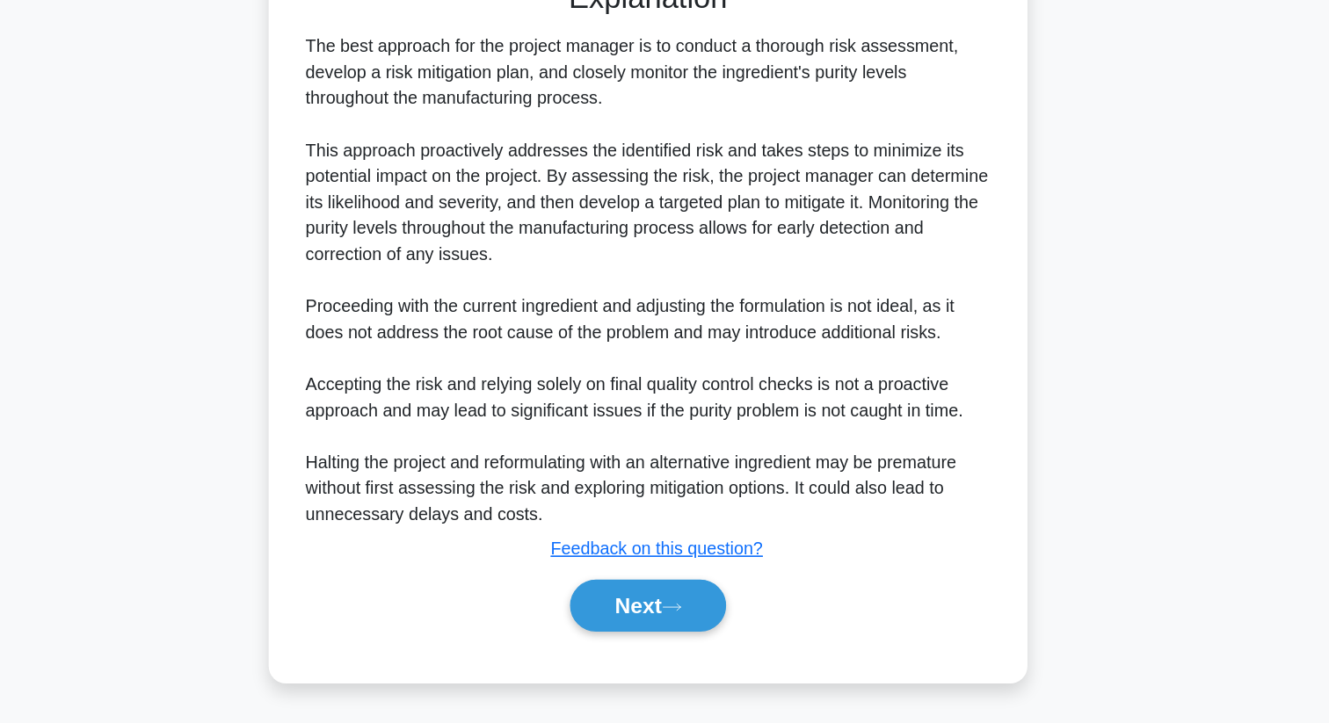
click at [669, 610] on button "Next" at bounding box center [664, 627] width 126 height 42
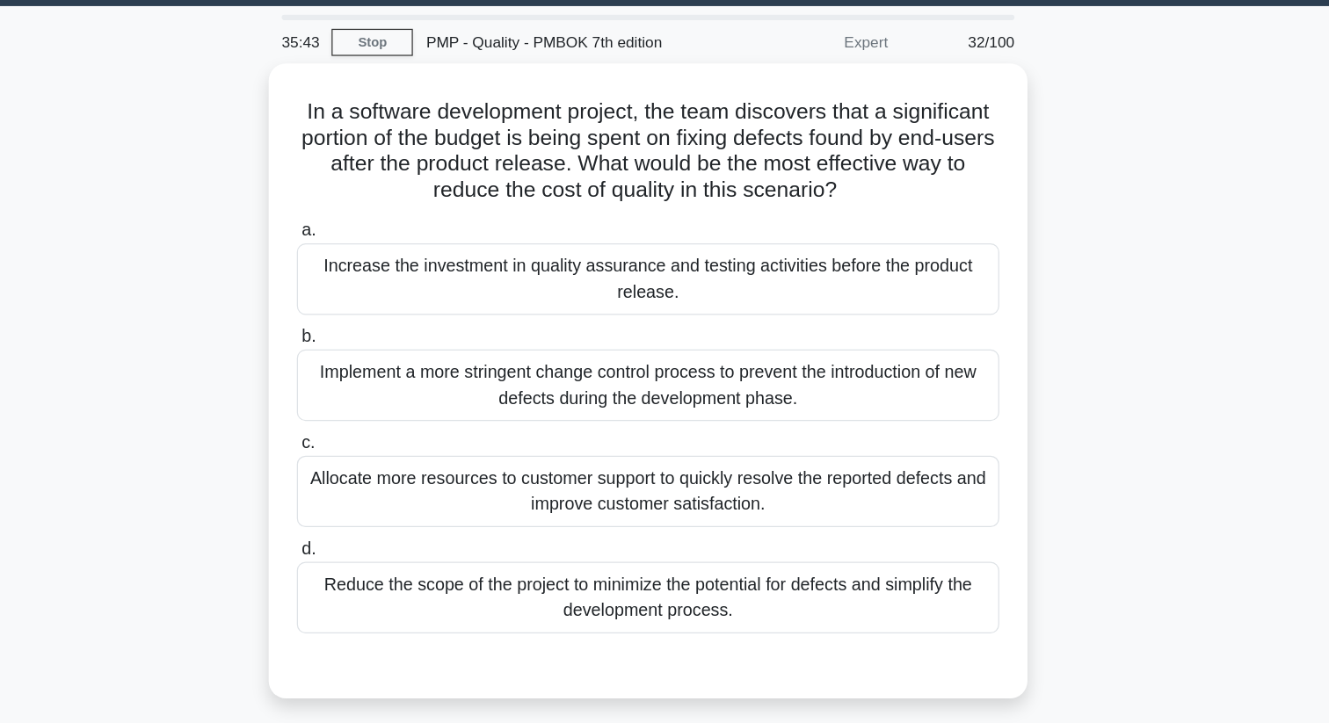
scroll to position [10, 0]
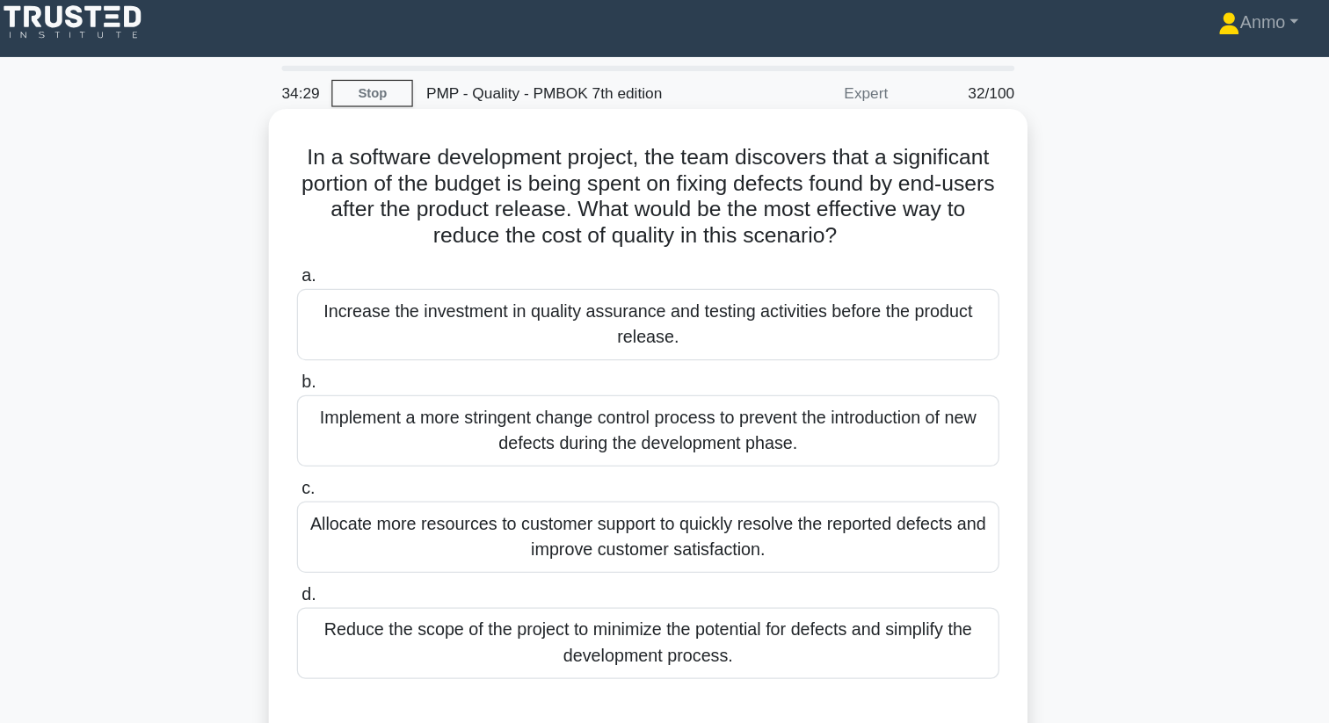
click at [719, 261] on div "Increase the investment in quality assurance and testing activities before the …" at bounding box center [664, 264] width 569 height 58
click at [380, 230] on input "a. Increase the investment in quality assurance and testing activities before t…" at bounding box center [380, 224] width 0 height 11
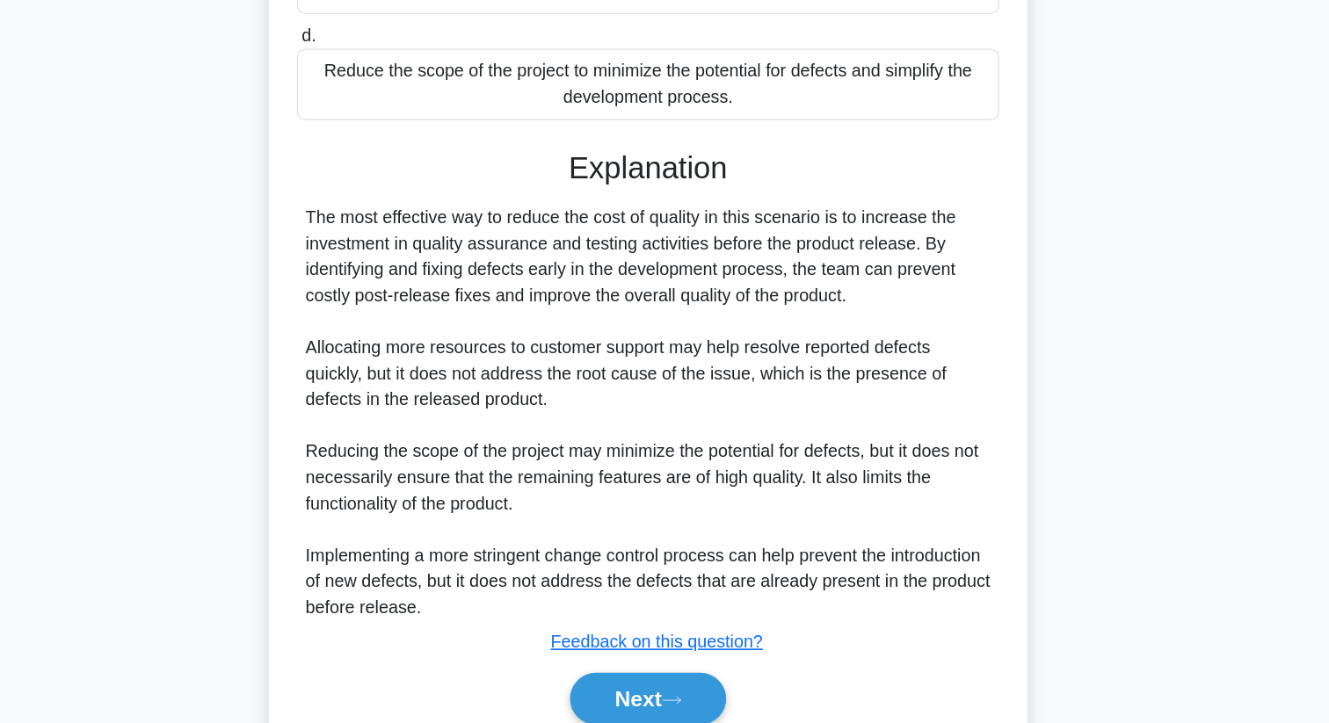
scroll to position [401, 0]
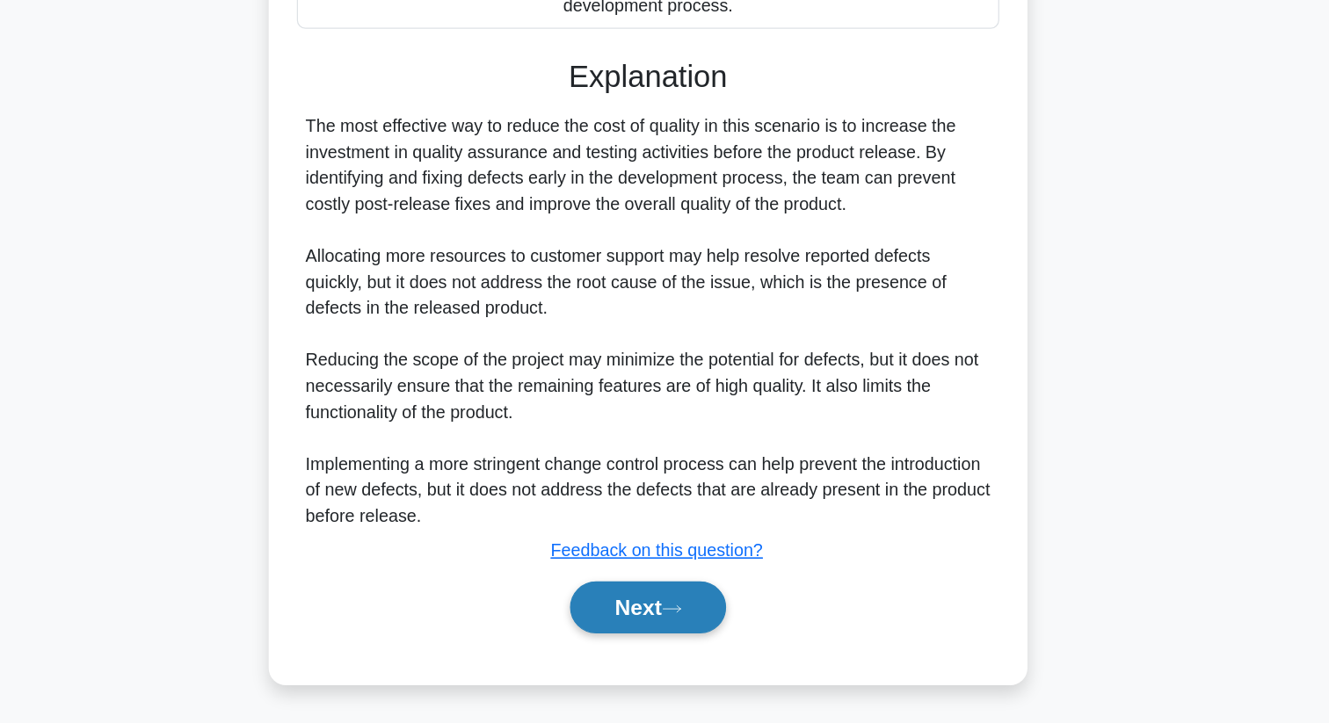
click at [672, 628] on button "Next" at bounding box center [664, 629] width 126 height 42
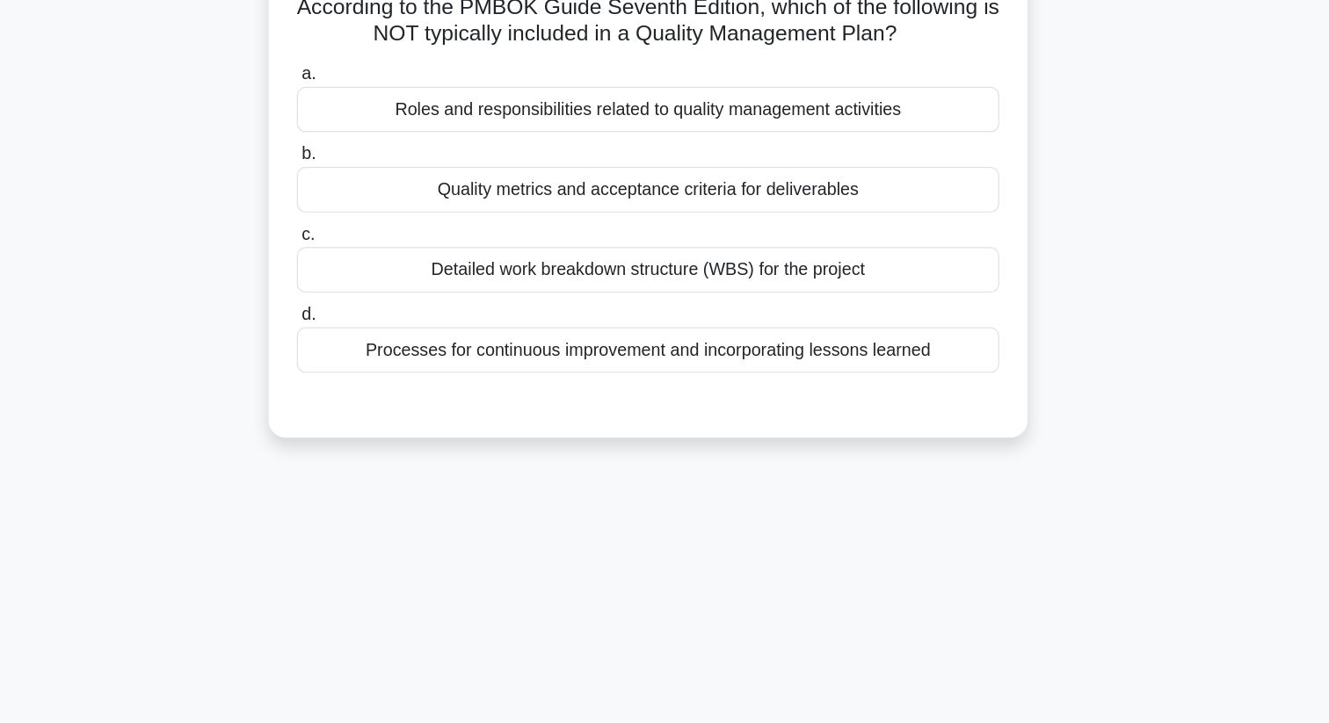
scroll to position [0, 0]
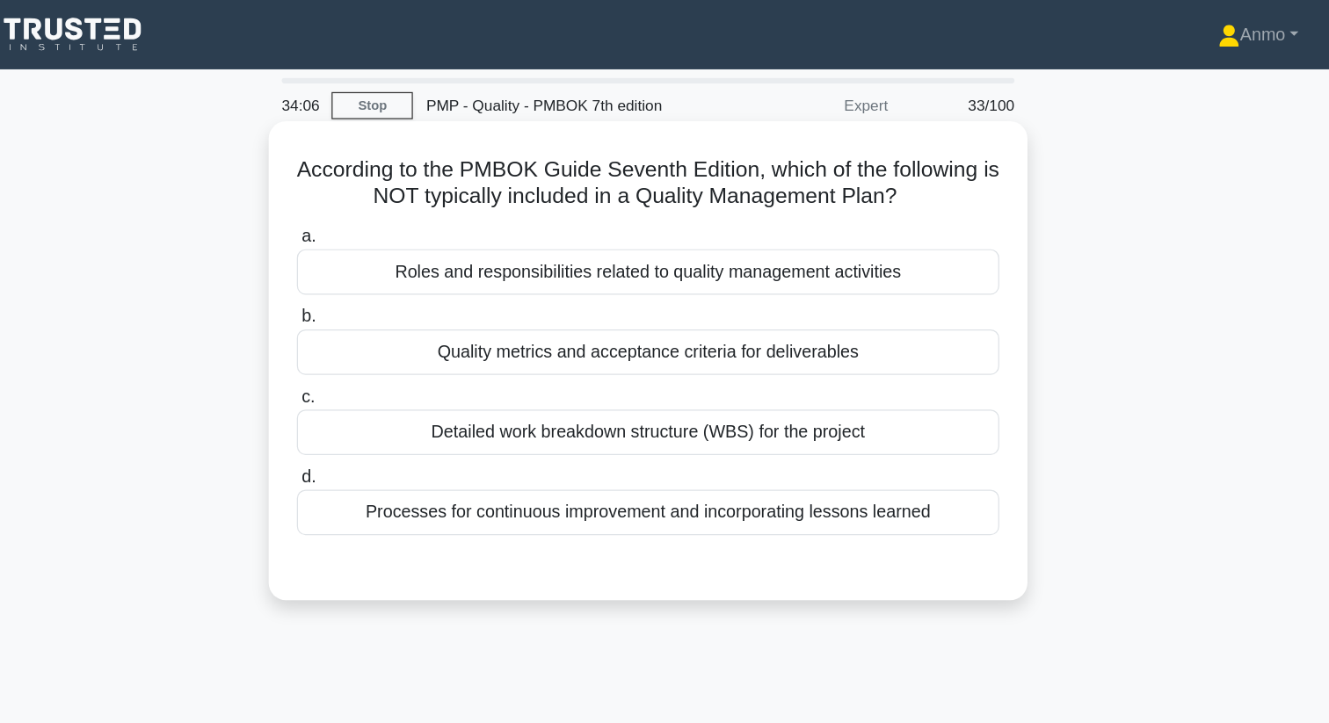
click at [699, 352] on div "Detailed work breakdown structure (WBS) for the project" at bounding box center [664, 350] width 569 height 37
click at [380, 328] on input "c. Detailed work breakdown structure (WBS) for the project" at bounding box center [380, 321] width 0 height 11
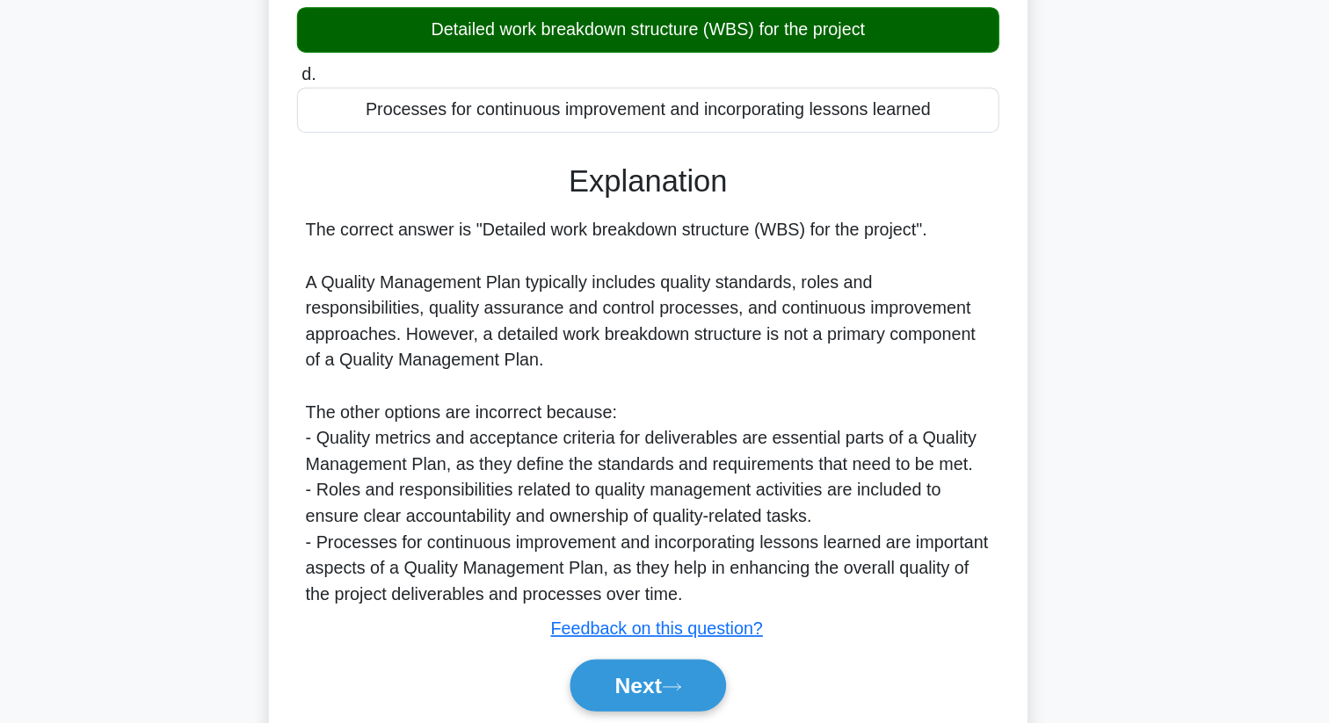
scroll to position [255, 0]
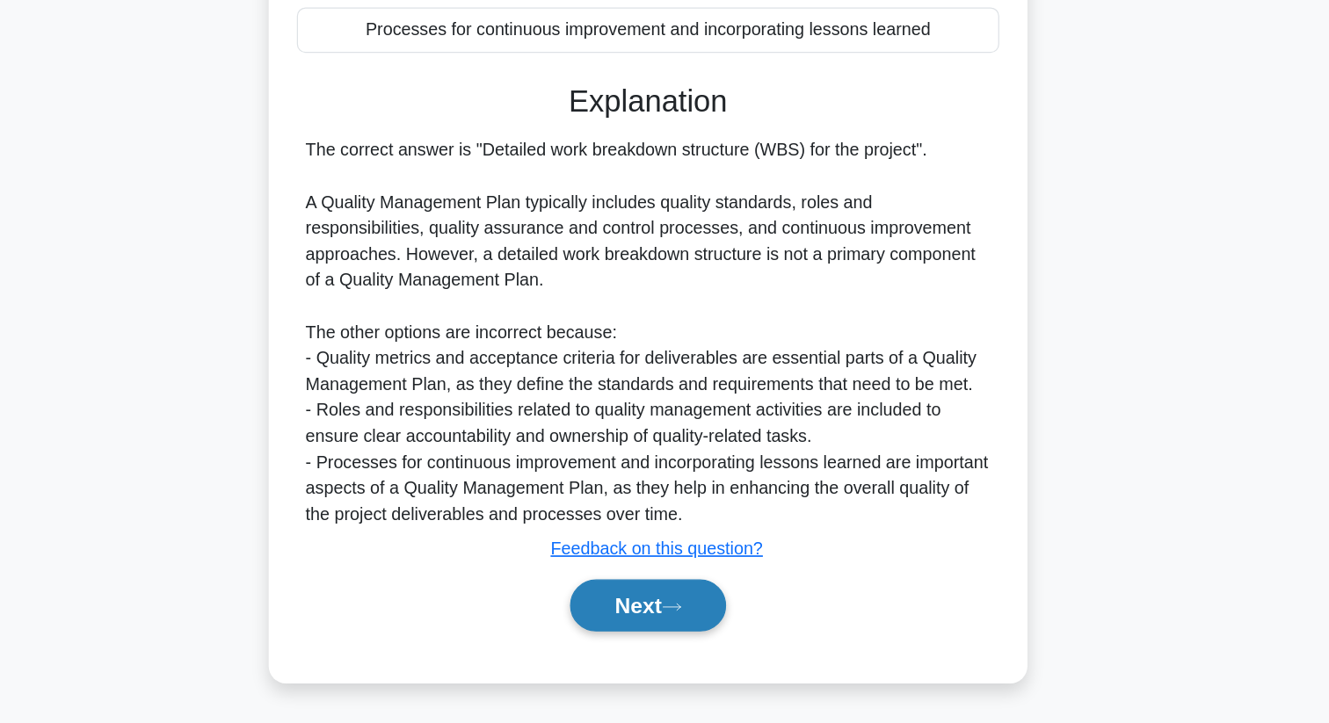
click at [680, 618] on button "Next" at bounding box center [664, 627] width 126 height 42
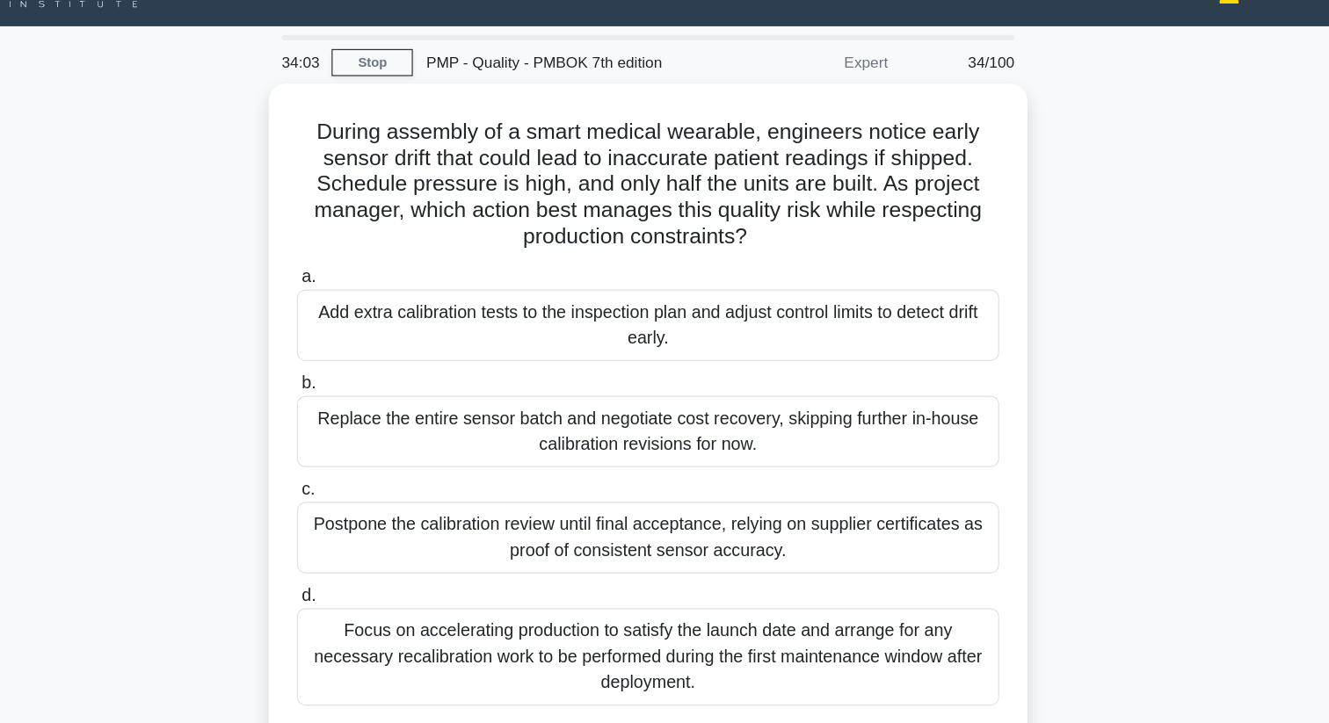
scroll to position [0, 0]
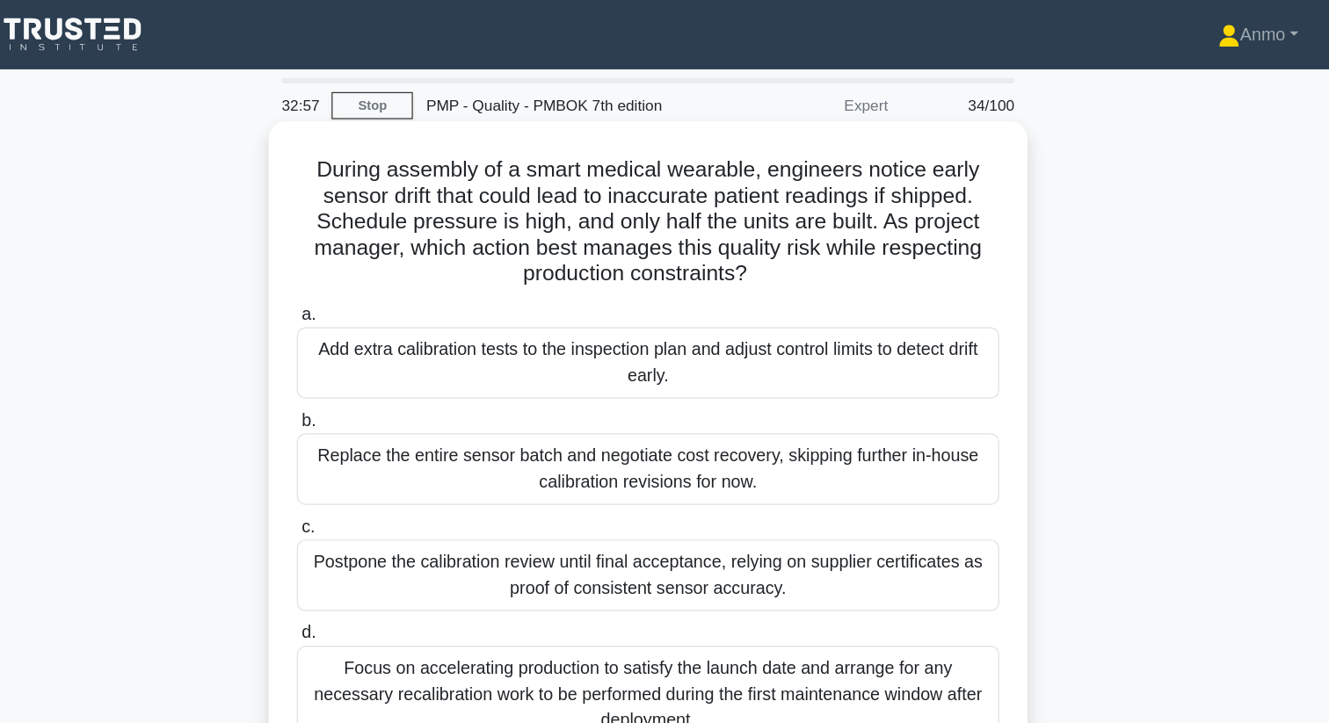
click at [689, 300] on div "Add extra calibration tests to the inspection plan and adjust control limits to…" at bounding box center [664, 294] width 569 height 58
click at [380, 261] on input "a. Add extra calibration tests to the inspection plan and adjust control limits…" at bounding box center [380, 255] width 0 height 11
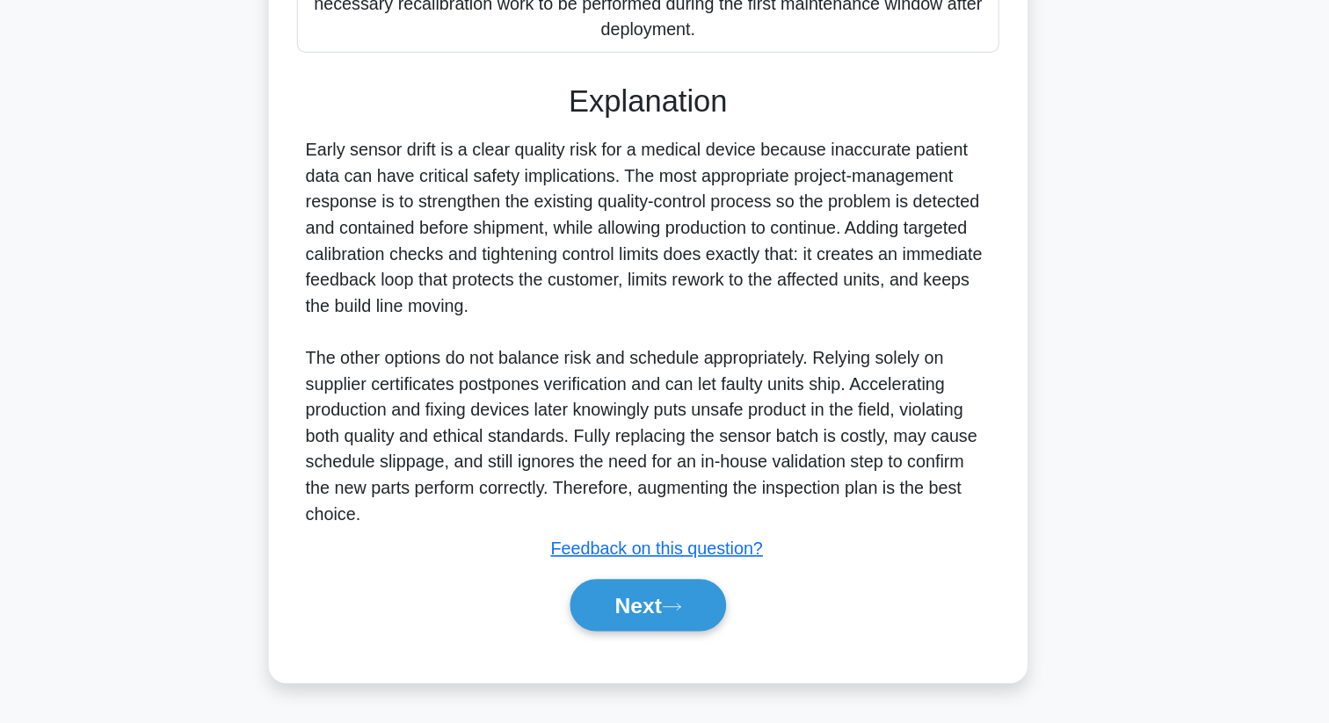
scroll to position [424, 0]
click at [664, 613] on button "Next" at bounding box center [664, 627] width 126 height 42
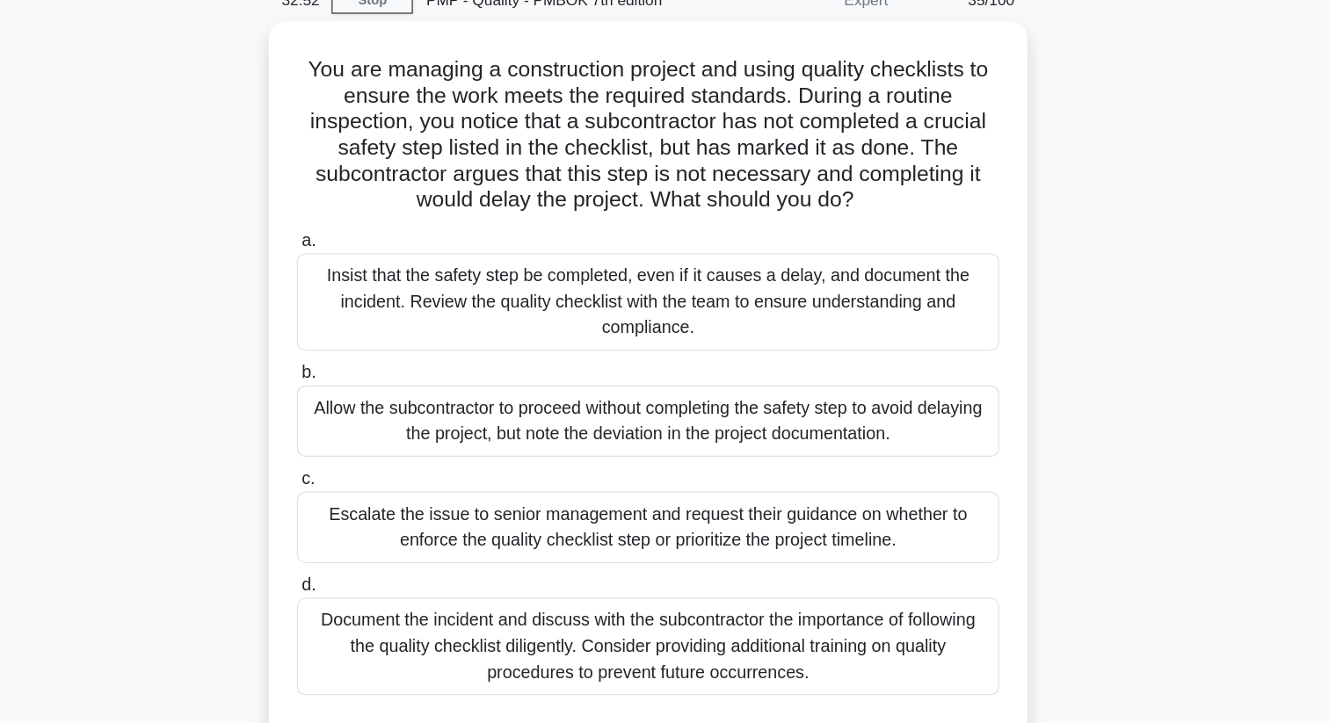
scroll to position [0, 0]
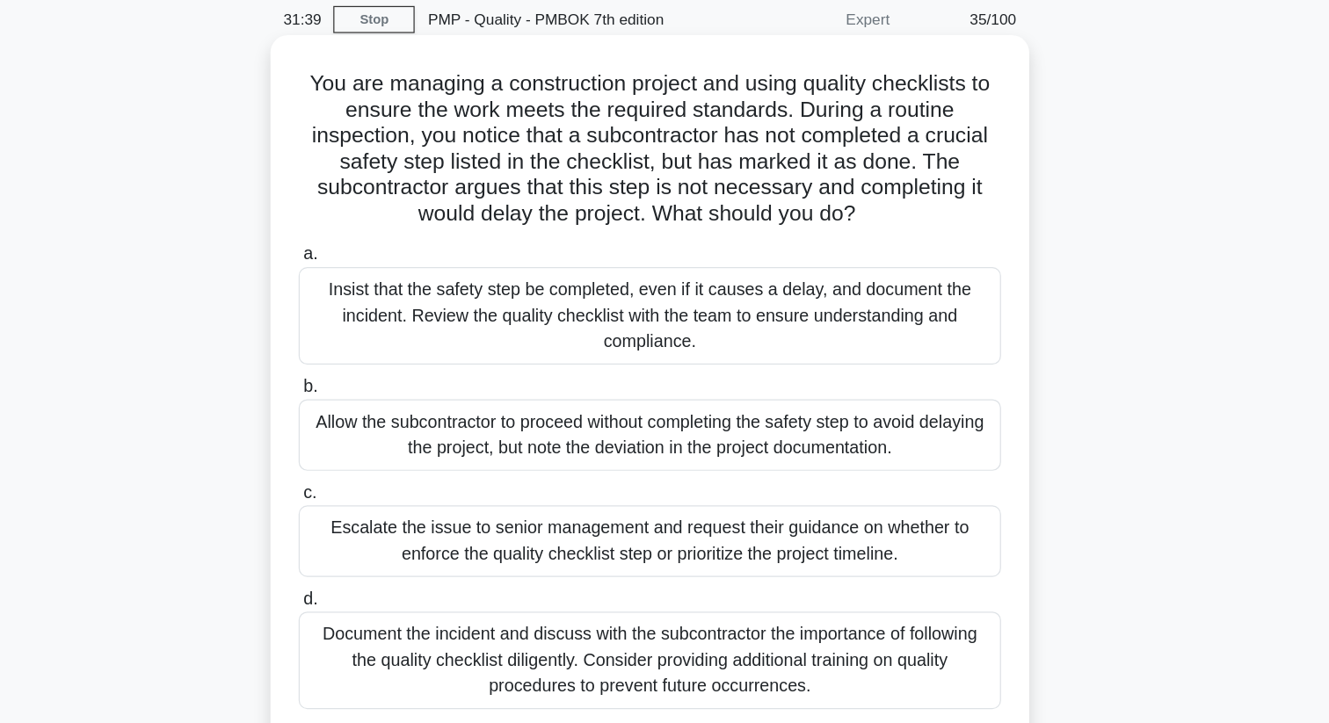
click at [676, 585] on div "Document the incident and discuss with the subcontractor the importance of foll…" at bounding box center [664, 605] width 569 height 79
click at [380, 562] on input "d. Document the incident and discuss with the subcontractor the importance of f…" at bounding box center [380, 555] width 0 height 11
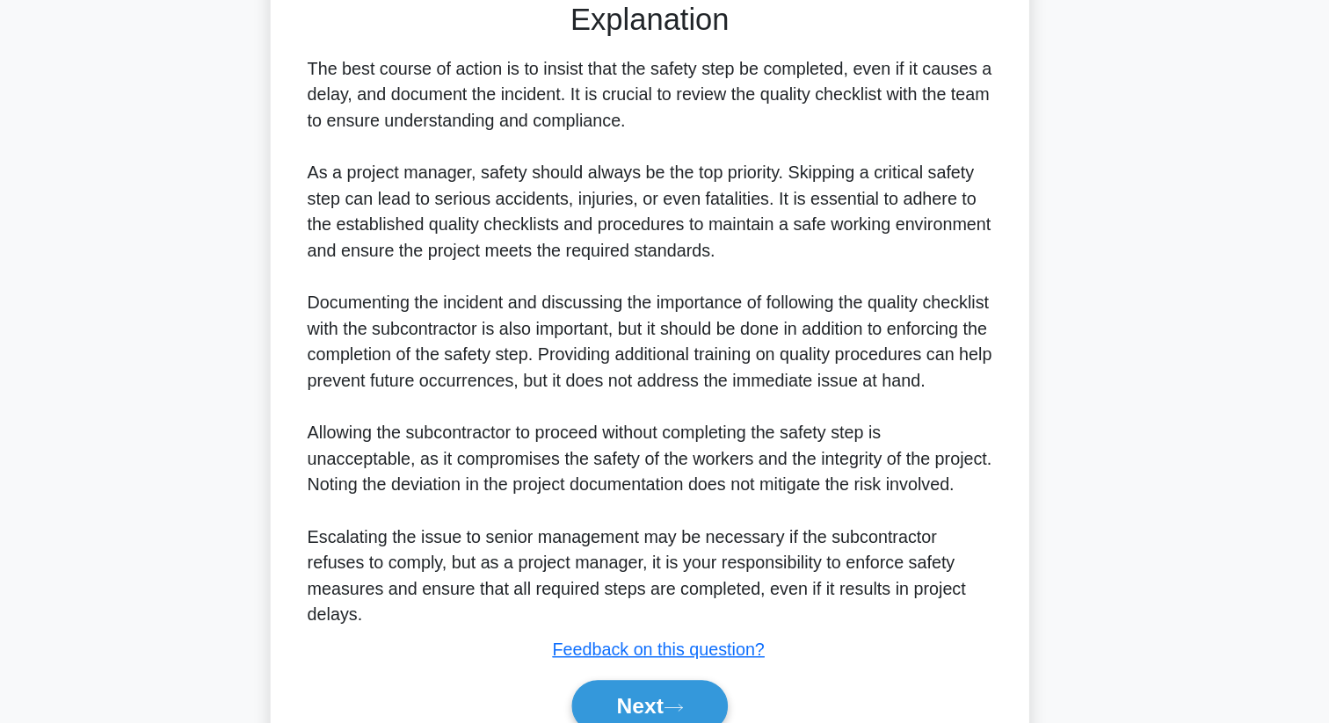
scroll to position [636, 0]
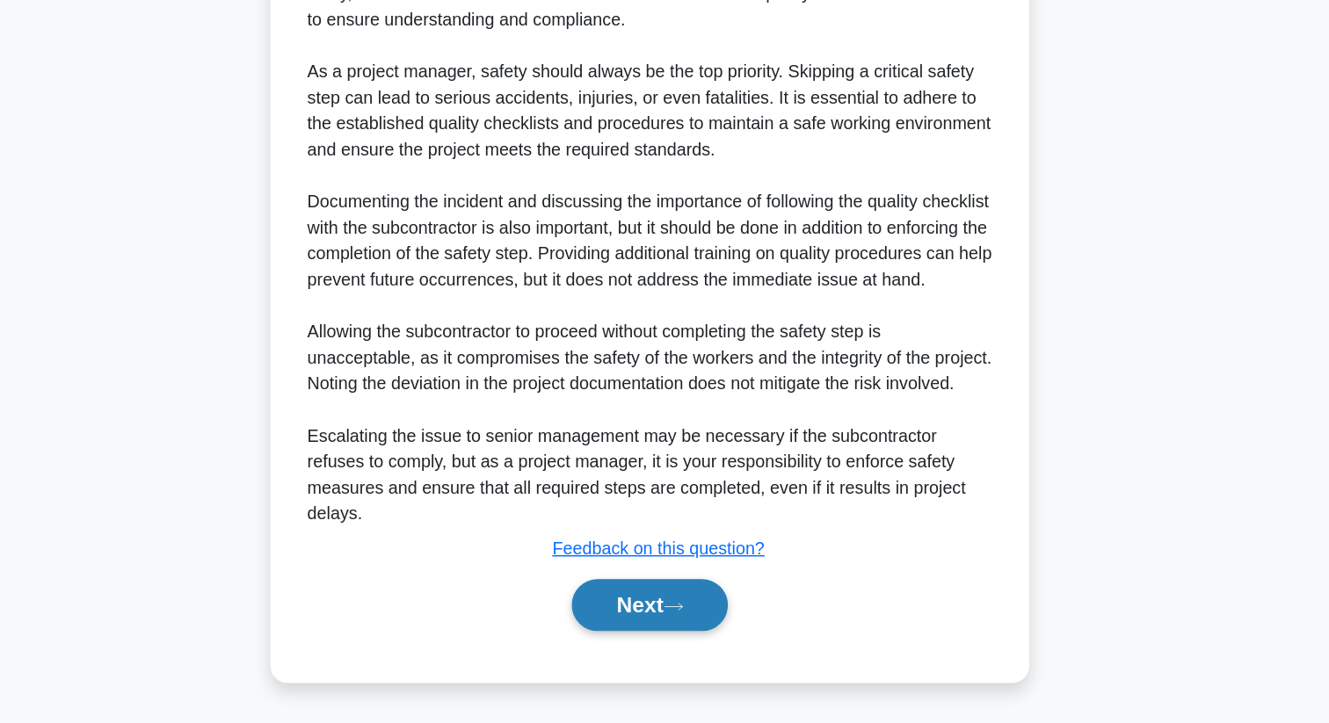
click at [673, 625] on button "Next" at bounding box center [664, 627] width 126 height 42
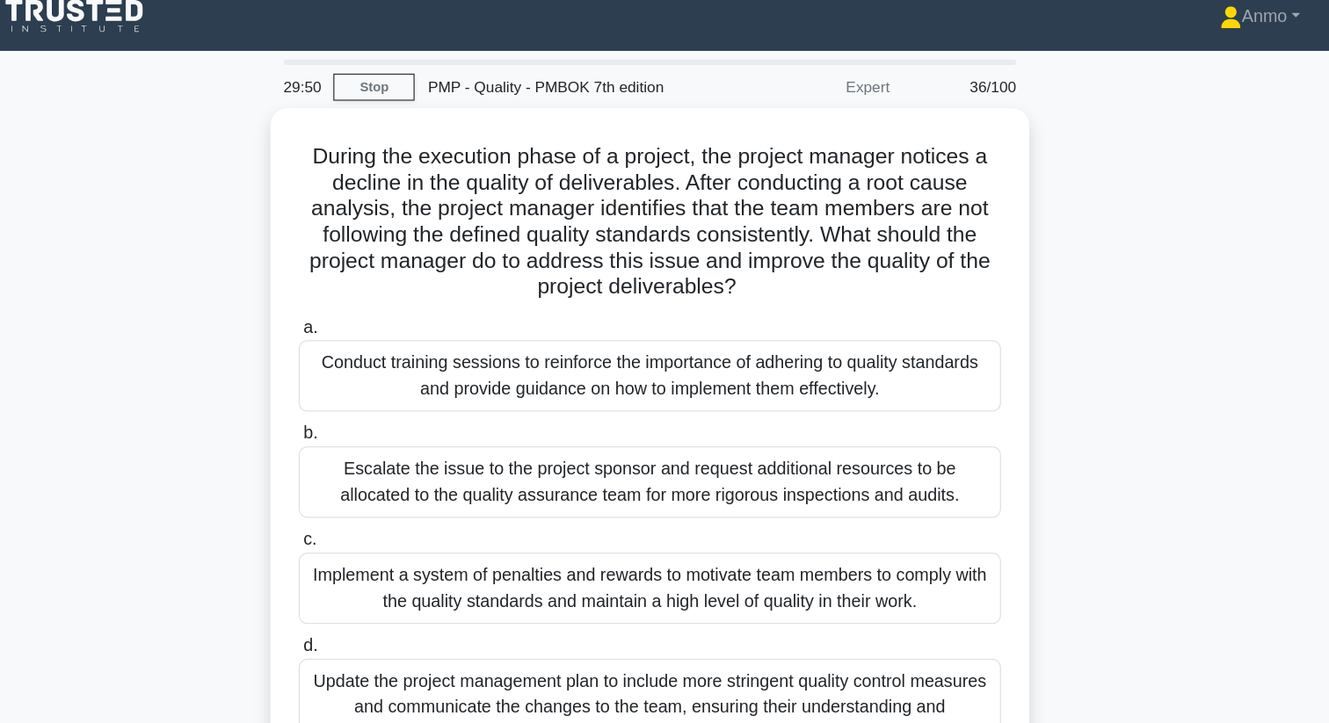
scroll to position [0, 0]
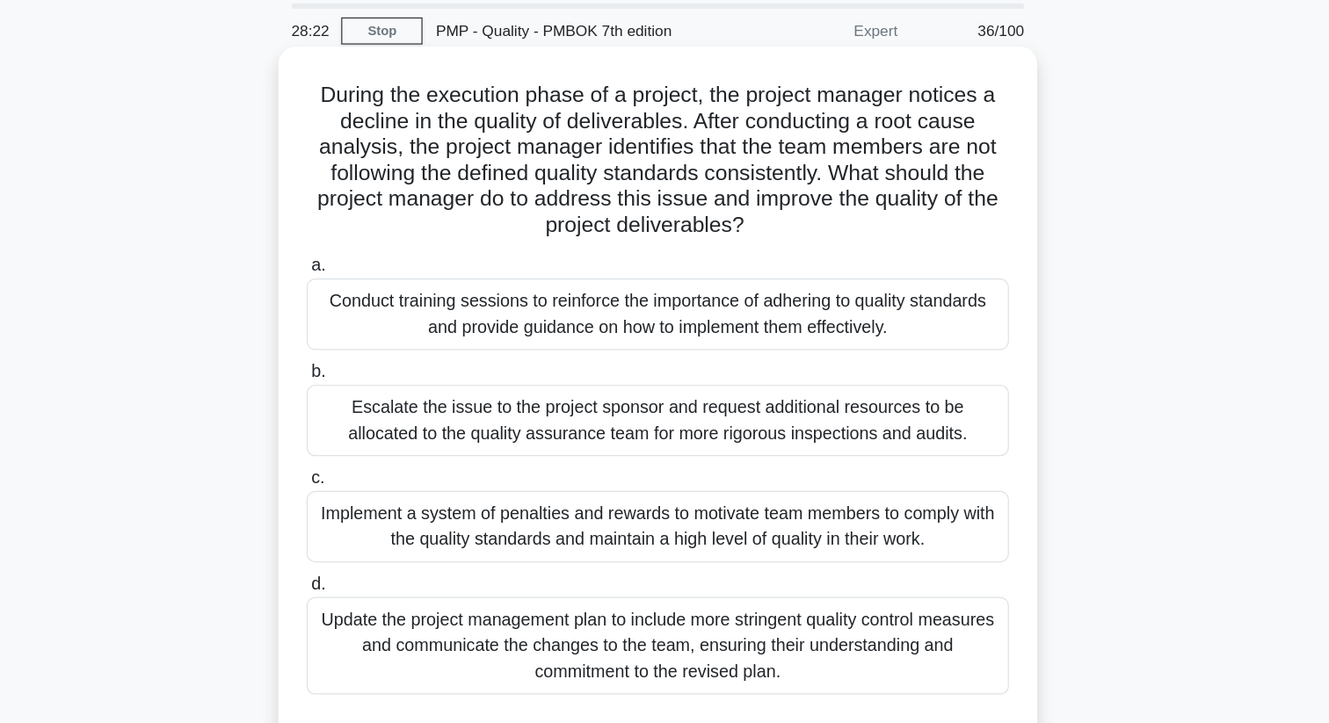
click at [543, 301] on div "Conduct training sessions to reinforce the importance of adhering to quality st…" at bounding box center [664, 316] width 569 height 58
click at [380, 282] on input "a. Conduct training sessions to reinforce the importance of adhering to quality…" at bounding box center [380, 276] width 0 height 11
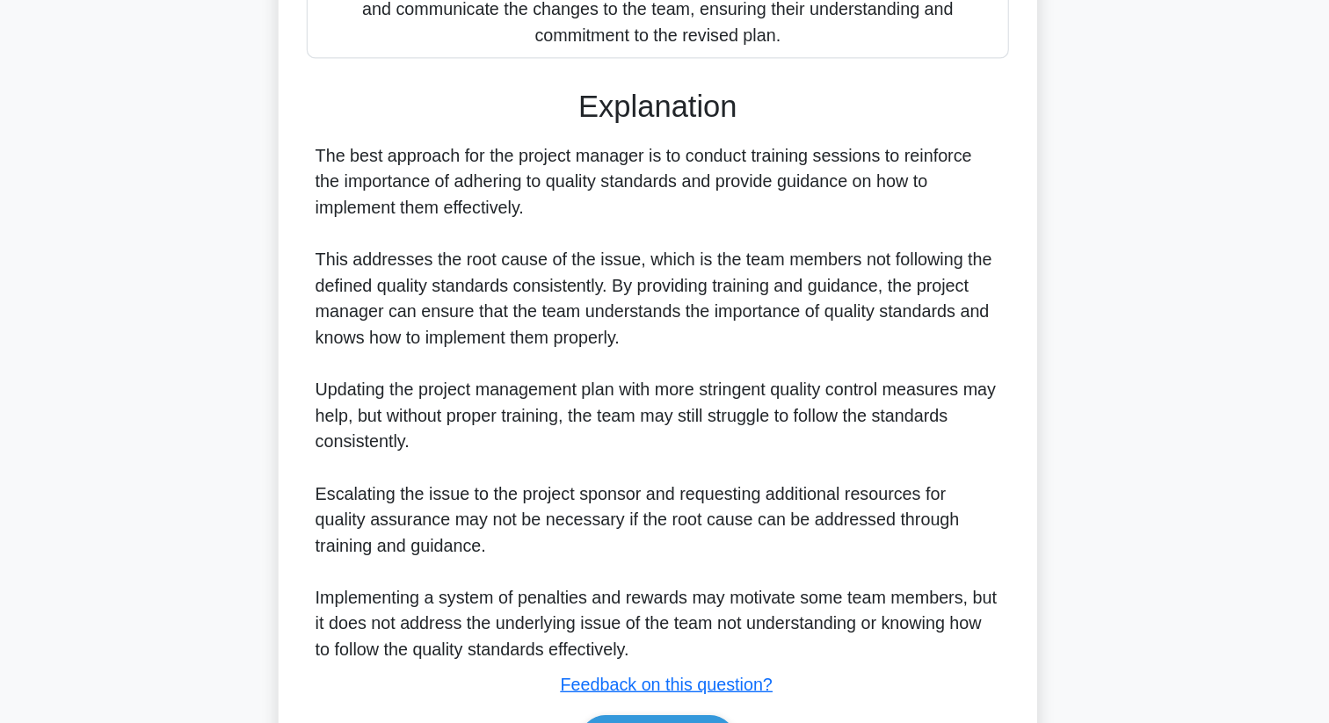
scroll to position [550, 0]
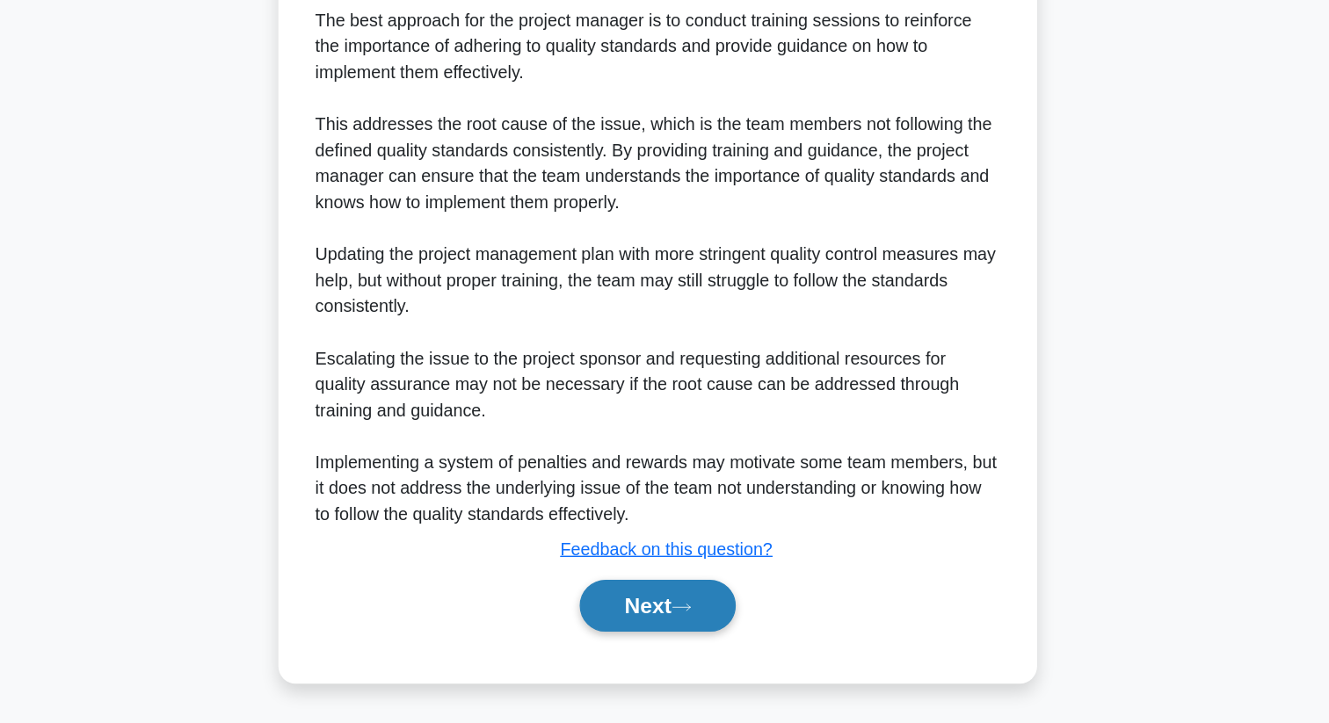
click at [635, 633] on button "Next" at bounding box center [664, 627] width 126 height 42
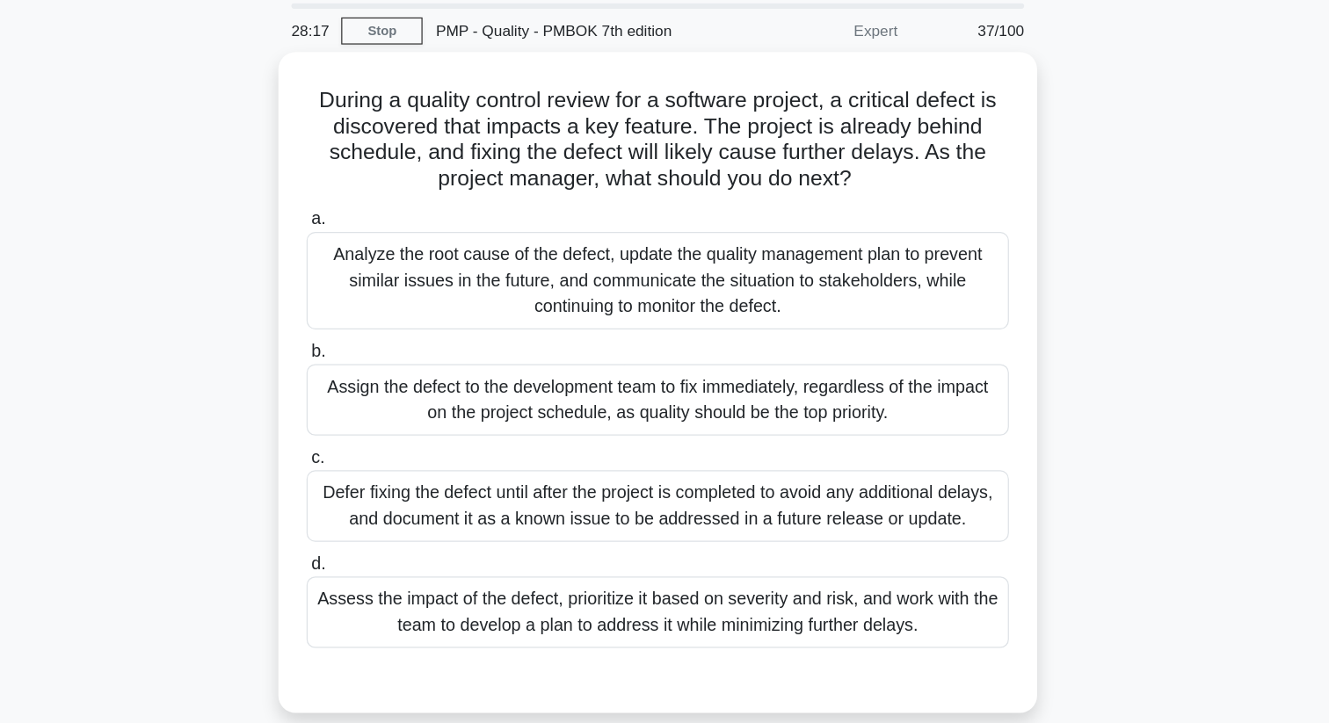
scroll to position [0, 0]
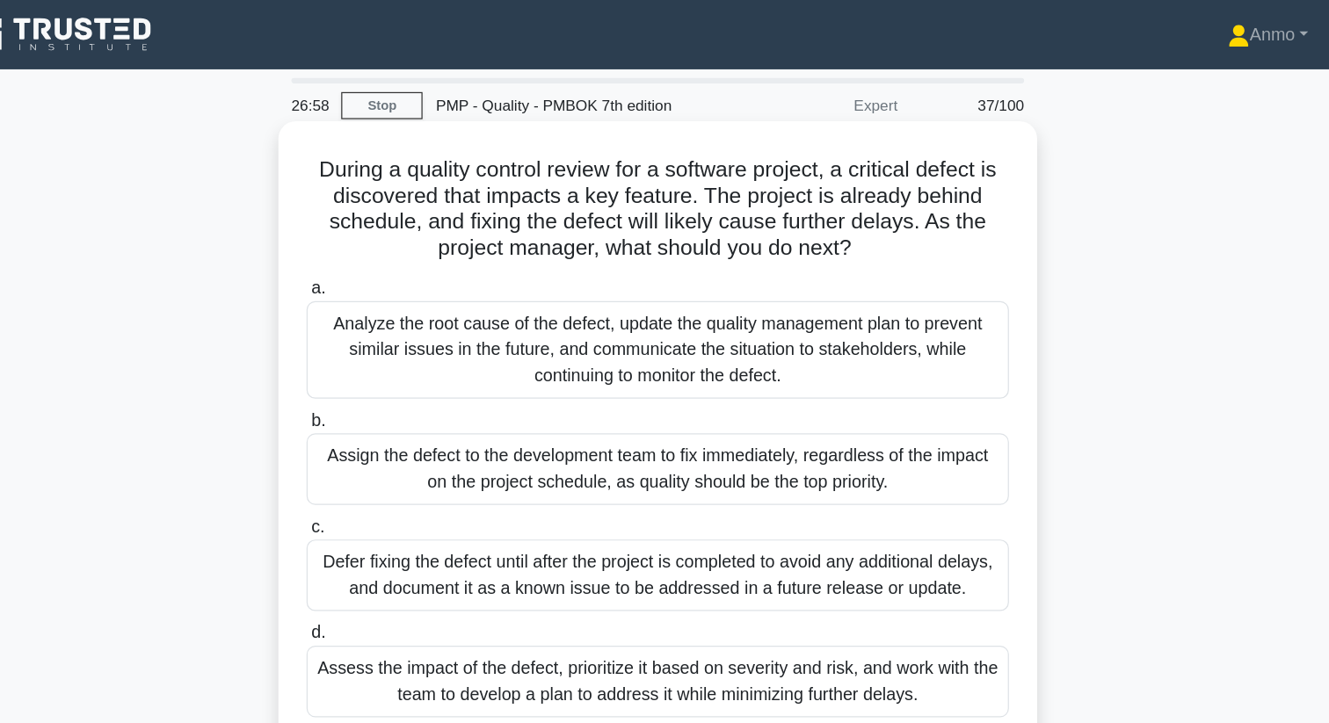
click at [745, 270] on div "Analyze the root cause of the defect, update the quality management plan to pre…" at bounding box center [664, 283] width 569 height 79
click at [380, 240] on input "a. Analyze the root cause of the defect, update the quality management plan to …" at bounding box center [380, 233] width 0 height 11
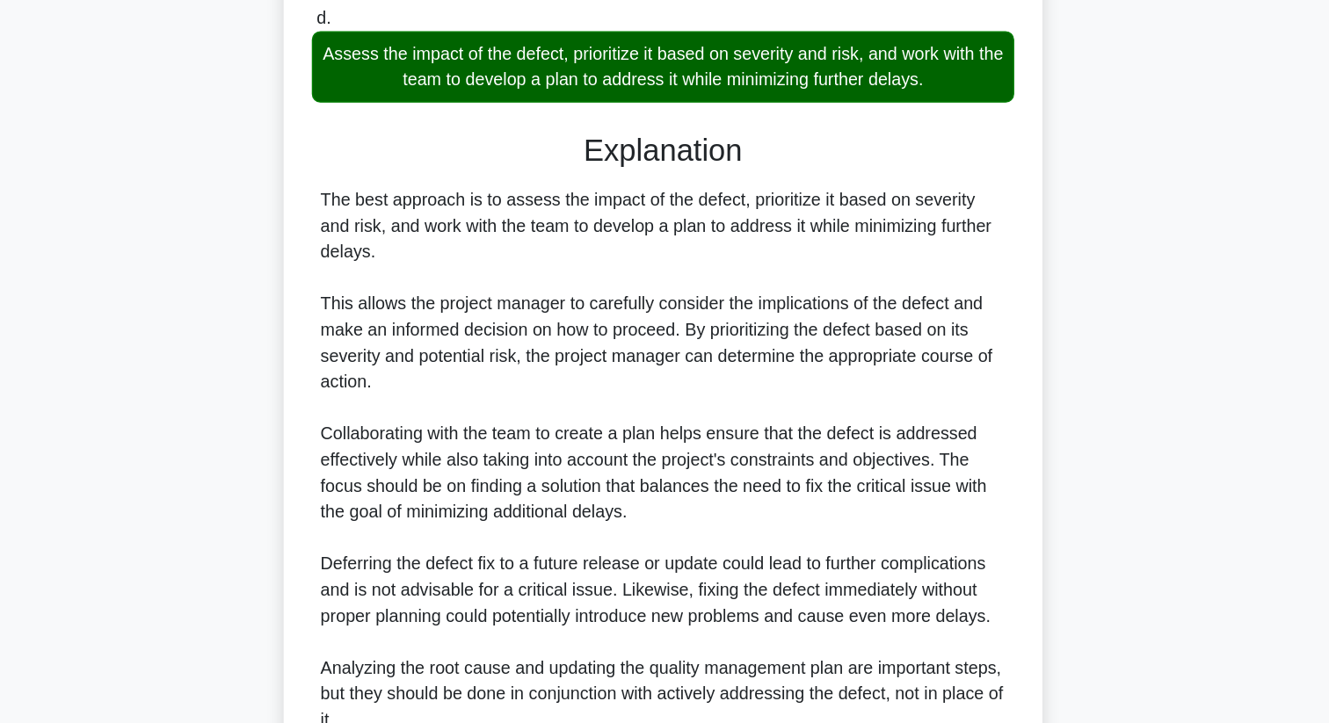
scroll to position [531, 0]
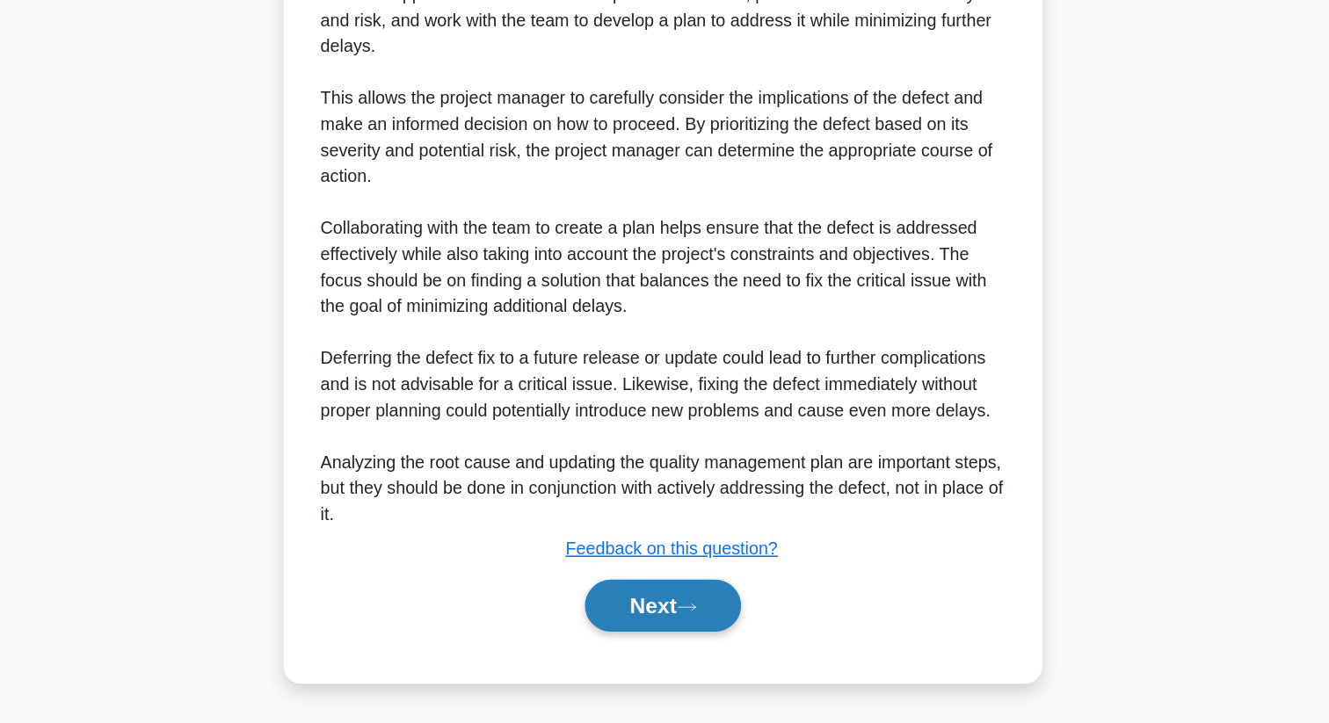
click at [671, 621] on button "Next" at bounding box center [664, 627] width 126 height 42
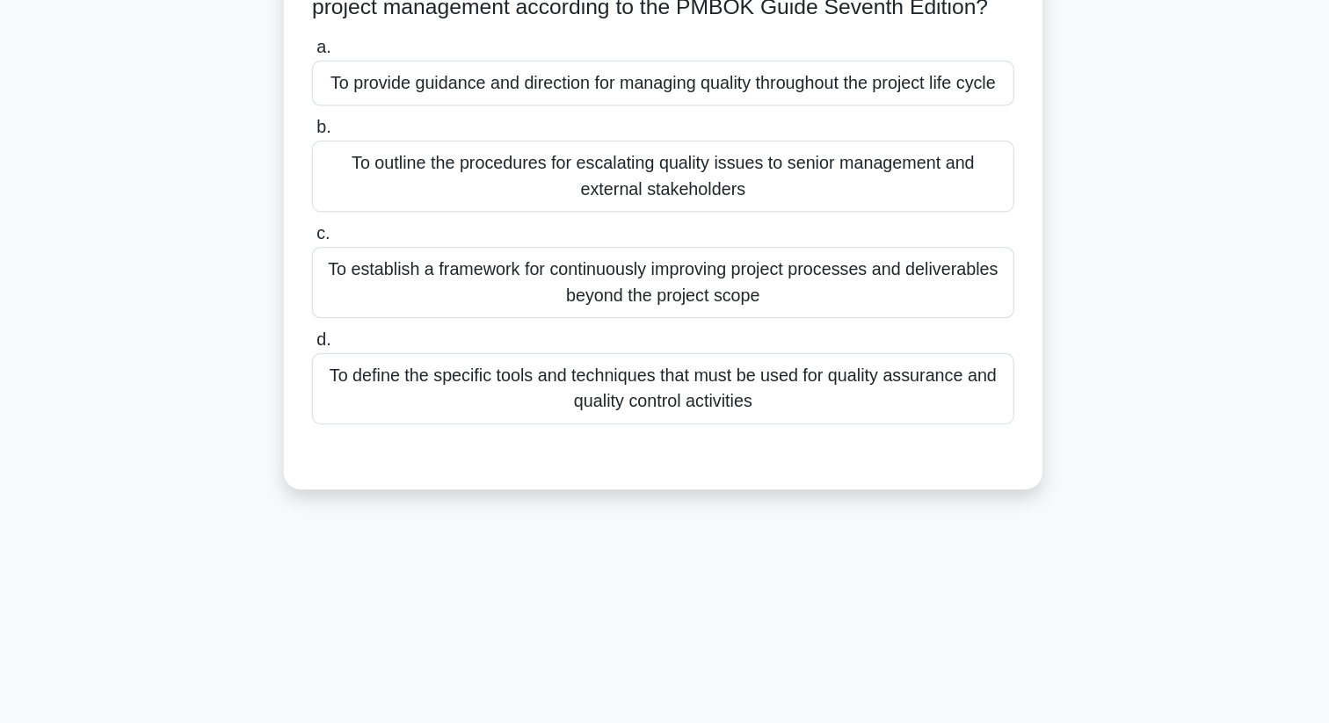
scroll to position [0, 0]
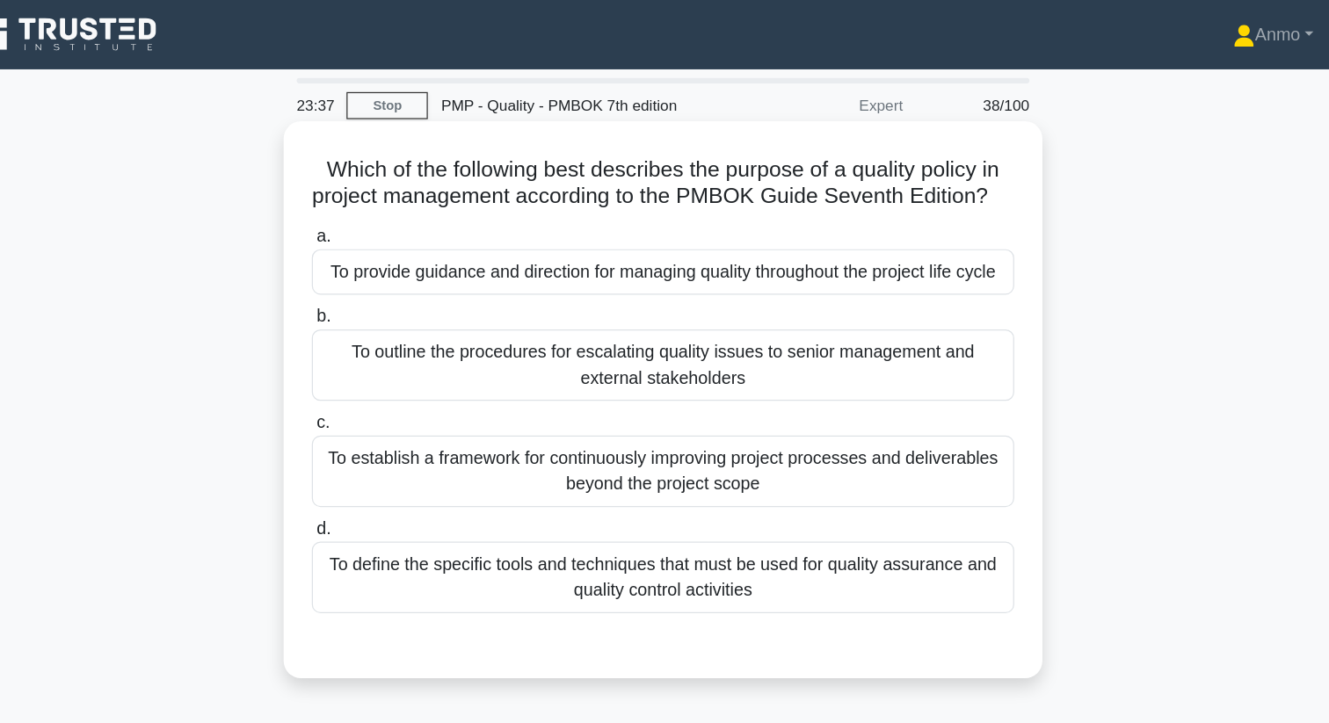
click at [698, 210] on div "To provide guidance and direction for managing quality throughout the project l…" at bounding box center [664, 220] width 569 height 37
click at [380, 198] on input "a. To provide guidance and direction for managing quality throughout the projec…" at bounding box center [380, 191] width 0 height 11
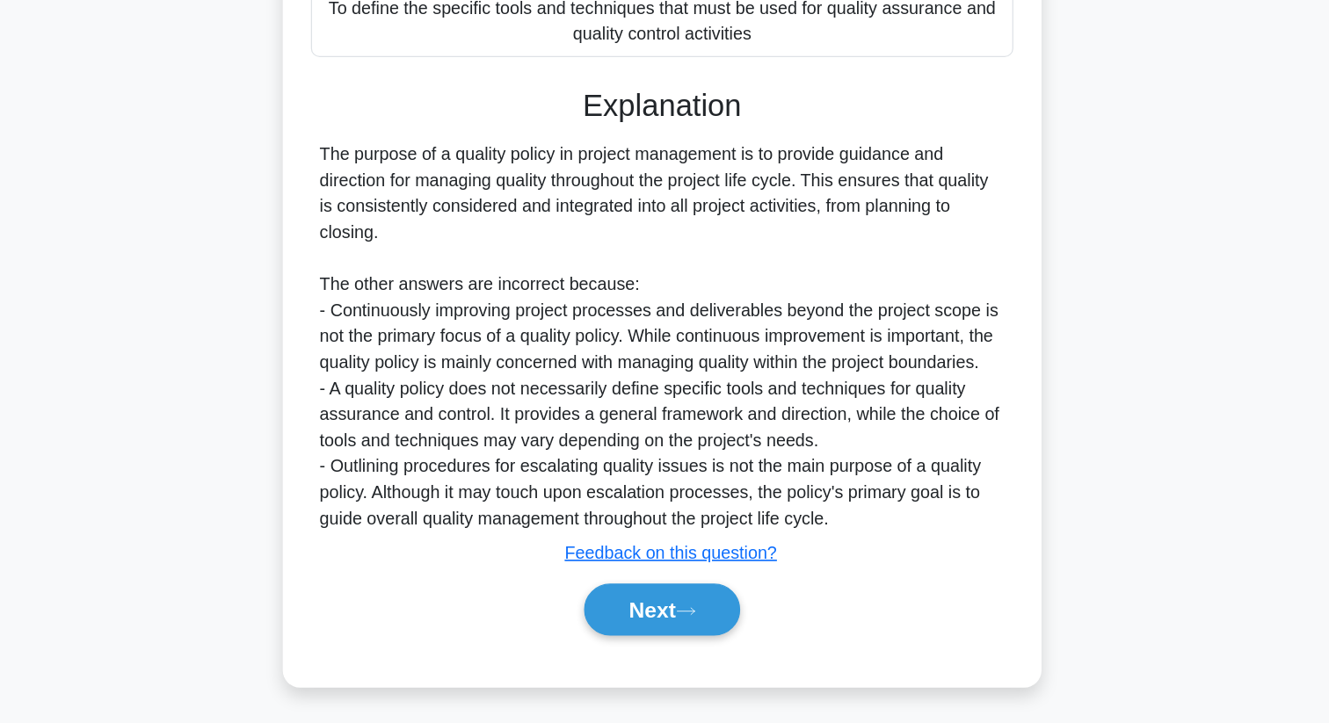
scroll to position [318, 0]
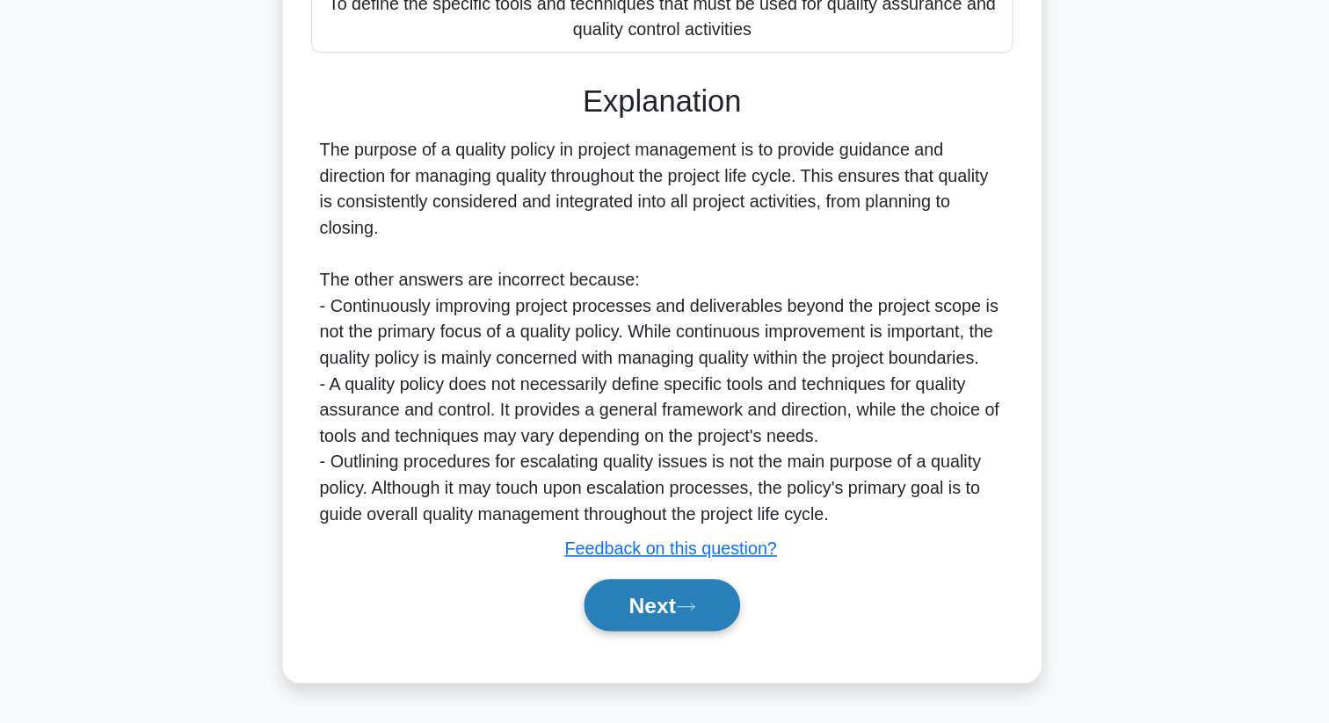
click at [659, 646] on button "Next" at bounding box center [664, 627] width 126 height 42
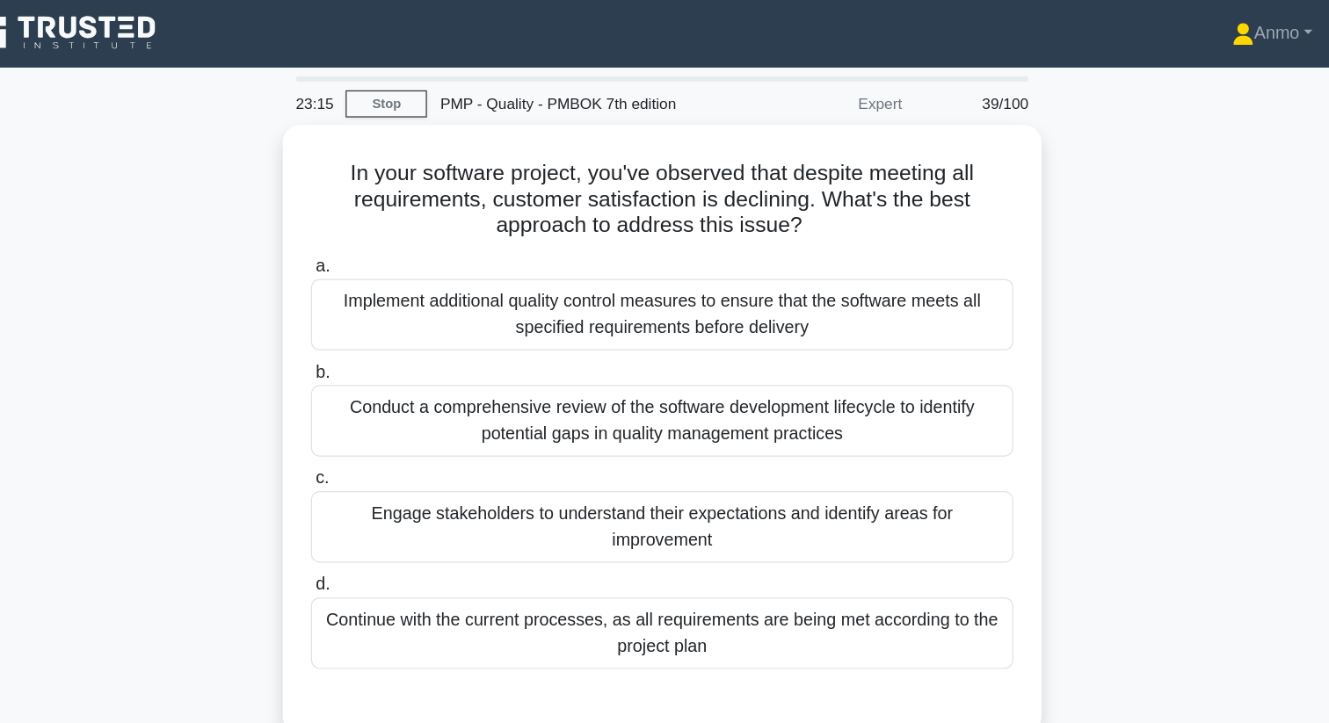
scroll to position [0, 0]
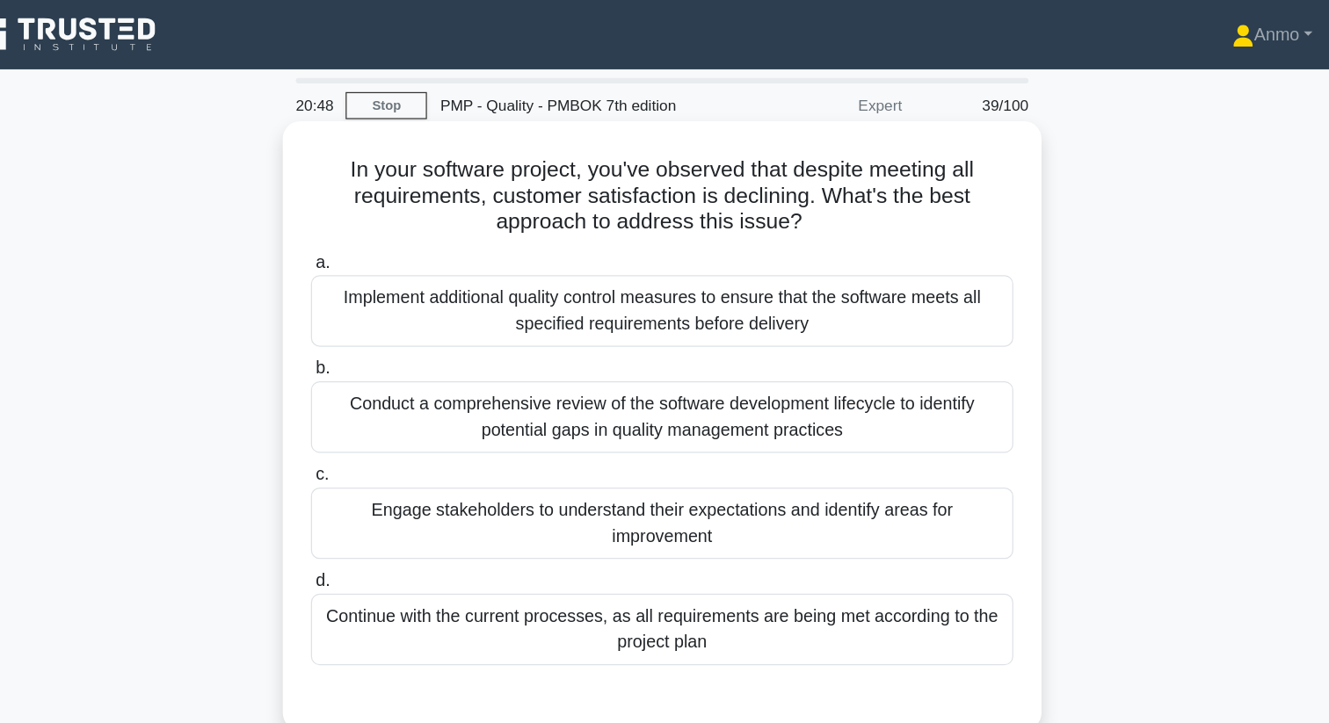
click at [672, 436] on div "Engage stakeholders to understand their expectations and identify areas for imp…" at bounding box center [664, 424] width 569 height 58
click at [380, 391] on input "c. Engage stakeholders to understand their expectations and identify areas for …" at bounding box center [380, 385] width 0 height 11
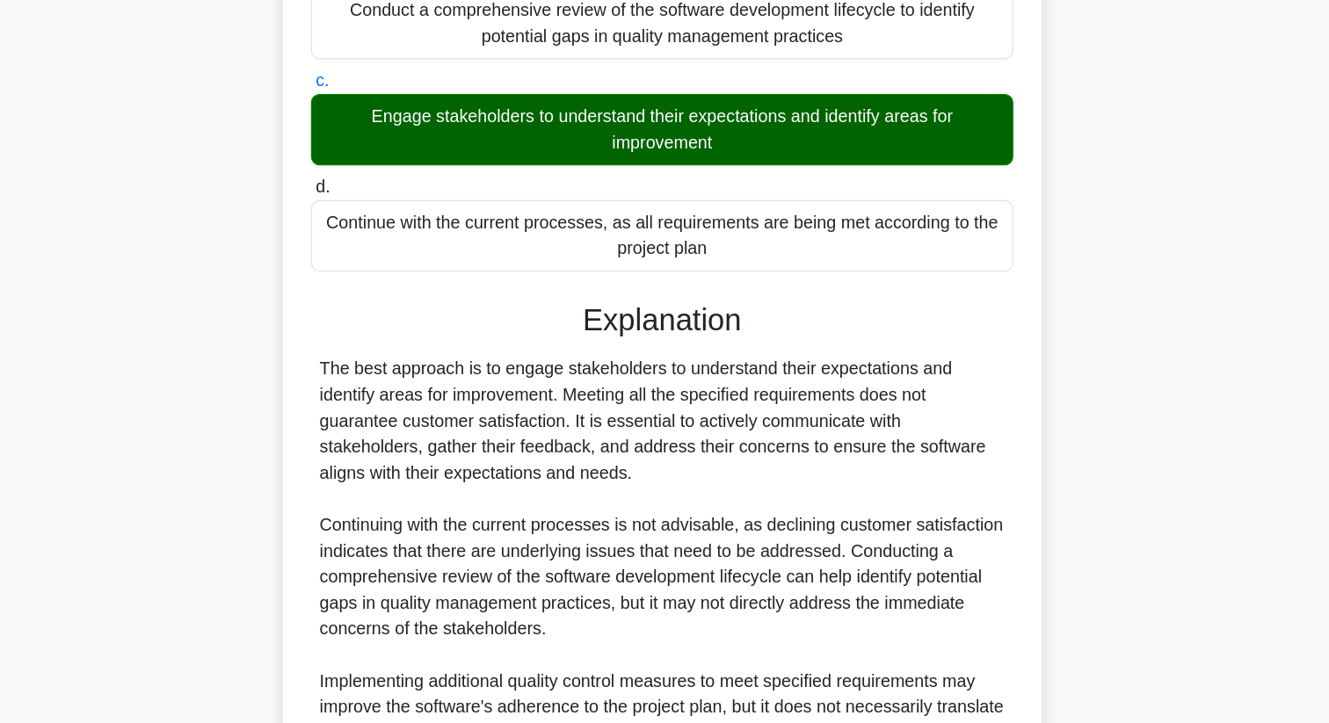
scroll to position [403, 0]
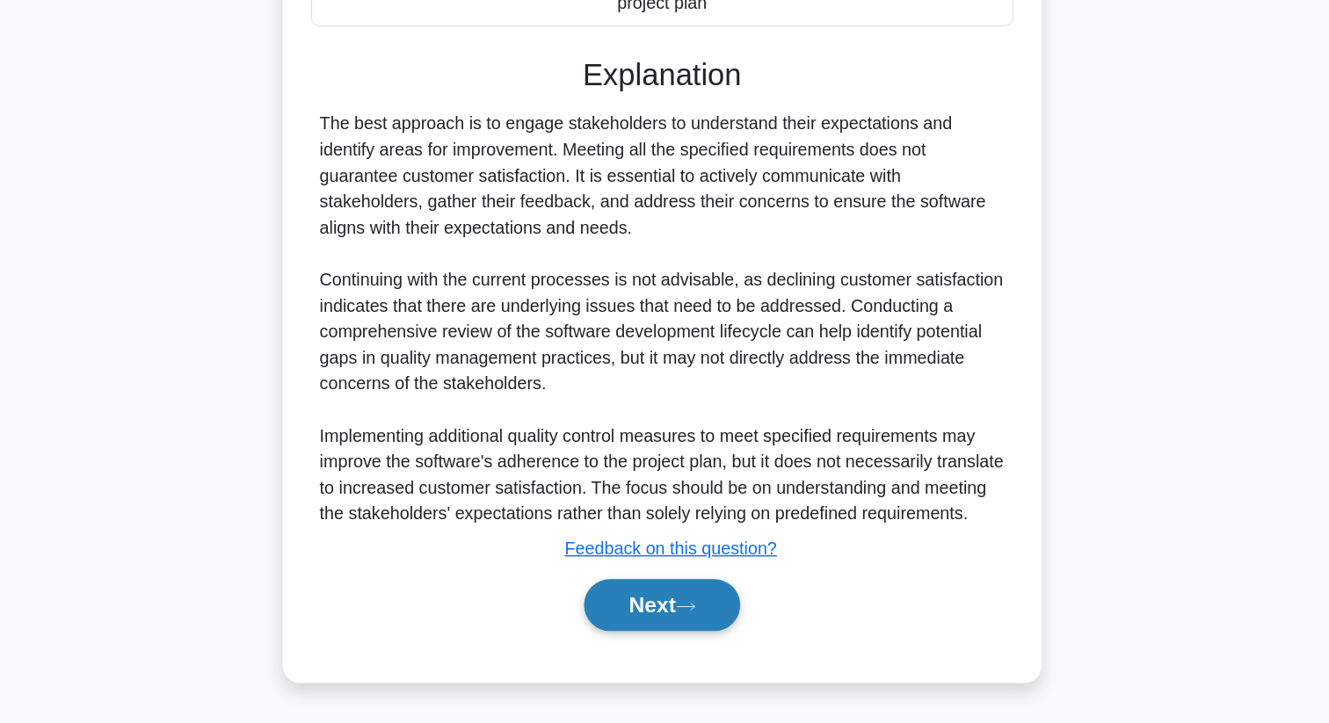
click at [681, 613] on button "Next" at bounding box center [664, 627] width 126 height 42
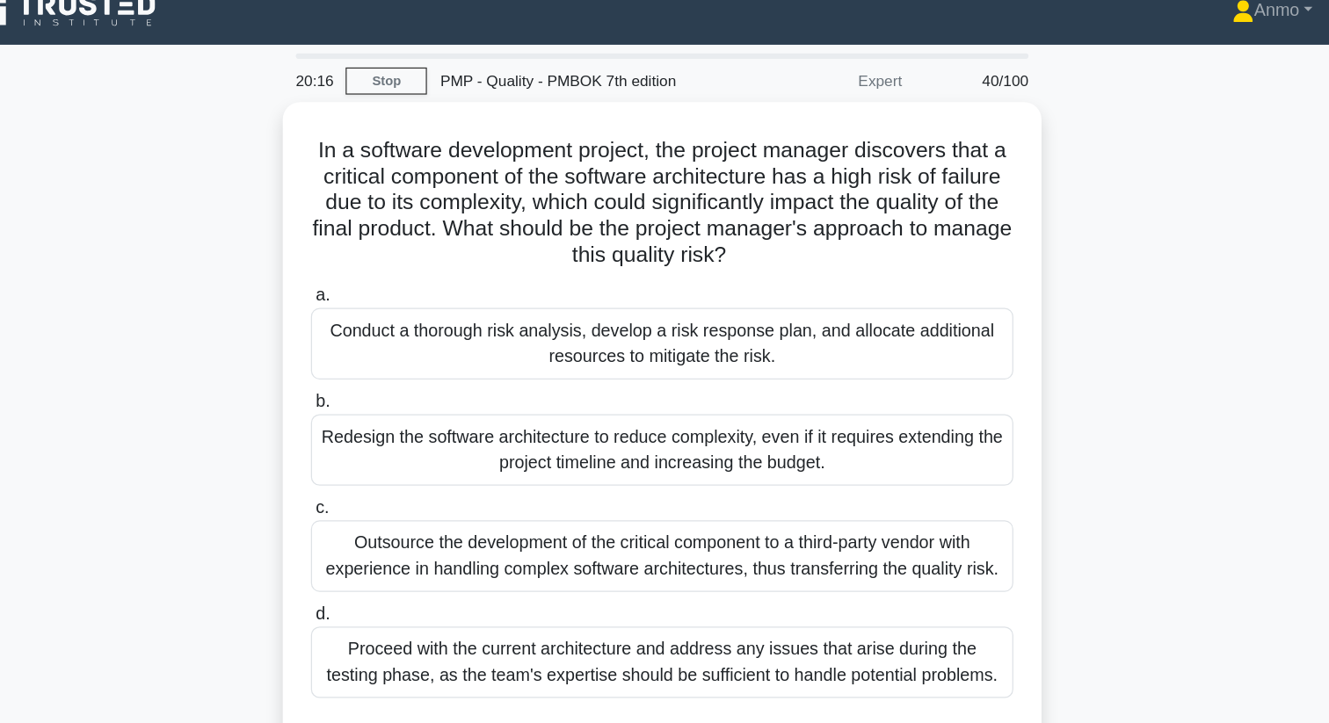
scroll to position [4, 0]
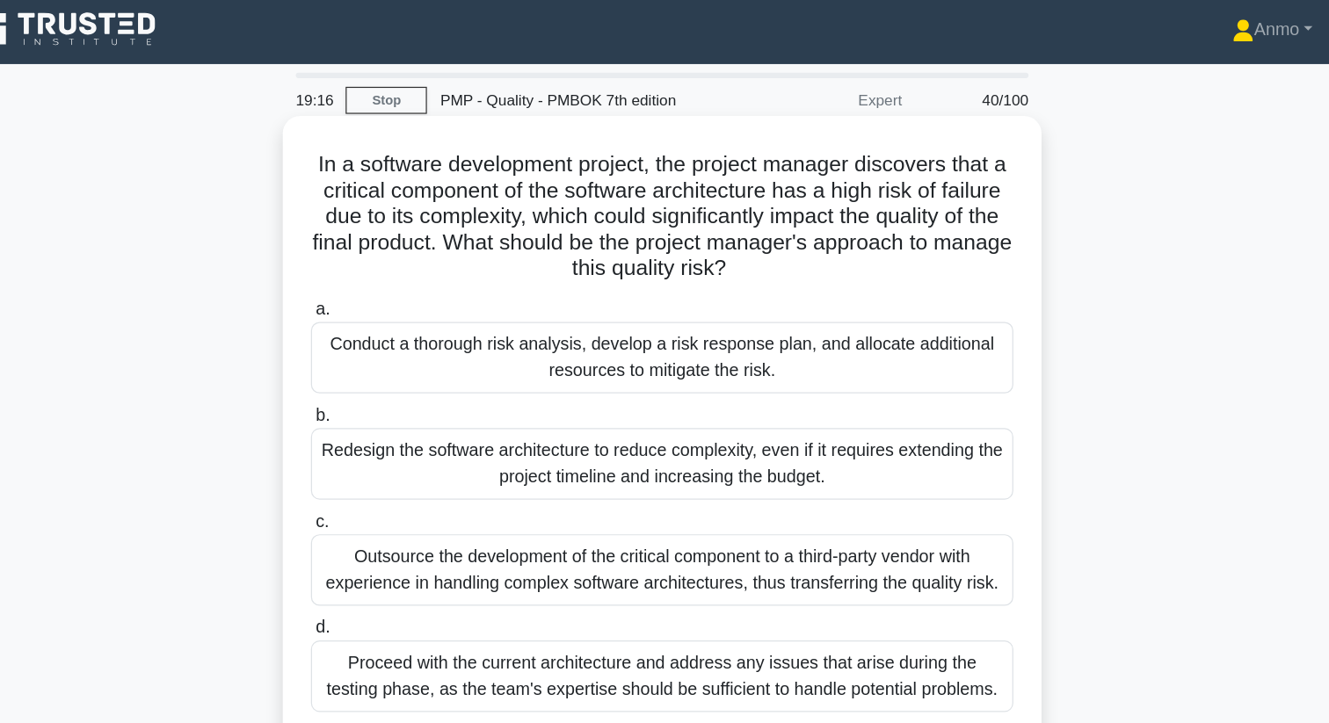
click at [686, 272] on div "Conduct a thorough risk analysis, develop a risk response plan, and allocate ad…" at bounding box center [664, 290] width 569 height 58
click at [380, 257] on input "a. Conduct a thorough risk analysis, develop a risk response plan, and allocate…" at bounding box center [380, 250] width 0 height 11
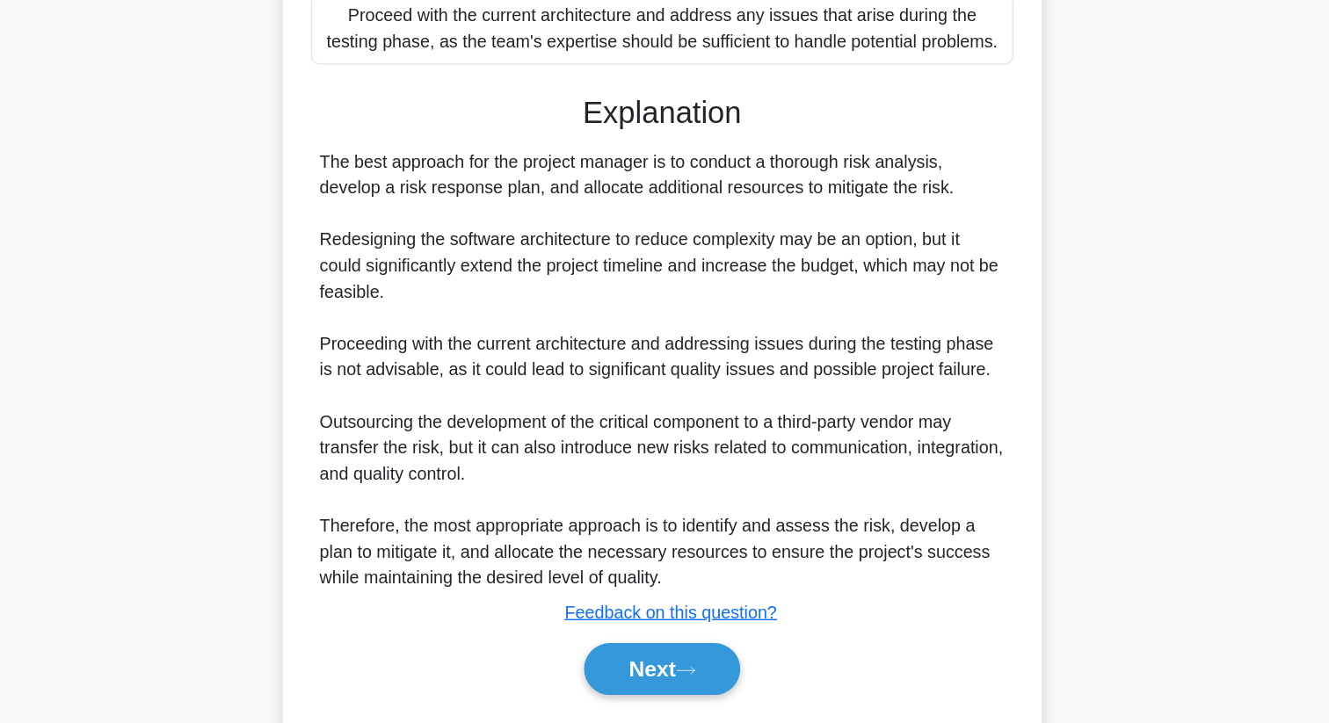
scroll to position [445, 0]
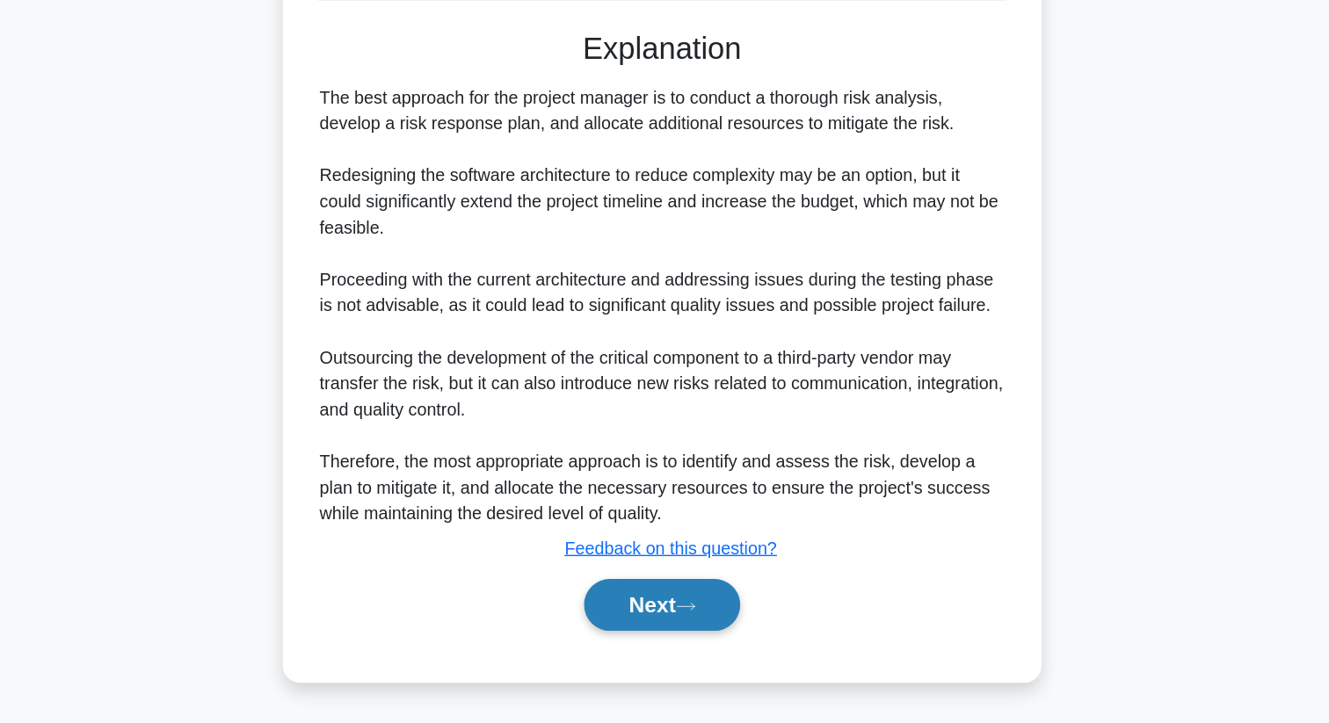
click at [680, 620] on button "Next" at bounding box center [664, 627] width 126 height 42
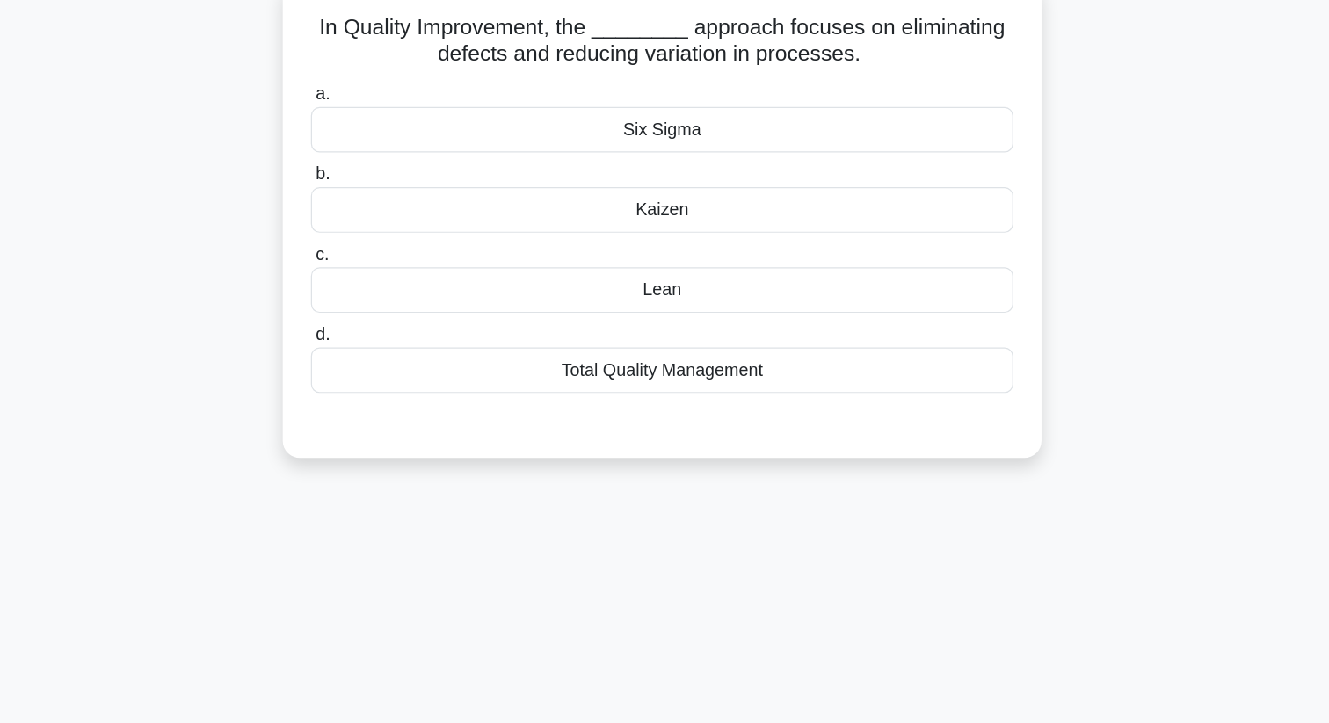
scroll to position [0, 0]
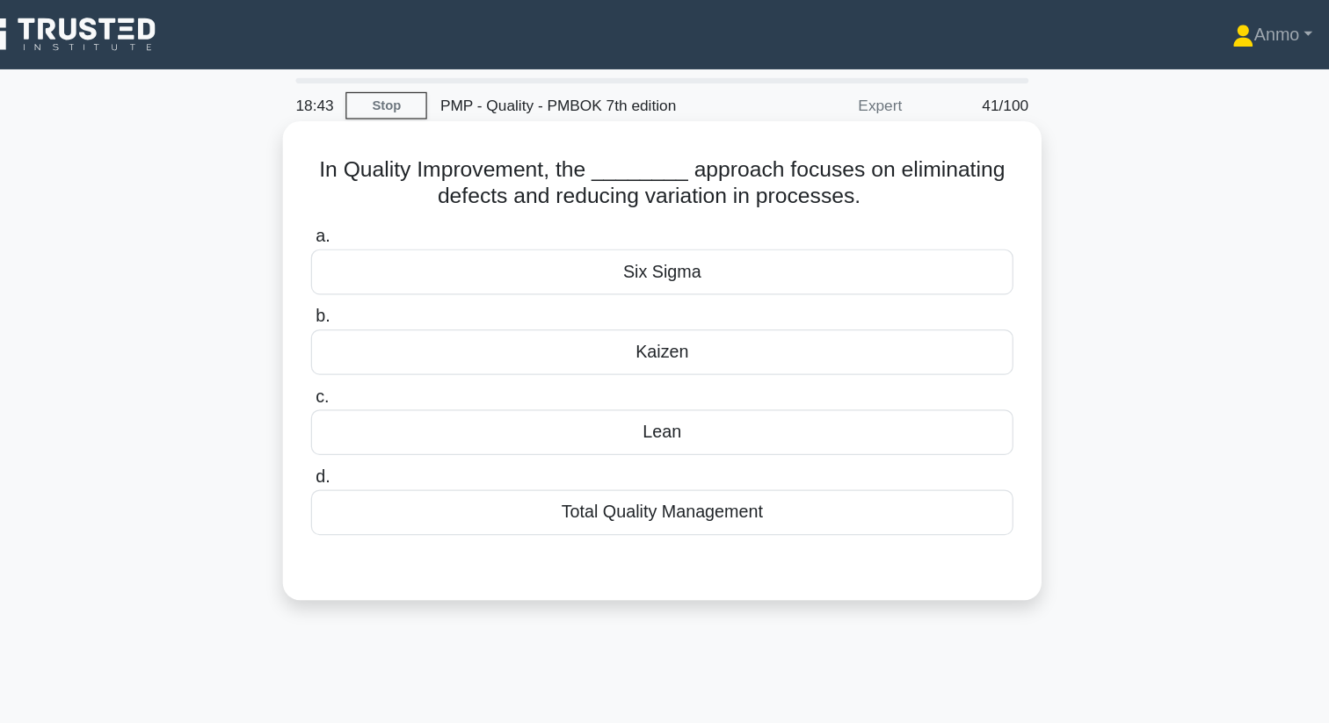
click at [748, 223] on div "Six Sigma" at bounding box center [664, 220] width 569 height 37
click at [380, 198] on input "a. Six Sigma" at bounding box center [380, 191] width 0 height 11
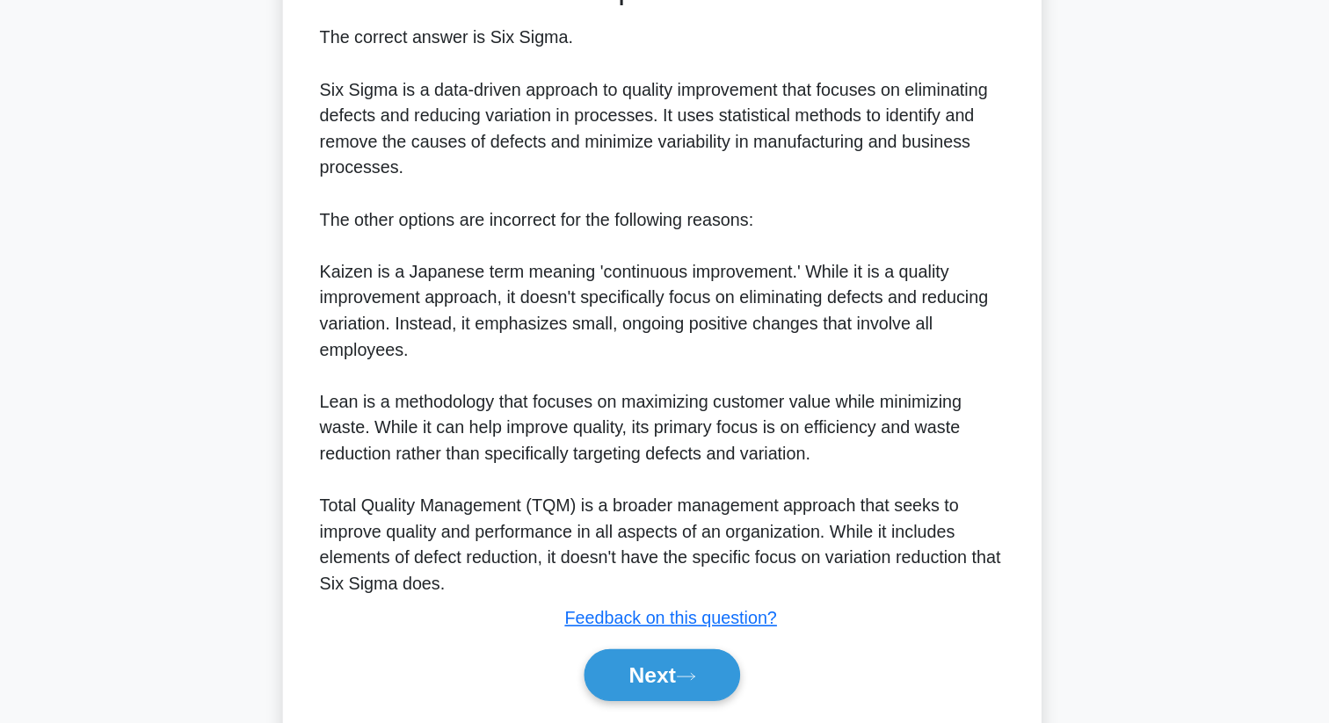
scroll to position [397, 0]
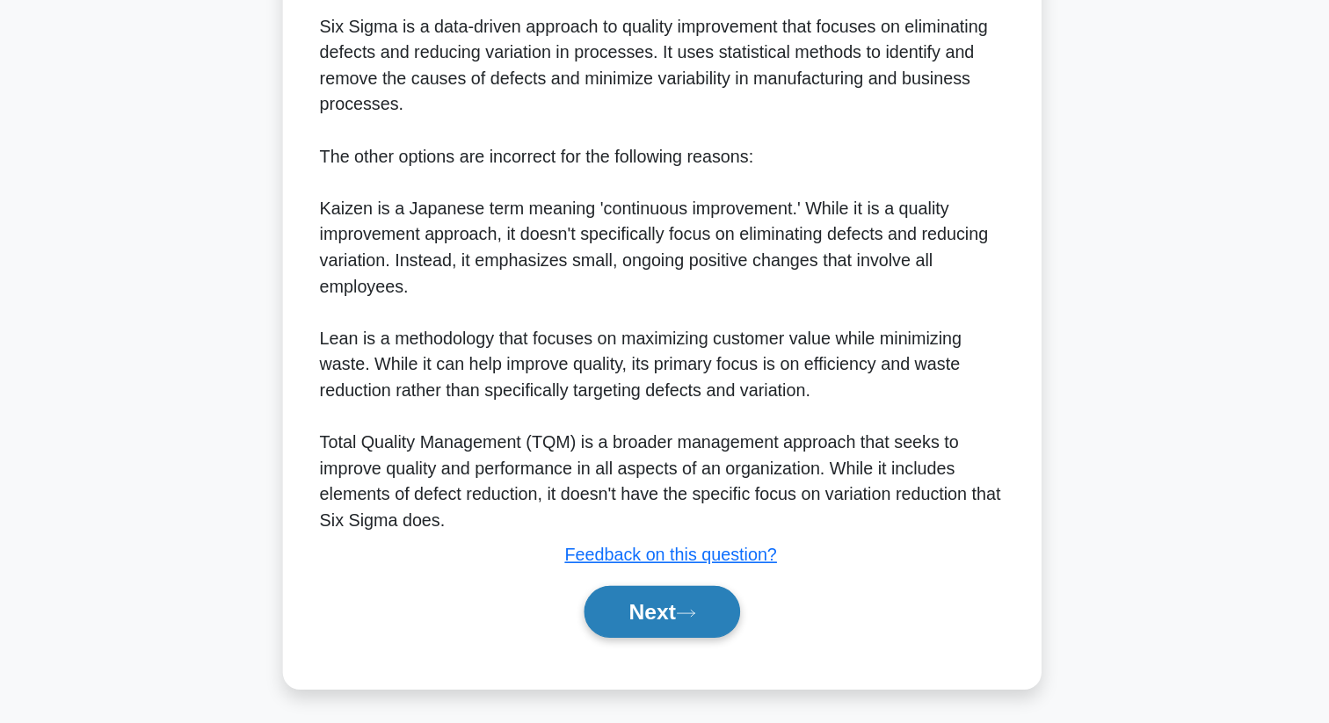
click at [700, 647] on button "Next" at bounding box center [664, 633] width 126 height 42
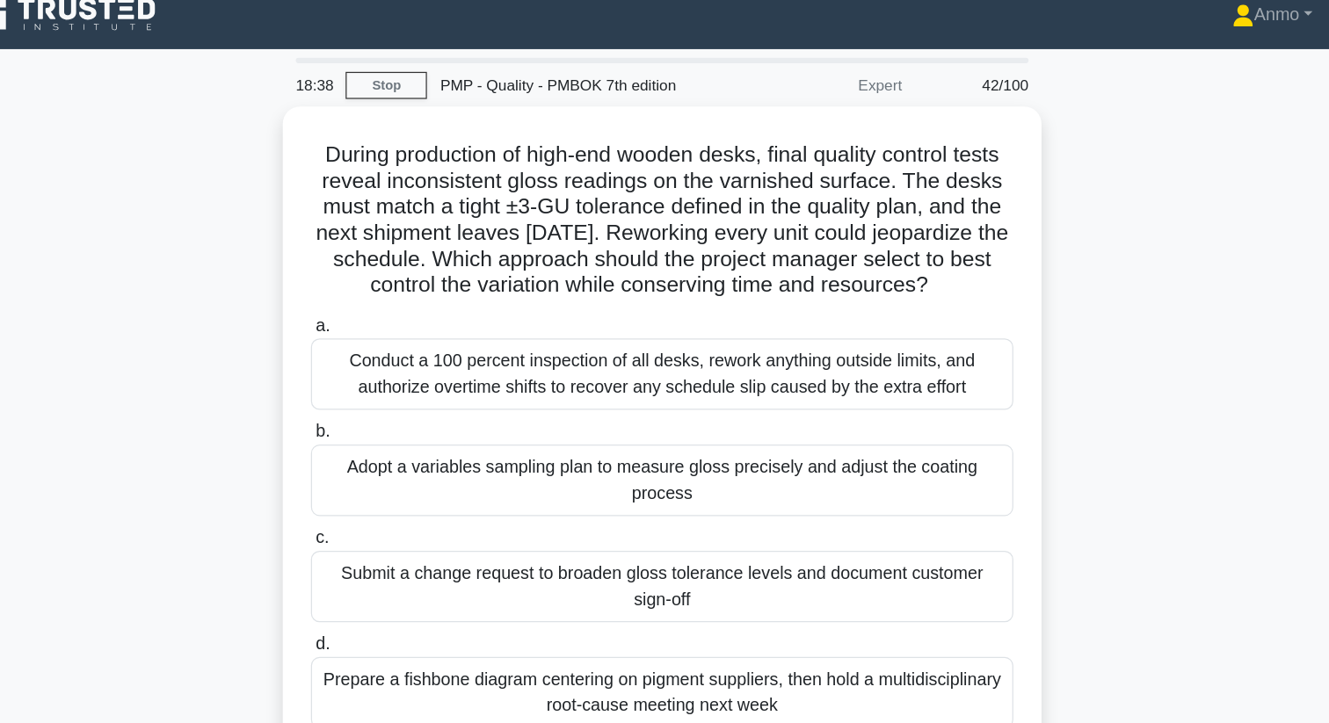
scroll to position [0, 0]
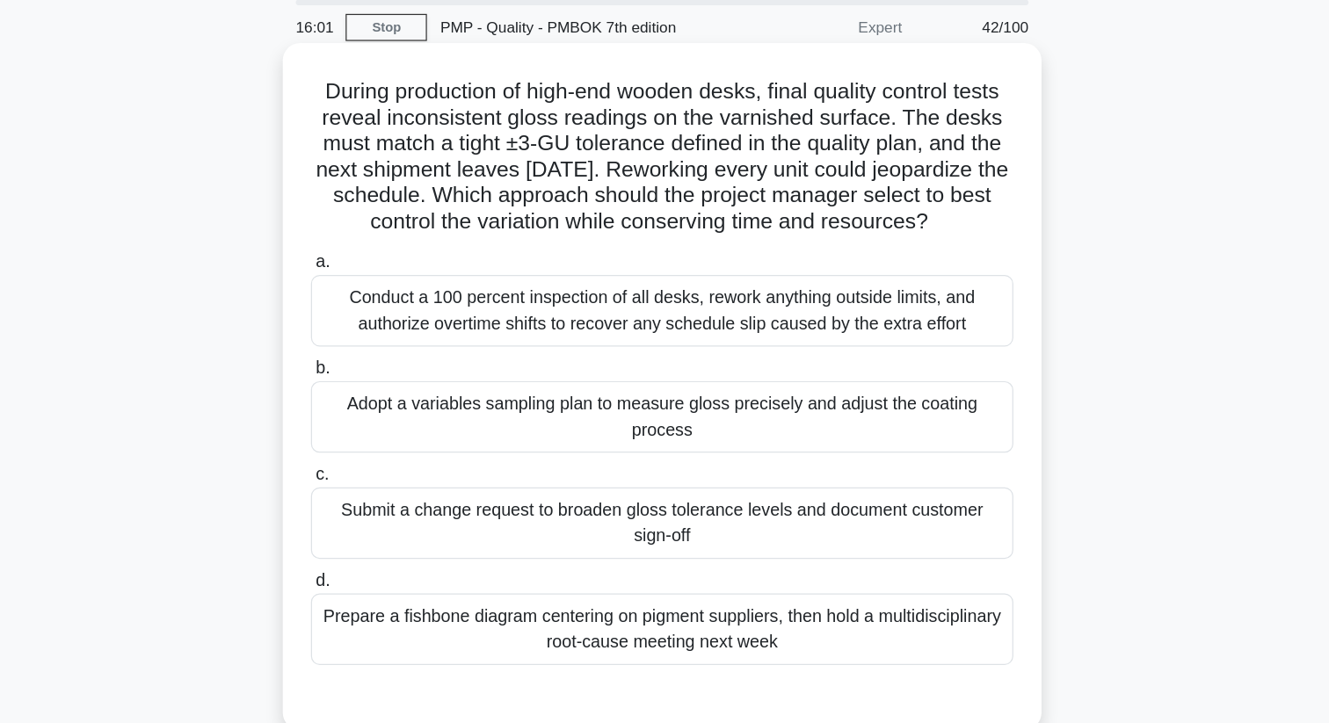
click at [735, 401] on div "Adopt a variables sampling plan to measure gloss precisely and adjust the coati…" at bounding box center [664, 402] width 569 height 58
click at [380, 368] on input "b. Adopt a variables sampling plan to measure gloss precisely and adjust the co…" at bounding box center [380, 362] width 0 height 11
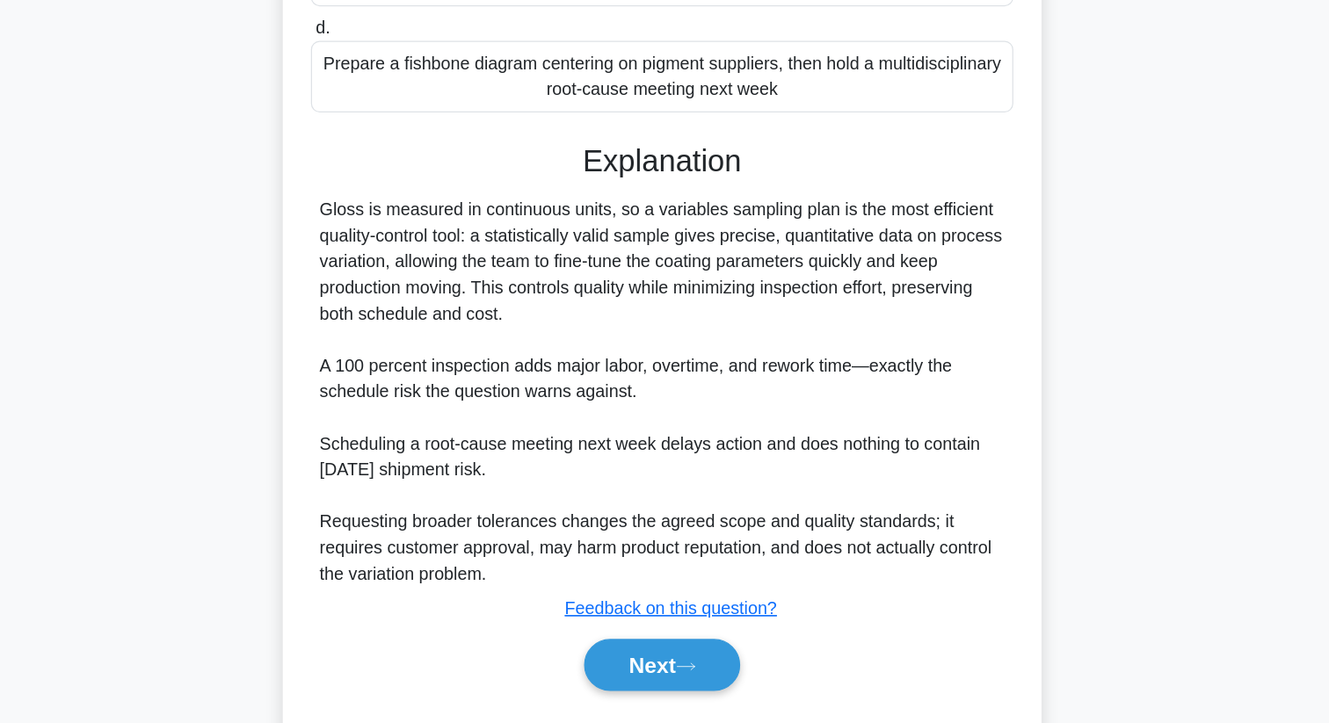
scroll to position [424, 0]
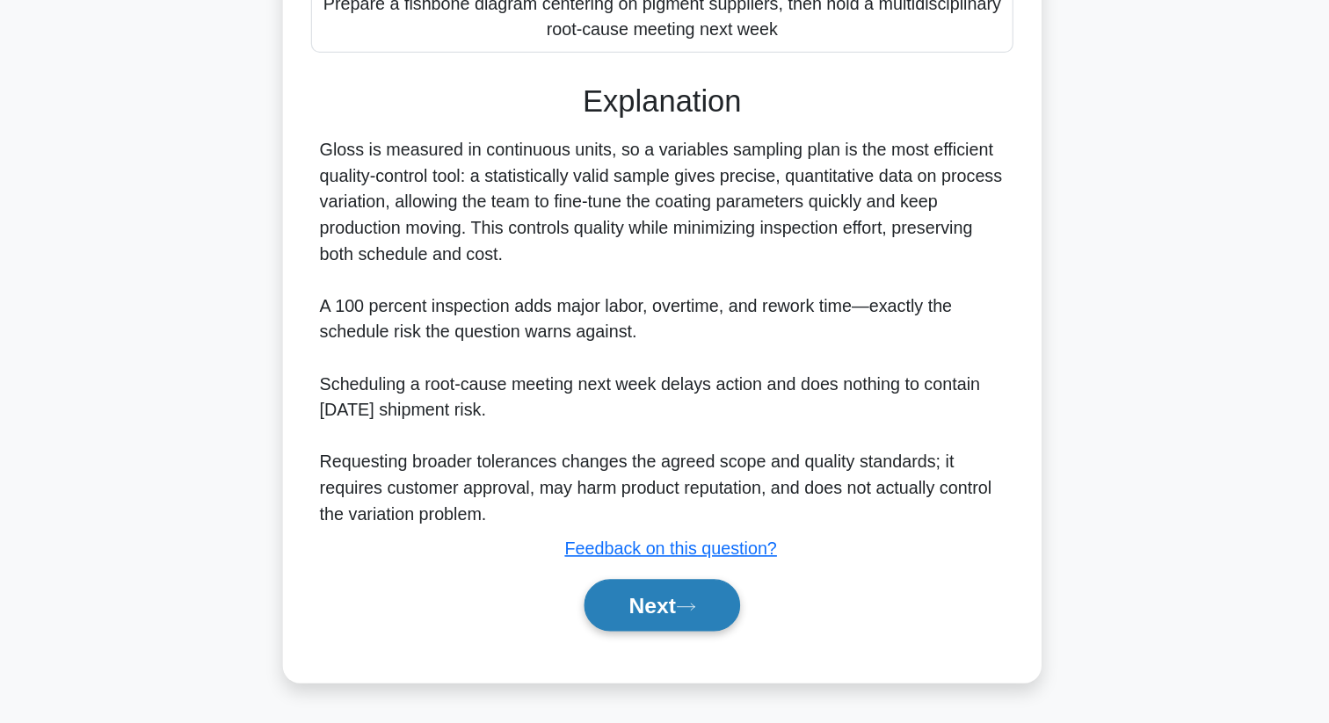
click at [673, 635] on button "Next" at bounding box center [664, 627] width 126 height 42
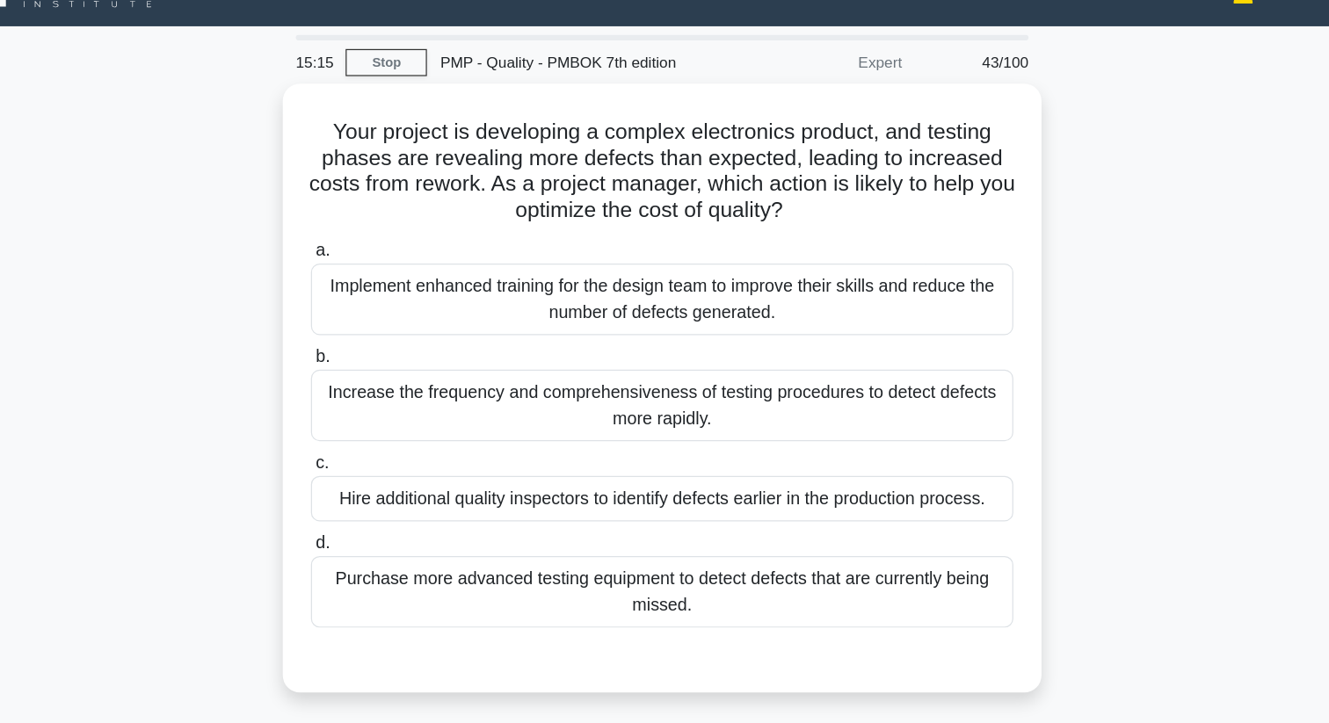
scroll to position [0, 0]
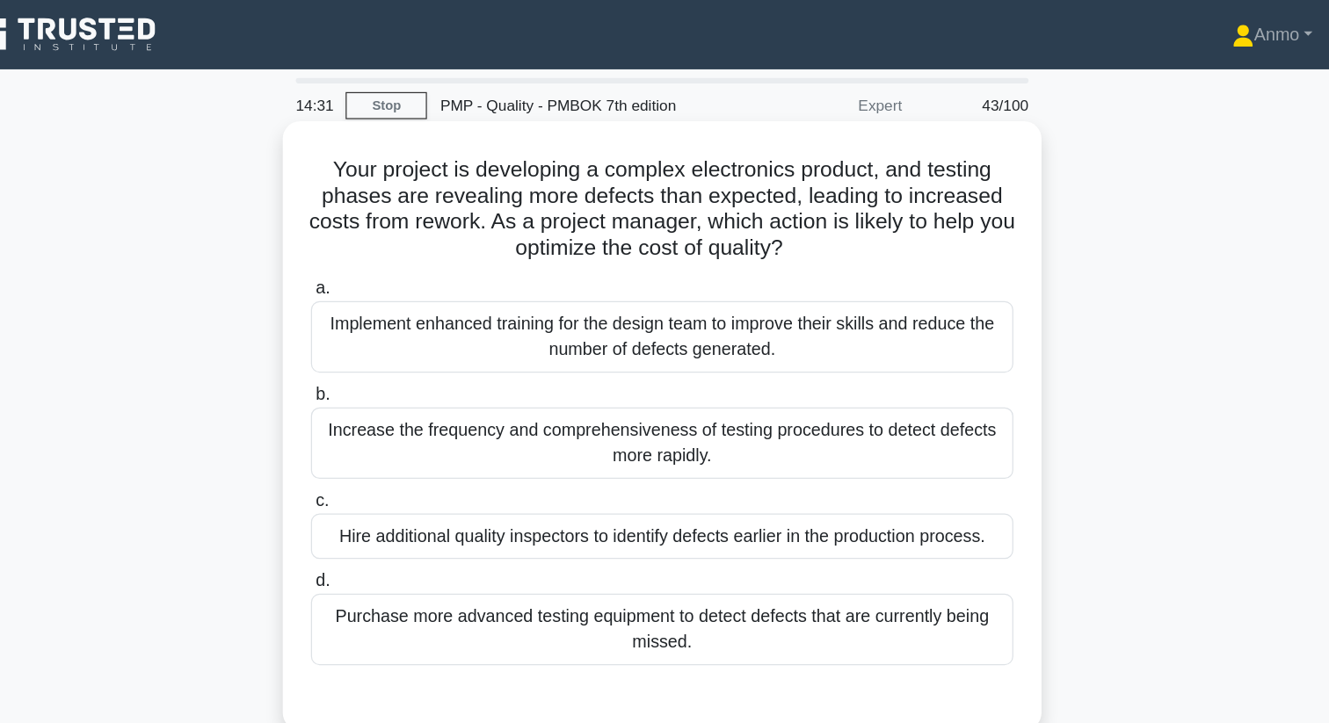
click at [713, 285] on div "Implement enhanced training for the design team to improve their skills and red…" at bounding box center [664, 273] width 569 height 58
click at [380, 240] on input "a. Implement enhanced training for the design team to improve their skills and …" at bounding box center [380, 233] width 0 height 11
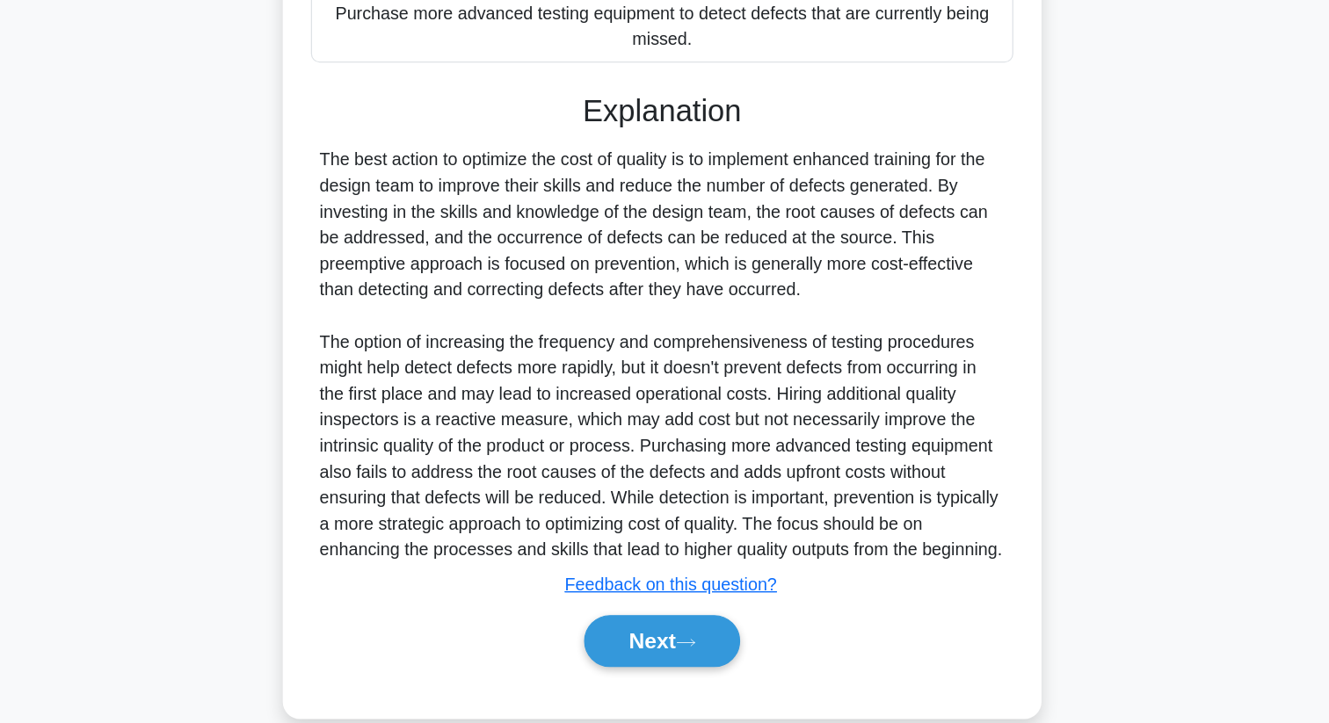
scroll to position [403, 0]
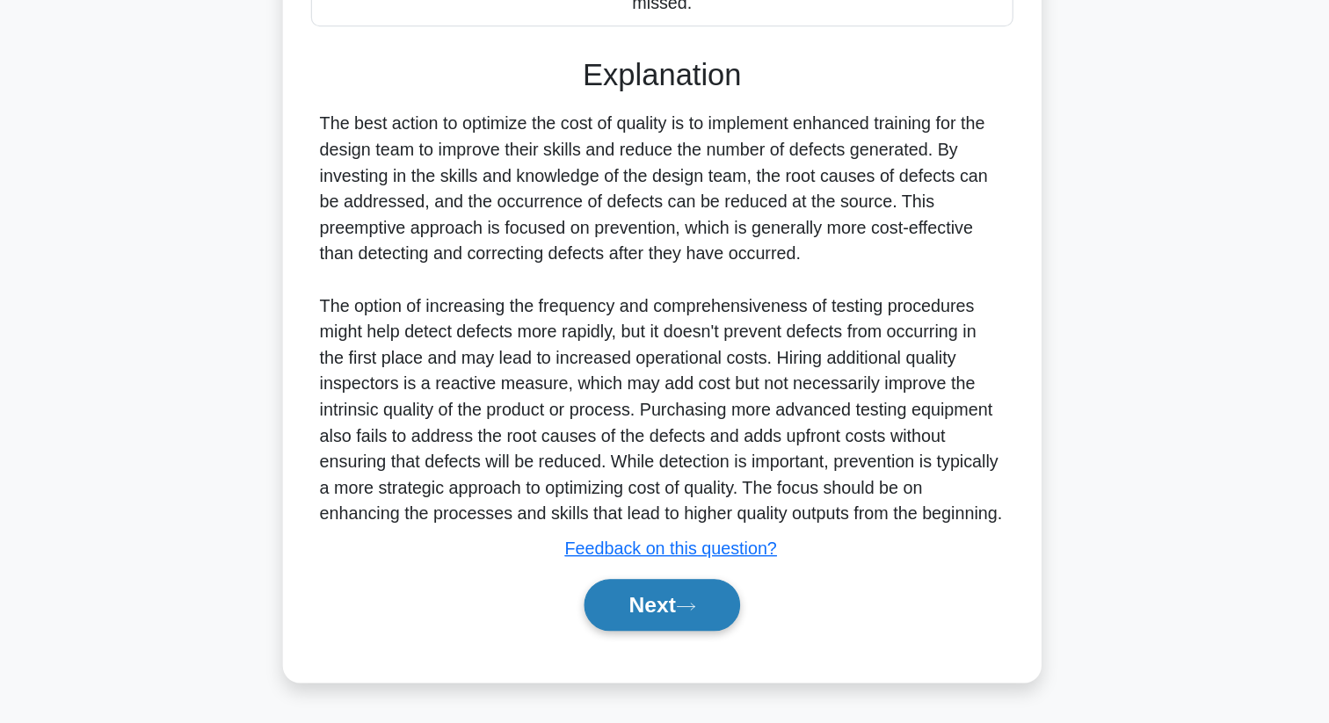
click at [671, 617] on button "Next" at bounding box center [664, 627] width 126 height 42
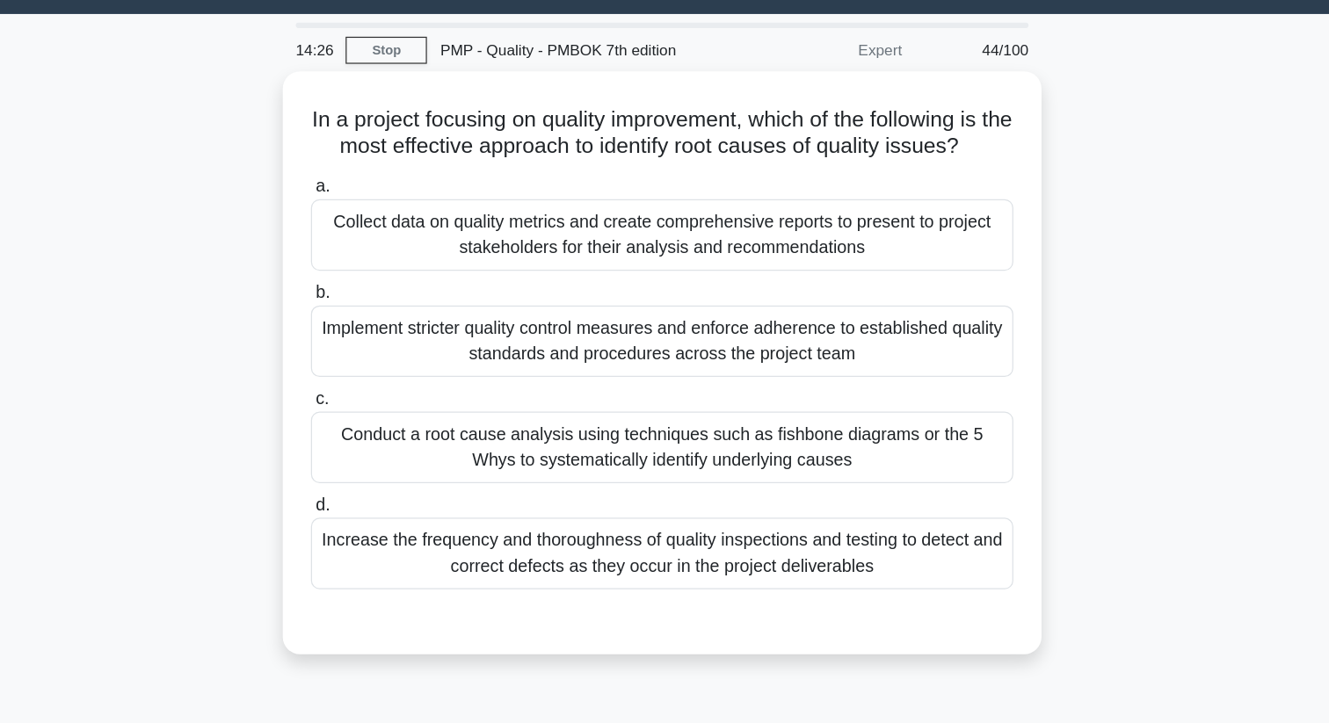
scroll to position [12, 0]
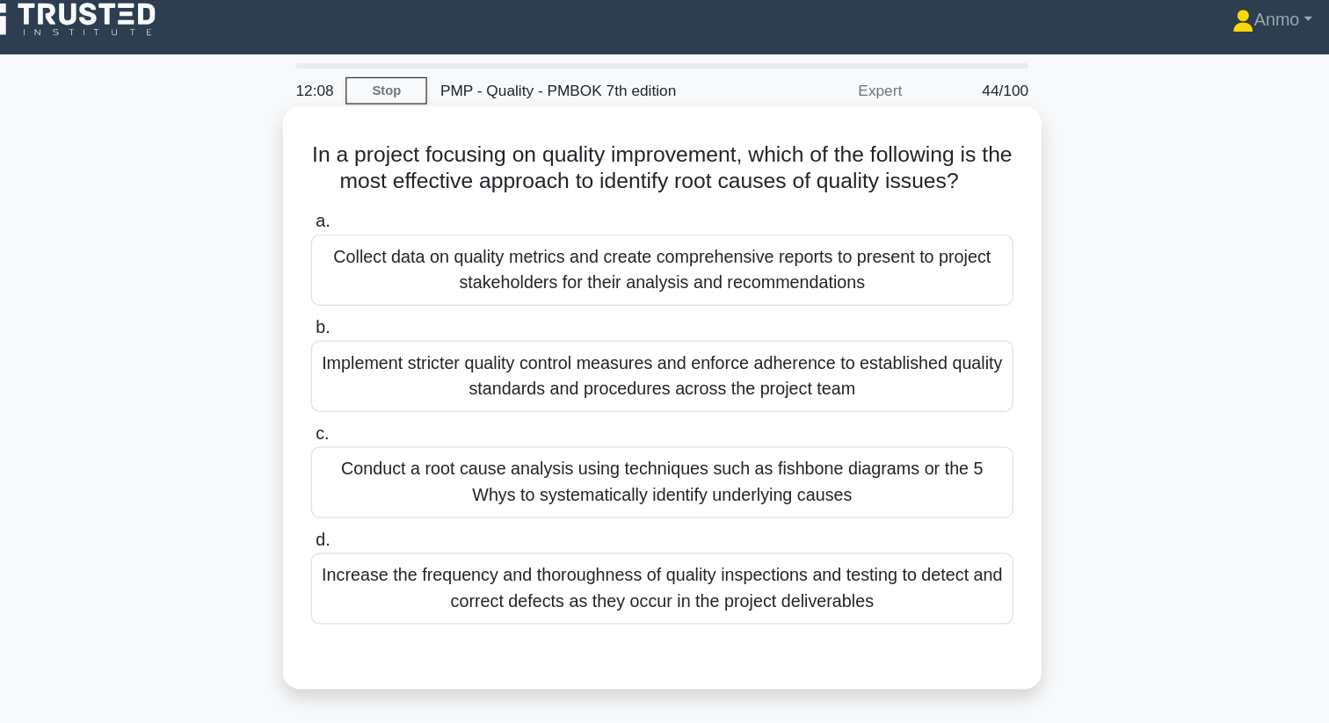
click at [683, 389] on div "Conduct a root cause analysis using techniques such as fishbone diagrams or the…" at bounding box center [664, 391] width 569 height 58
click at [380, 358] on input "c. Conduct a root cause analysis using techniques such as fishbone diagrams or …" at bounding box center [380, 351] width 0 height 11
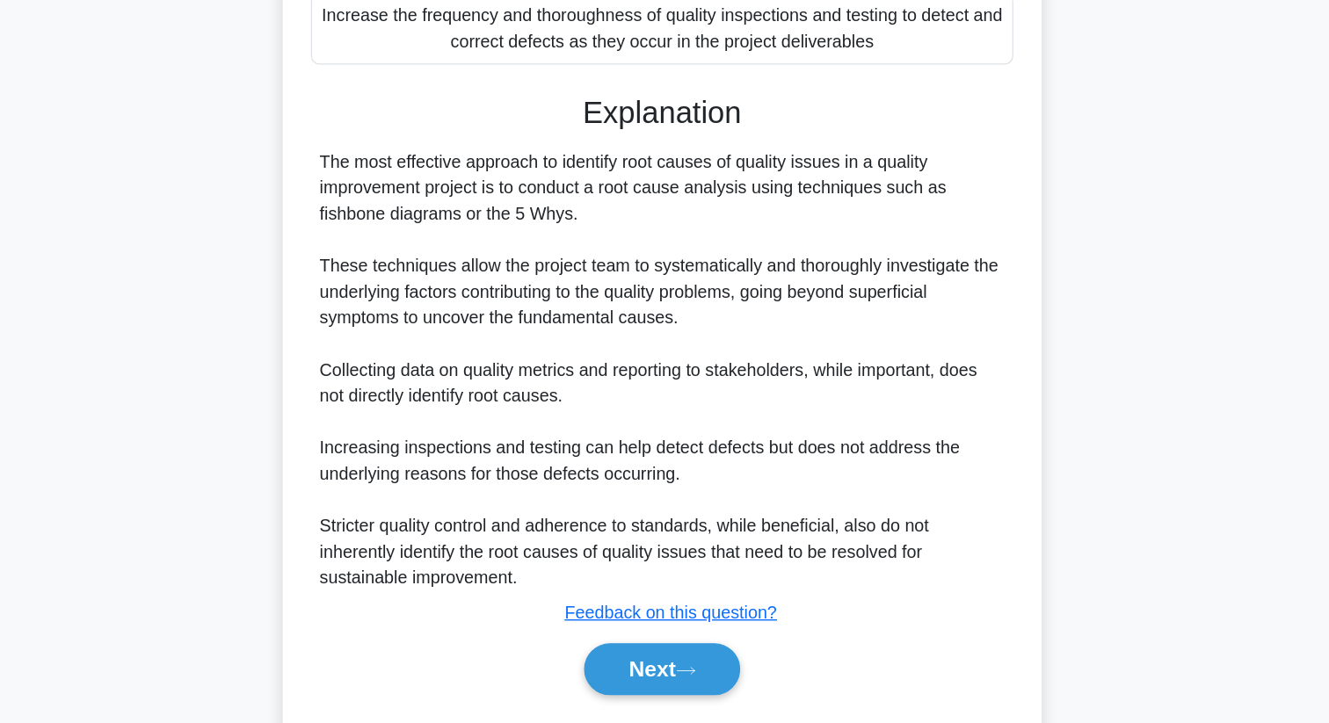
scroll to position [381, 0]
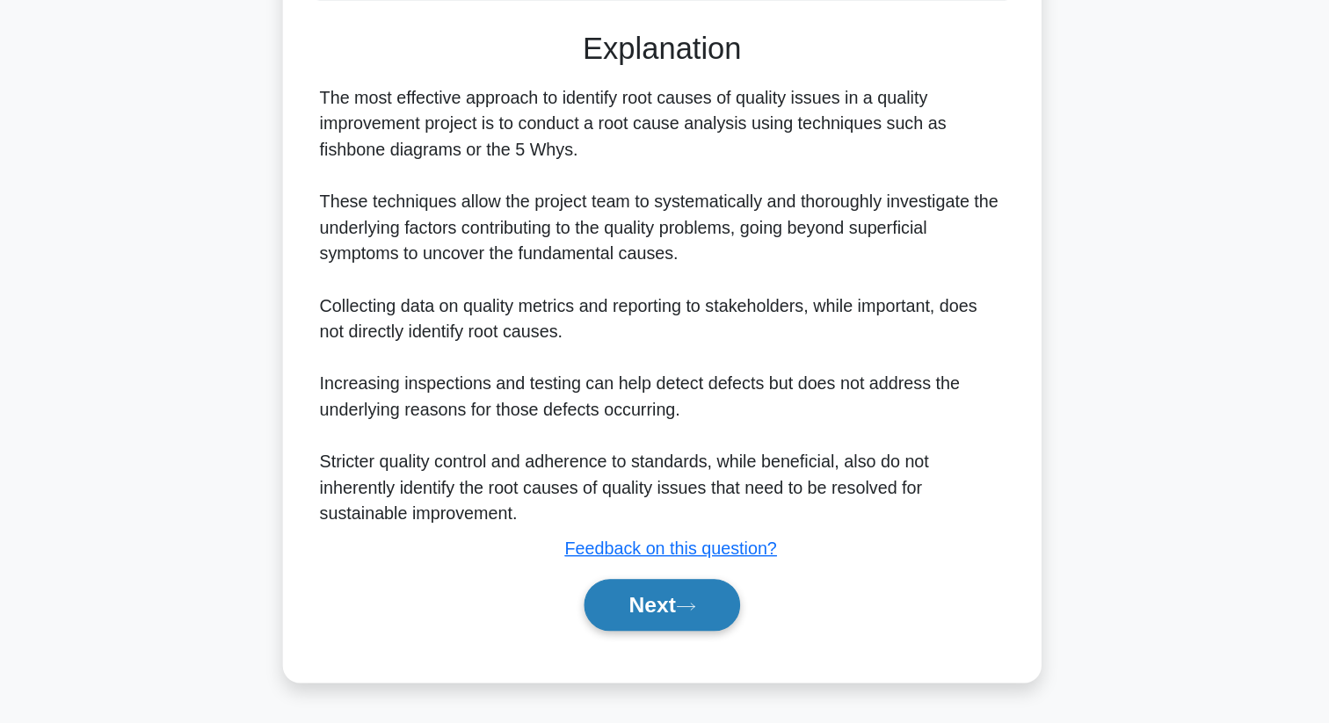
click at [685, 626] on icon at bounding box center [684, 629] width 16 height 10
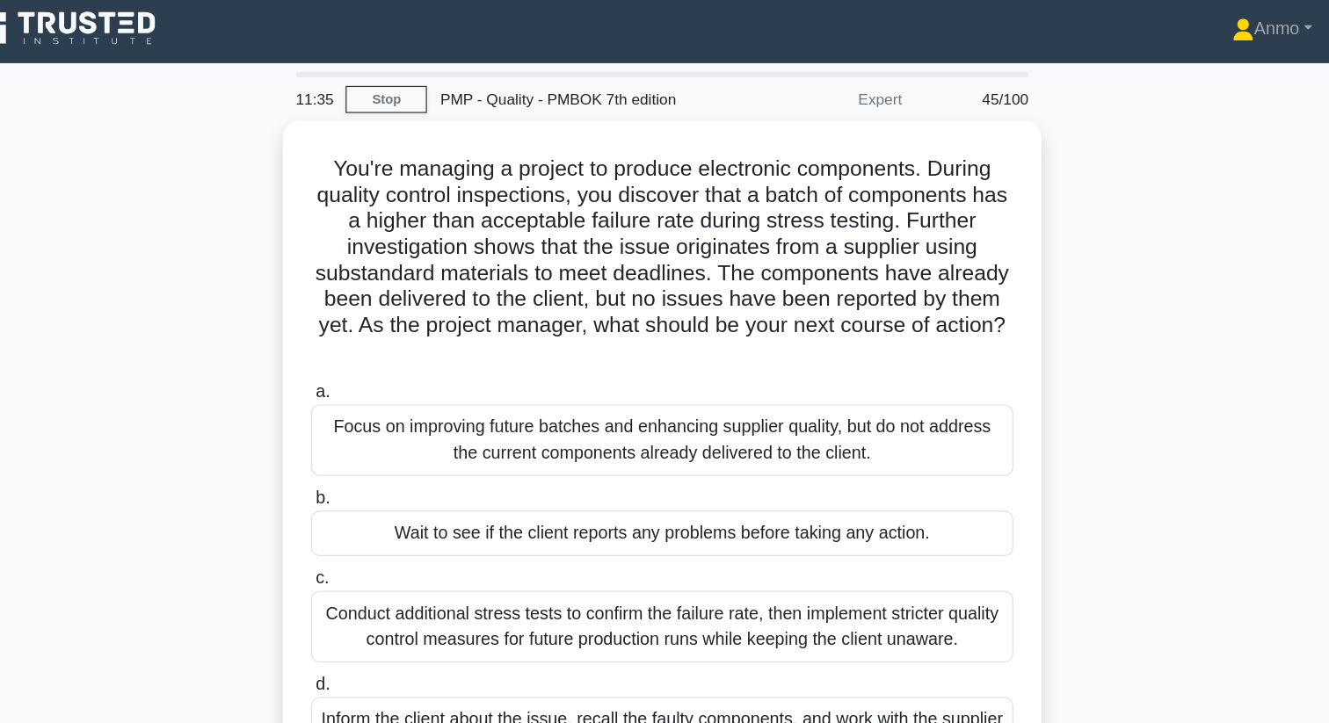
scroll to position [0, 0]
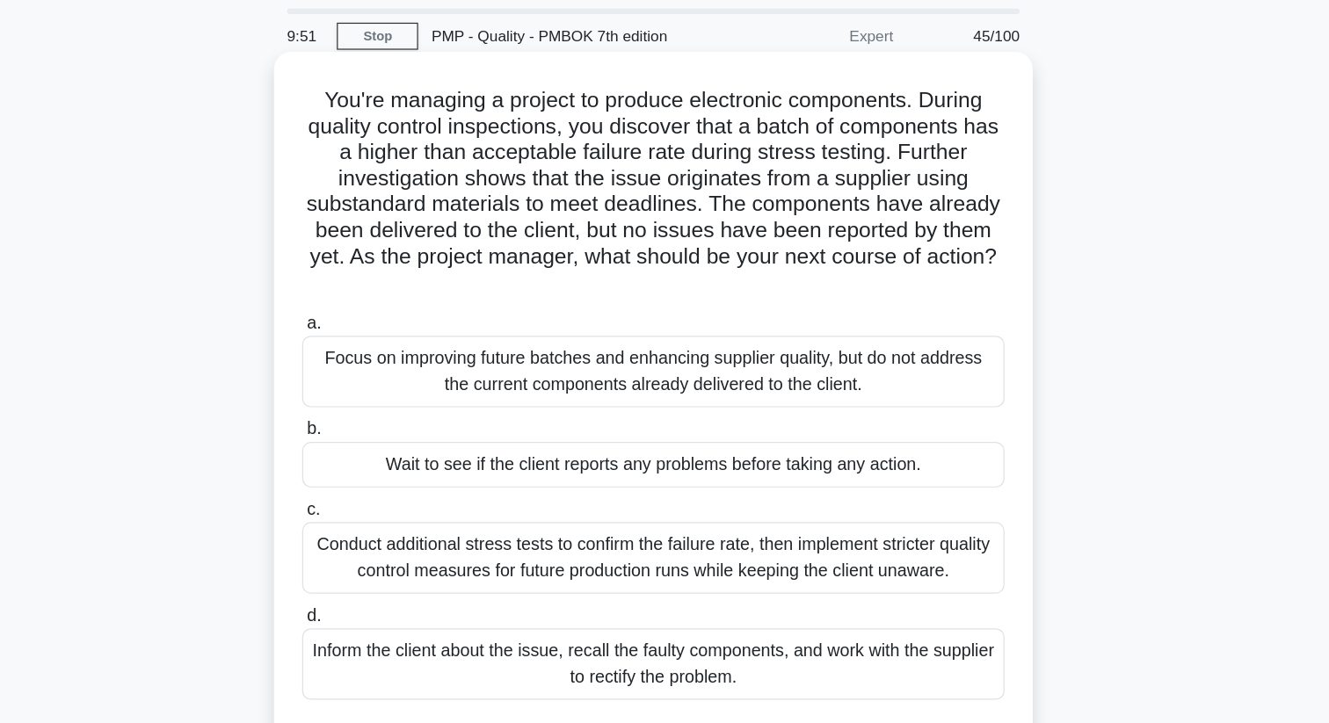
click at [648, 589] on div "Inform the client about the issue, recall the faulty components, and work with …" at bounding box center [664, 595] width 569 height 58
click at [380, 562] on input "d. Inform the client about the issue, recall the faulty components, and work wi…" at bounding box center [380, 555] width 0 height 11
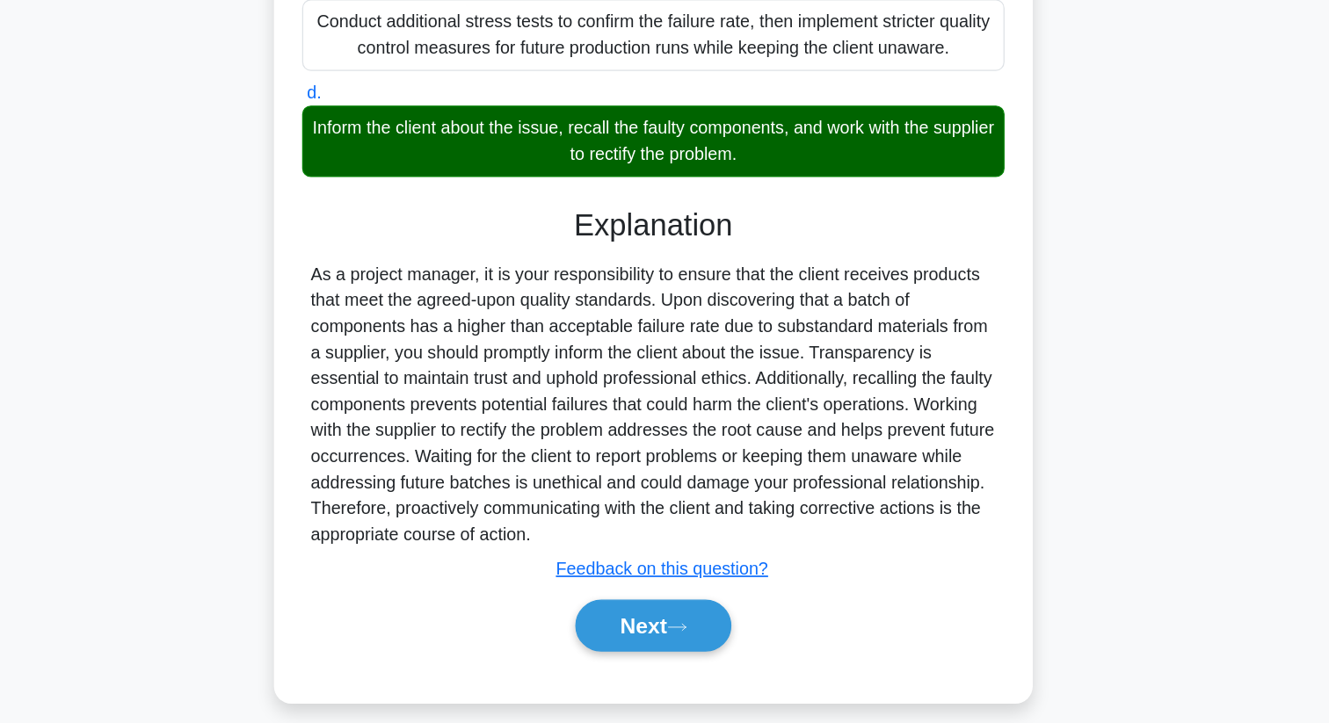
scroll to position [360, 0]
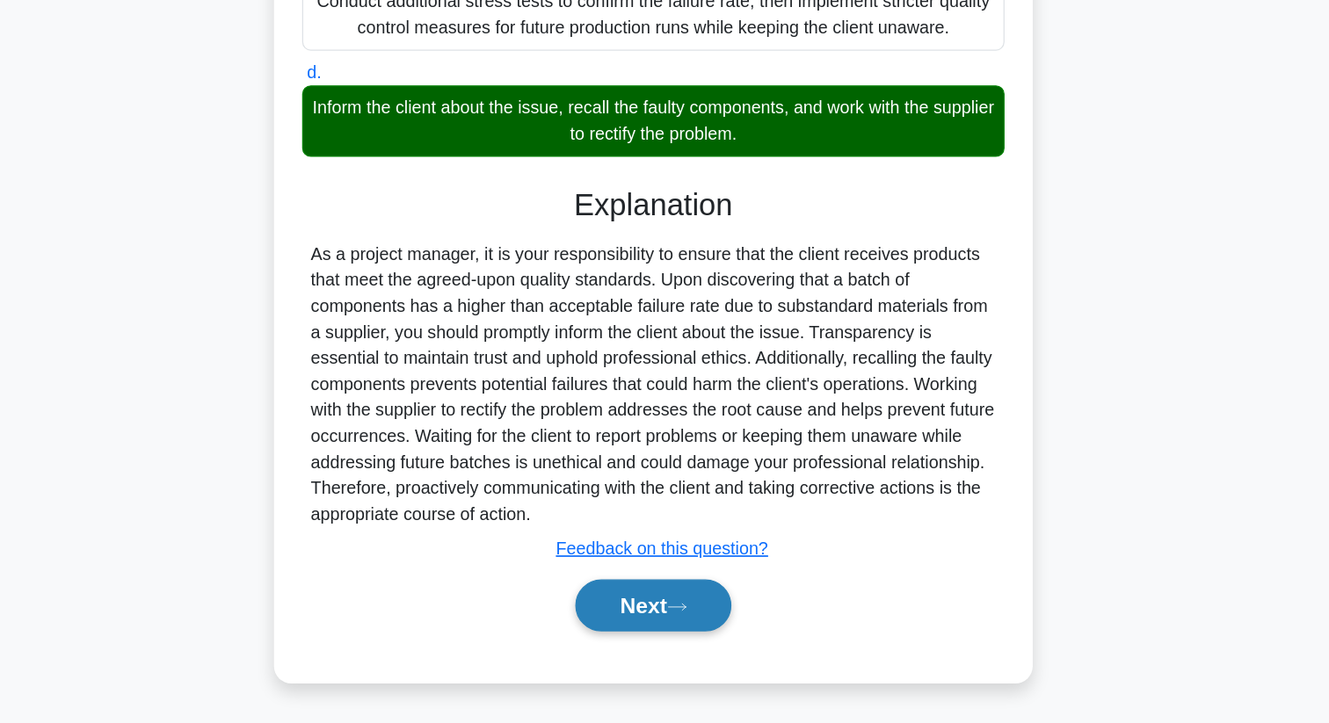
click at [670, 627] on button "Next" at bounding box center [664, 627] width 126 height 42
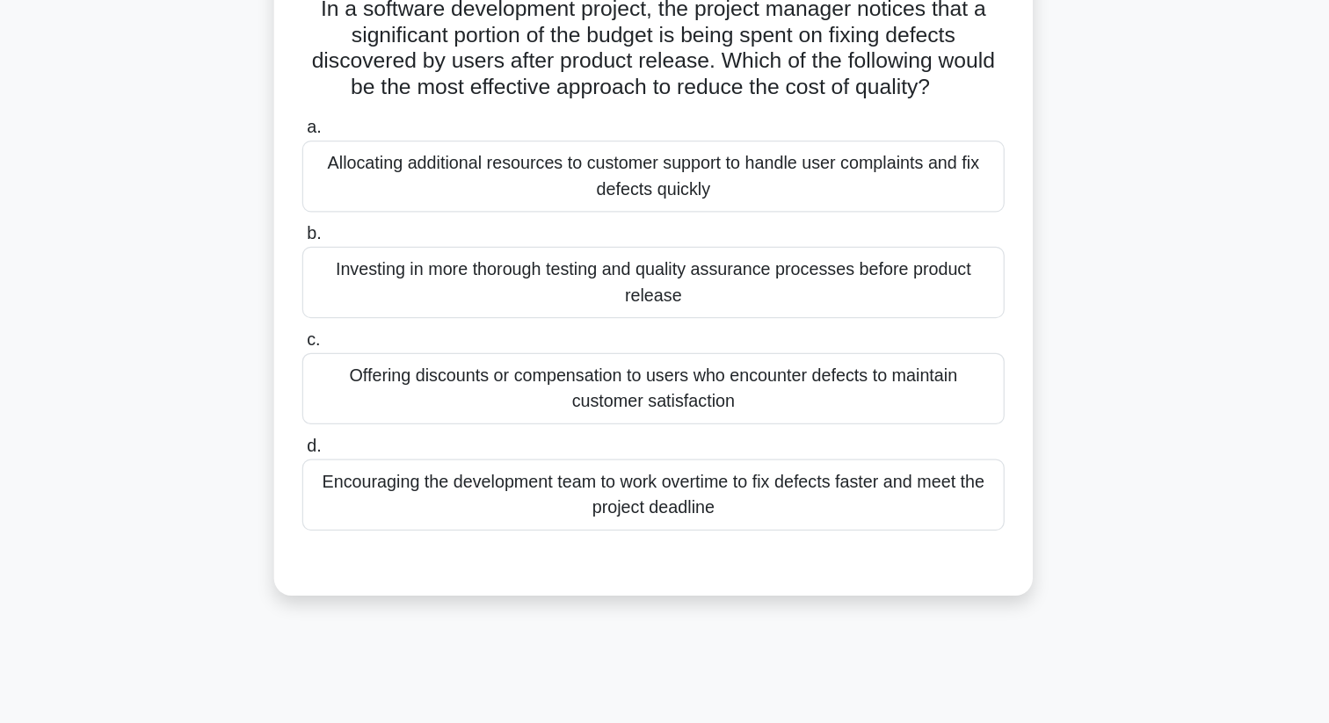
scroll to position [0, 0]
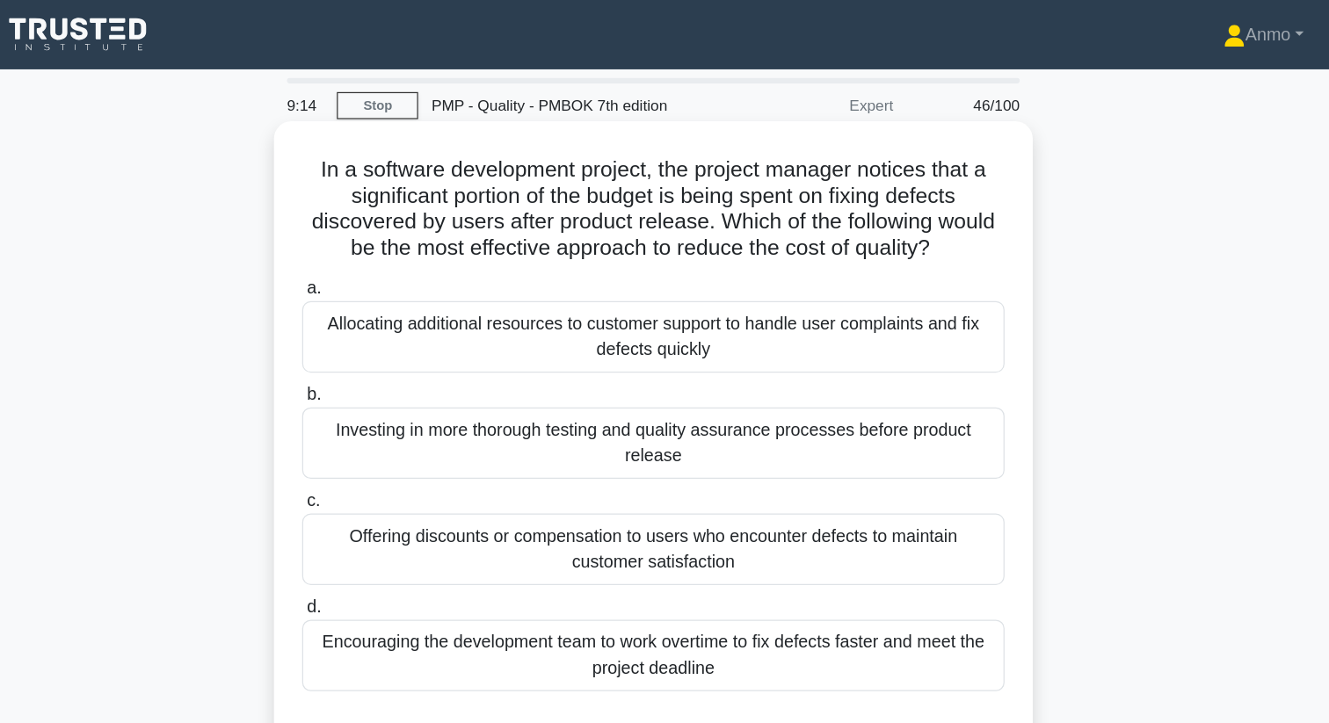
click at [683, 337] on div "Investing in more thorough testing and quality assurance processes before produ…" at bounding box center [664, 359] width 569 height 58
click at [380, 326] on input "b. Investing in more thorough testing and quality assurance processes before pr…" at bounding box center [380, 320] width 0 height 11
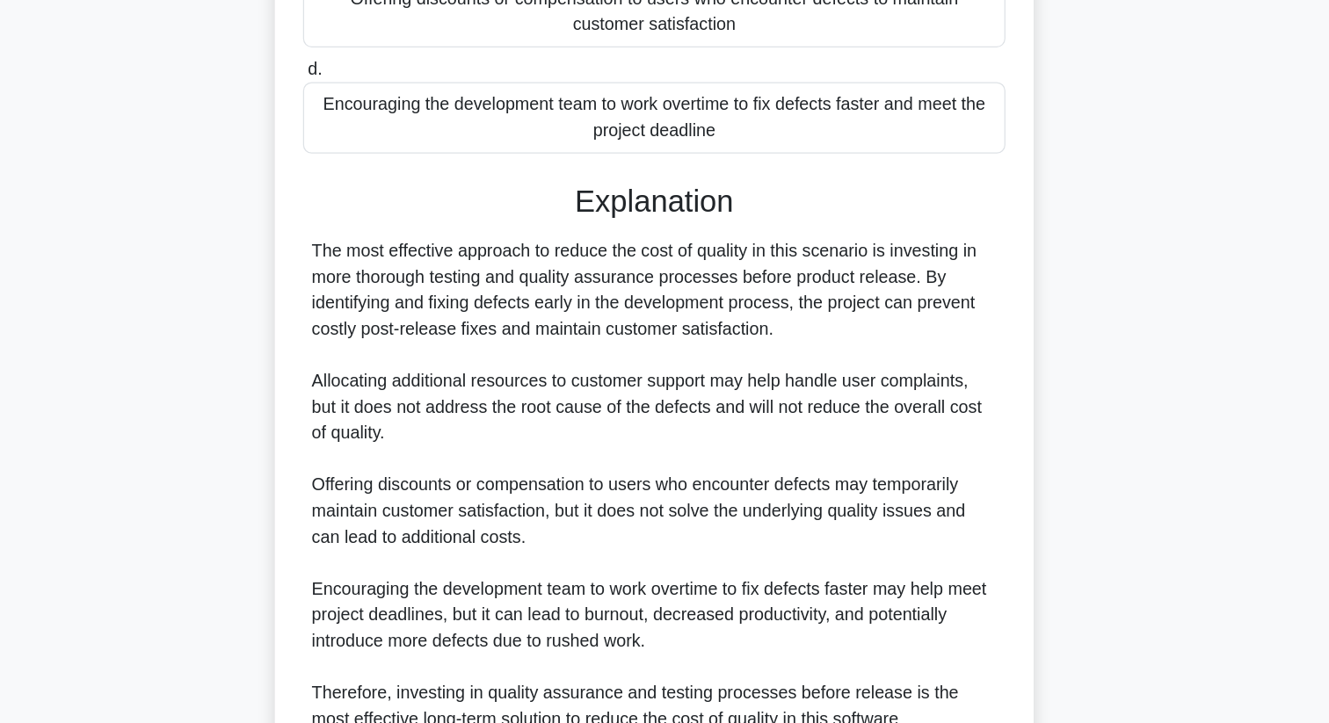
scroll to position [487, 0]
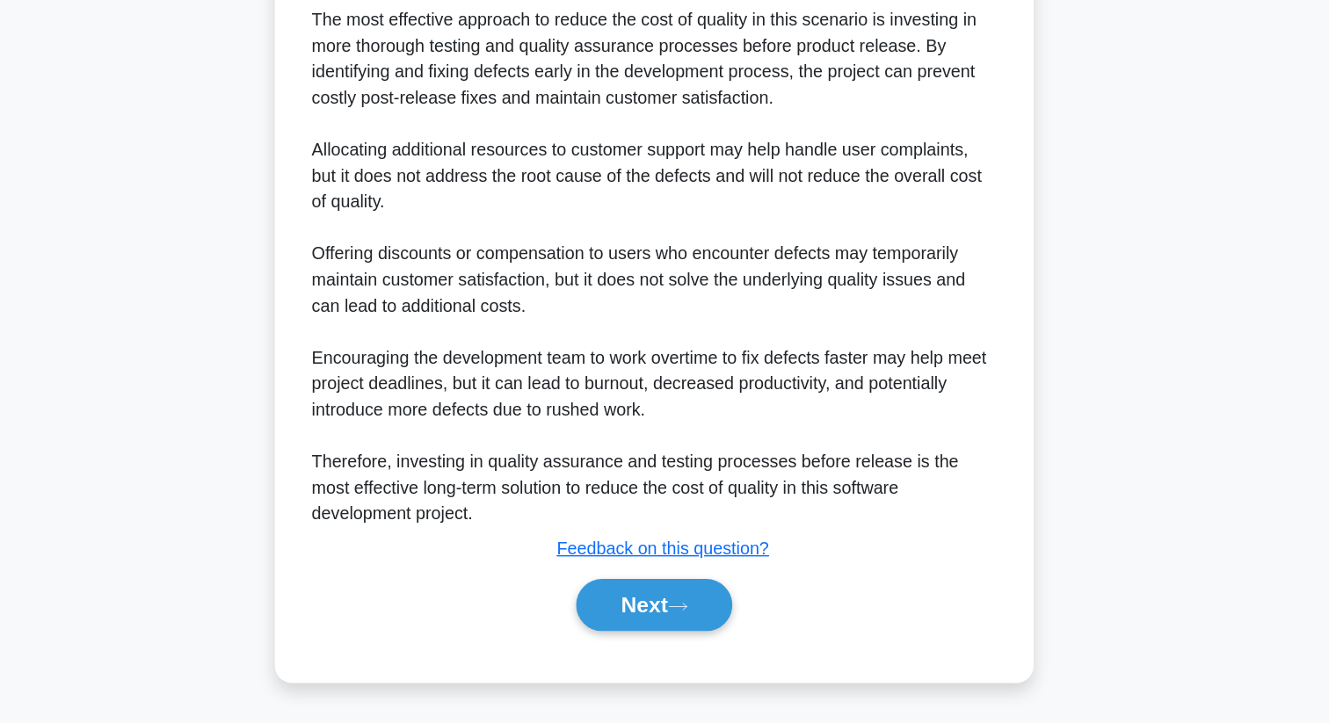
click at [693, 597] on div "Explanation The most effective approach to reduce the cost of quality in this s…" at bounding box center [664, 376] width 569 height 557
click at [692, 629] on icon at bounding box center [684, 629] width 16 height 10
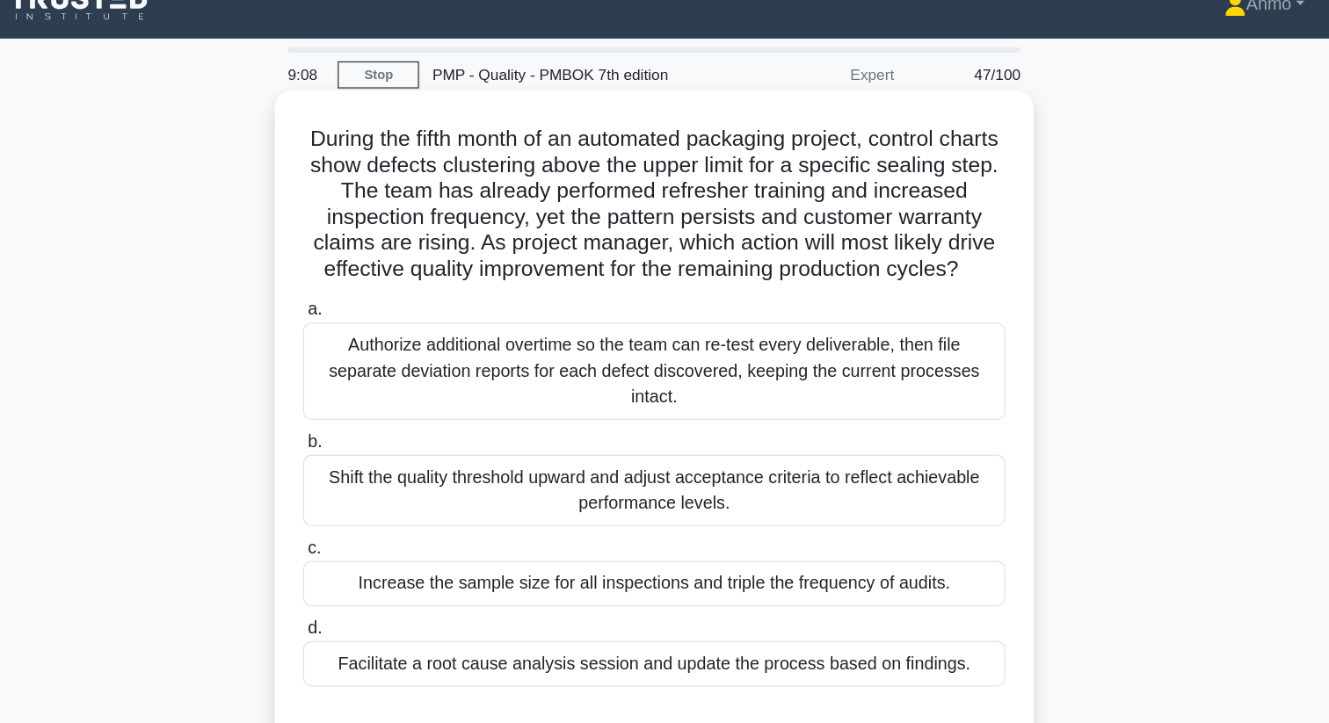
scroll to position [0, 0]
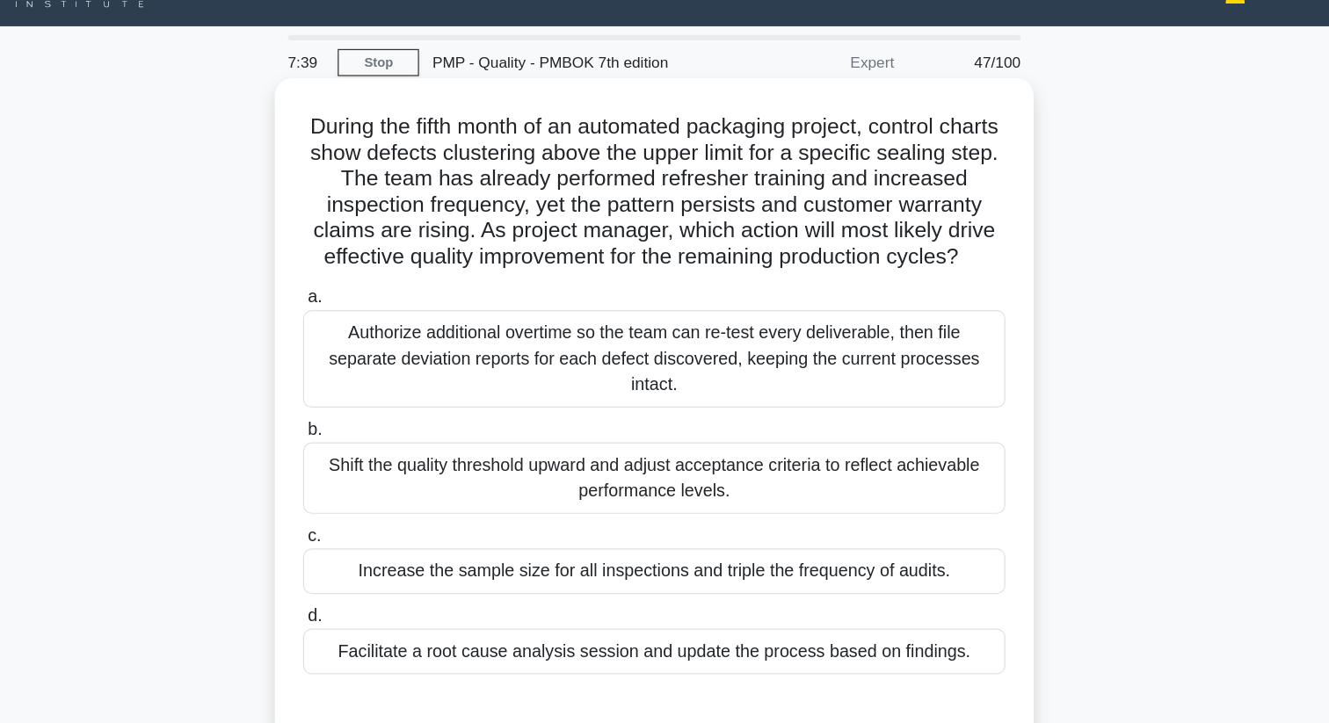
click at [716, 562] on div "Facilitate a root cause analysis session and update the process based on findin…" at bounding box center [664, 563] width 569 height 37
click at [380, 540] on input "d. Facilitate a root cause analysis session and update the process based on fin…" at bounding box center [380, 534] width 0 height 11
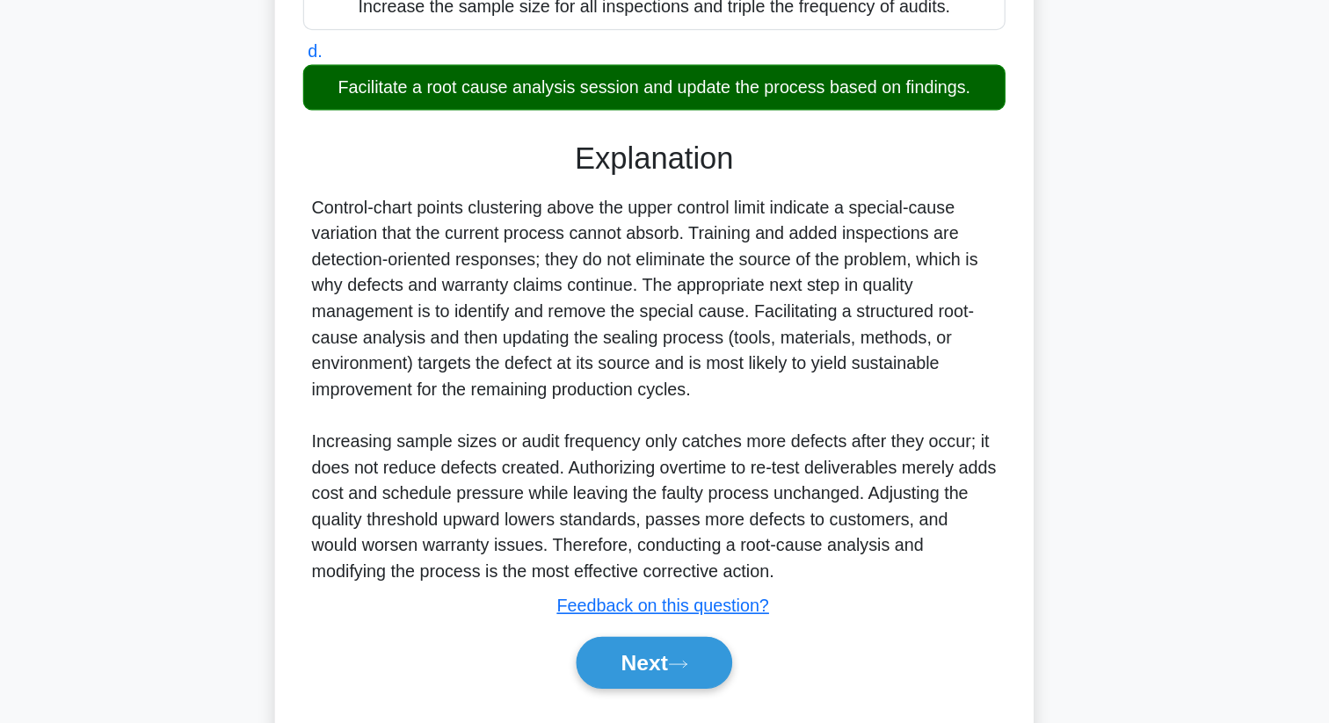
scroll to position [403, 0]
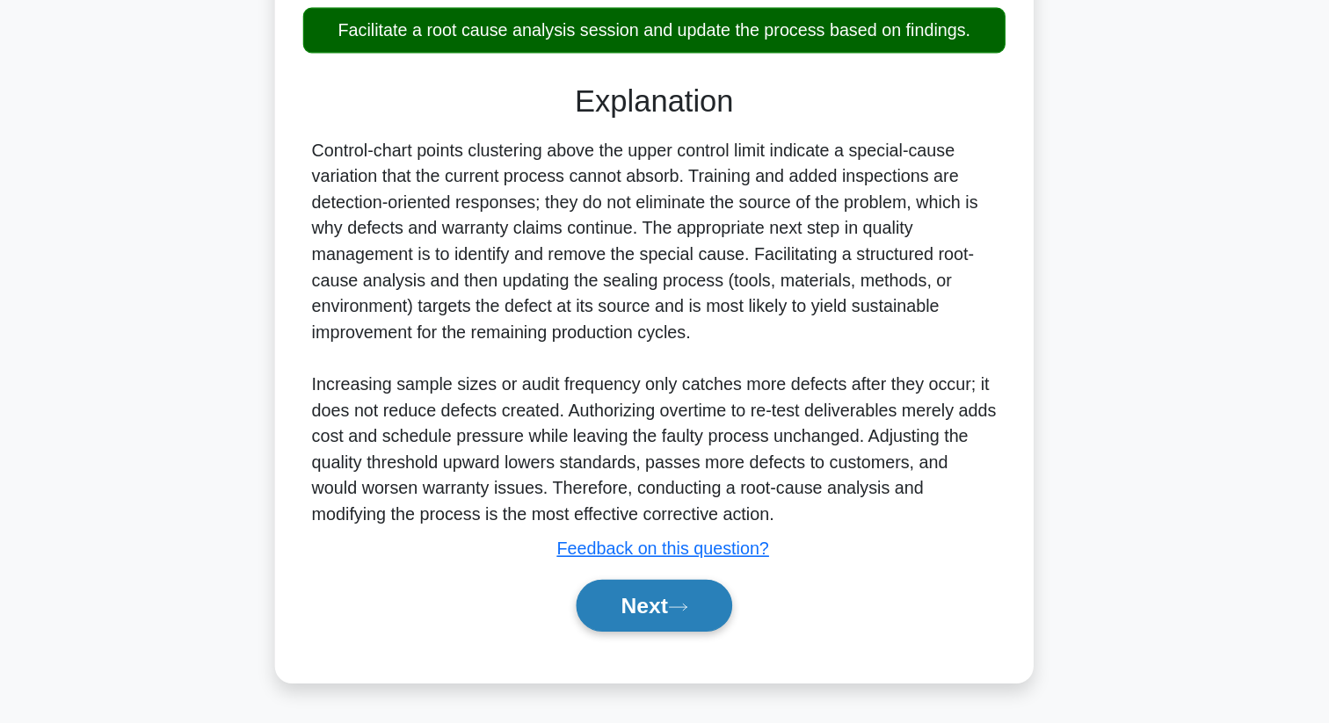
click at [711, 640] on button "Next" at bounding box center [664, 627] width 126 height 42
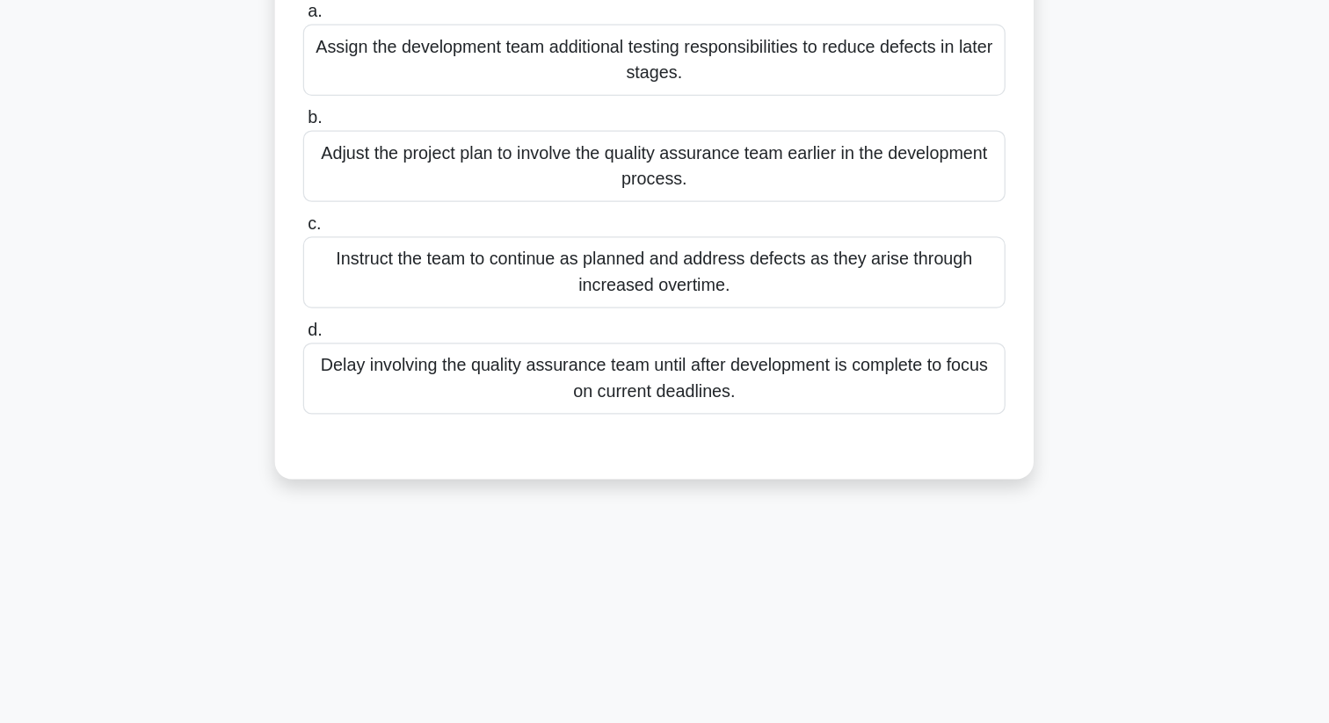
scroll to position [0, 0]
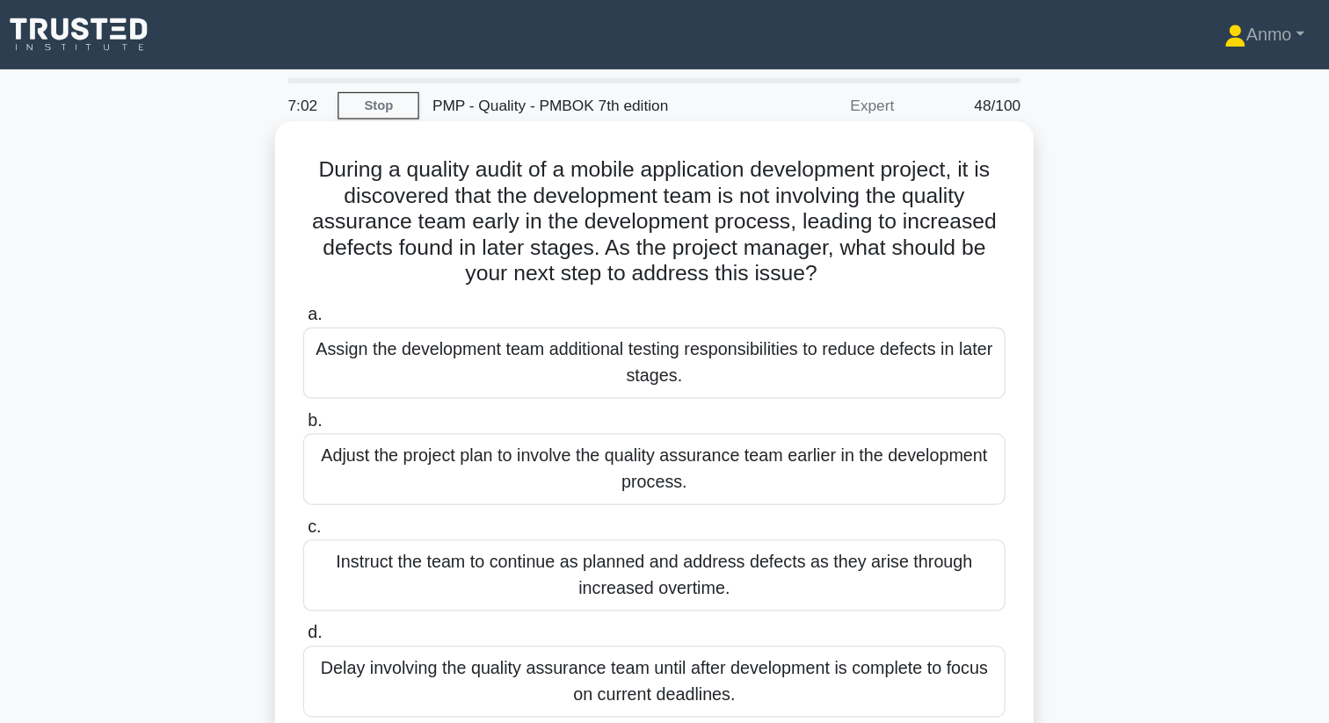
click at [749, 365] on div "Adjust the project plan to involve the quality assurance team earlier in the de…" at bounding box center [664, 381] width 569 height 58
click at [380, 347] on input "b. Adjust the project plan to involve the quality assurance team earlier in the…" at bounding box center [380, 341] width 0 height 11
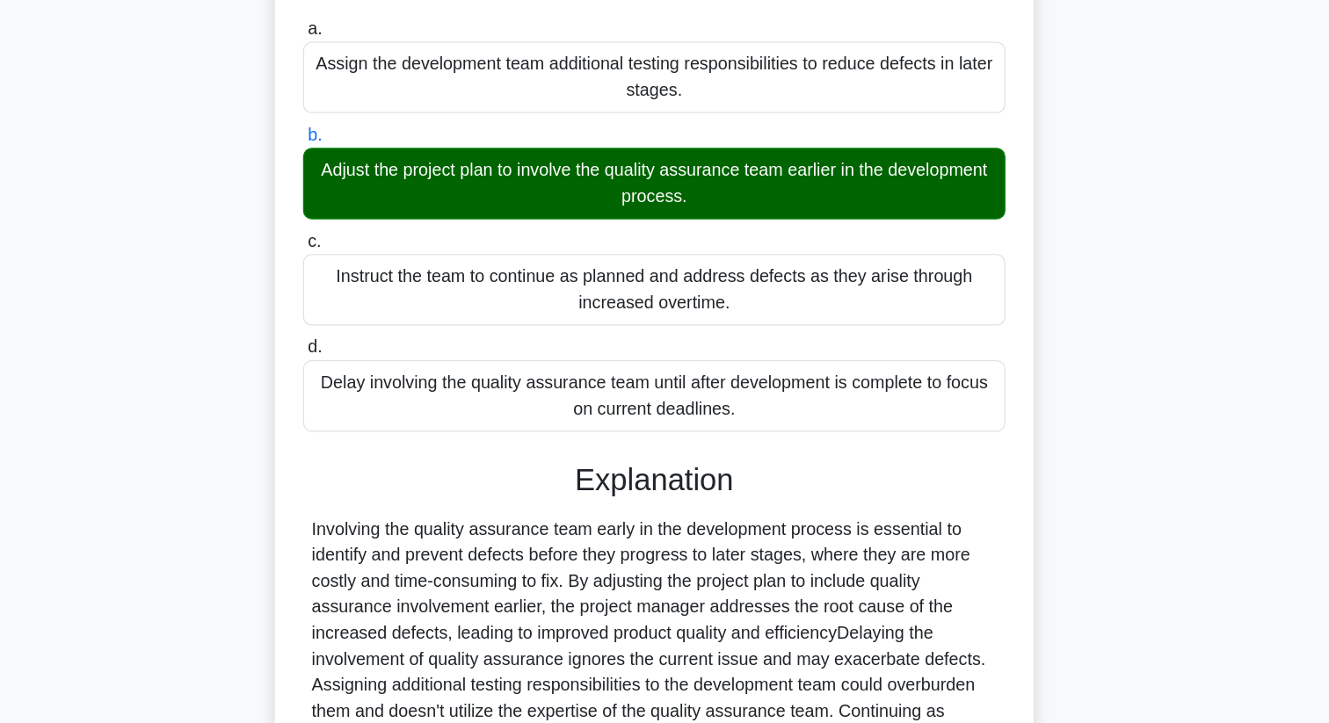
scroll to position [297, 0]
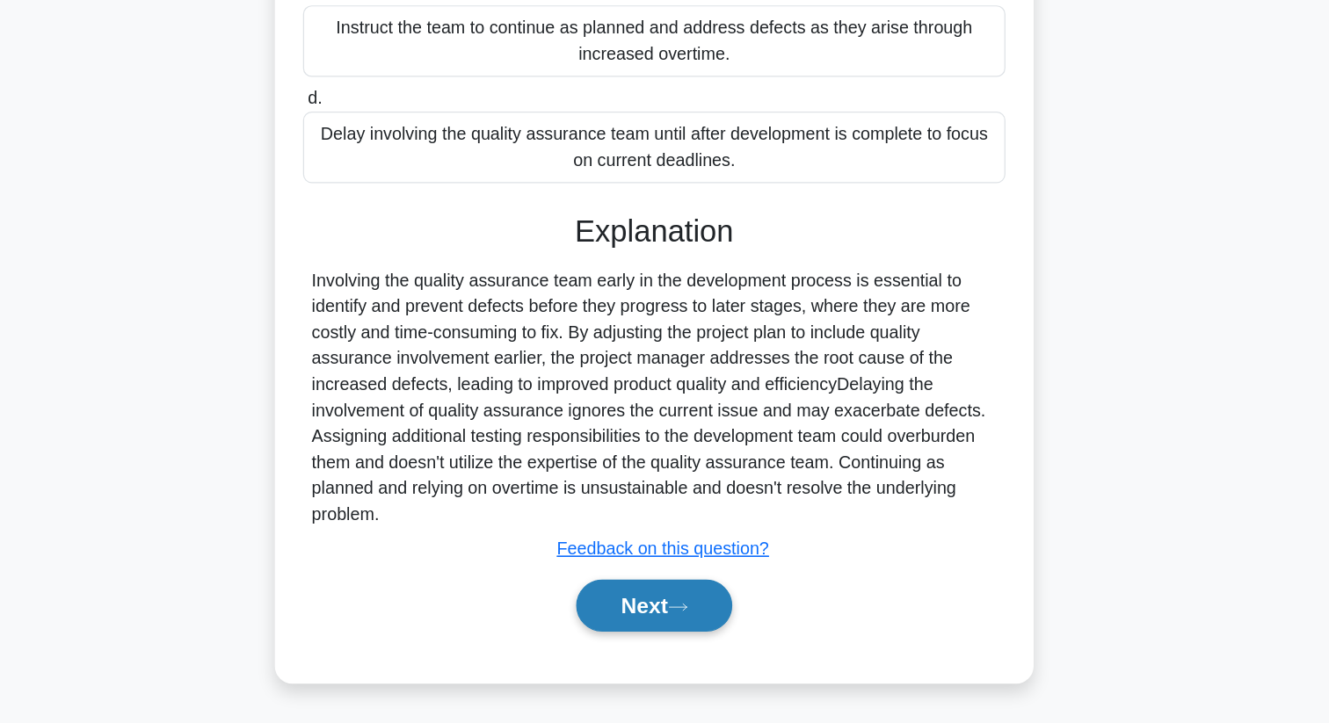
click at [705, 642] on button "Next" at bounding box center [664, 627] width 126 height 42
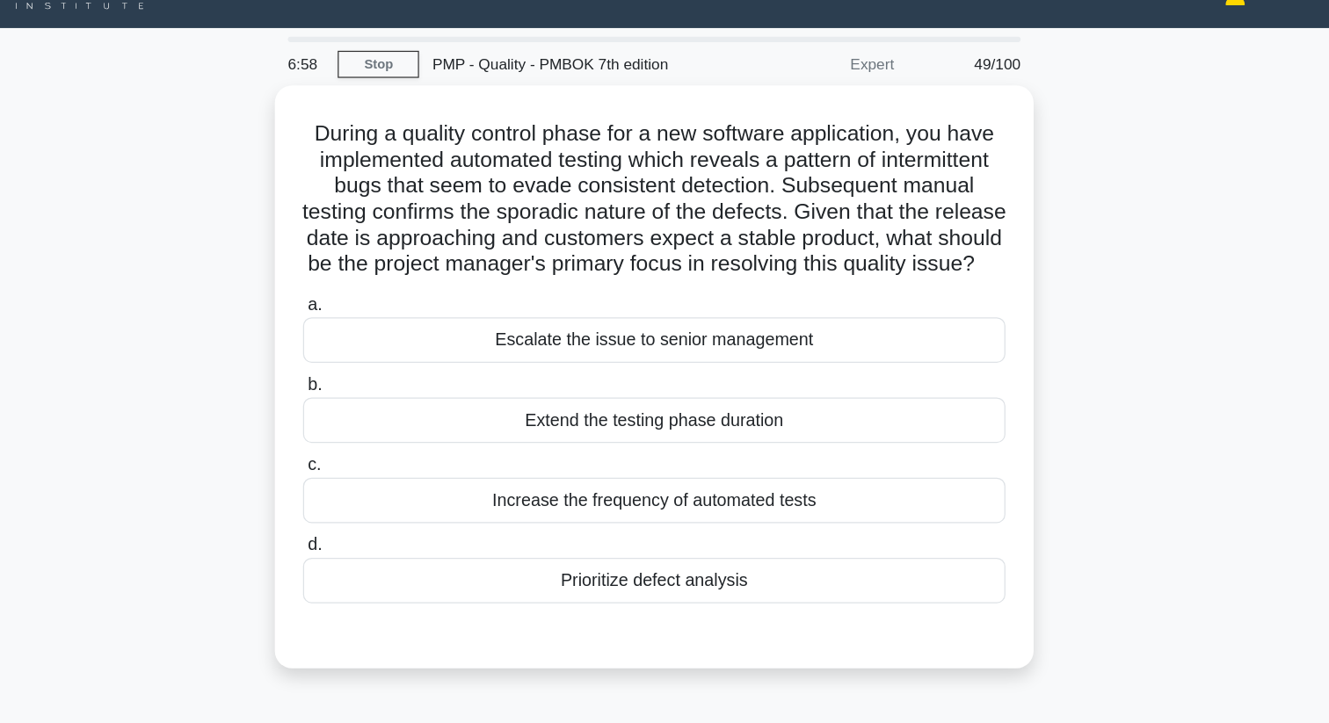
scroll to position [0, 0]
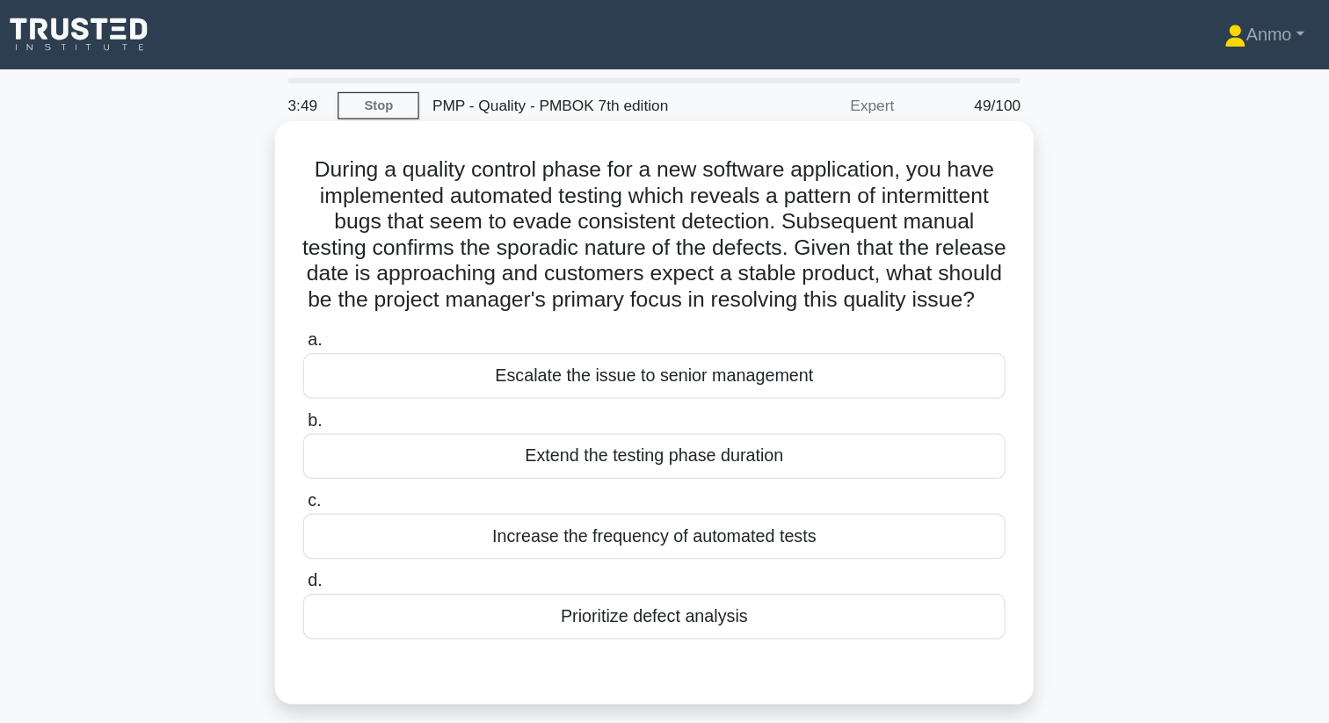
click at [672, 519] on div "Prioritize defect analysis" at bounding box center [664, 500] width 569 height 37
click at [380, 477] on input "d. Prioritize defect analysis" at bounding box center [380, 471] width 0 height 11
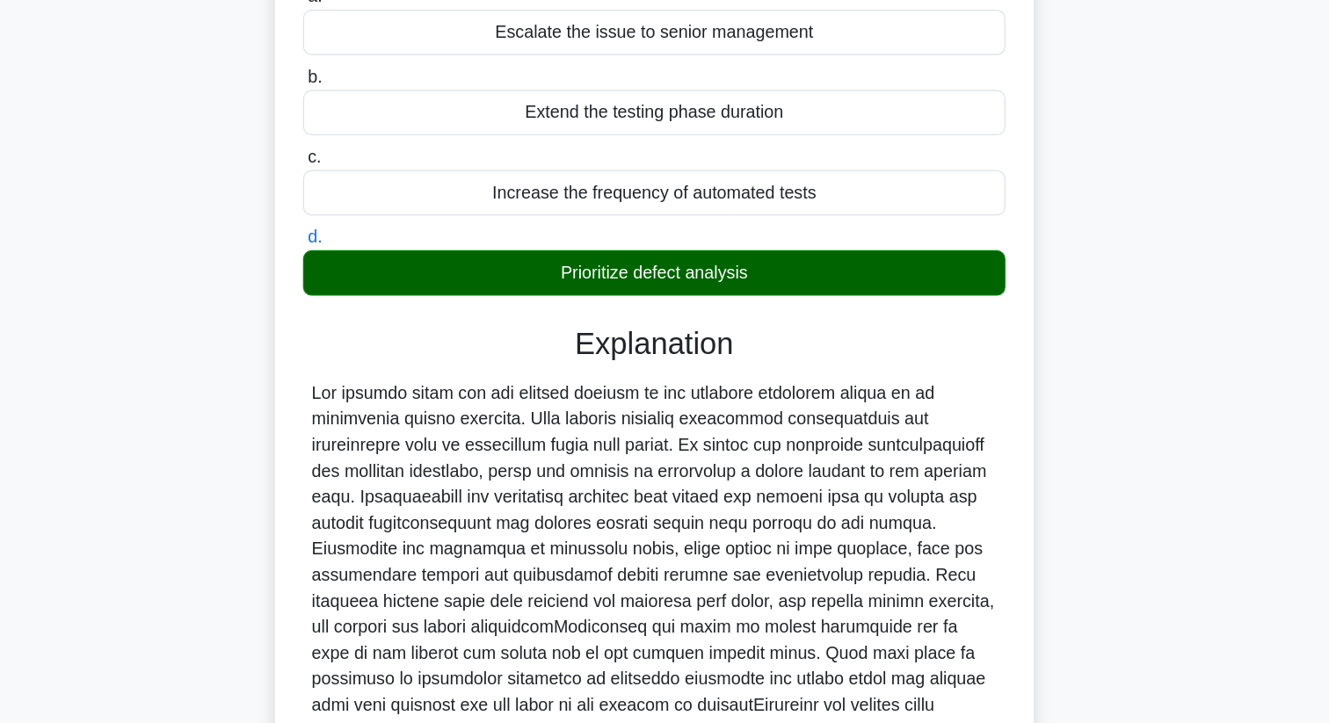
scroll to position [403, 0]
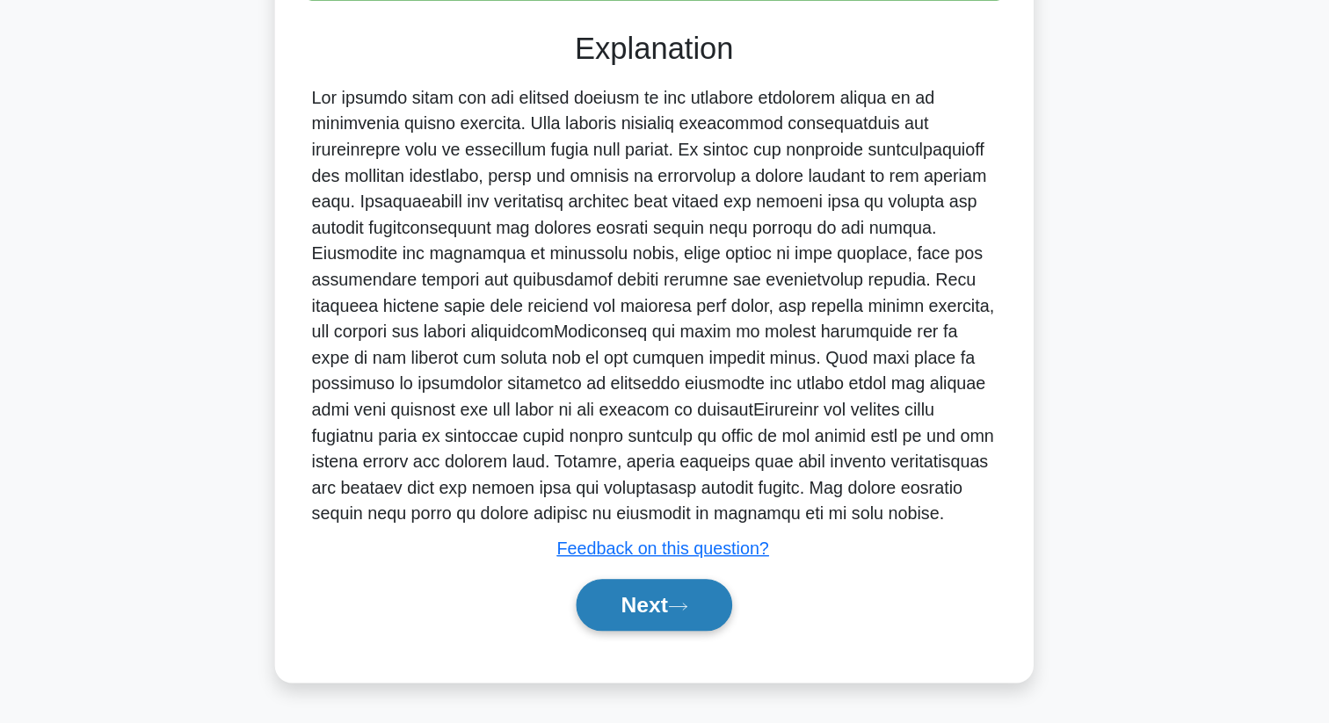
click at [671, 640] on button "Next" at bounding box center [664, 627] width 126 height 42
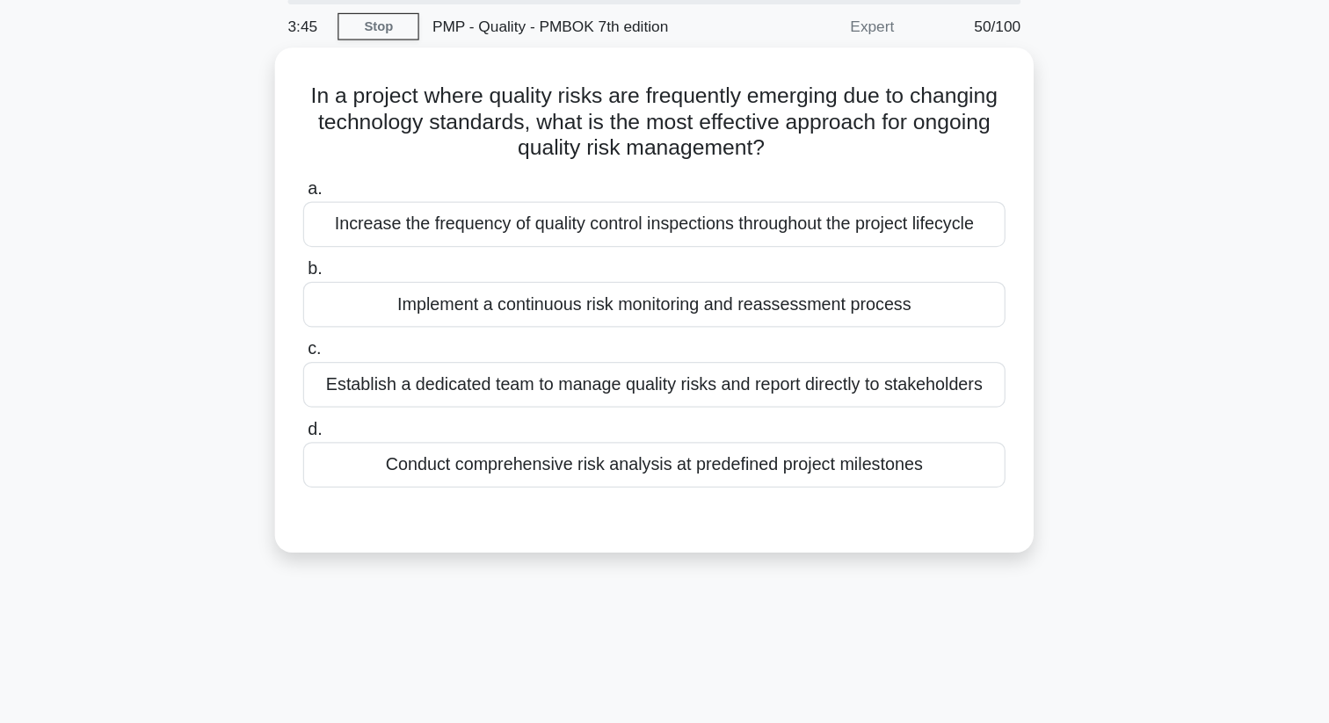
scroll to position [0, 0]
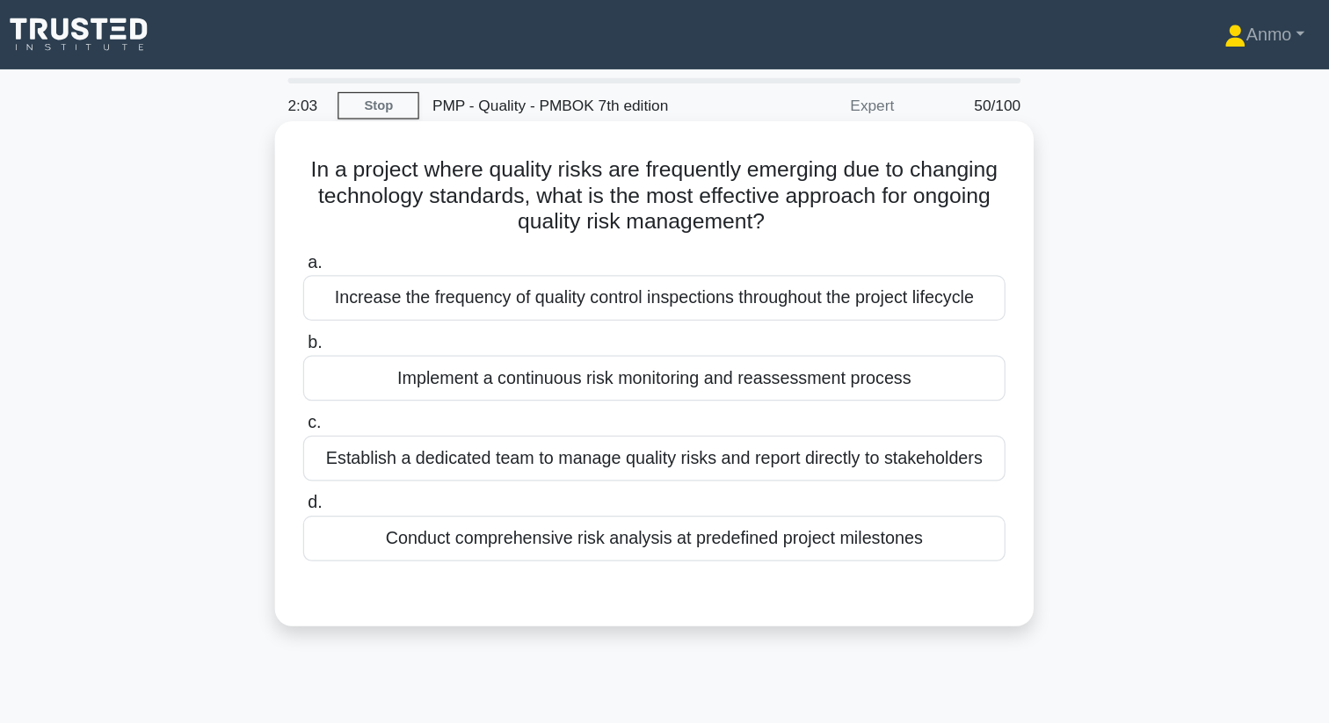
click at [650, 307] on div "Implement a continuous risk monitoring and reassessment process" at bounding box center [664, 306] width 569 height 37
click at [380, 284] on input "b. Implement a continuous risk monitoring and reassessment process" at bounding box center [380, 277] width 0 height 11
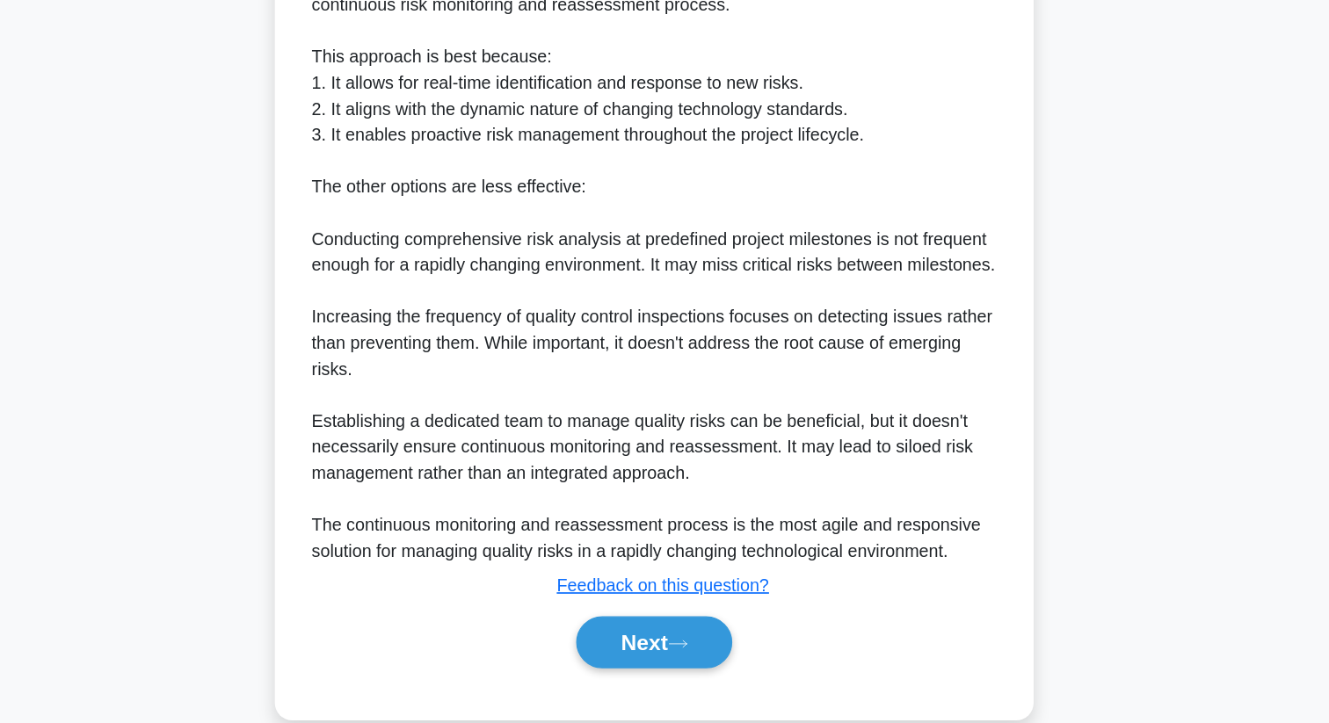
scroll to position [487, 0]
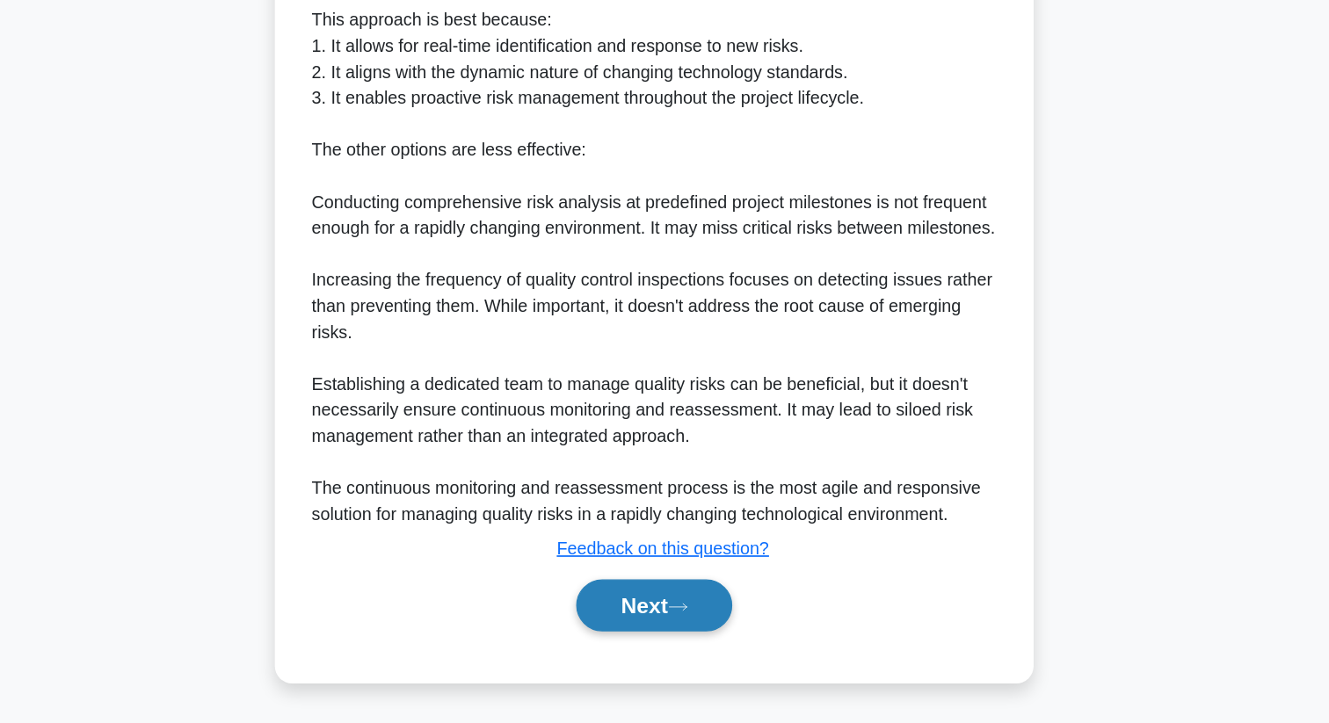
click at [663, 626] on button "Next" at bounding box center [664, 627] width 126 height 42
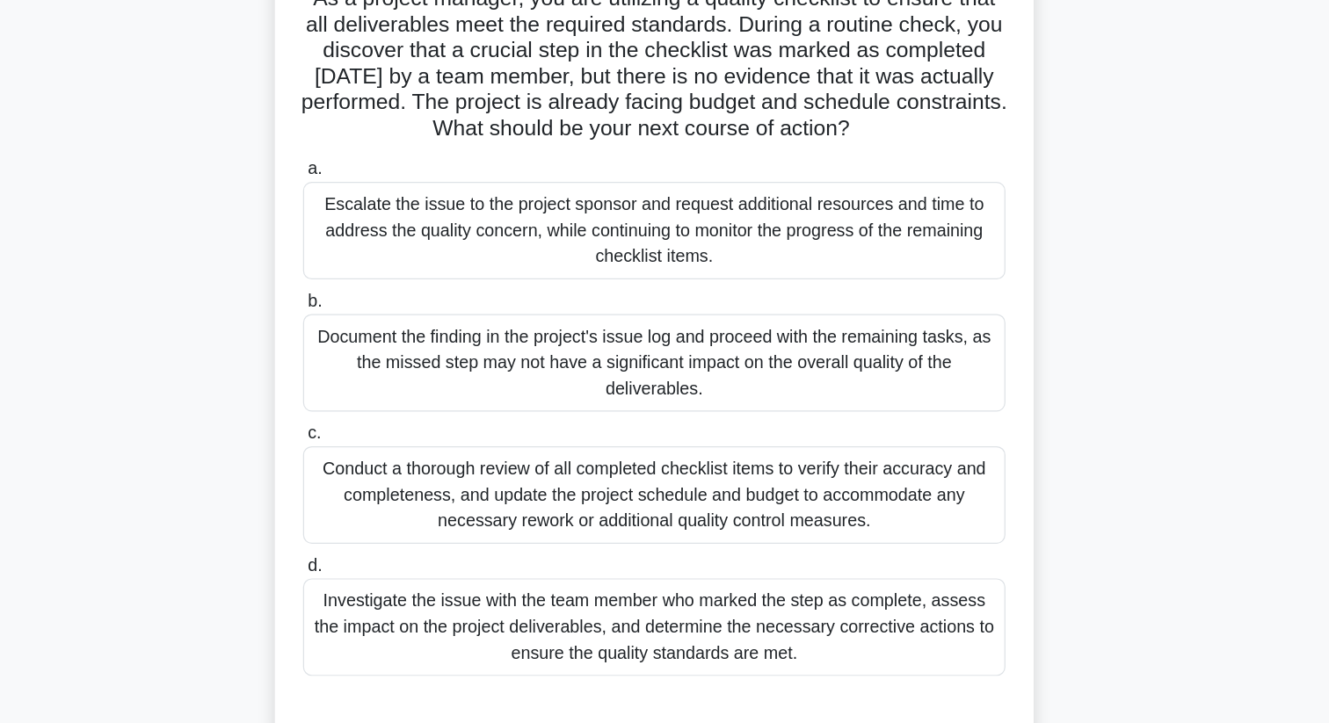
scroll to position [4, 0]
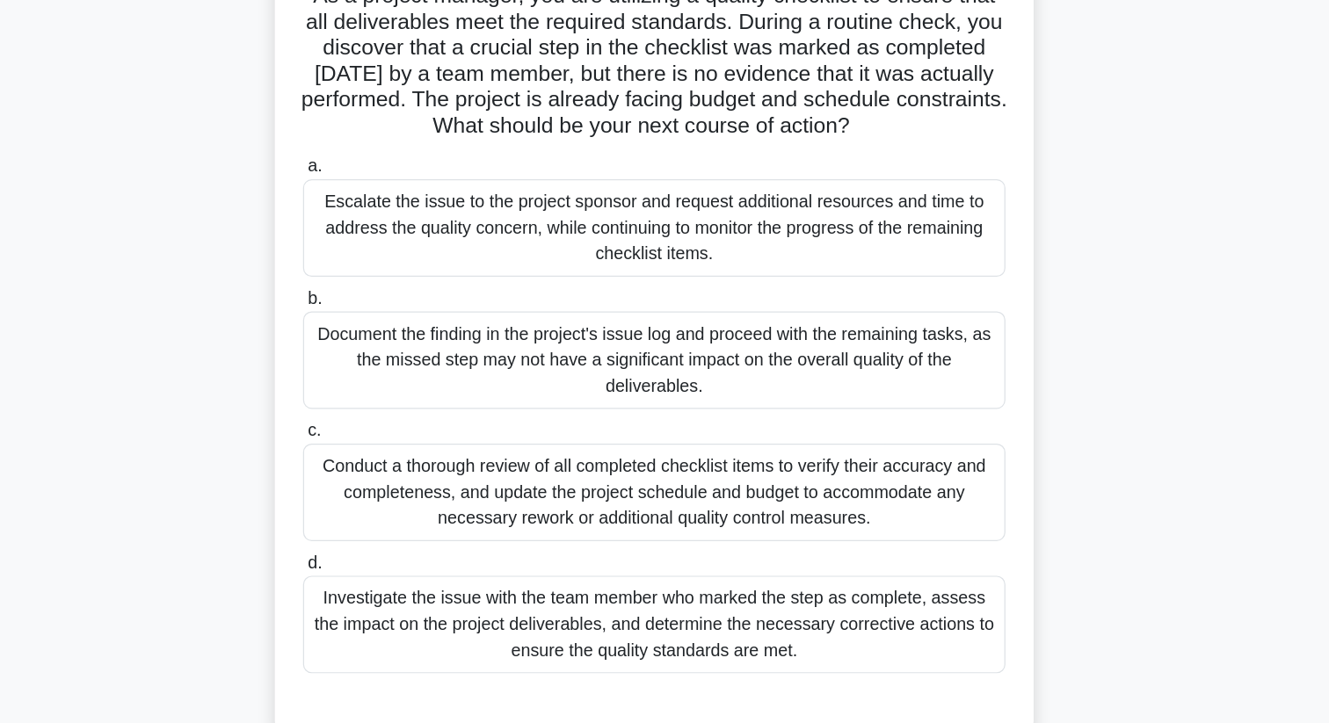
click at [601, 625] on div "Investigate the issue with the team member who marked the step as complete, ass…" at bounding box center [664, 643] width 569 height 79
click at [380, 599] on input "d. Investigate the issue with the team member who marked the step as complete, …" at bounding box center [380, 593] width 0 height 11
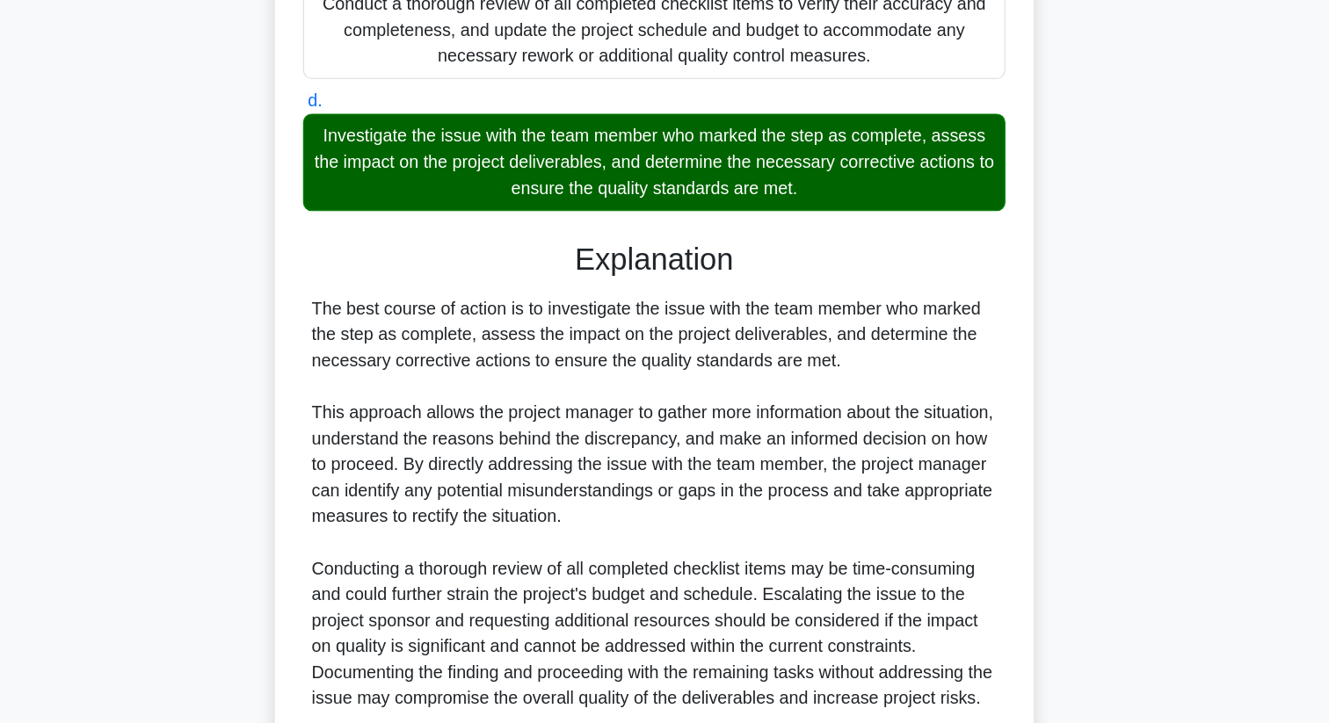
scroll to position [550, 0]
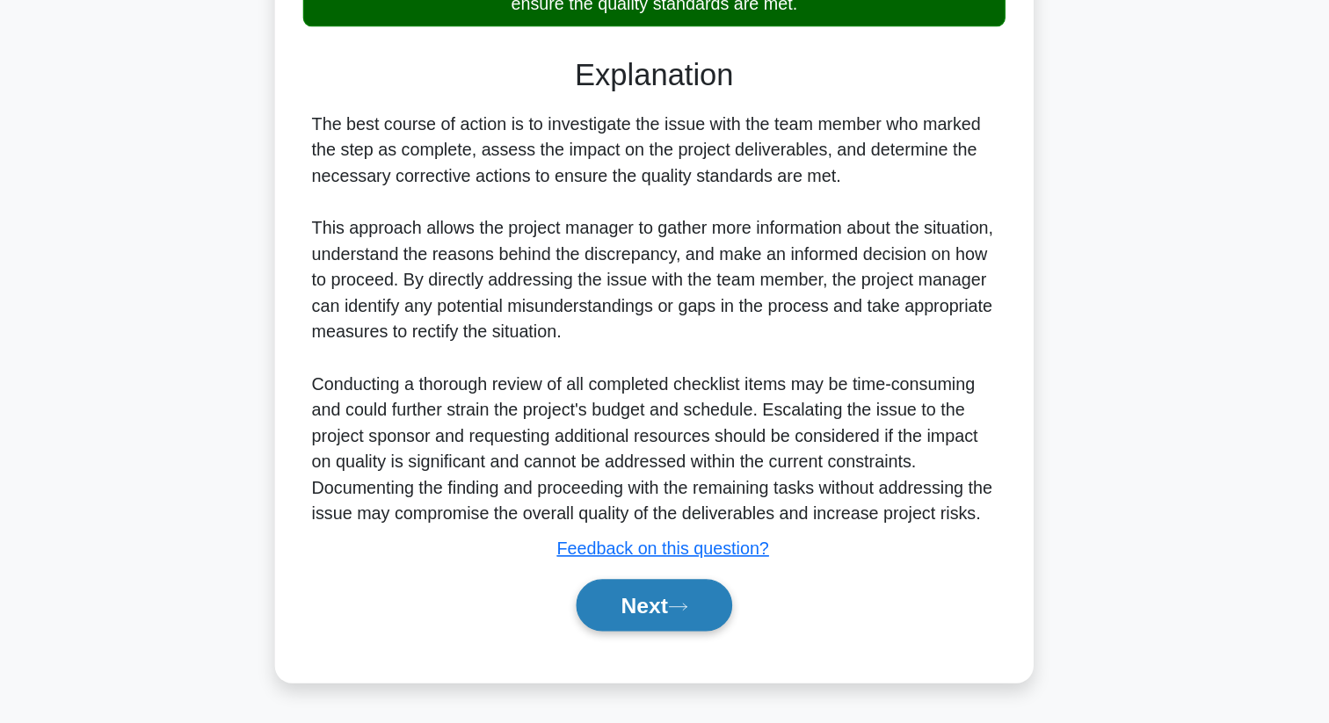
click at [615, 624] on button "Next" at bounding box center [664, 627] width 126 height 42
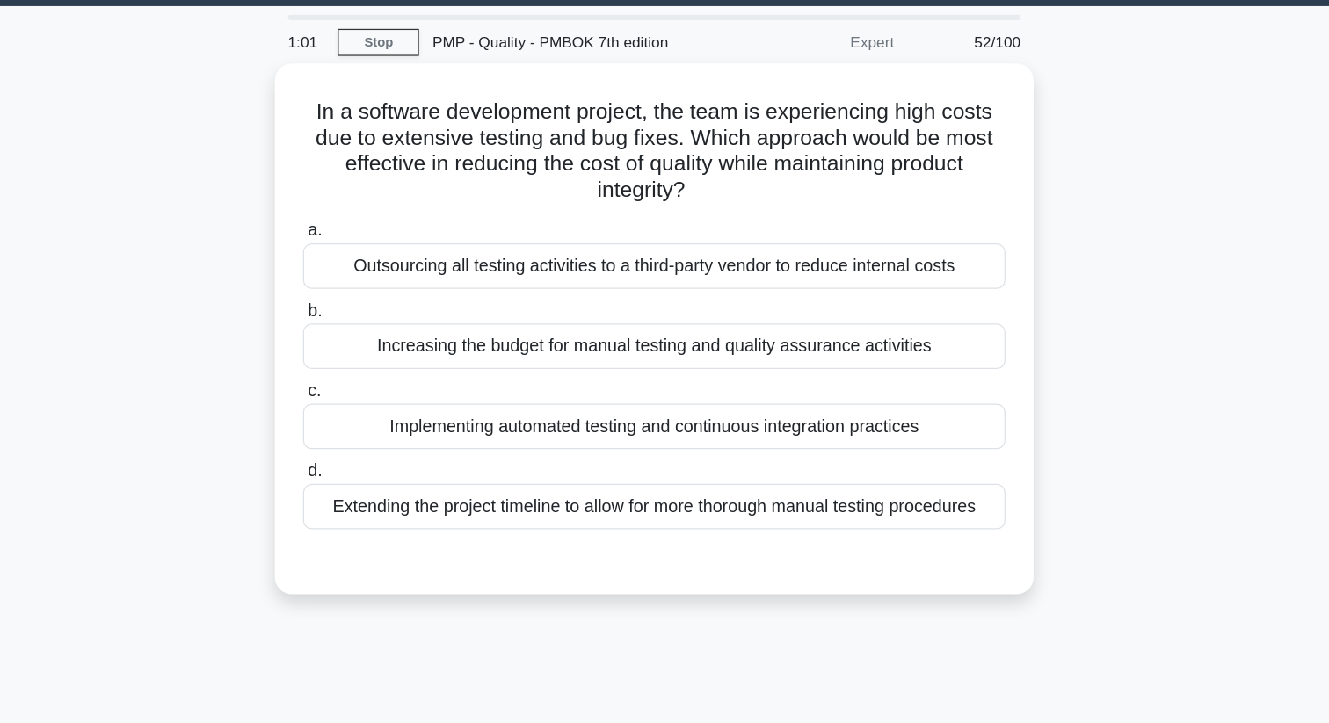
scroll to position [0, 0]
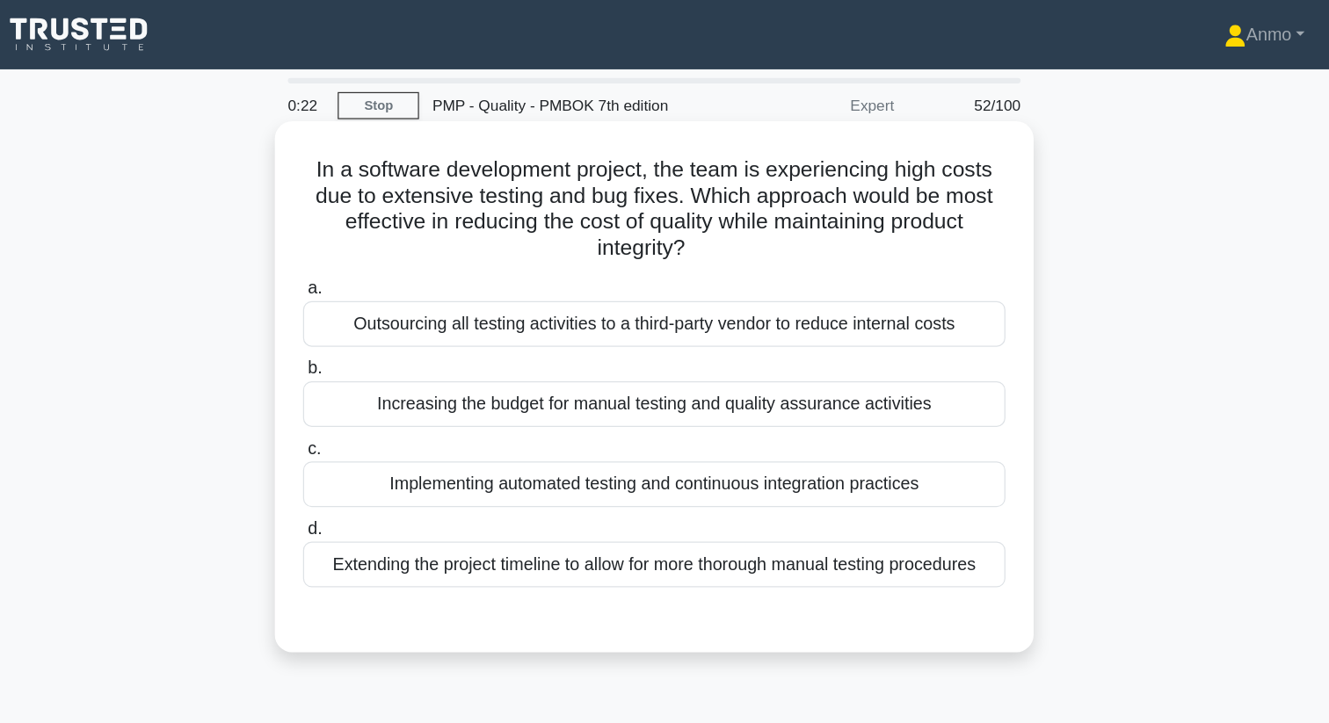
click at [614, 385] on div "Implementing automated testing and continuous integration practices" at bounding box center [664, 392] width 569 height 37
click at [380, 370] on input "c. Implementing automated testing and continuous integration practices" at bounding box center [380, 364] width 0 height 11
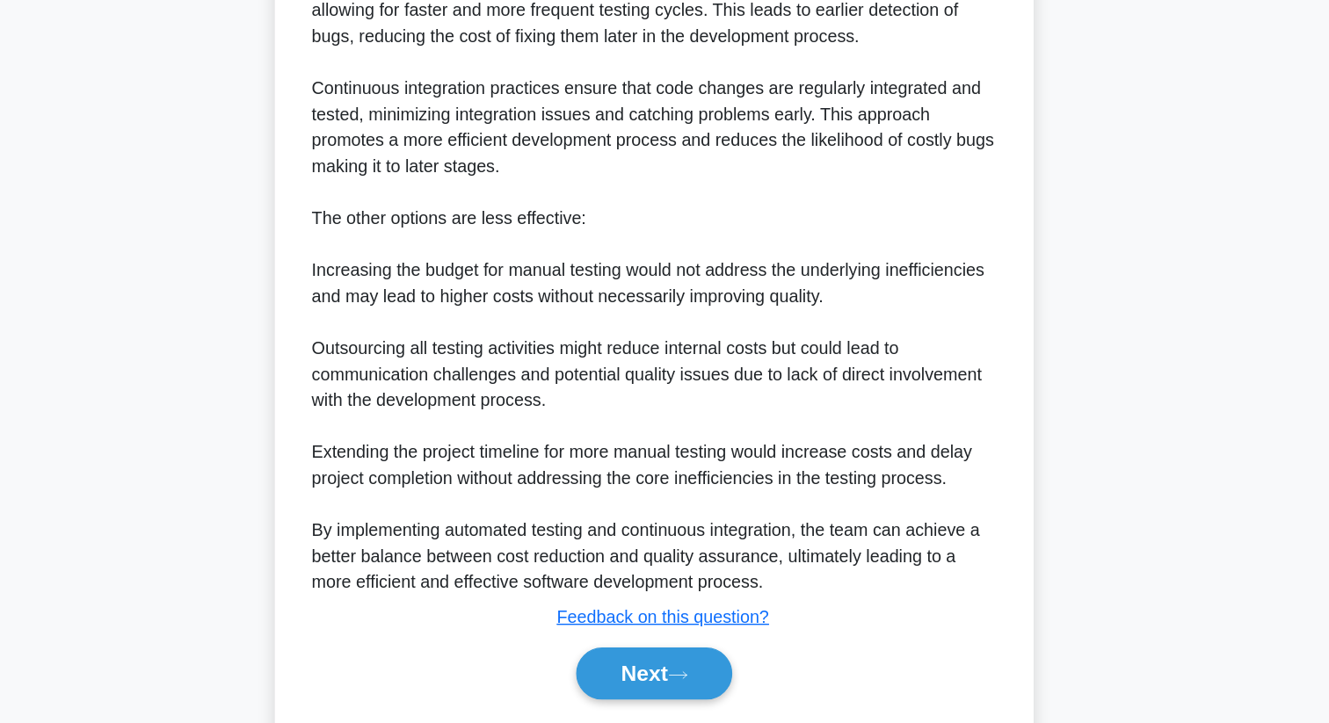
scroll to position [592, 0]
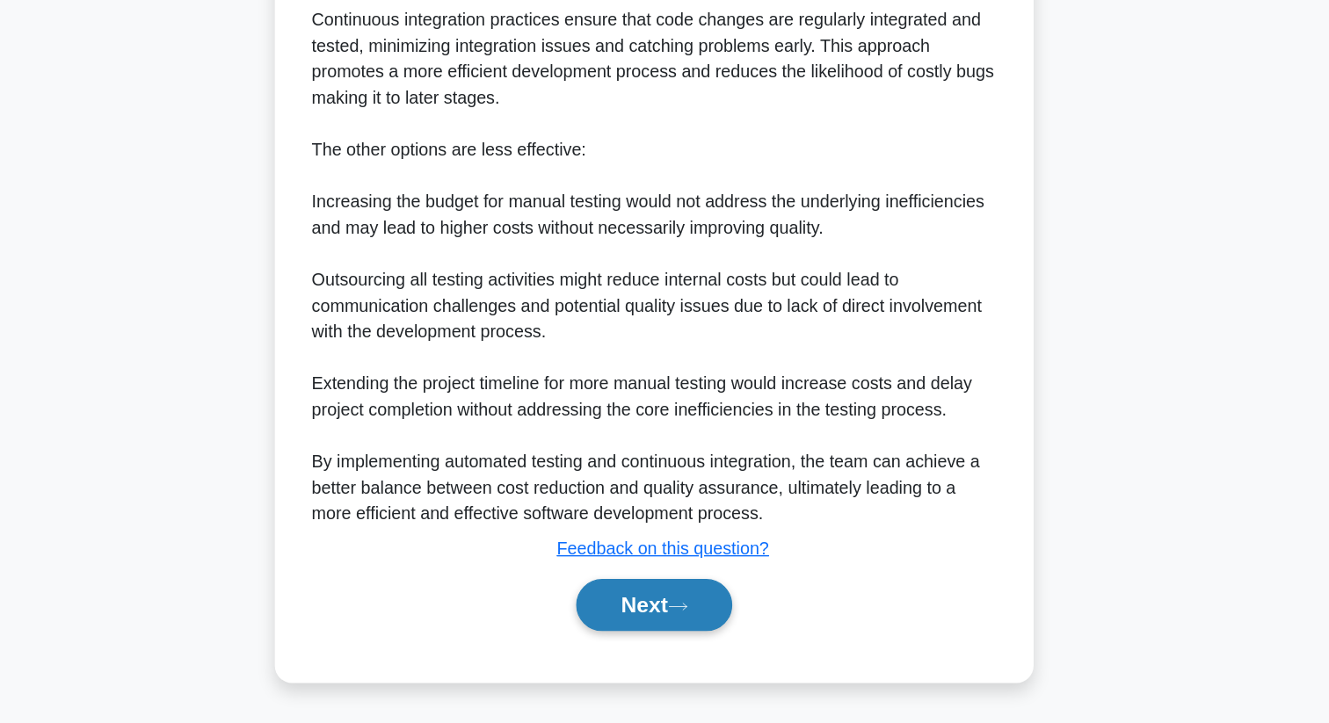
click at [629, 620] on button "Next" at bounding box center [664, 627] width 126 height 42
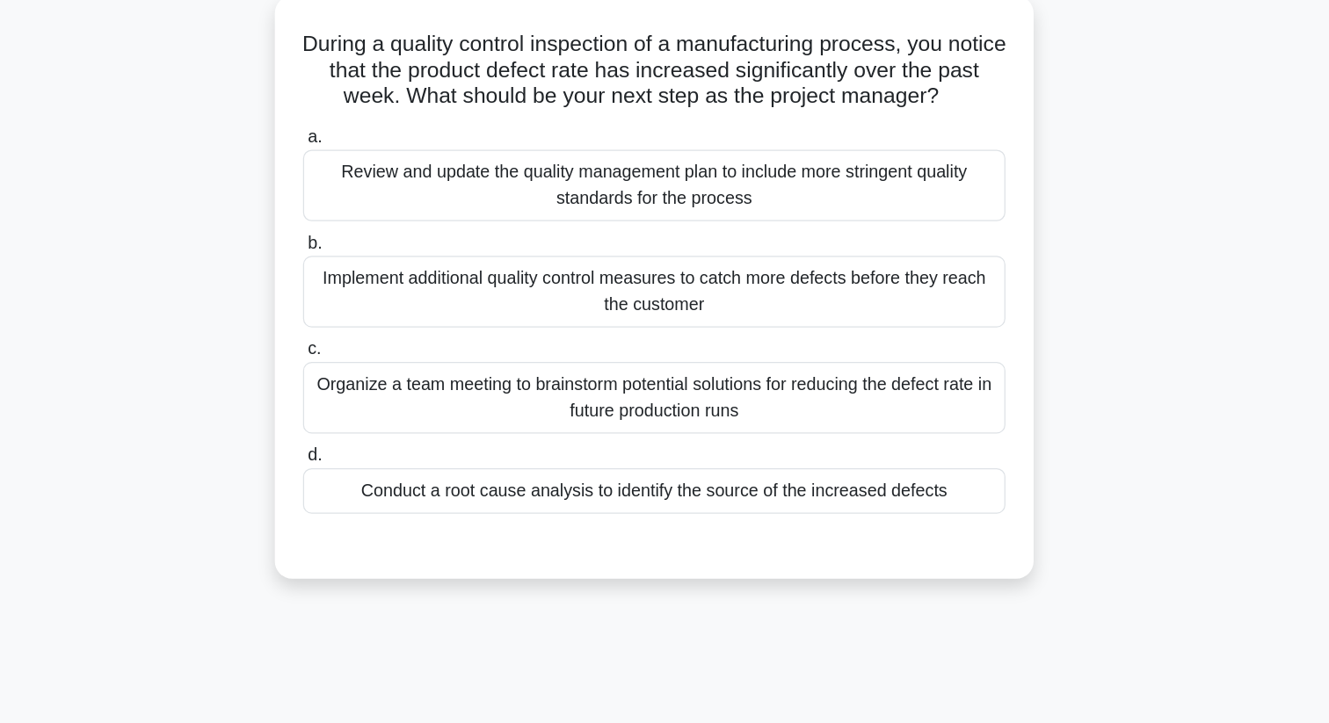
scroll to position [0, 0]
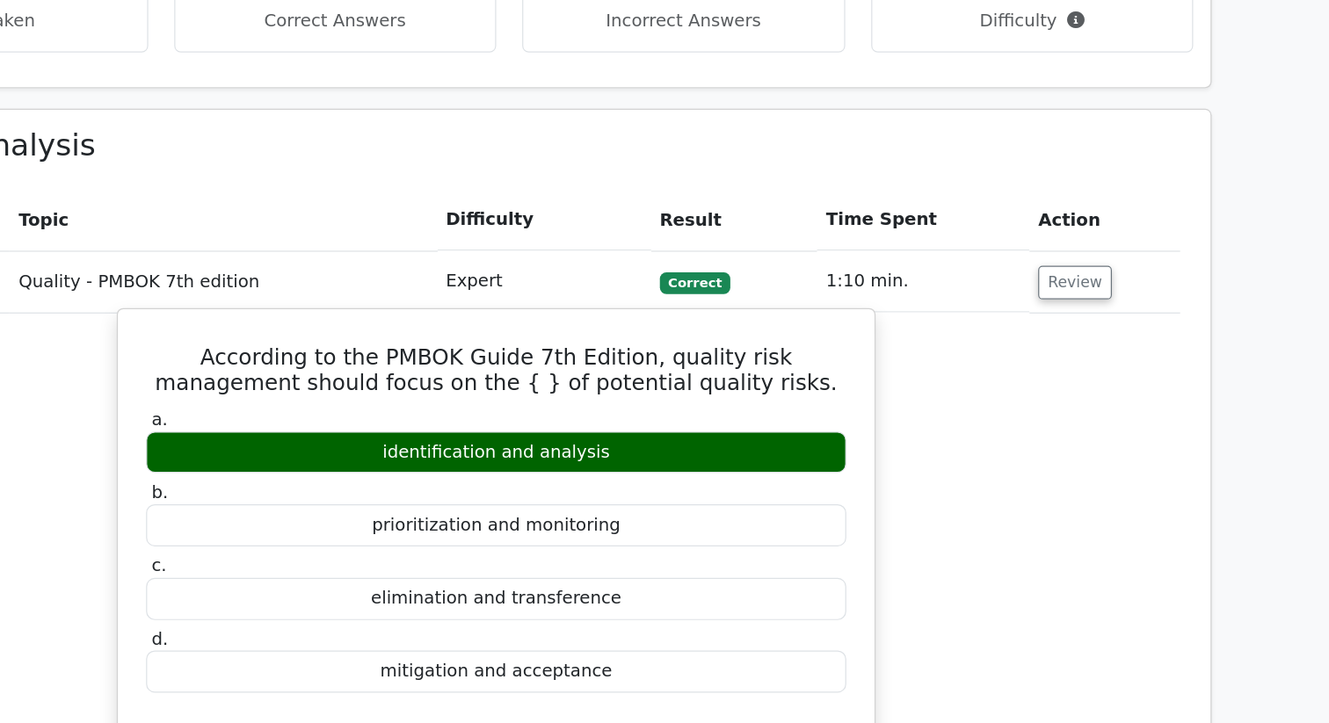
scroll to position [556, 0]
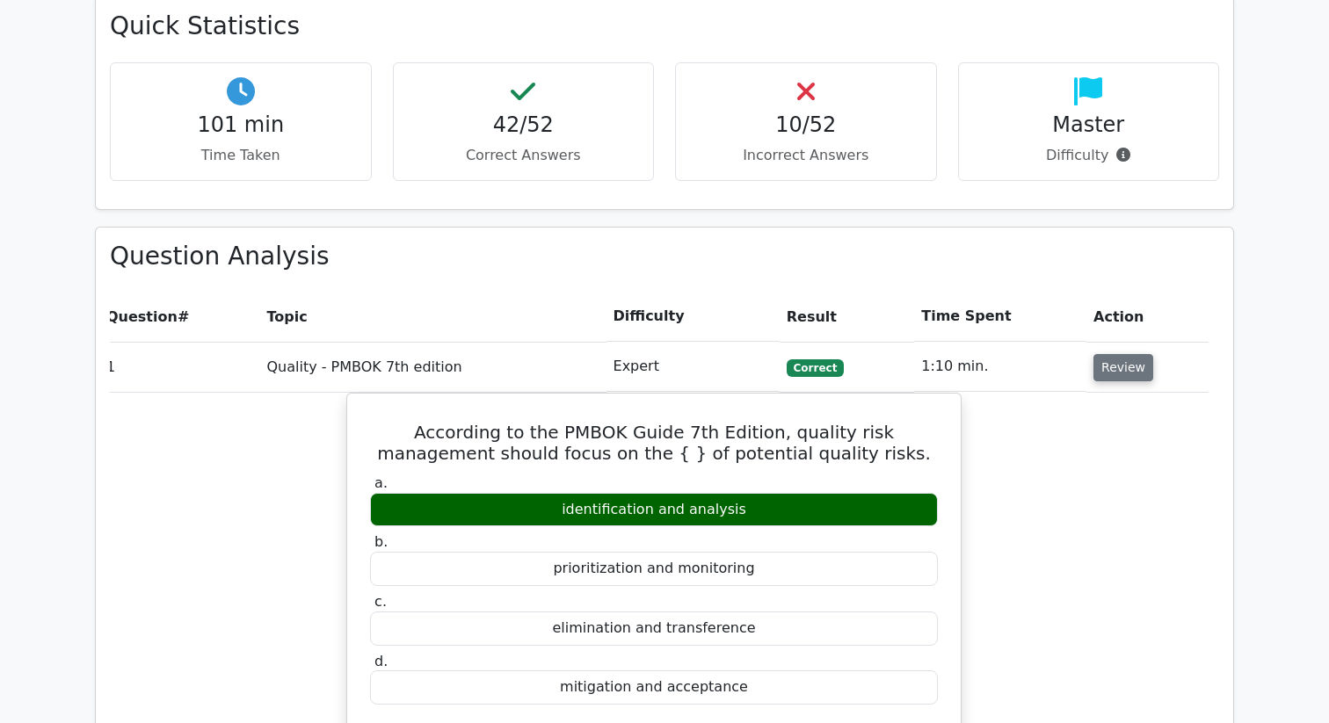
click at [1102, 371] on button "Review" at bounding box center [1123, 367] width 60 height 27
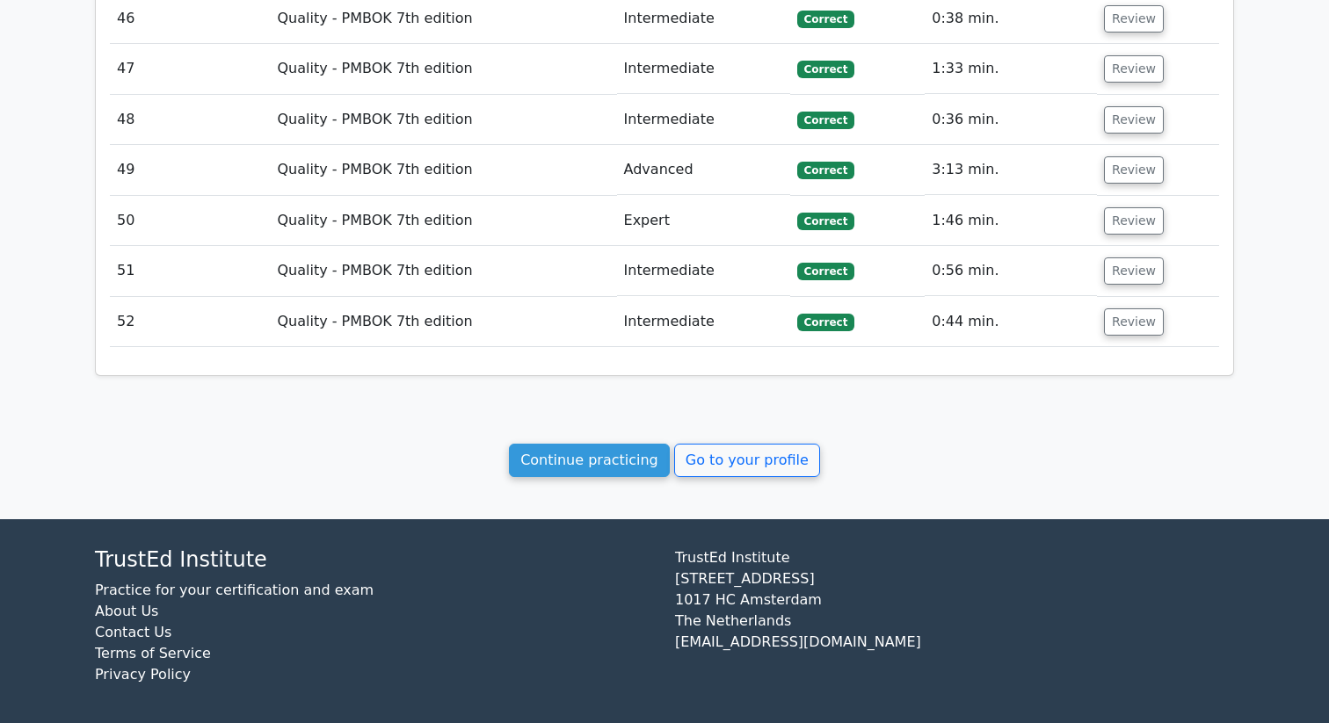
scroll to position [3183, 0]
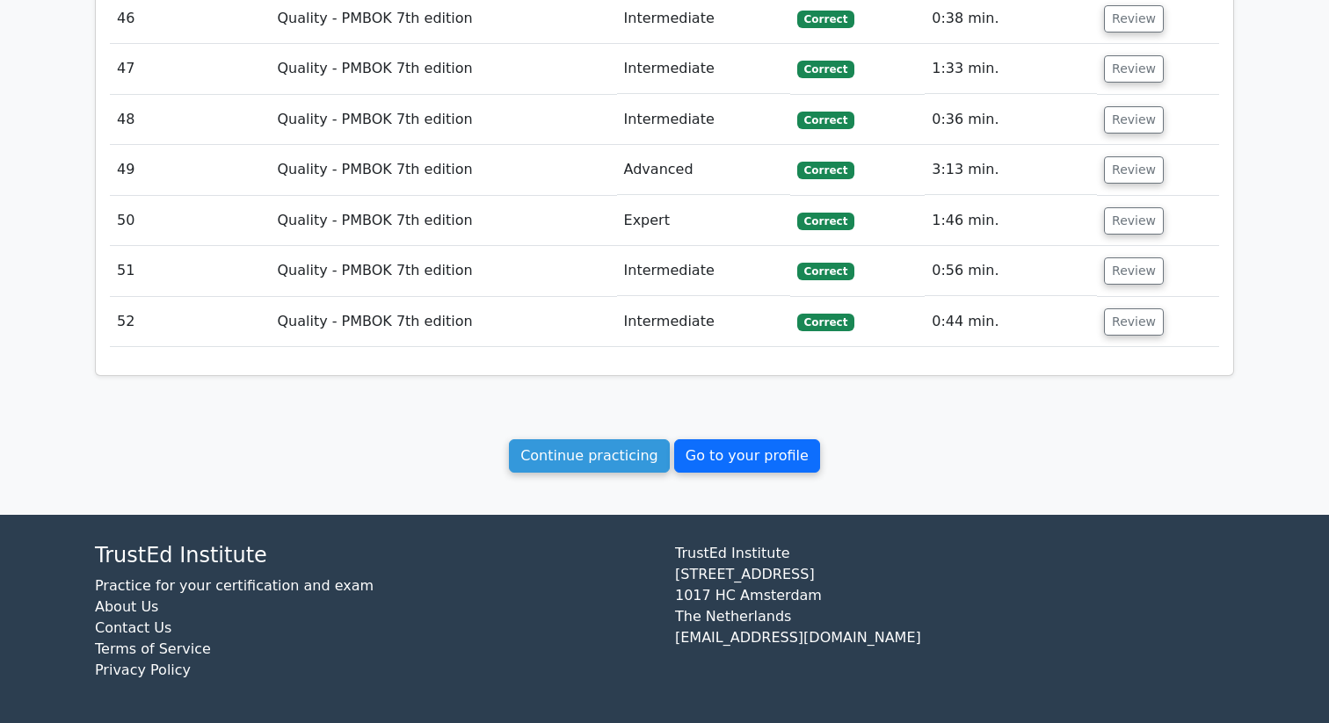
click at [725, 458] on link "Go to your profile" at bounding box center [747, 455] width 146 height 33
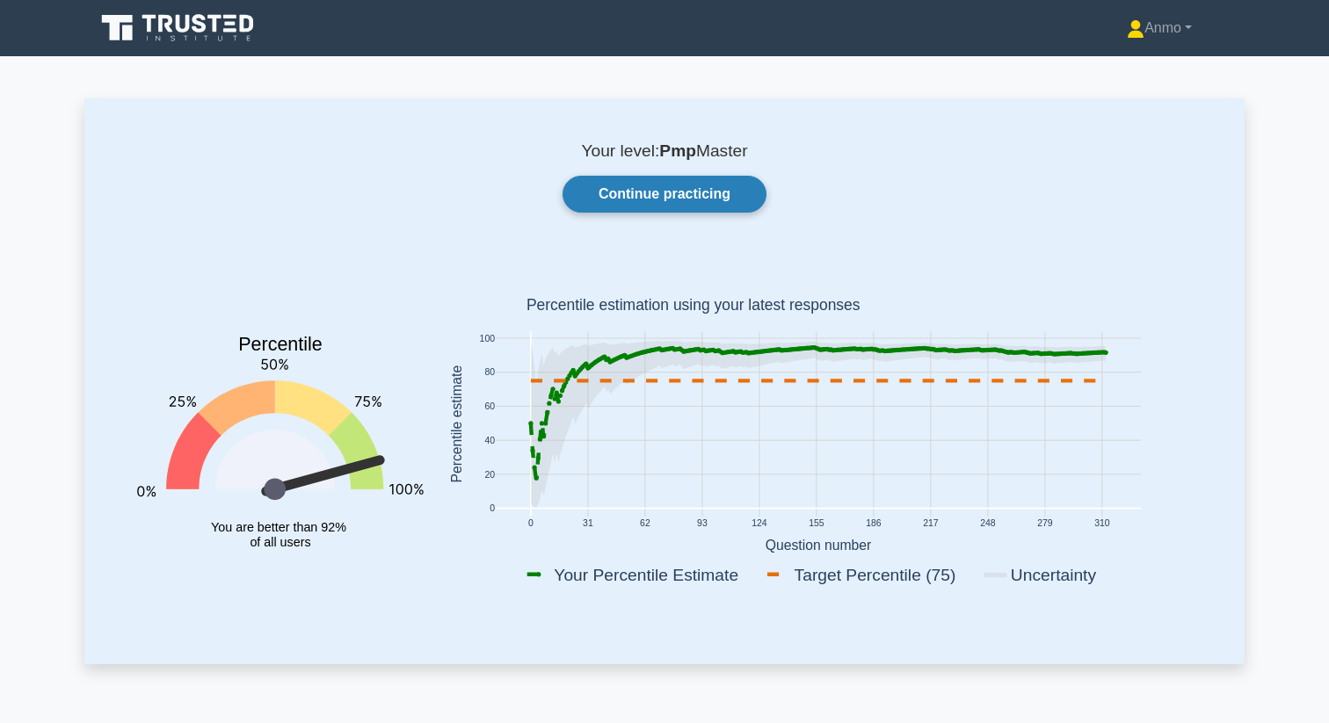
click at [699, 210] on link "Continue practicing" at bounding box center [664, 194] width 204 height 37
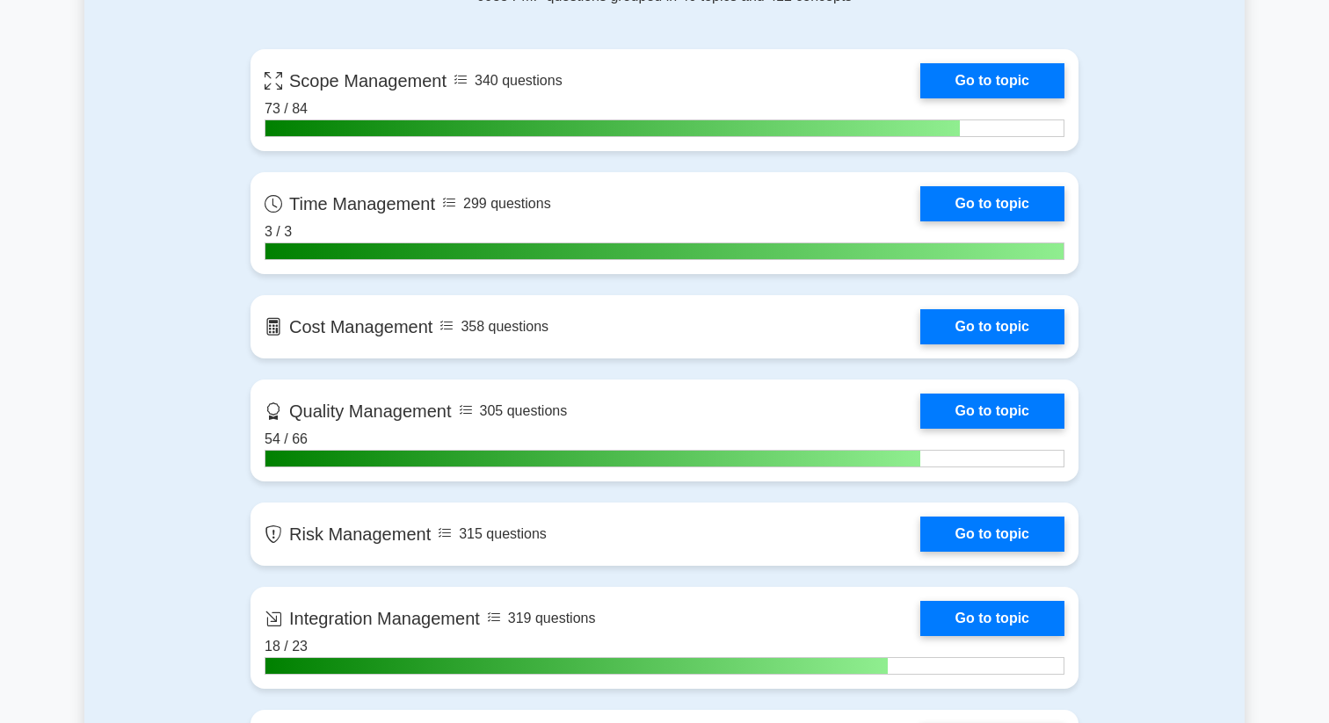
scroll to position [809, 0]
